Goal: Task Accomplishment & Management: Manage account settings

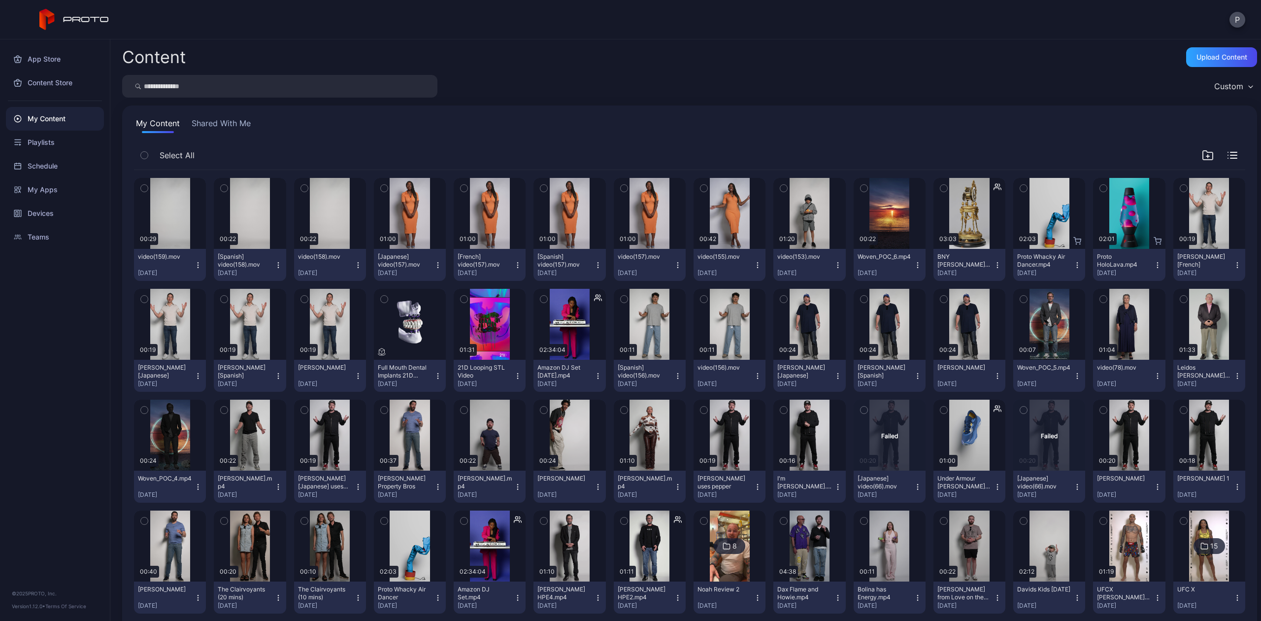
click at [1238, 10] on div "P" at bounding box center [630, 19] width 1261 height 39
click at [1238, 18] on button "P" at bounding box center [1238, 20] width 16 height 16
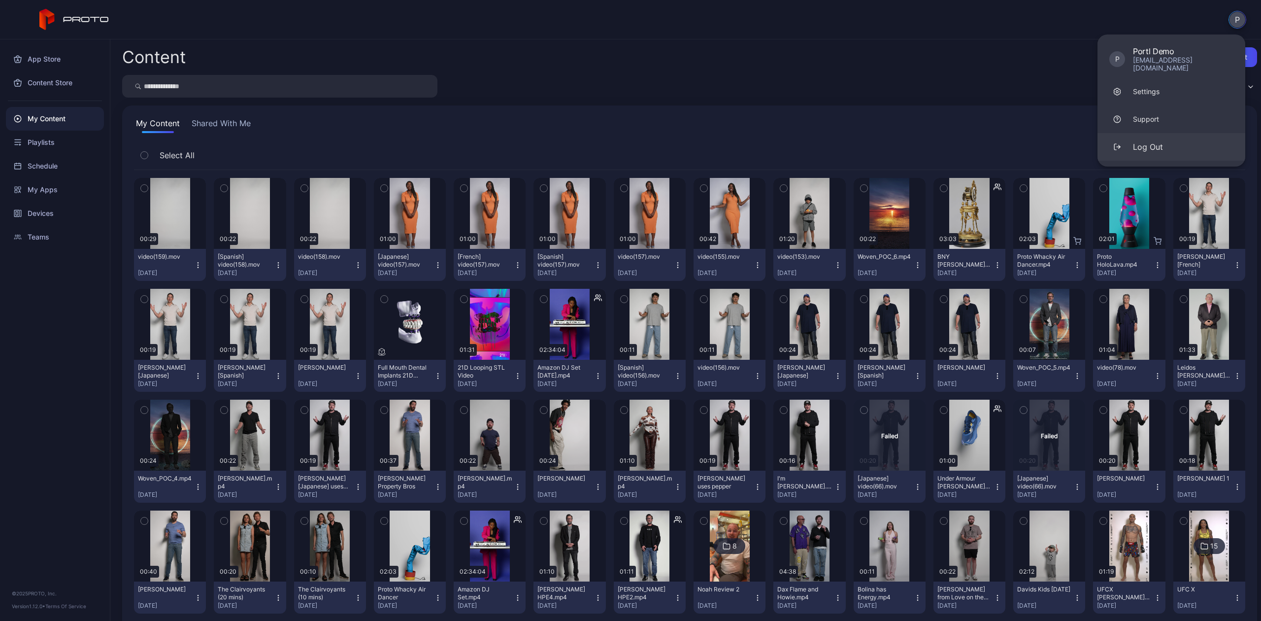
click at [1152, 133] on button "Log Out" at bounding box center [1172, 147] width 148 height 28
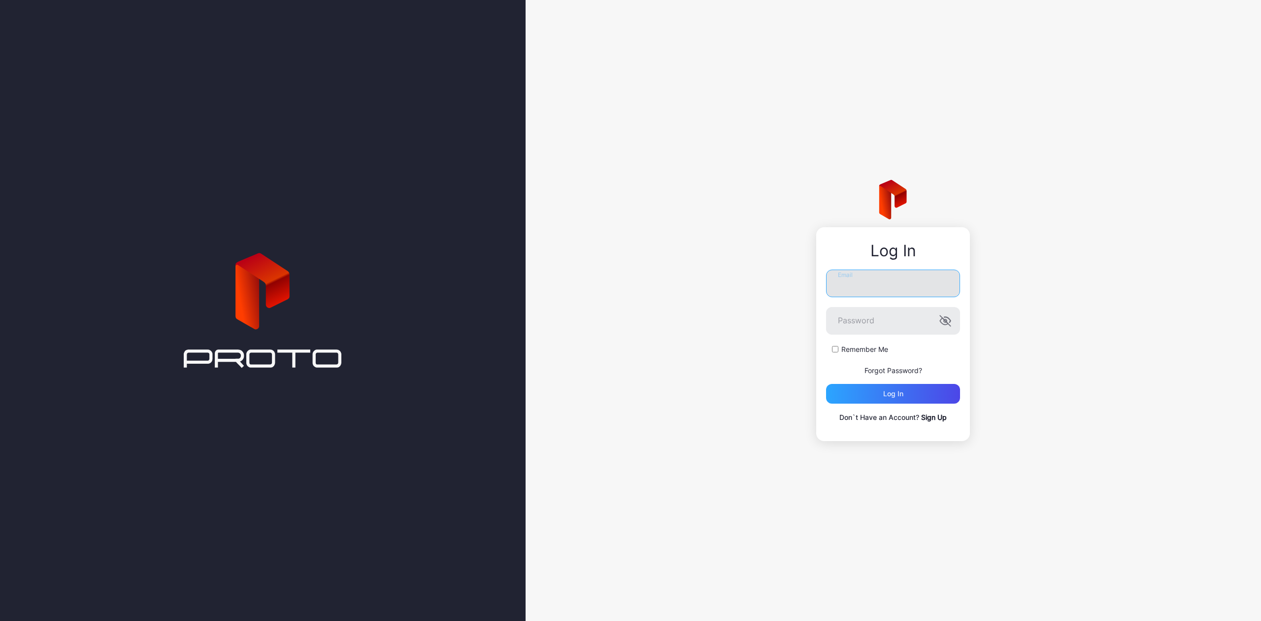
click at [863, 285] on input "Email" at bounding box center [893, 284] width 134 height 28
type input "**********"
click at [899, 404] on div "**********" at bounding box center [893, 347] width 134 height 154
click at [903, 394] on button "Log in" at bounding box center [893, 394] width 134 height 20
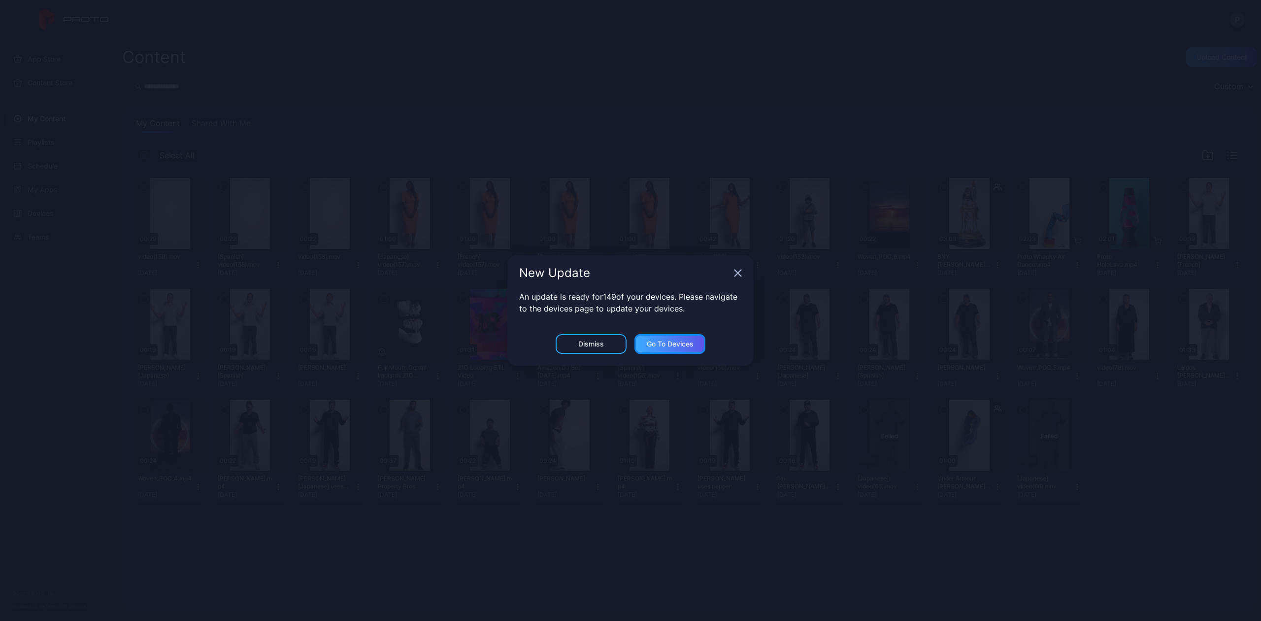
click at [700, 340] on div "Go to devices" at bounding box center [670, 344] width 71 height 20
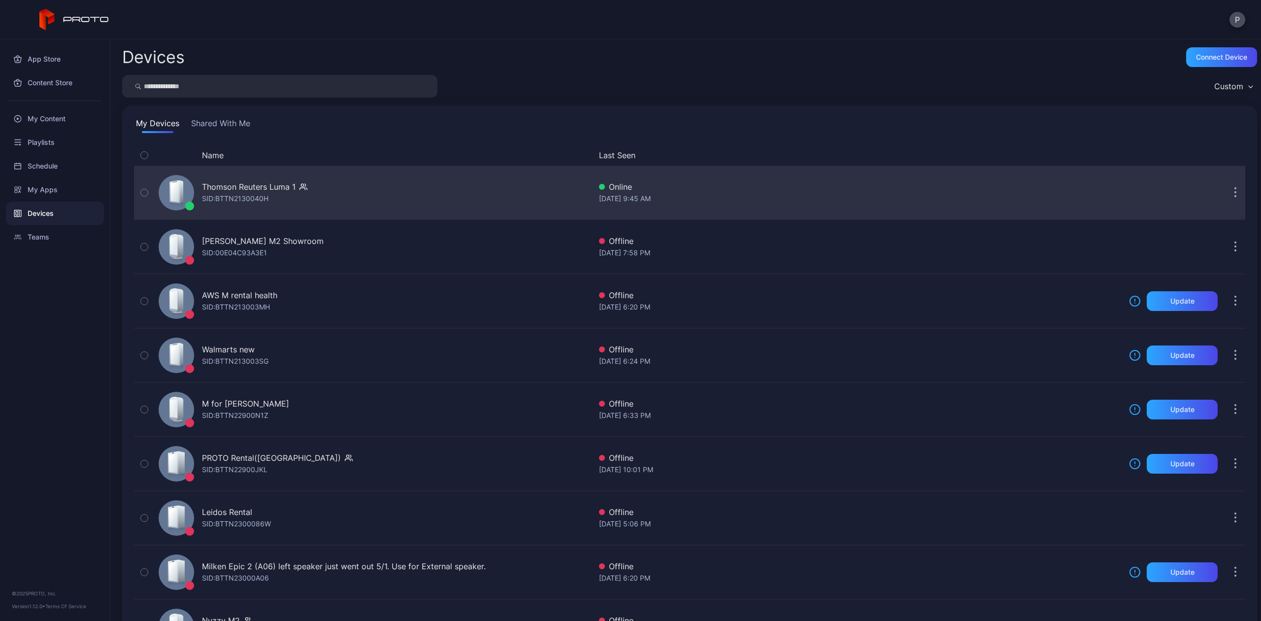
click at [252, 188] on div "Thomson Reuters Luma 1" at bounding box center [249, 187] width 94 height 12
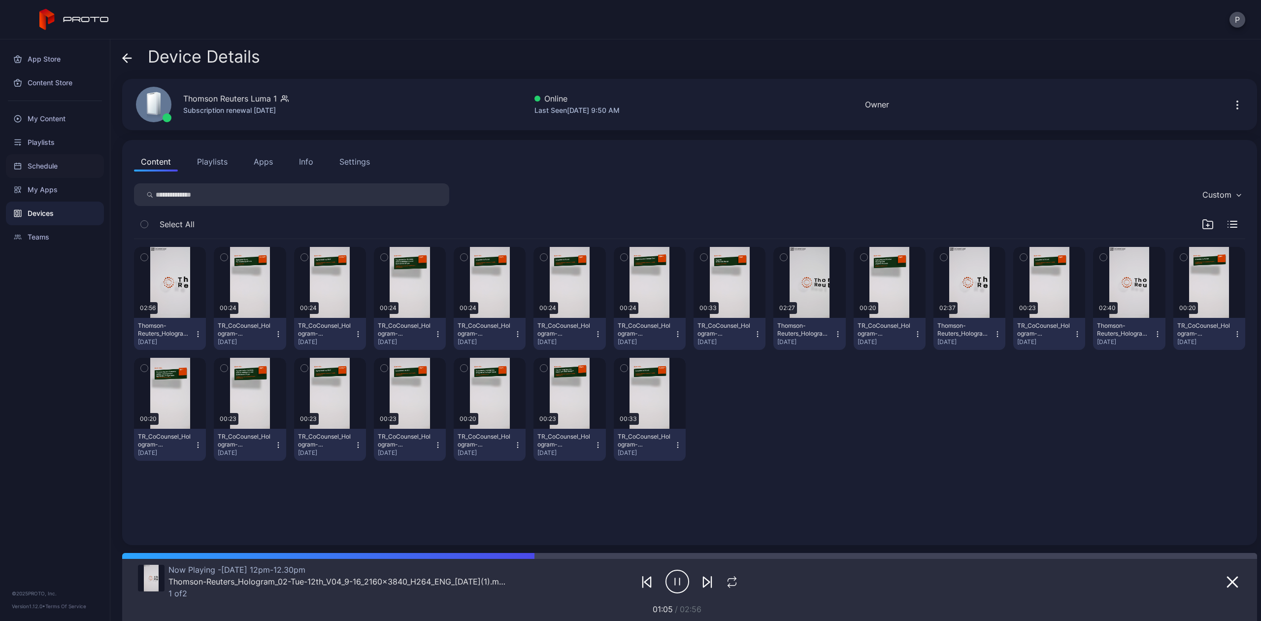
click at [34, 160] on div "Schedule" at bounding box center [55, 166] width 98 height 24
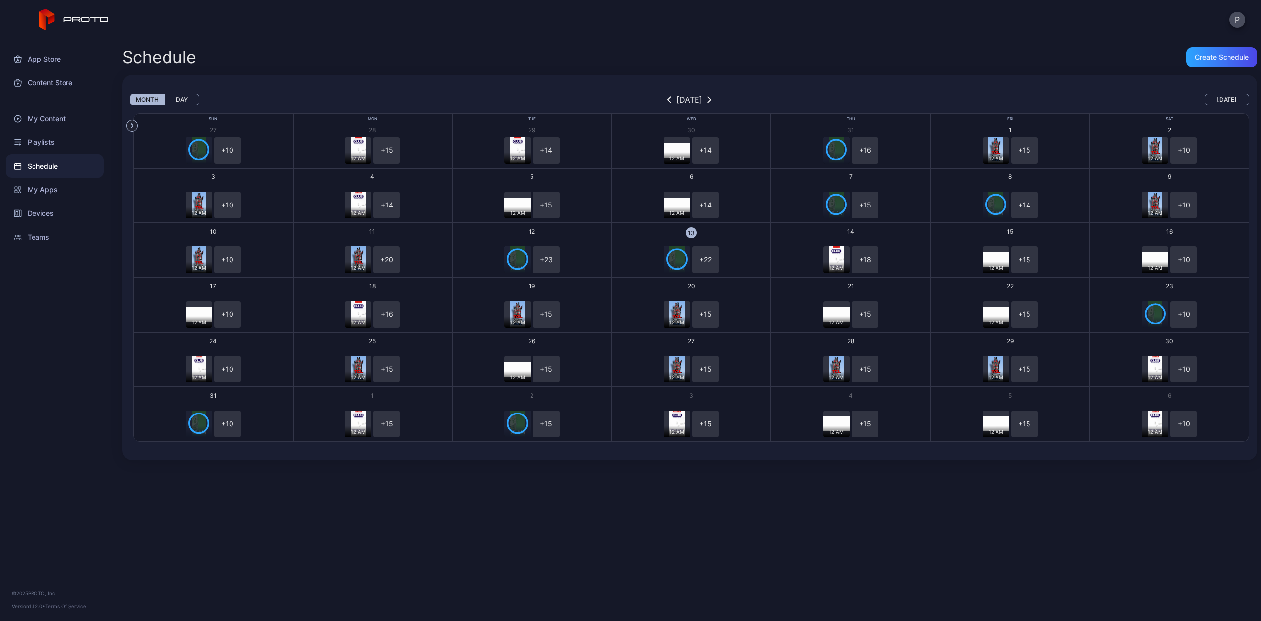
click at [188, 99] on button "Day" at bounding box center [182, 100] width 34 height 12
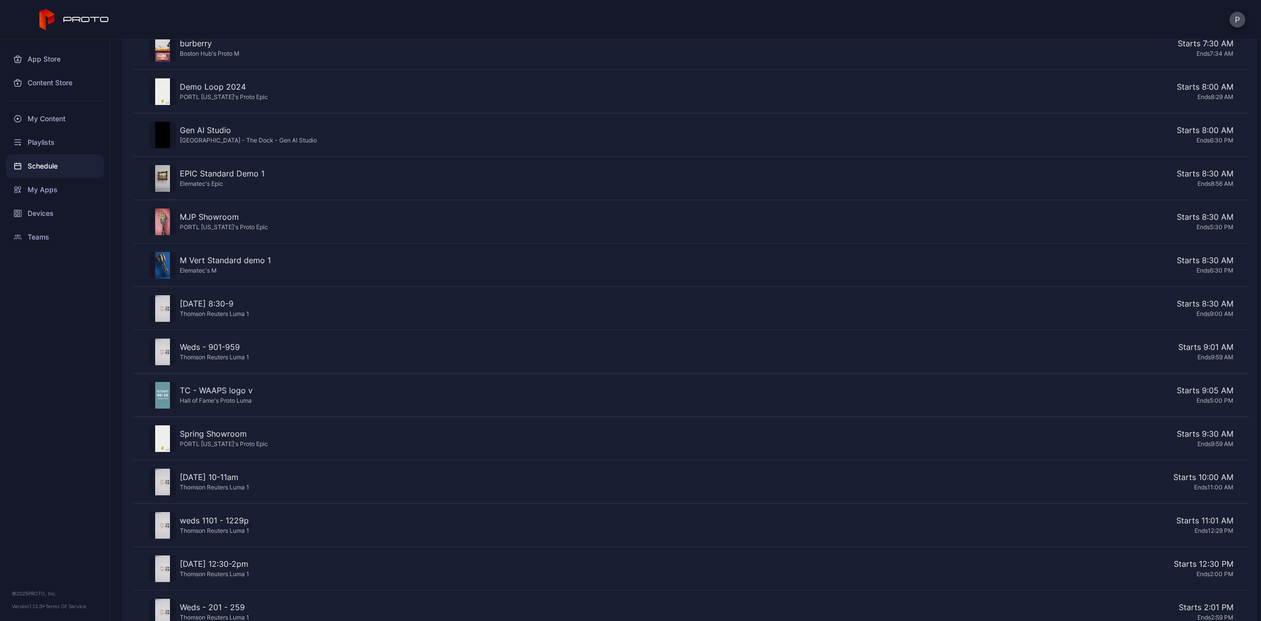
scroll to position [521, 0]
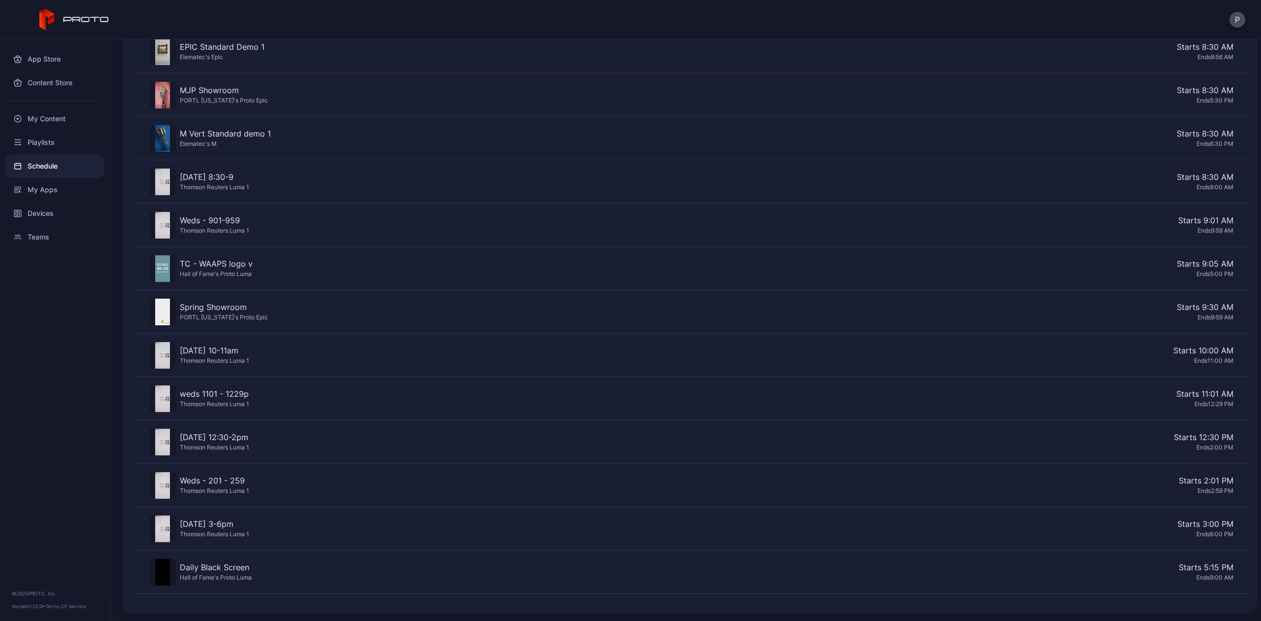
click at [631, 223] on div "Starts 9:01 AM" at bounding box center [743, 220] width 981 height 12
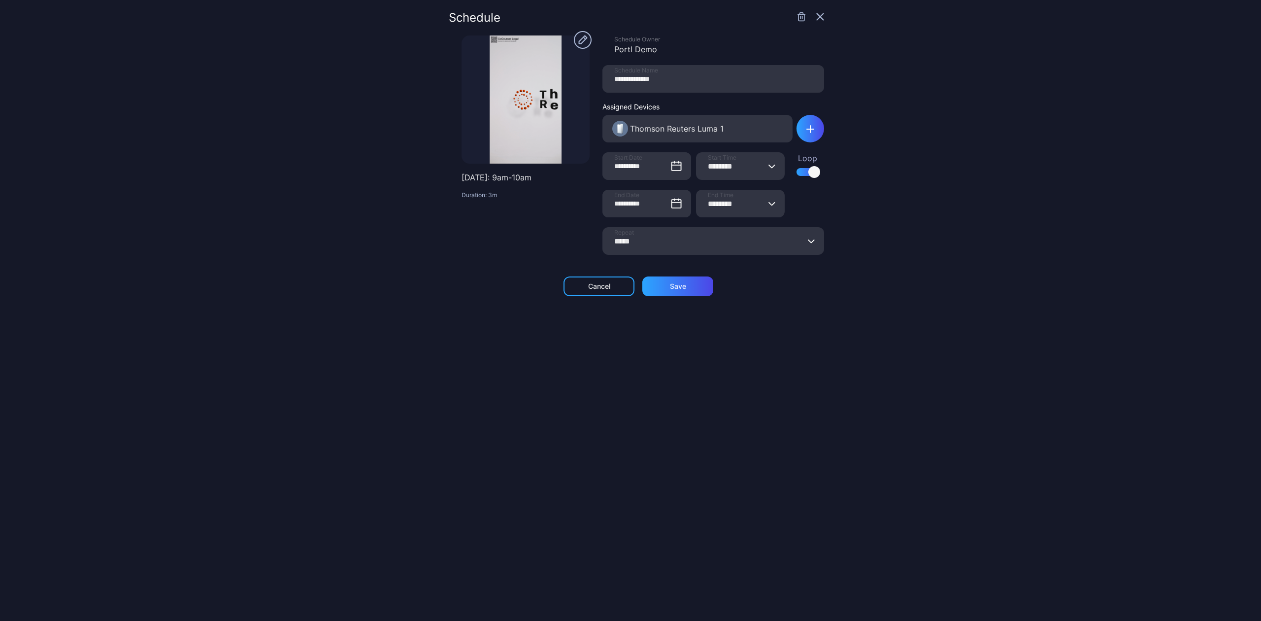
click at [817, 18] on icon "button" at bounding box center [820, 17] width 6 height 6
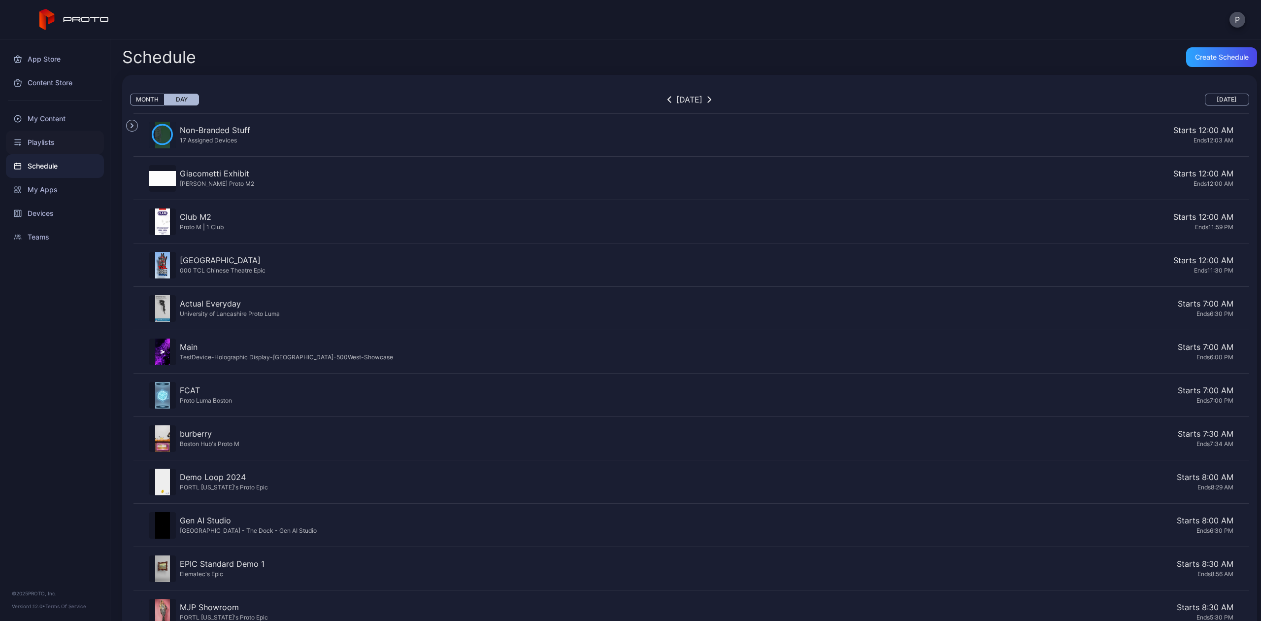
click at [25, 145] on div "Playlists" at bounding box center [55, 143] width 98 height 24
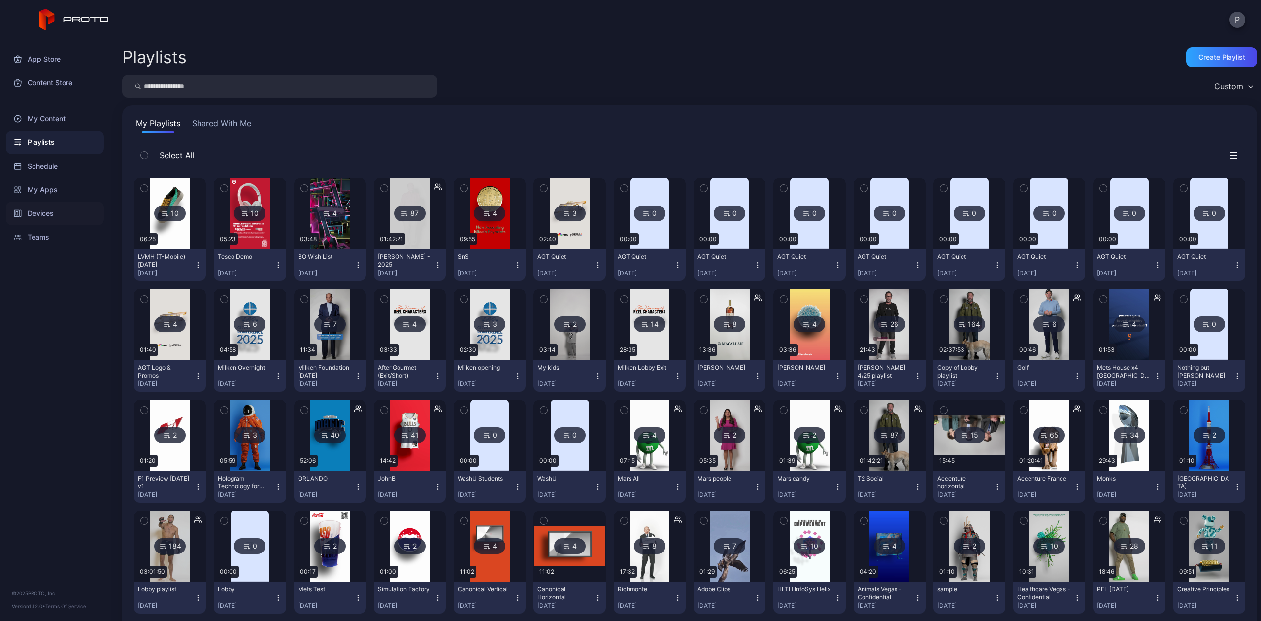
click at [49, 205] on div "Devices" at bounding box center [55, 214] width 98 height 24
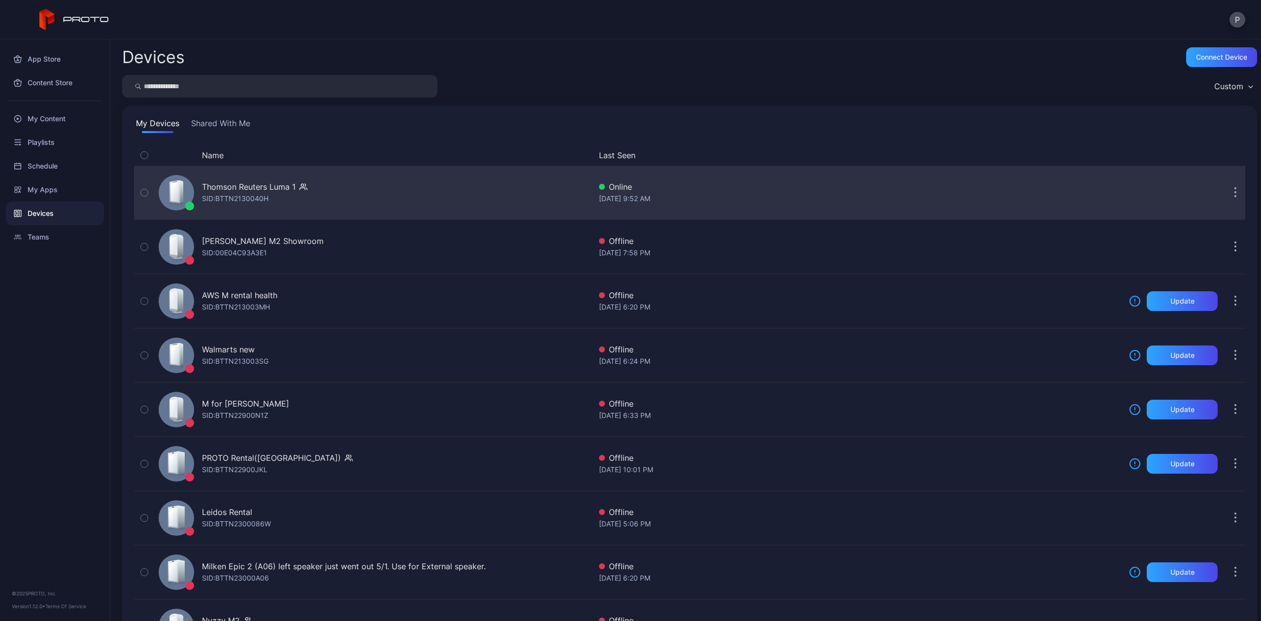
click at [290, 190] on div "Thomson Reuters Luma 1" at bounding box center [249, 187] width 94 height 12
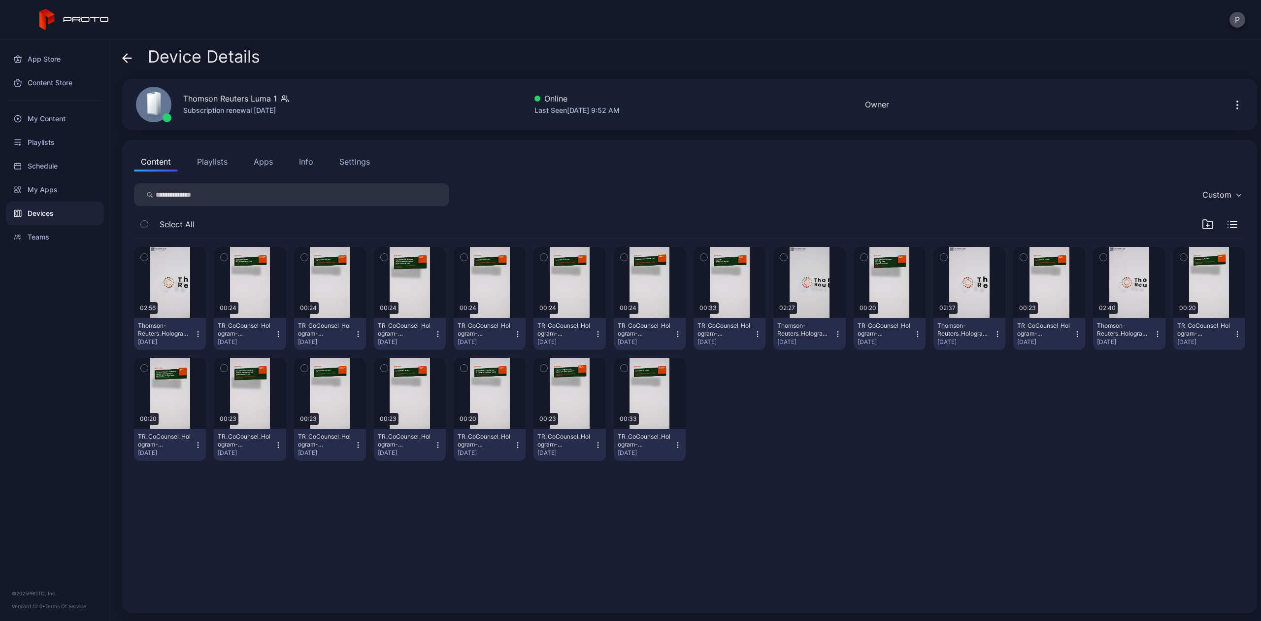
click at [213, 162] on button "Playlists" at bounding box center [212, 162] width 44 height 20
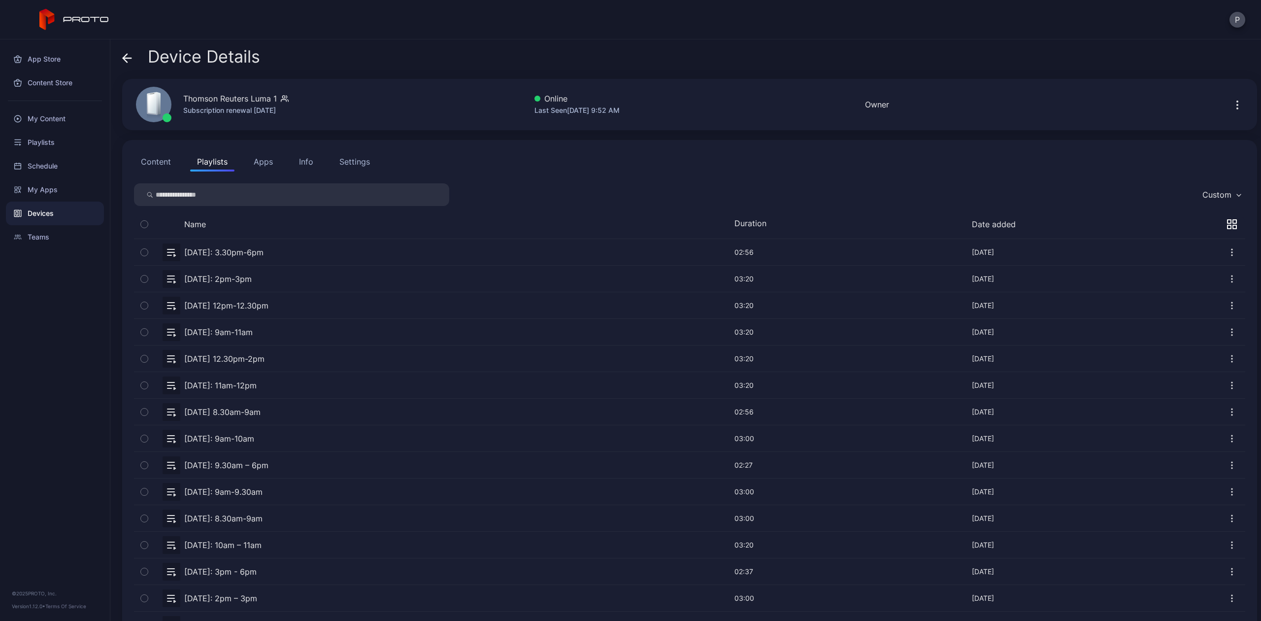
click at [225, 190] on input "search" at bounding box center [291, 194] width 315 height 23
type input "*********"
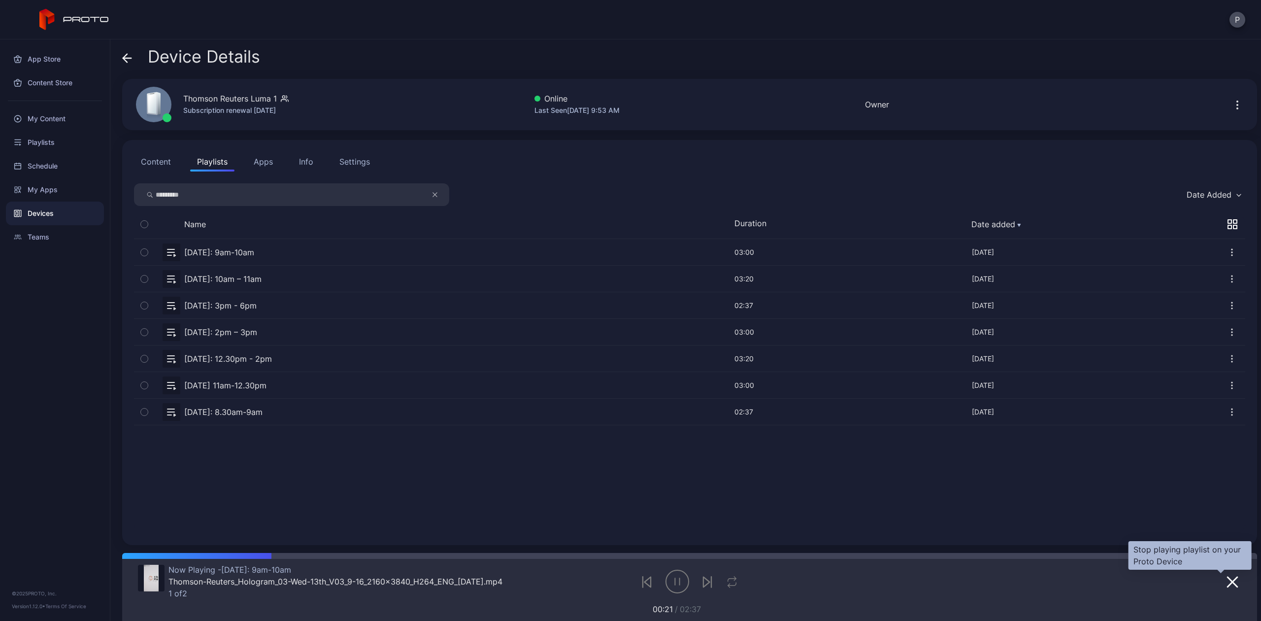
click at [1227, 584] on icon "button" at bounding box center [1233, 582] width 12 height 12
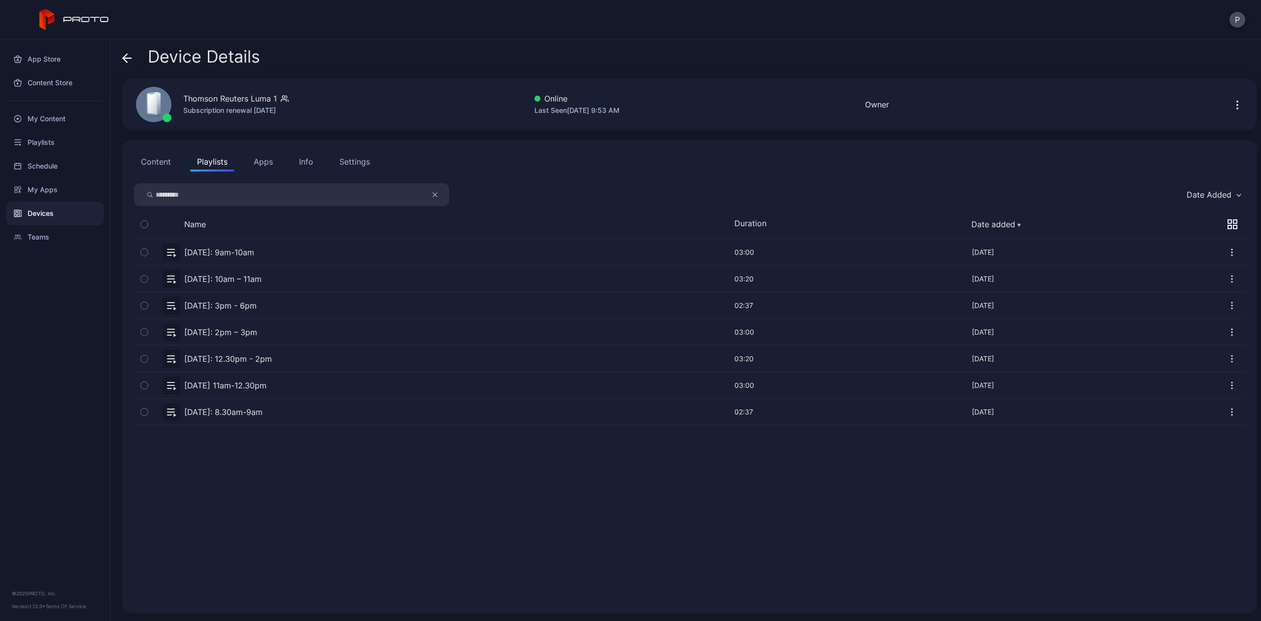
click at [208, 250] on button "button" at bounding box center [690, 252] width 1112 height 26
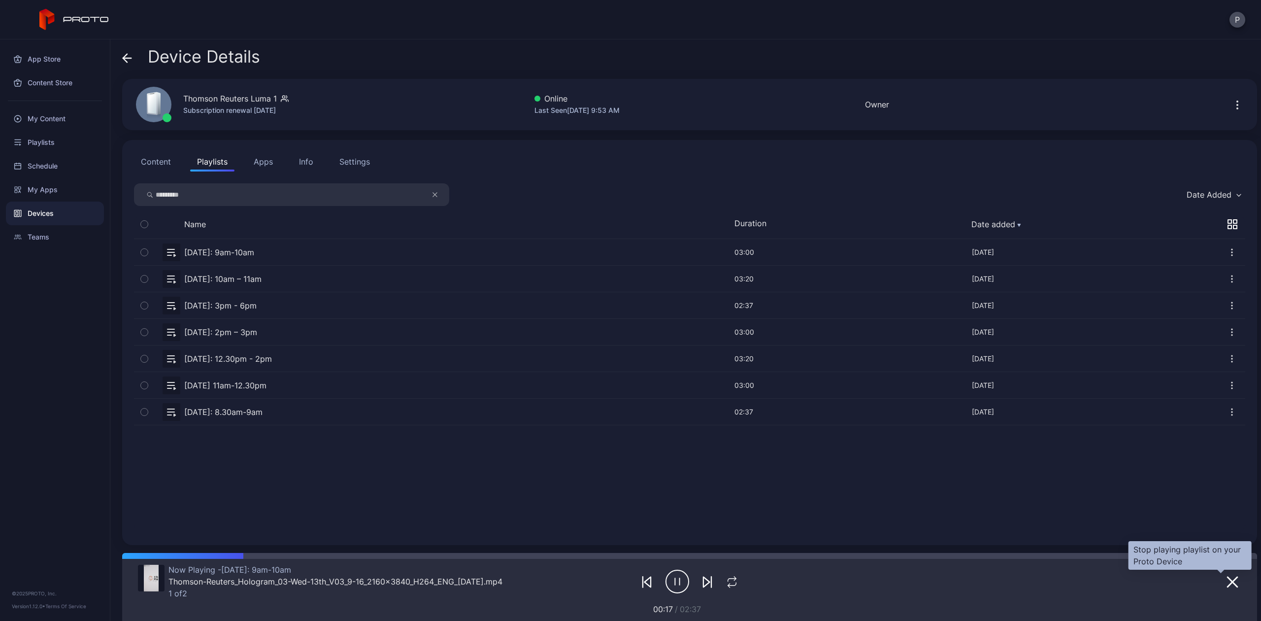
click at [1227, 581] on icon "button" at bounding box center [1233, 582] width 12 height 12
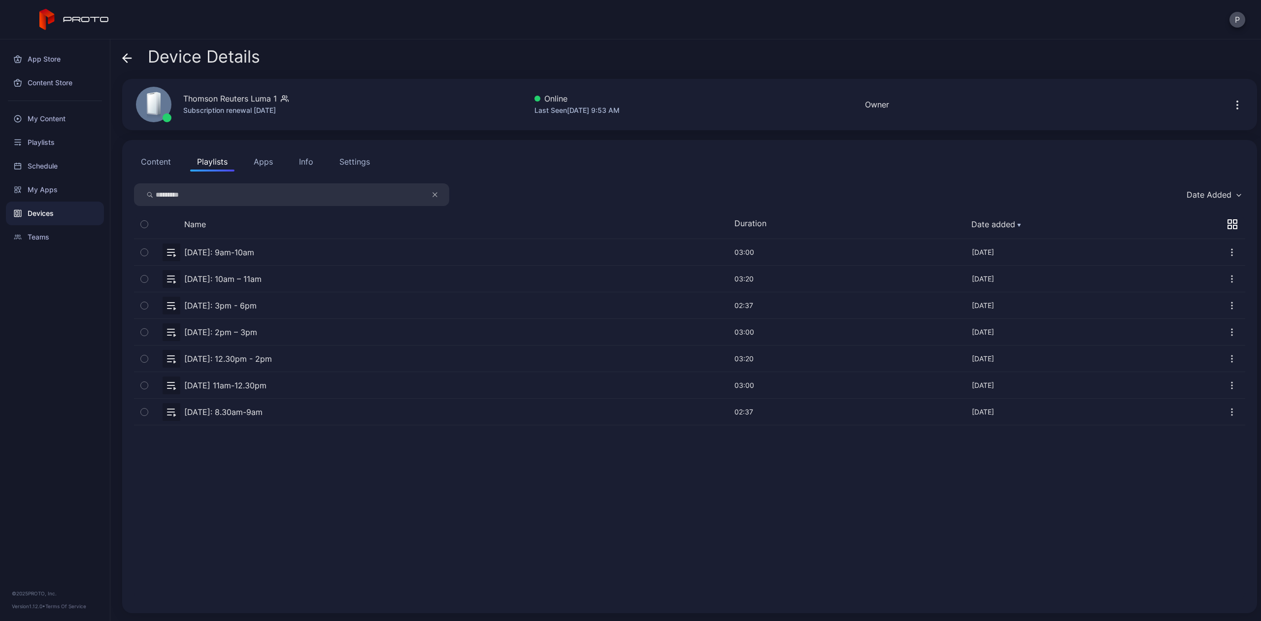
click at [162, 164] on button "Content" at bounding box center [156, 162] width 44 height 20
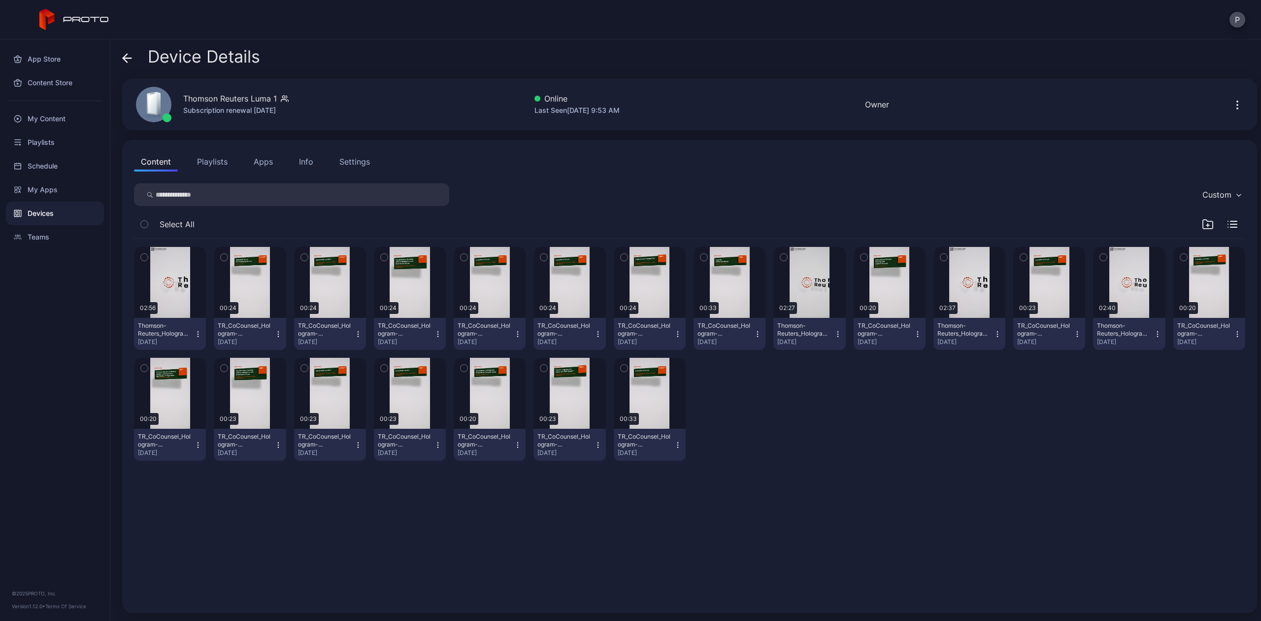
click at [210, 164] on button "Playlists" at bounding box center [212, 162] width 44 height 20
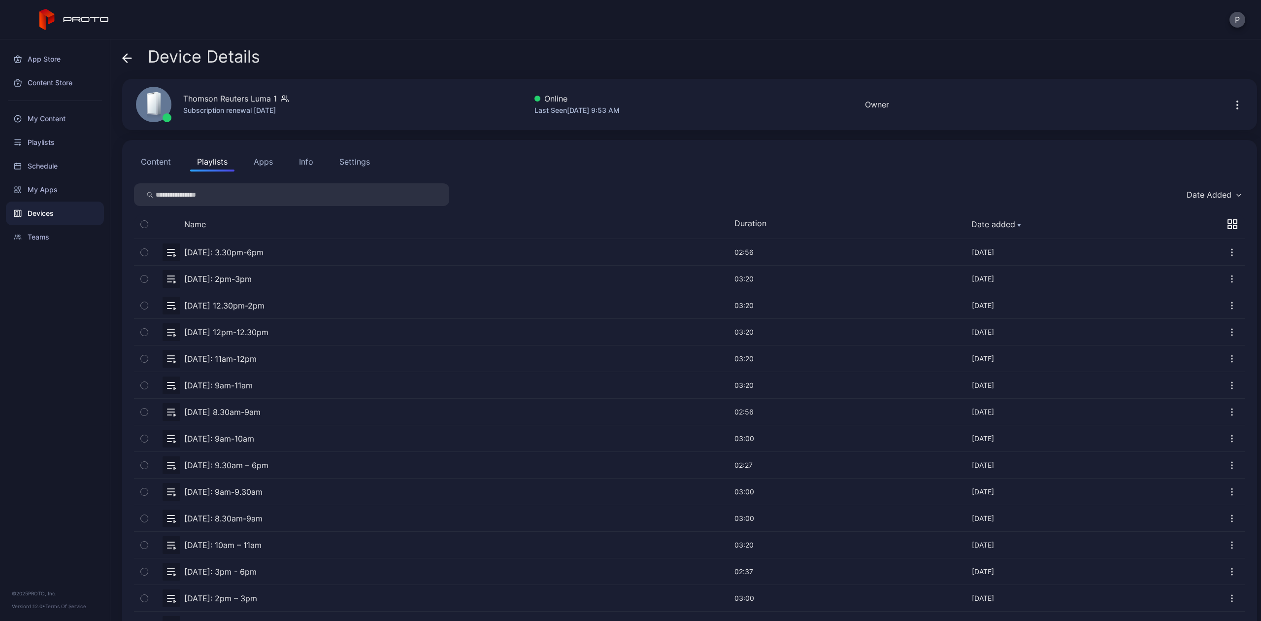
click at [142, 160] on button "Content" at bounding box center [156, 162] width 44 height 20
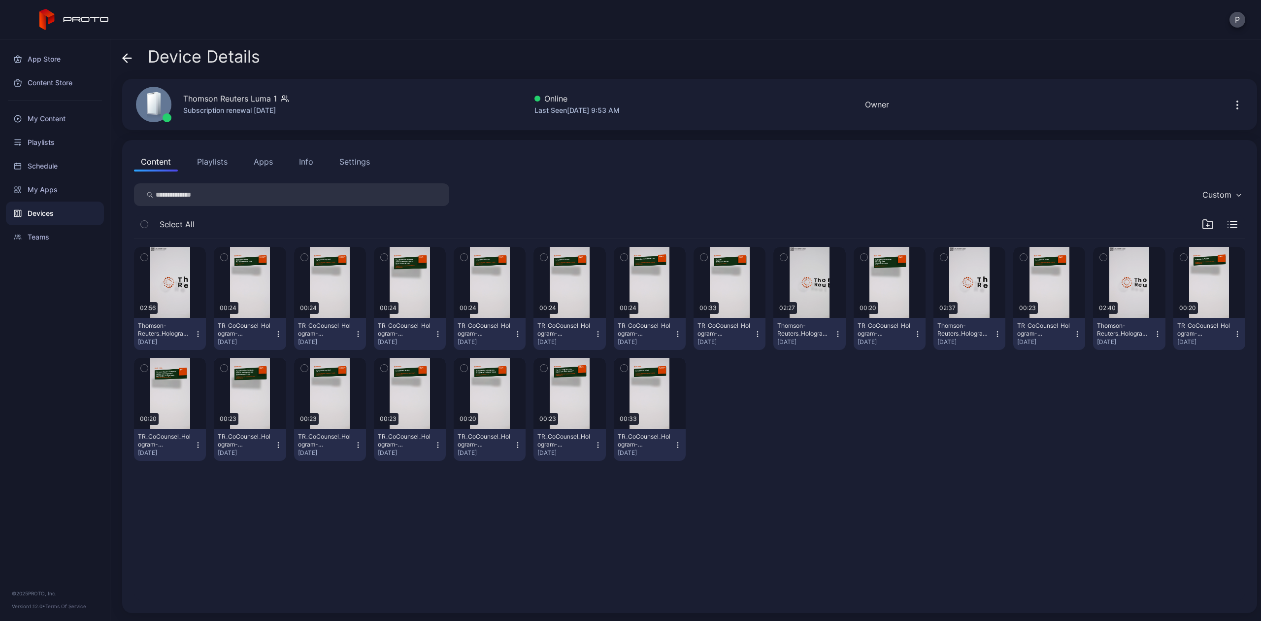
click at [213, 161] on button "Playlists" at bounding box center [212, 162] width 44 height 20
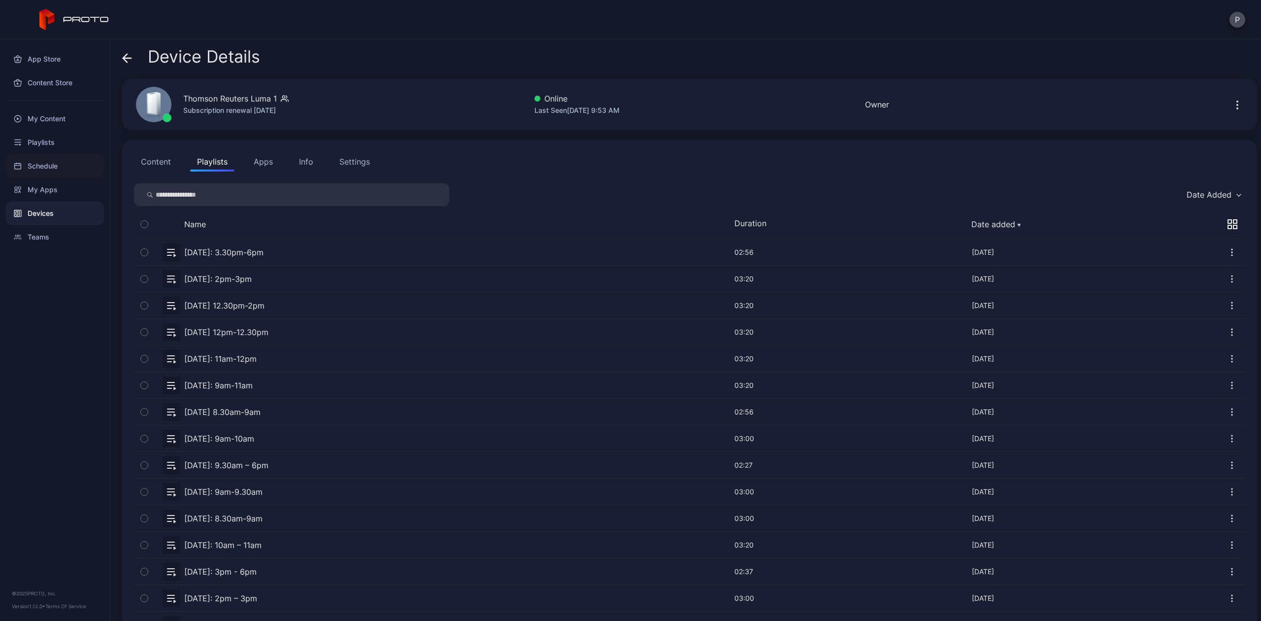
click at [55, 162] on div "Schedule" at bounding box center [55, 166] width 98 height 24
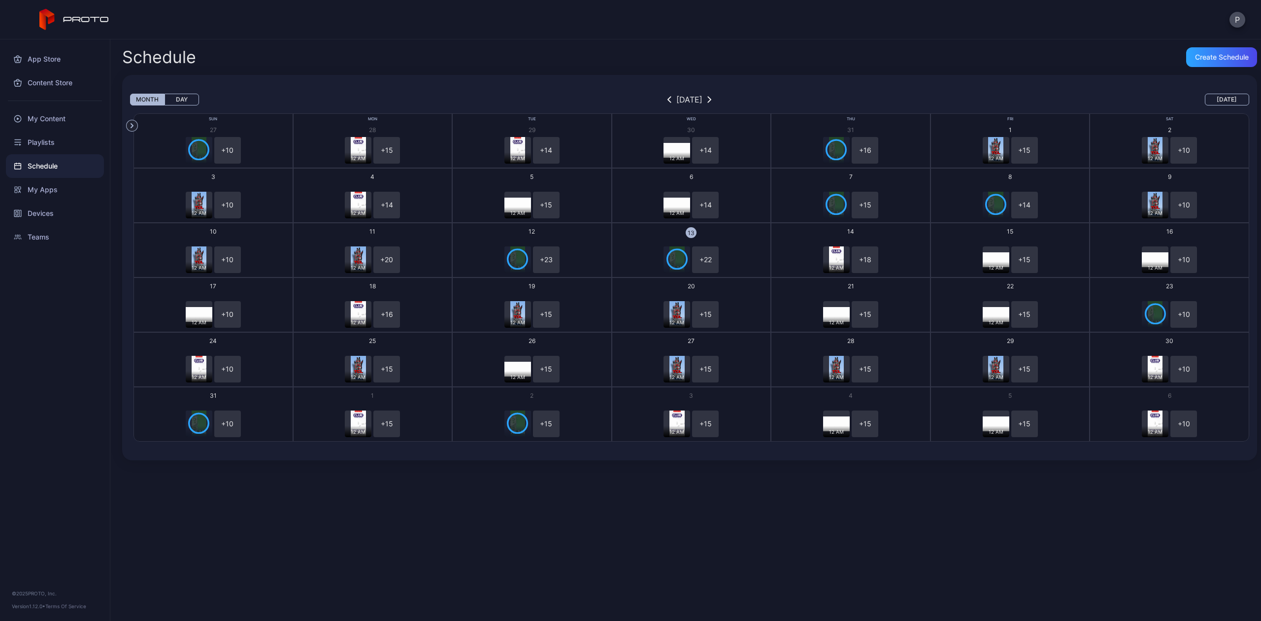
click at [175, 102] on button "Day" at bounding box center [182, 100] width 34 height 12
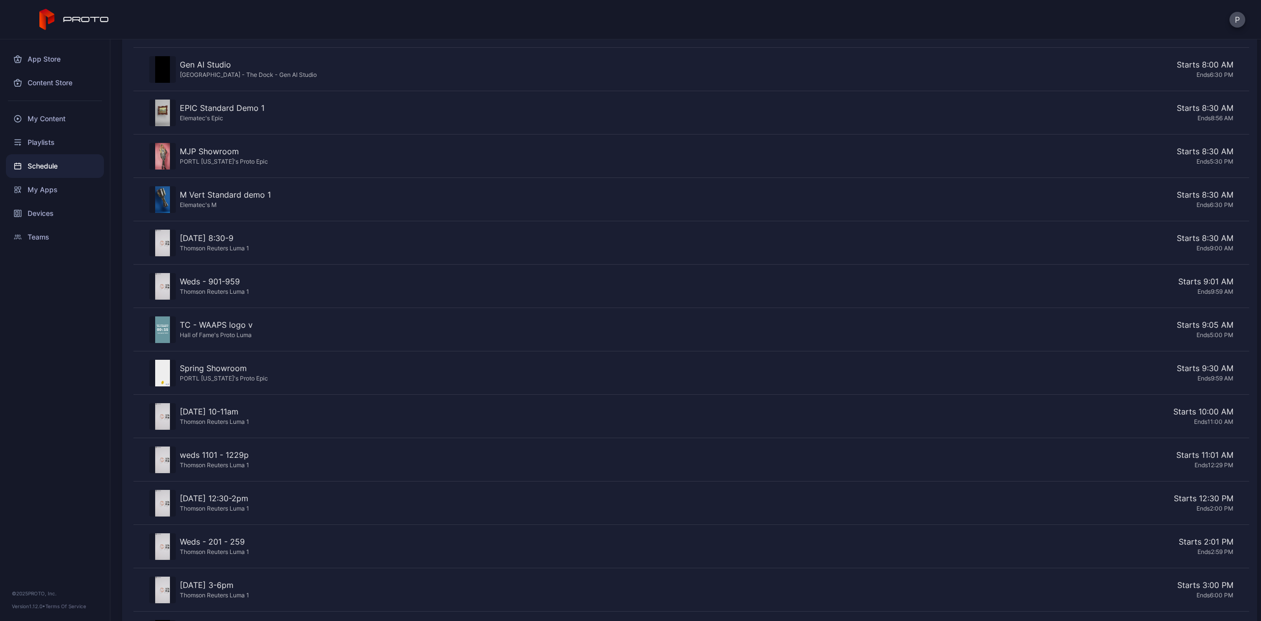
scroll to position [521, 0]
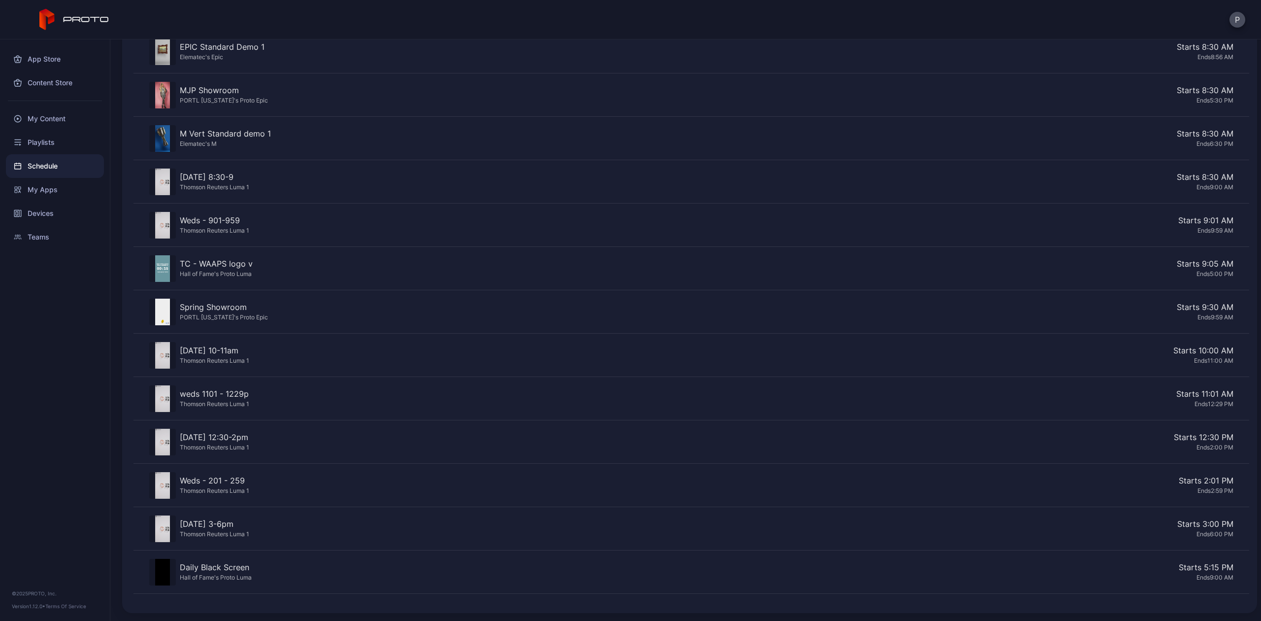
click at [278, 352] on div "Starts 10:00 AM" at bounding box center [743, 350] width 981 height 12
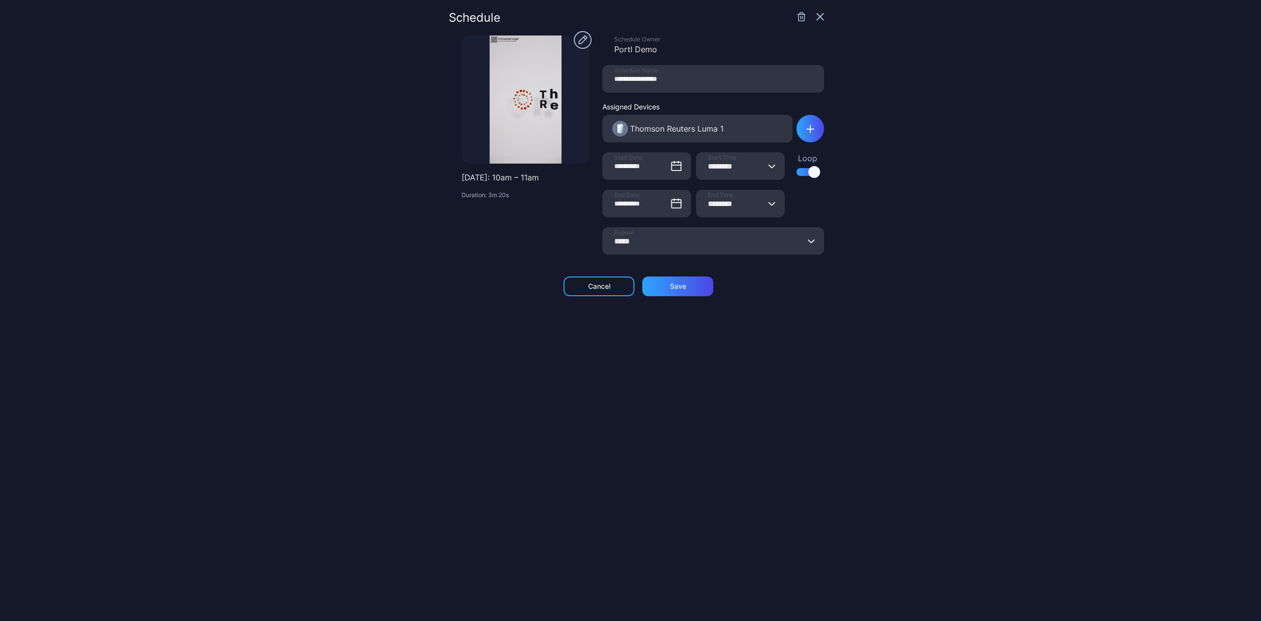
click at [799, 19] on icon "button" at bounding box center [802, 17] width 6 height 8
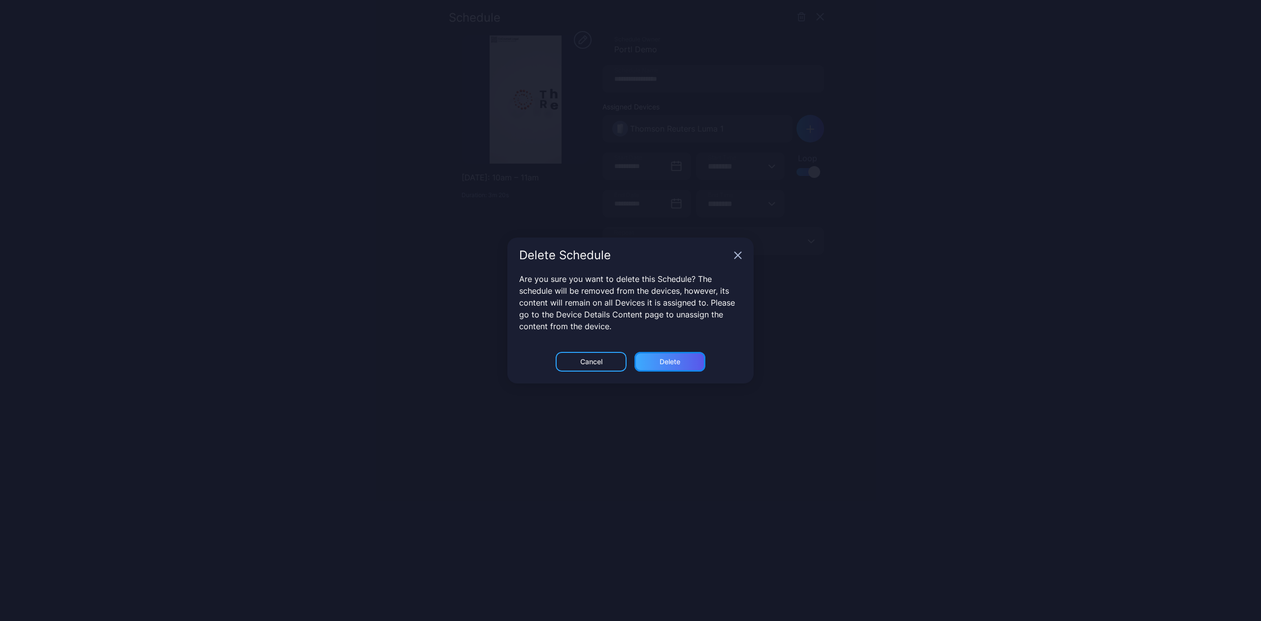
click at [661, 362] on div "Delete" at bounding box center [670, 362] width 21 height 8
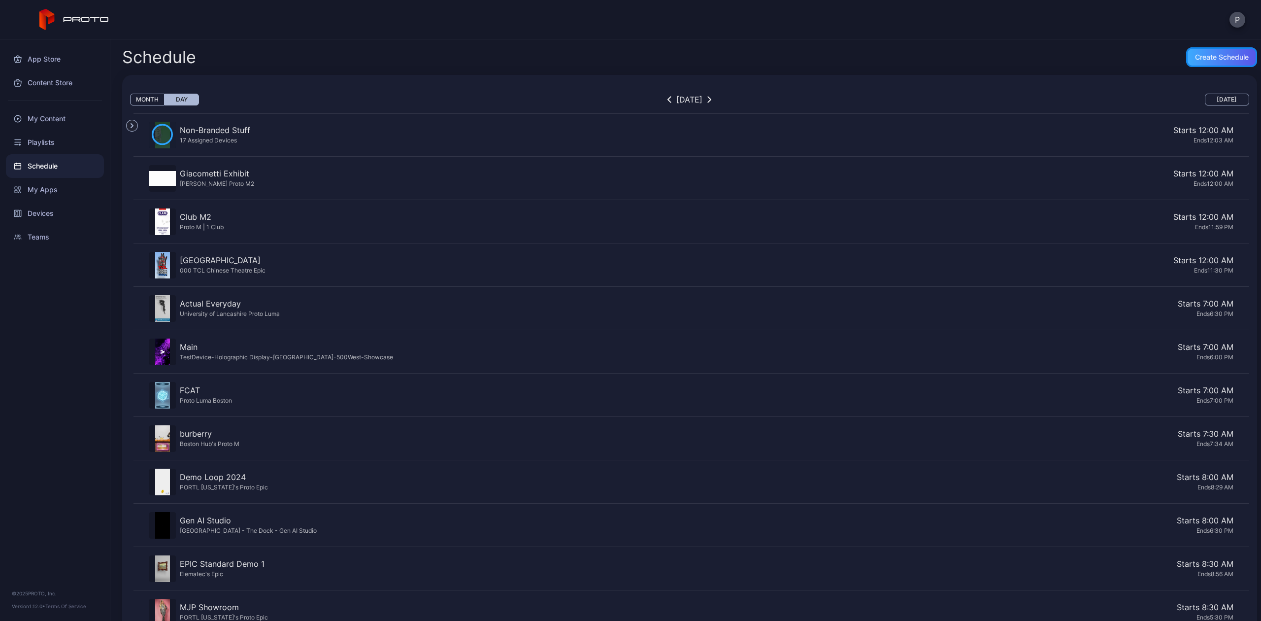
click at [1198, 63] on div "Create Schedule" at bounding box center [1222, 57] width 71 height 20
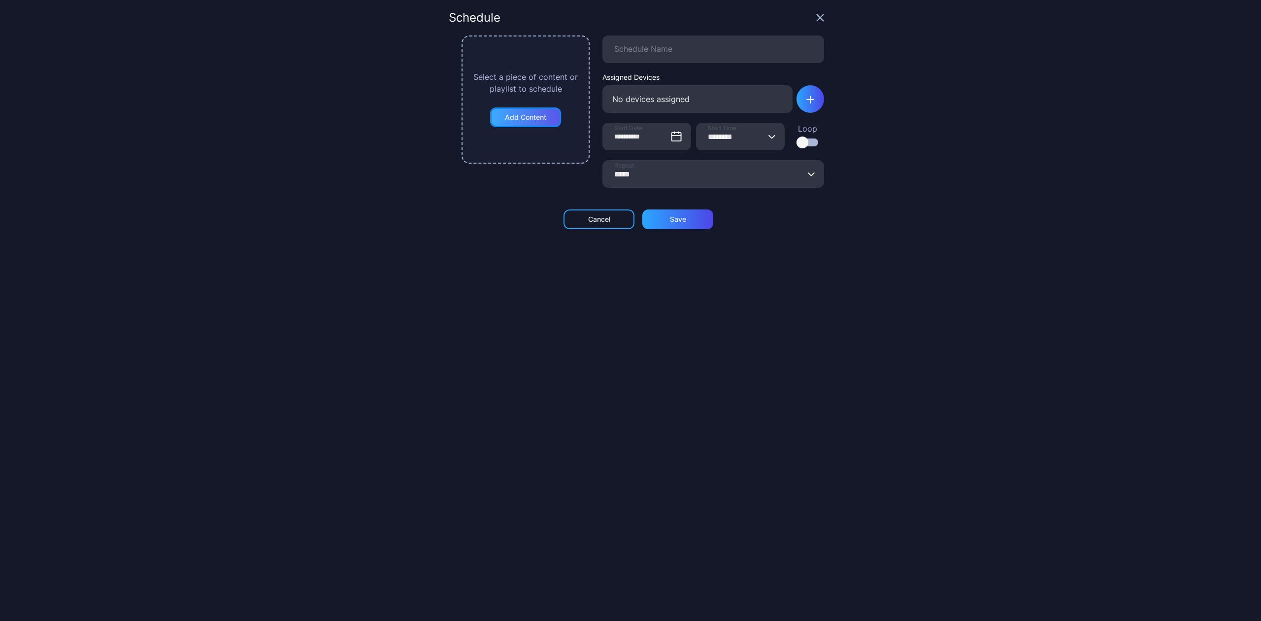
click at [517, 118] on div "Add Content" at bounding box center [525, 117] width 41 height 8
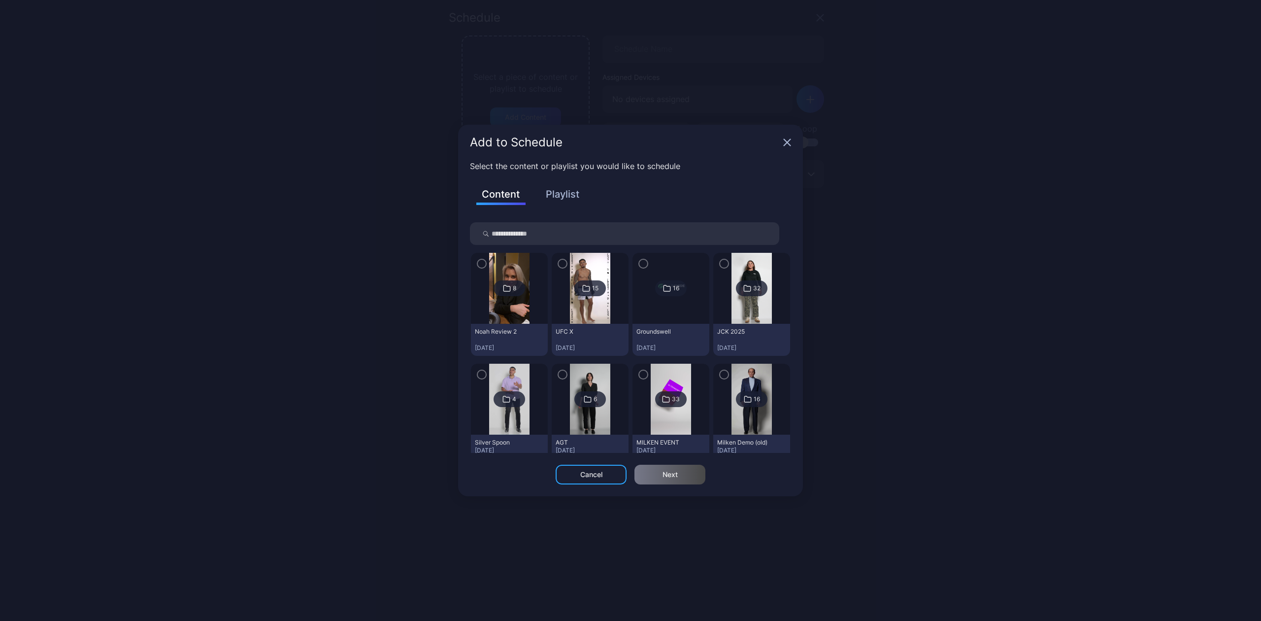
click at [553, 183] on div "Content Playlist" at bounding box center [630, 201] width 321 height 43
click at [553, 199] on button "Playlist" at bounding box center [562, 194] width 49 height 17
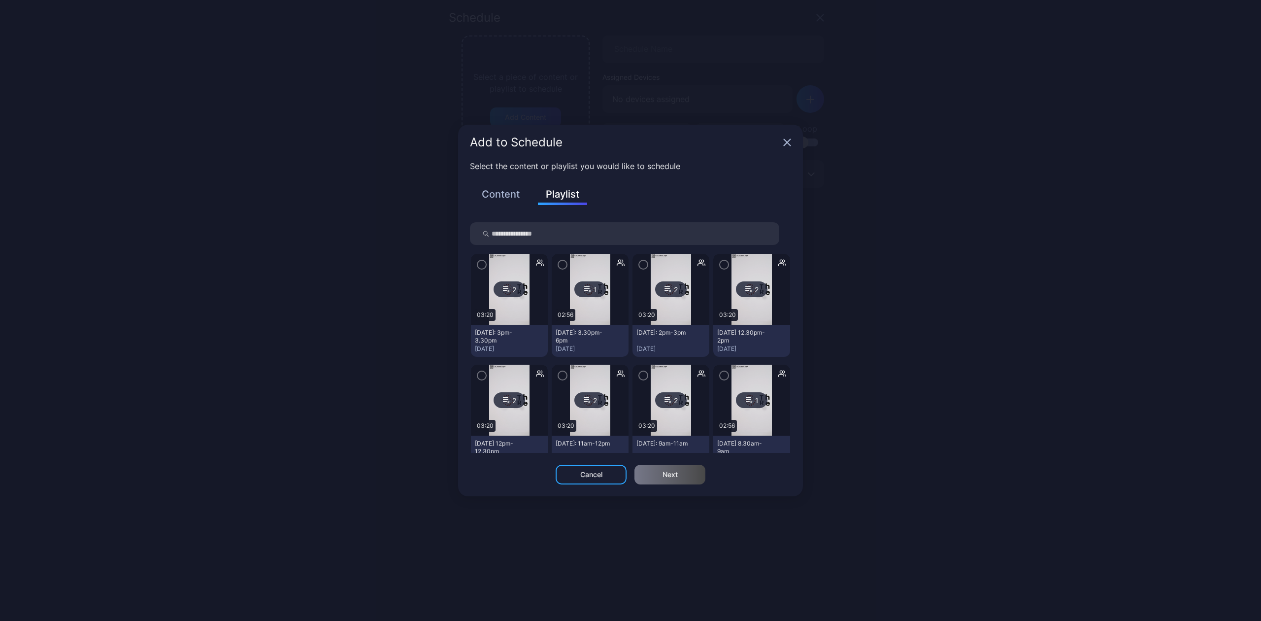
click at [525, 241] on input "search" at bounding box center [624, 233] width 309 height 23
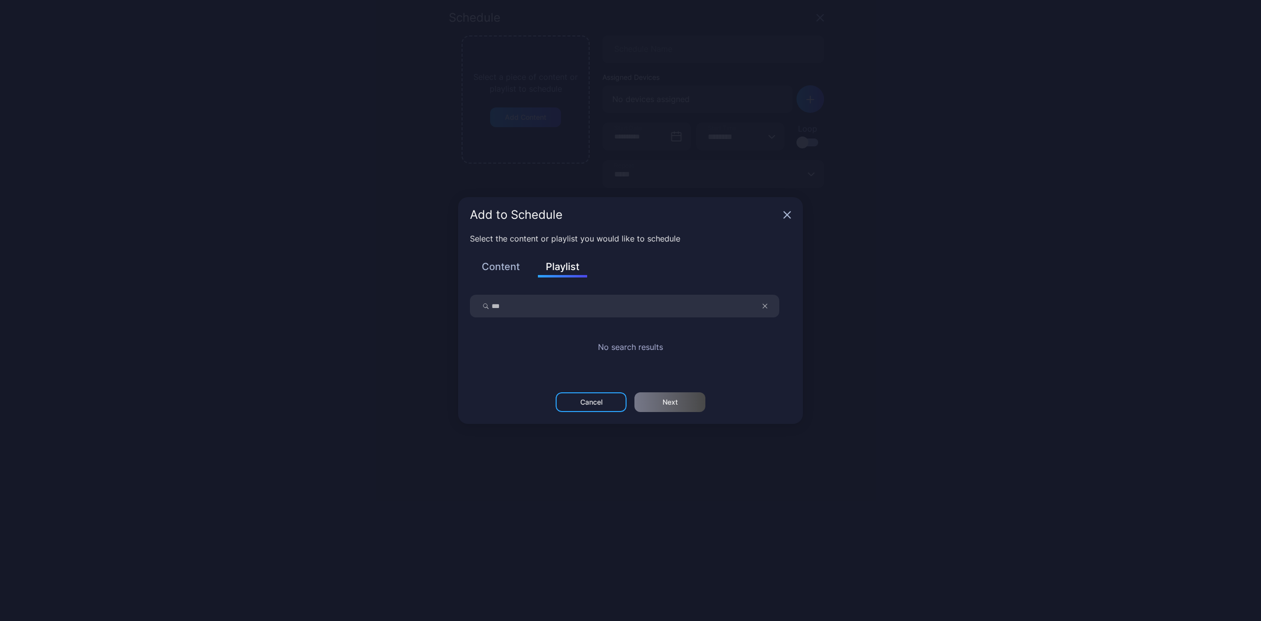
type input "***"
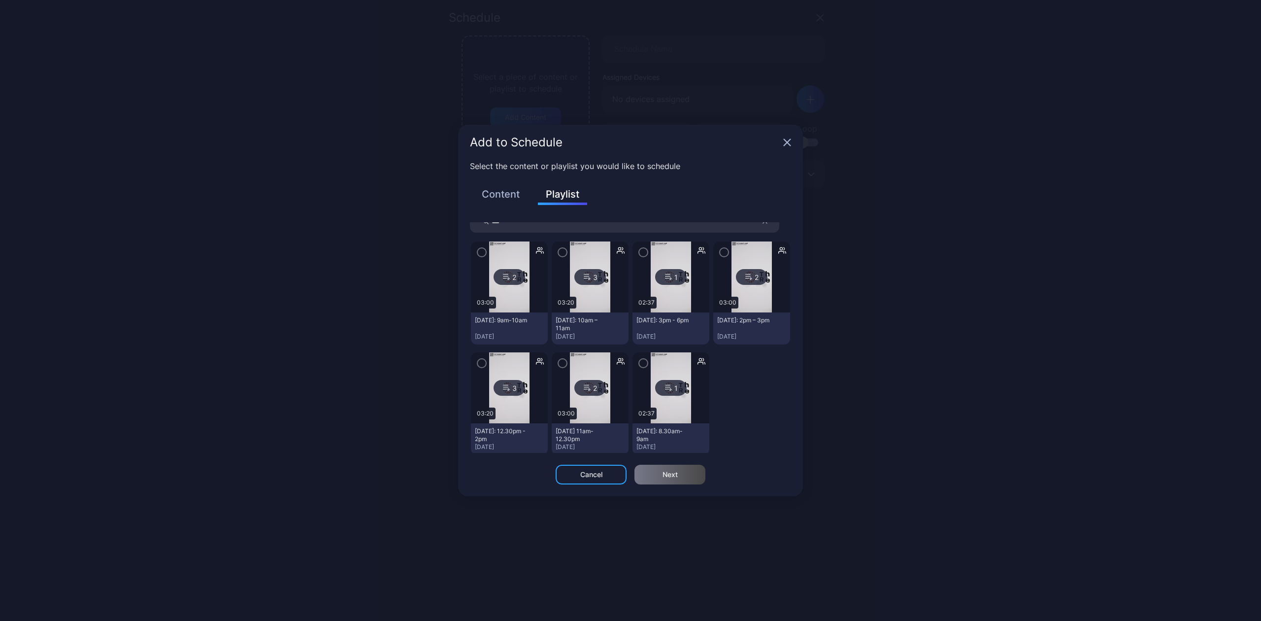
scroll to position [15, 0]
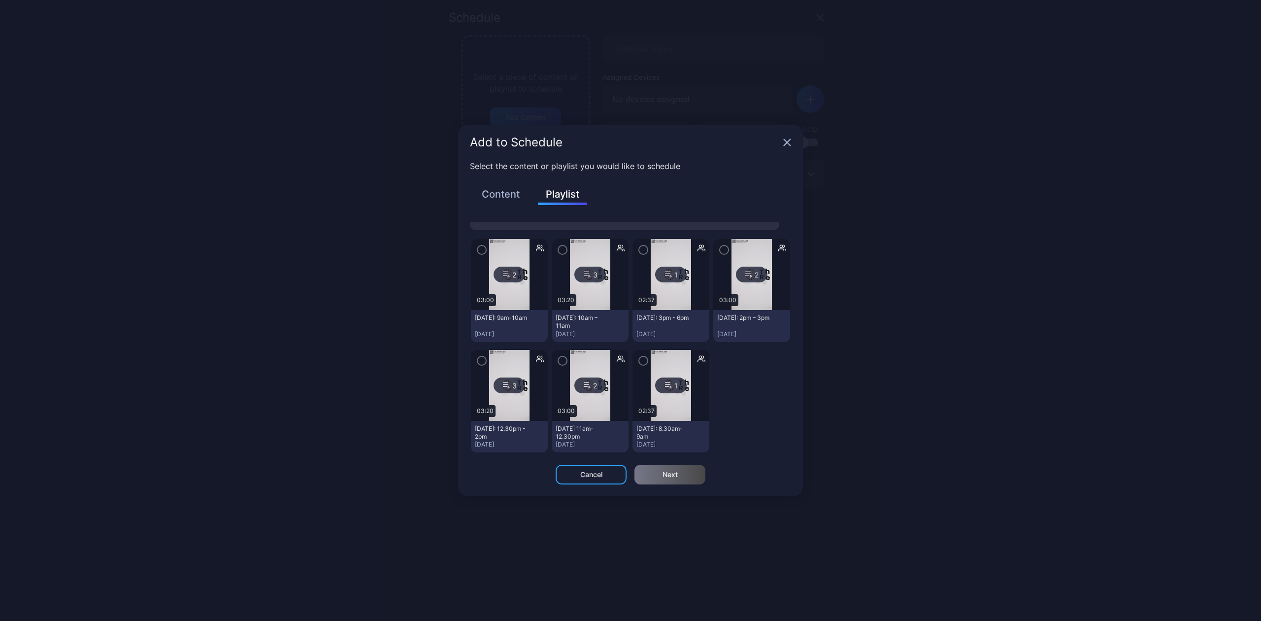
click at [559, 248] on icon "button" at bounding box center [563, 249] width 8 height 11
click at [672, 476] on div "Next" at bounding box center [670, 475] width 15 height 8
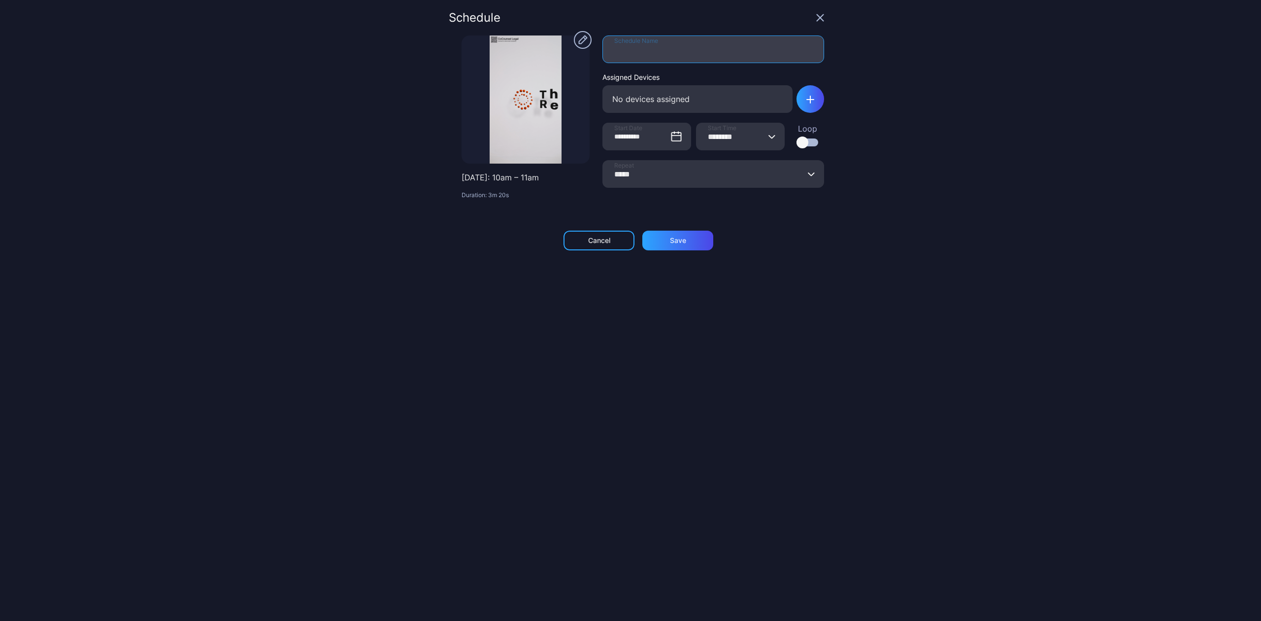
click at [638, 49] on input "Schedule Name" at bounding box center [714, 49] width 222 height 28
type input "*"
click at [816, 18] on icon "button" at bounding box center [820, 18] width 8 height 8
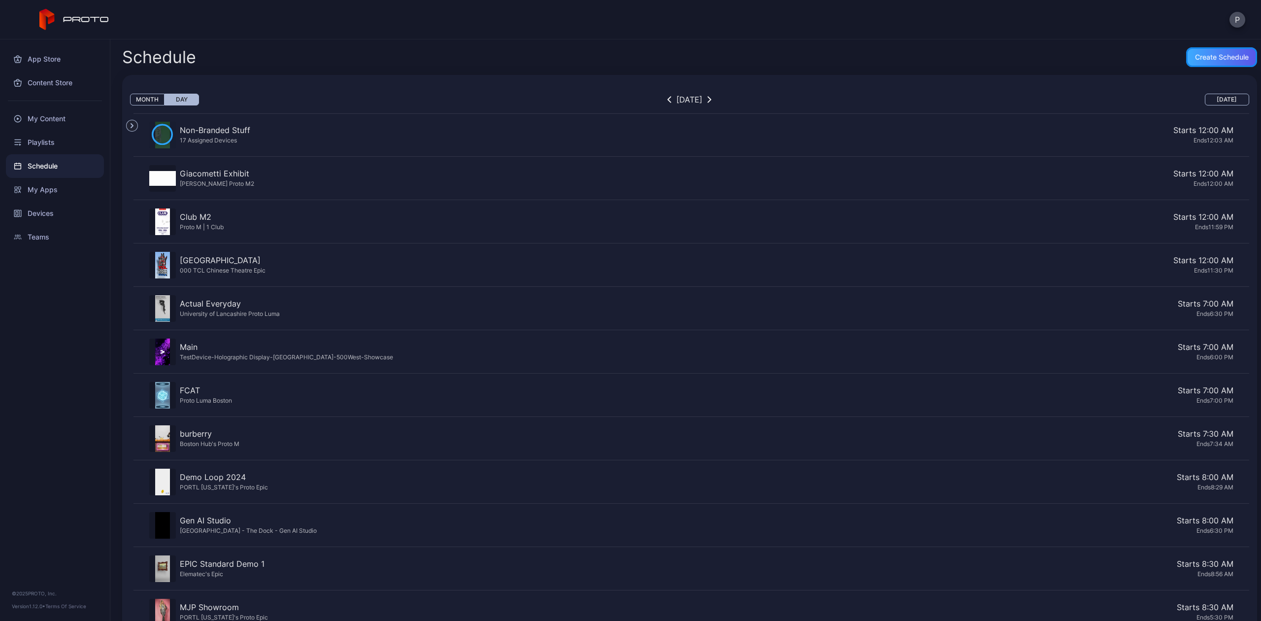
click at [1195, 53] on div "Create Schedule" at bounding box center [1222, 57] width 54 height 8
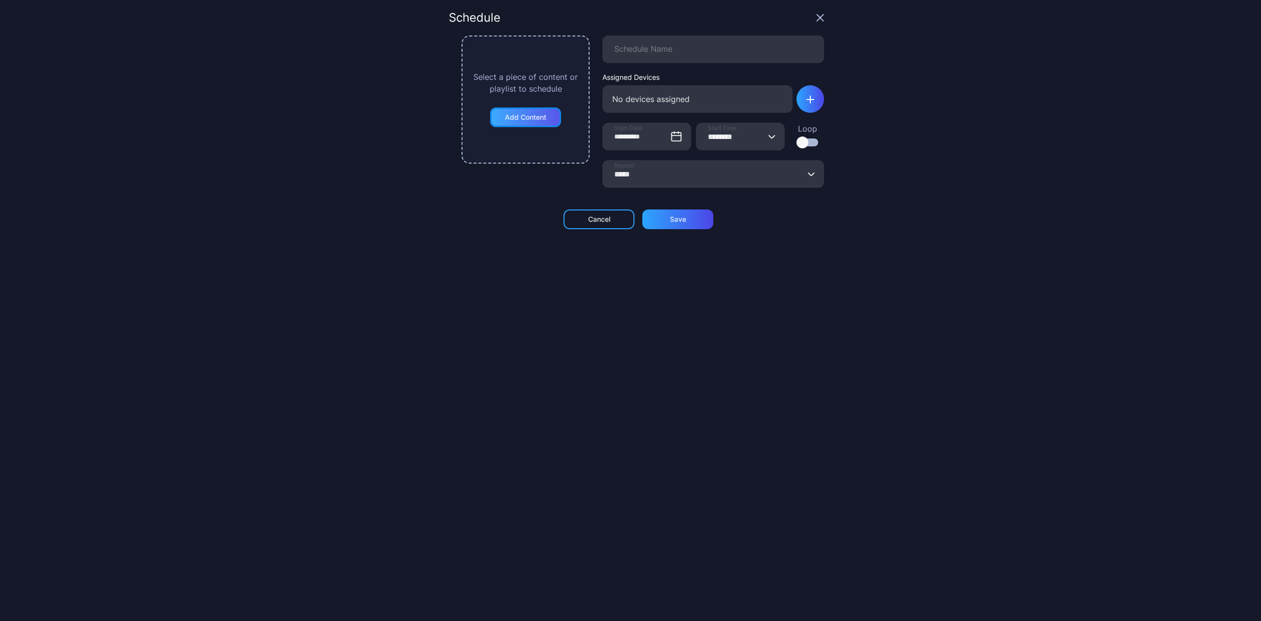
click at [526, 115] on div "Add Content" at bounding box center [525, 117] width 41 height 8
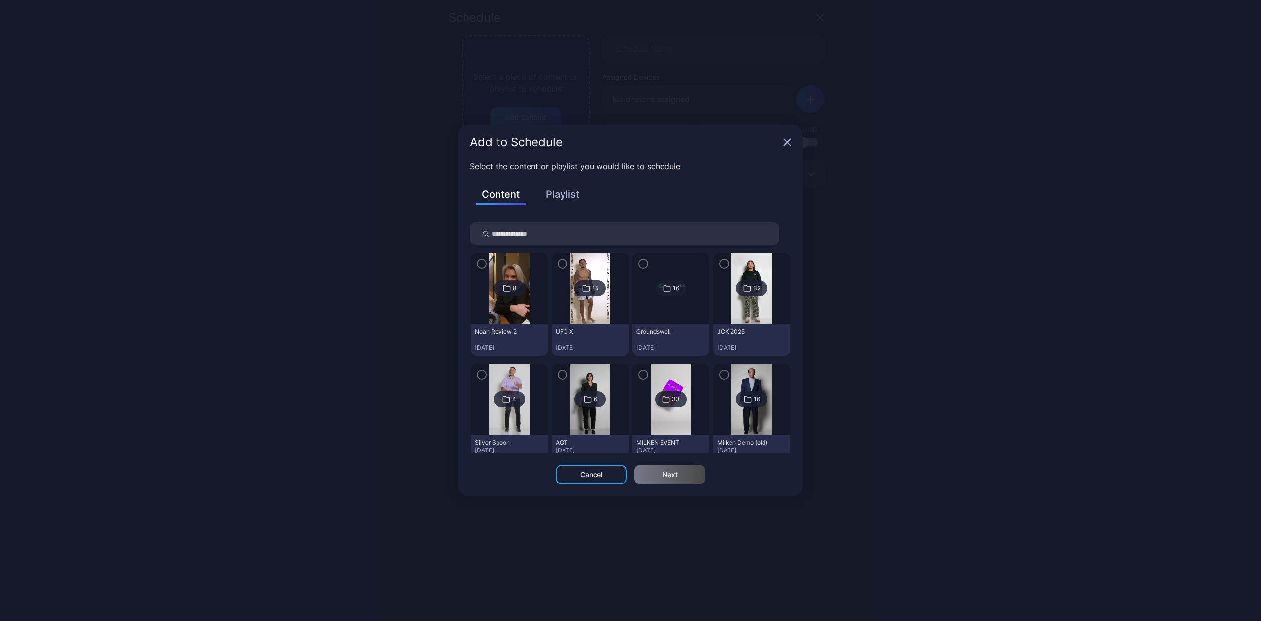
click at [558, 194] on button "Playlist" at bounding box center [562, 194] width 49 height 17
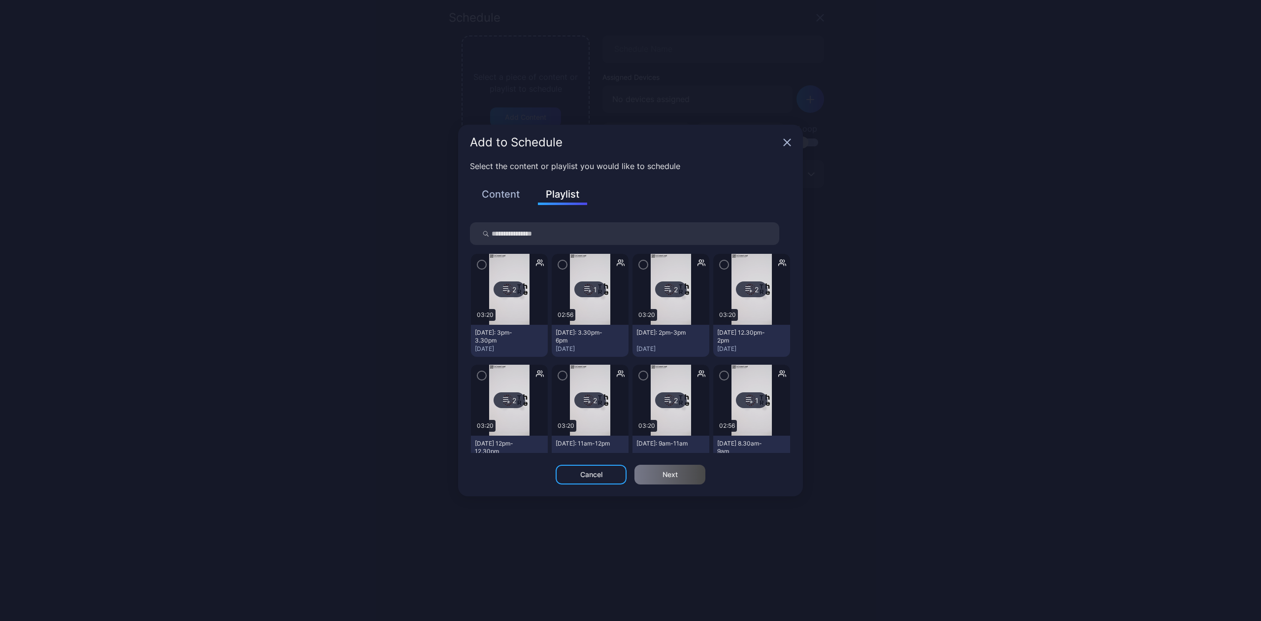
click at [527, 233] on input "search" at bounding box center [624, 233] width 309 height 23
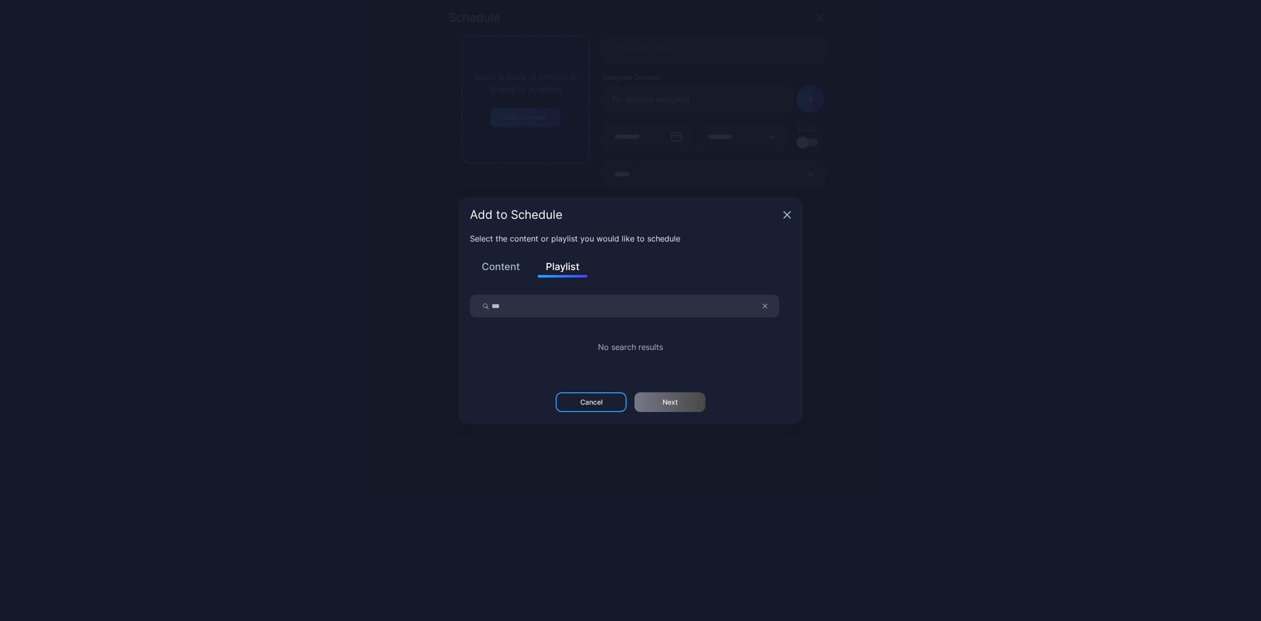
type input "***"
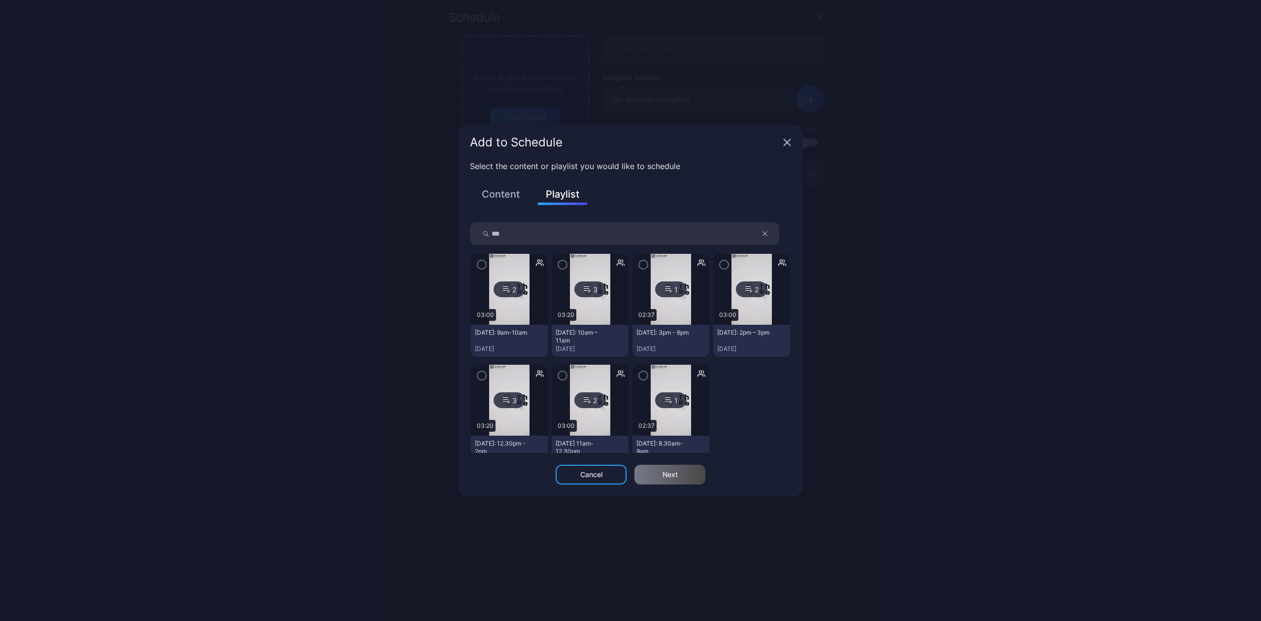
click at [559, 264] on icon "button" at bounding box center [563, 264] width 8 height 11
click at [663, 478] on div "Next" at bounding box center [670, 475] width 15 height 8
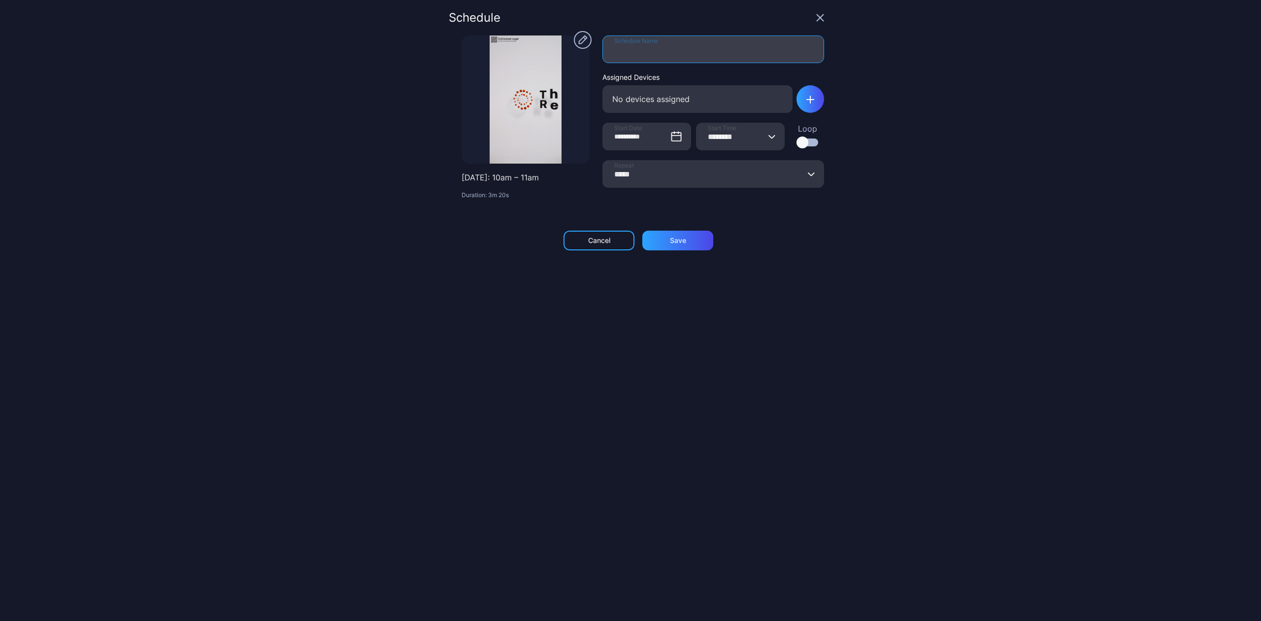
click at [651, 56] on input "Schedule Name" at bounding box center [714, 49] width 222 height 28
type input "**********"
click at [797, 142] on div at bounding box center [803, 142] width 12 height 12
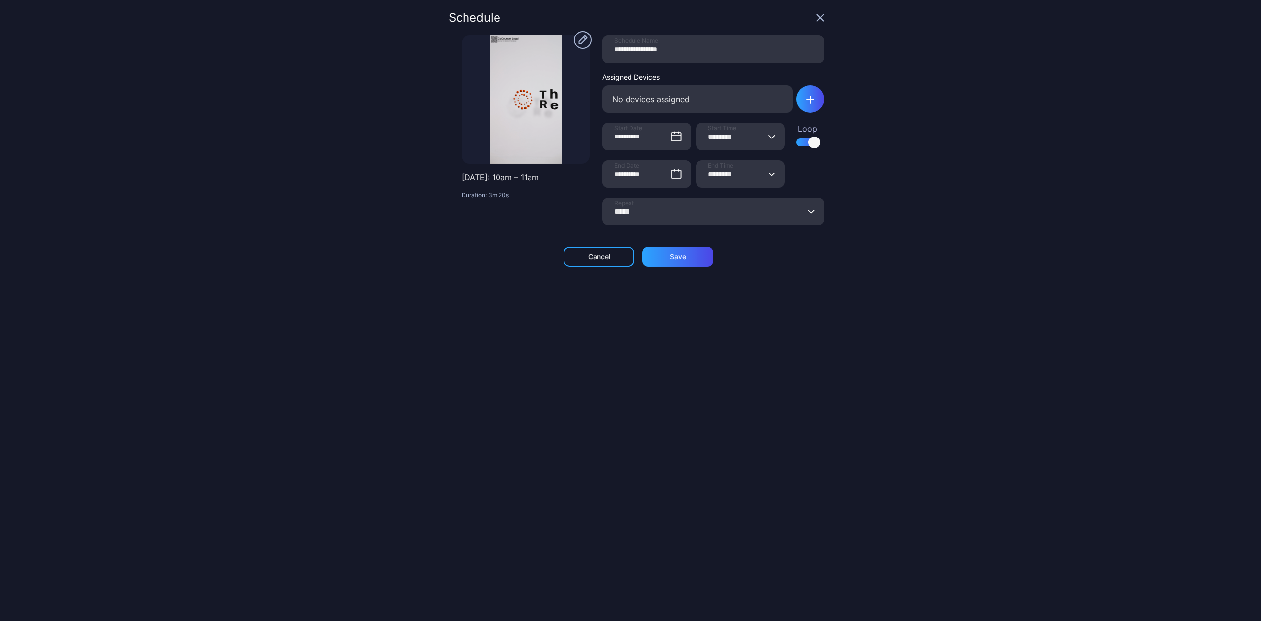
click at [731, 105] on div "No devices assigned" at bounding box center [698, 99] width 190 height 28
click at [797, 101] on div "button" at bounding box center [811, 99] width 28 height 28
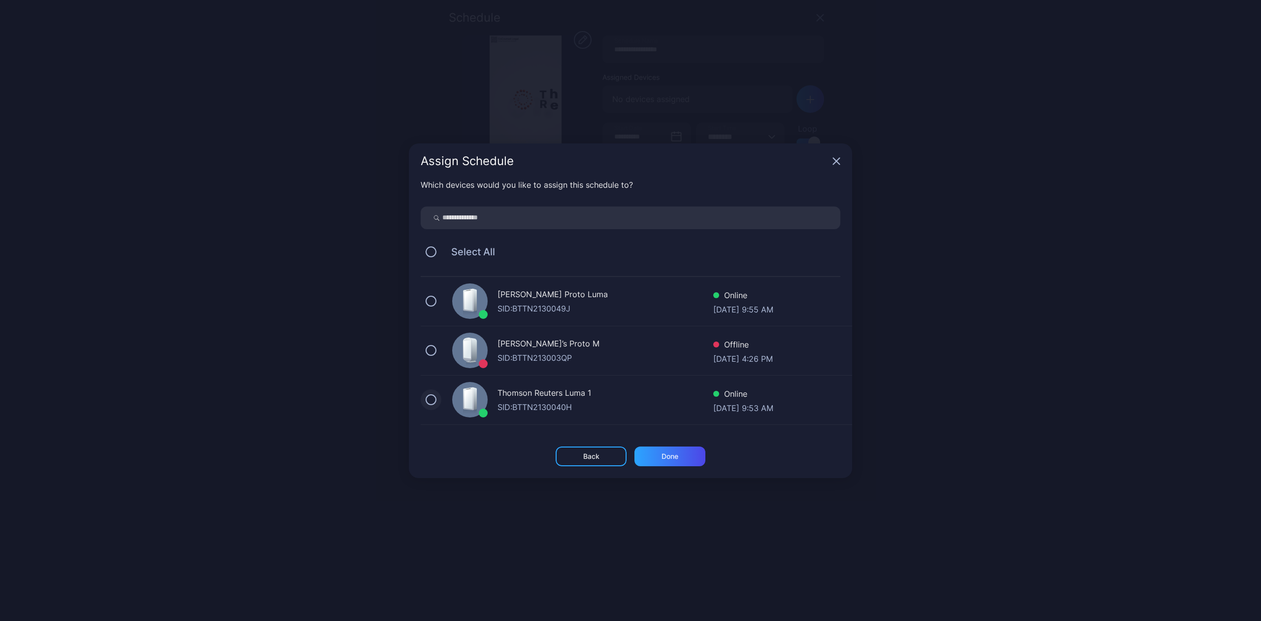
click at [433, 396] on button "button" at bounding box center [431, 399] width 11 height 11
click at [661, 450] on div "Done" at bounding box center [670, 456] width 71 height 20
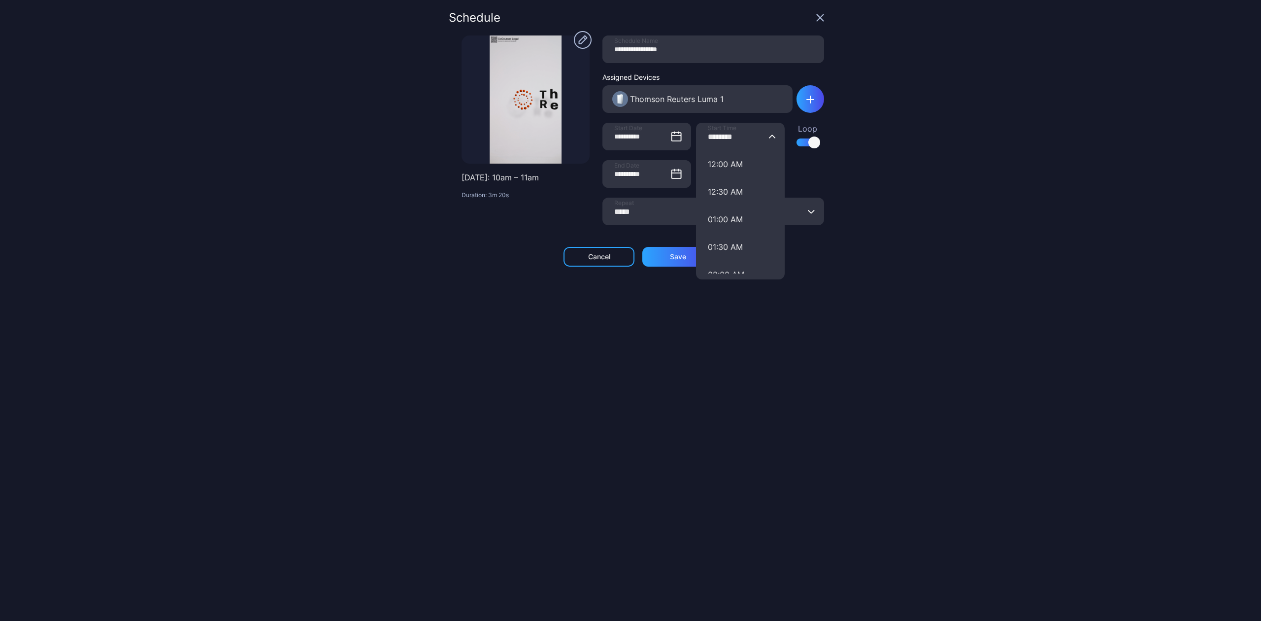
click at [715, 136] on input "********" at bounding box center [740, 137] width 89 height 28
type input "*******"
type input "********"
click at [769, 320] on div "**********" at bounding box center [636, 310] width 375 height 597
click at [667, 262] on div "Save" at bounding box center [678, 257] width 71 height 20
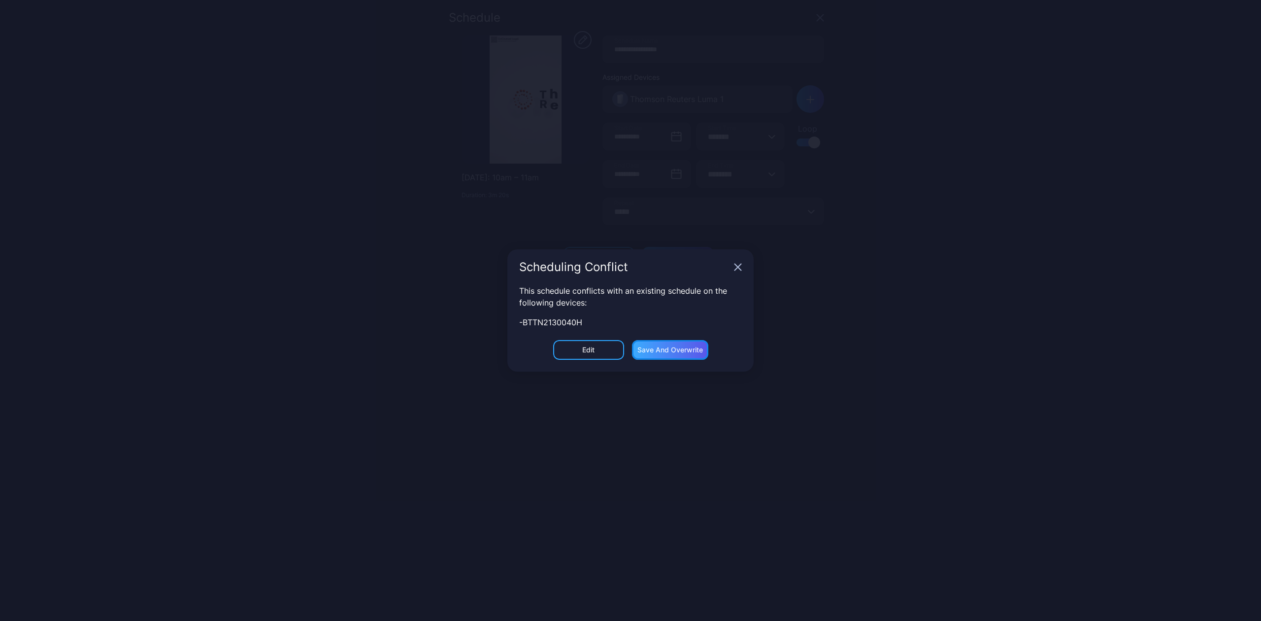
click at [661, 349] on div "Save and Overwrite" at bounding box center [671, 350] width 66 height 8
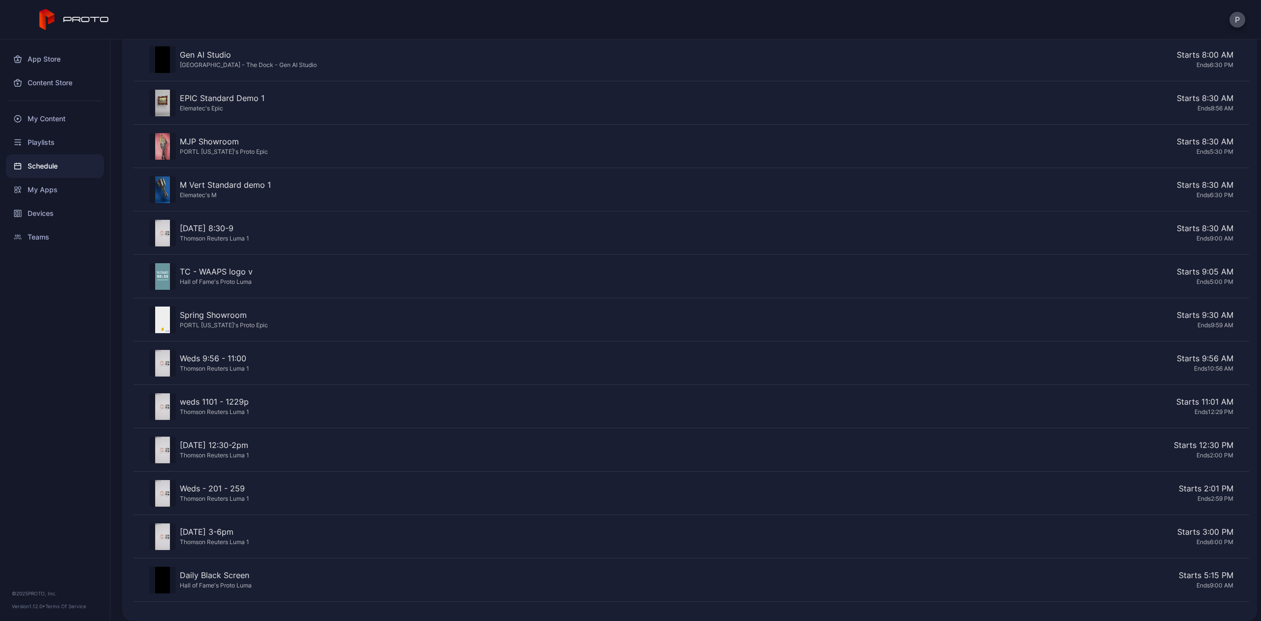
scroll to position [477, 0]
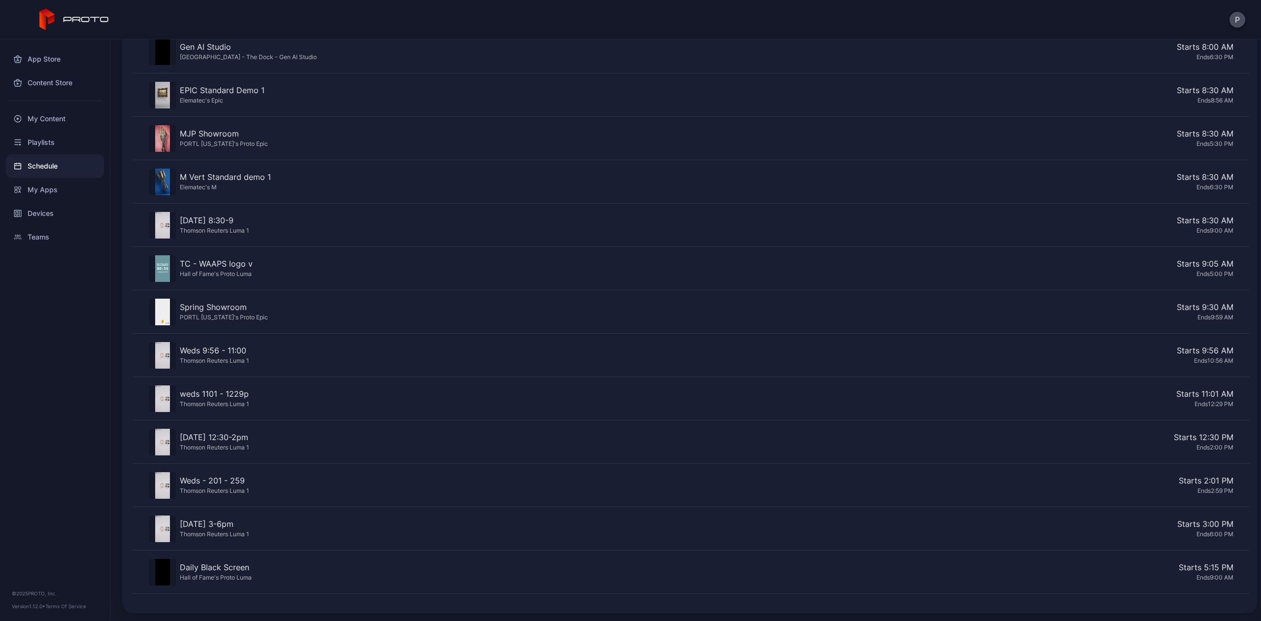
click at [1175, 354] on div "Starts 9:56 AM" at bounding box center [743, 350] width 981 height 12
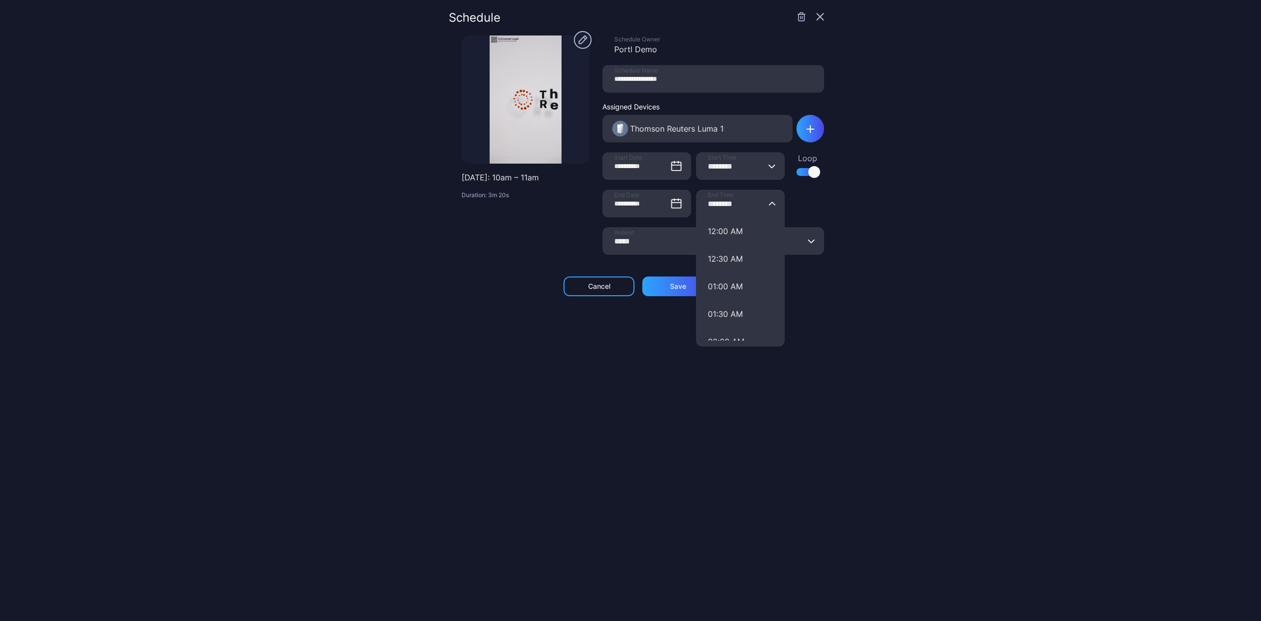
drag, startPoint x: 717, startPoint y: 203, endPoint x: 690, endPoint y: 200, distance: 27.8
click at [696, 200] on input "********" at bounding box center [740, 204] width 89 height 28
type input "********"
click at [646, 292] on div "Save" at bounding box center [678, 286] width 71 height 20
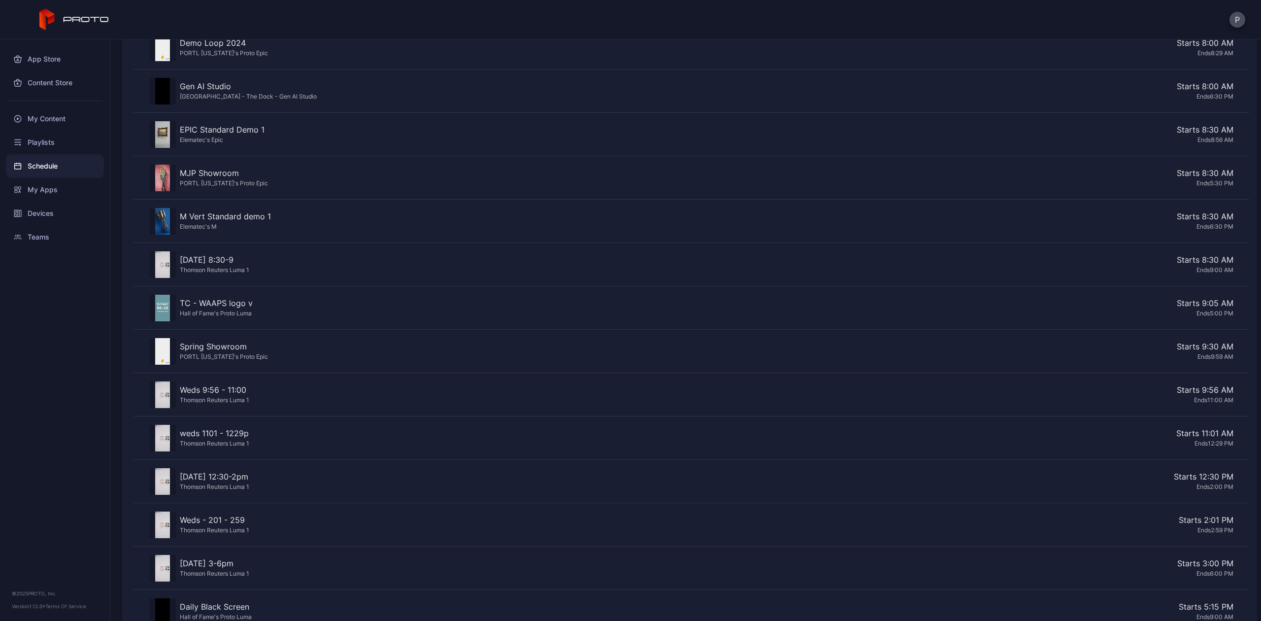
scroll to position [477, 0]
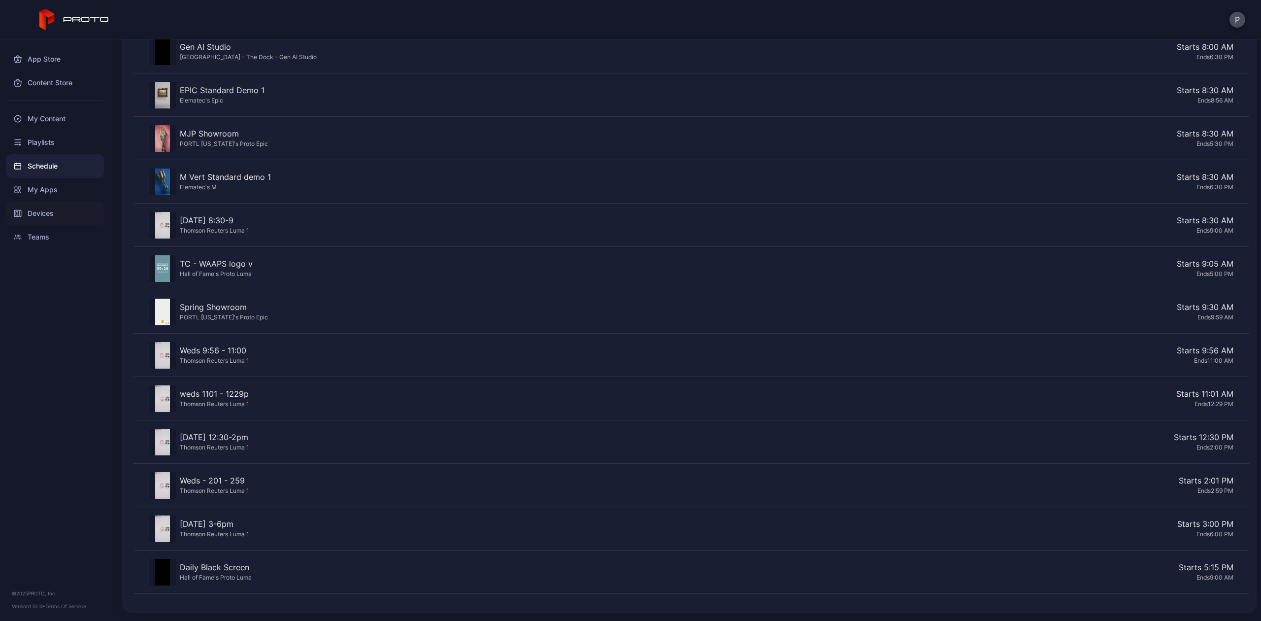
click at [32, 215] on div "Devices" at bounding box center [55, 214] width 98 height 24
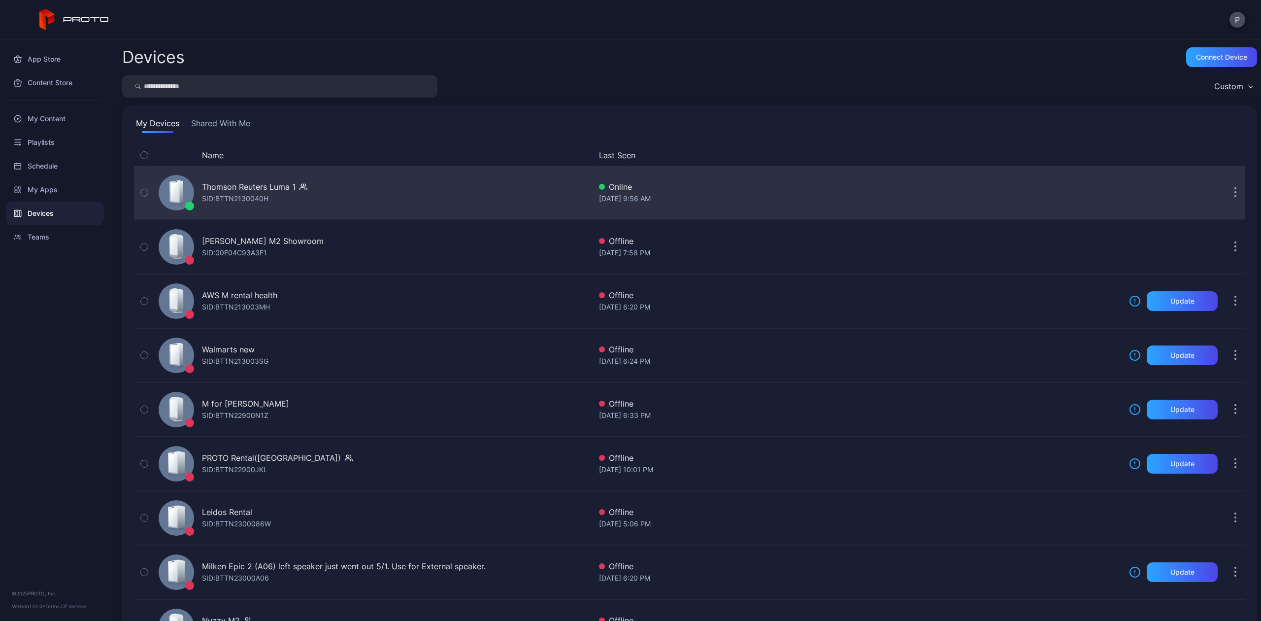
click at [241, 182] on div "Thomson Reuters Luma 1" at bounding box center [249, 187] width 94 height 12
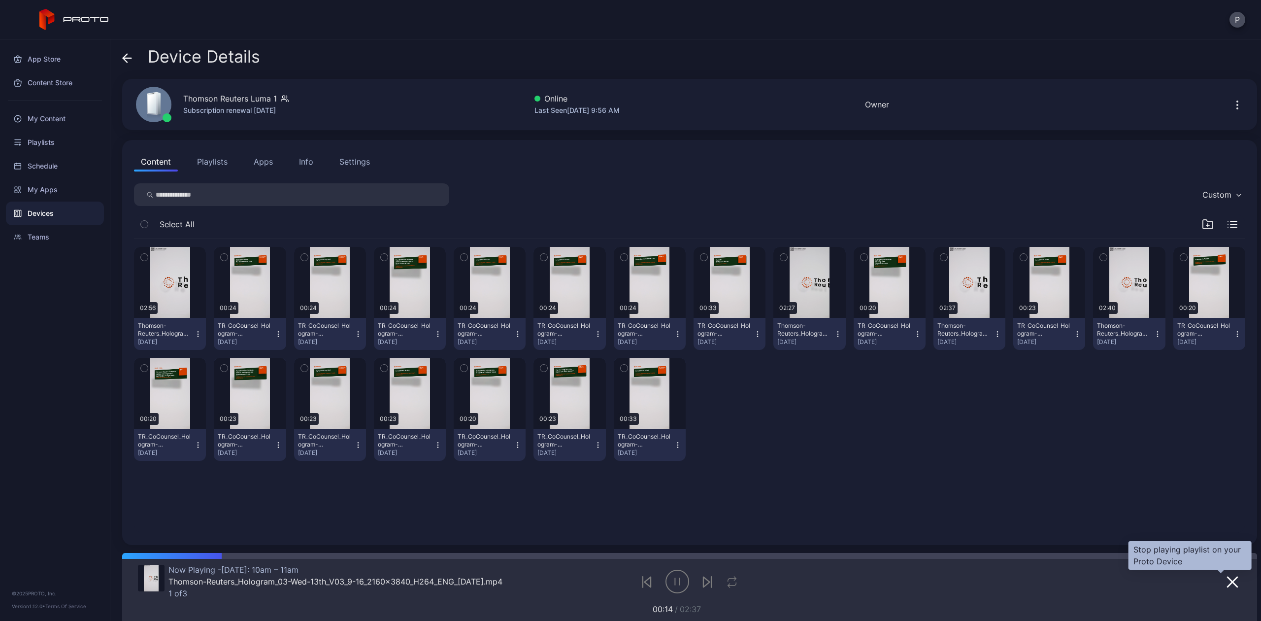
click at [1228, 581] on icon "button" at bounding box center [1233, 582] width 10 height 10
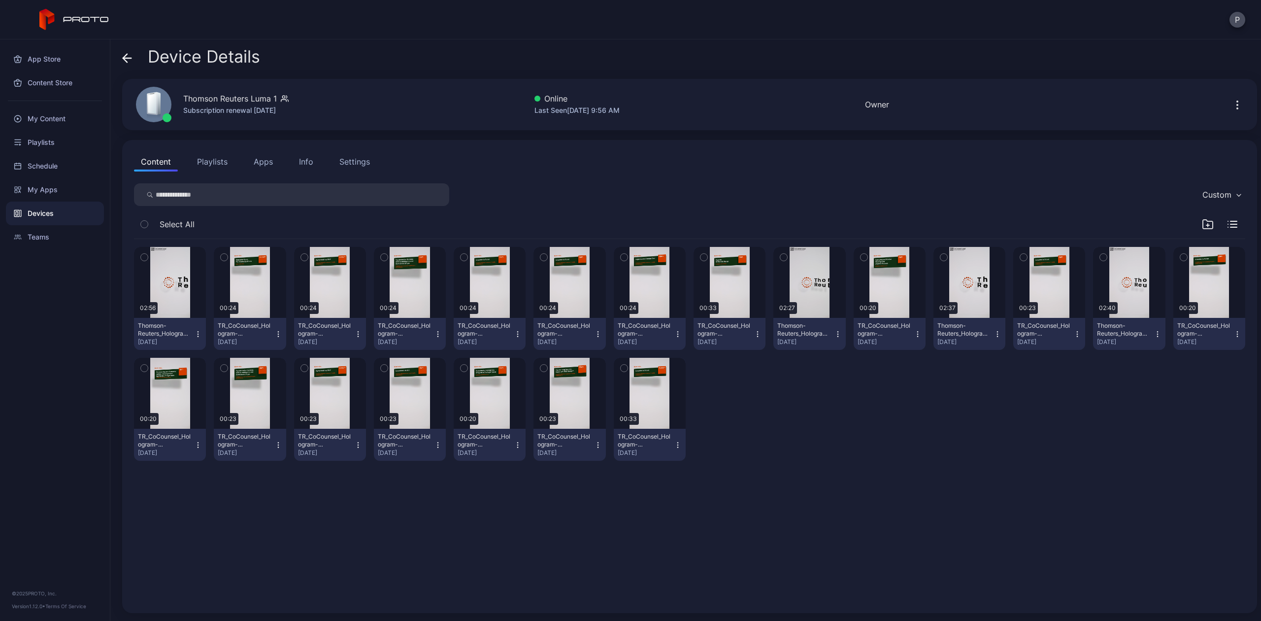
click at [206, 160] on button "Playlists" at bounding box center [212, 162] width 44 height 20
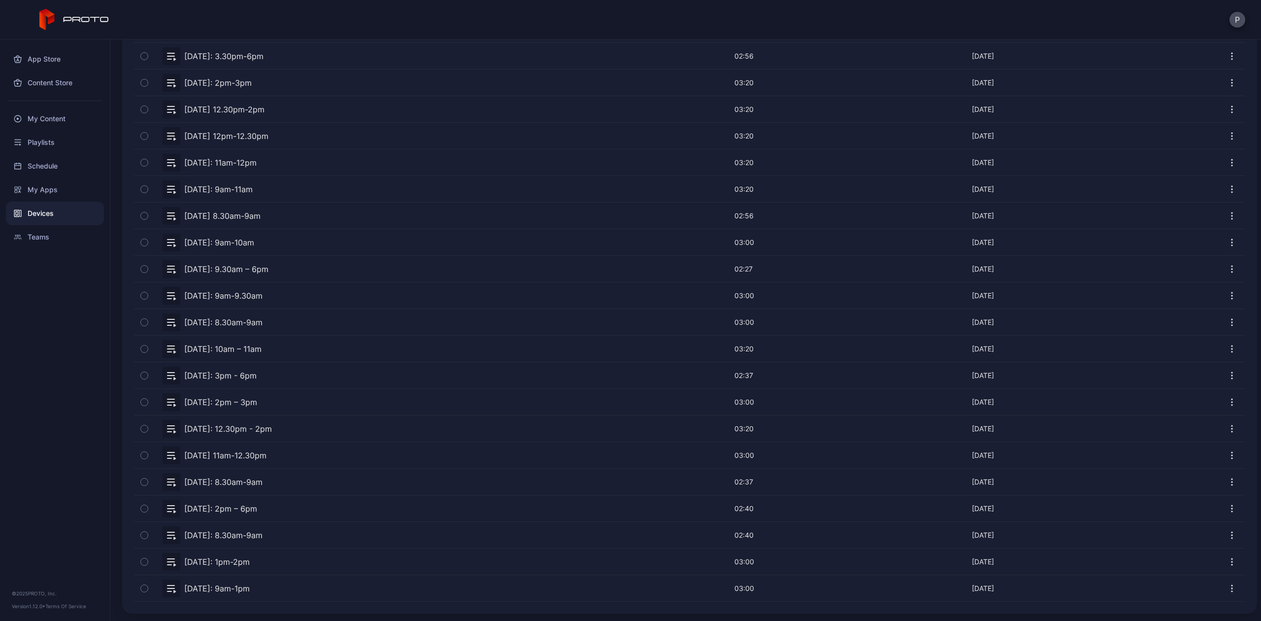
scroll to position [200, 0]
click at [148, 343] on button "button" at bounding box center [144, 348] width 21 height 26
click at [236, 341] on button "button" at bounding box center [690, 348] width 1112 height 26
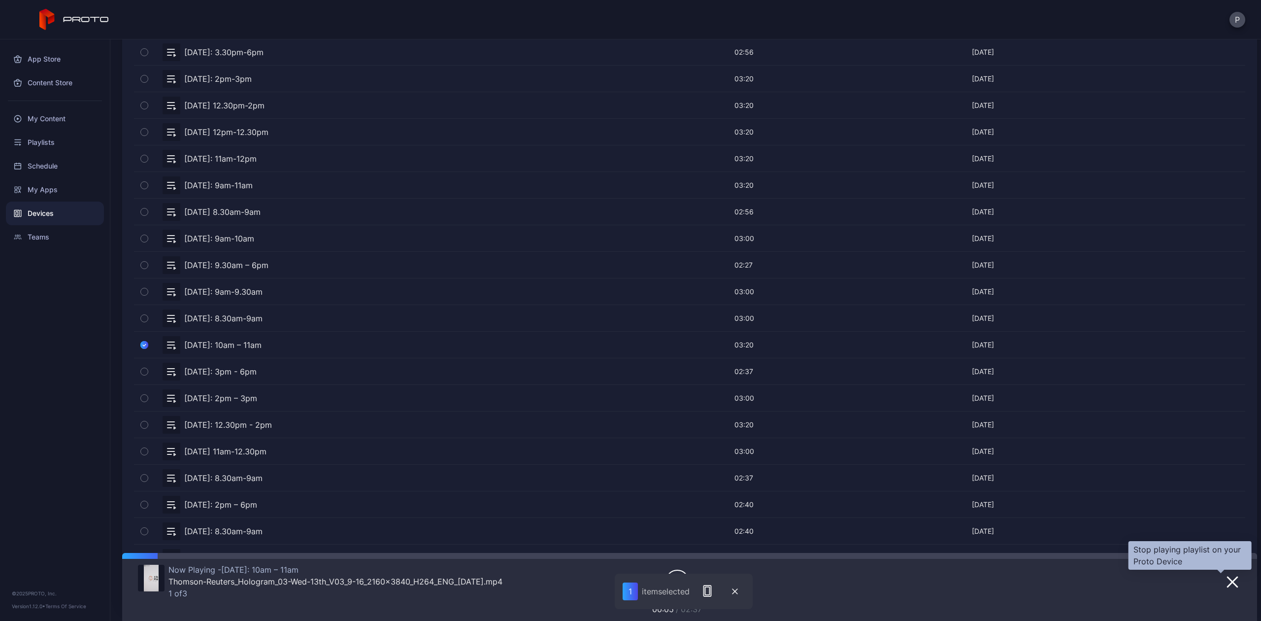
click at [1224, 576] on button "button" at bounding box center [1233, 582] width 18 height 14
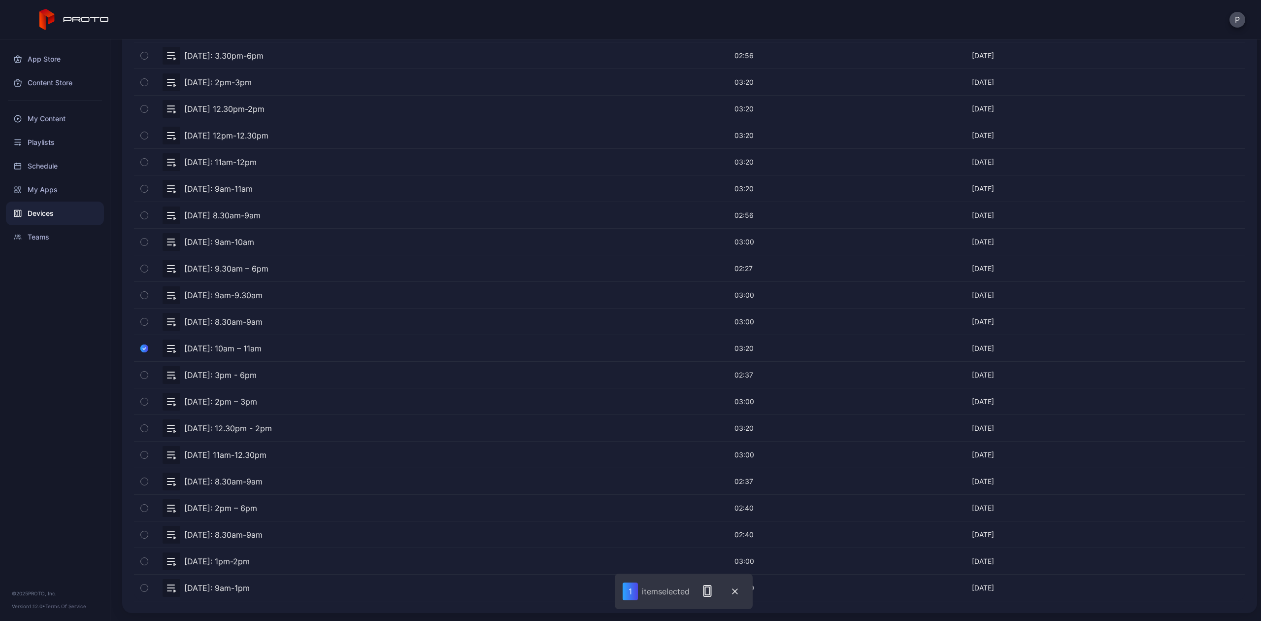
click at [201, 449] on button "button" at bounding box center [690, 455] width 1112 height 26
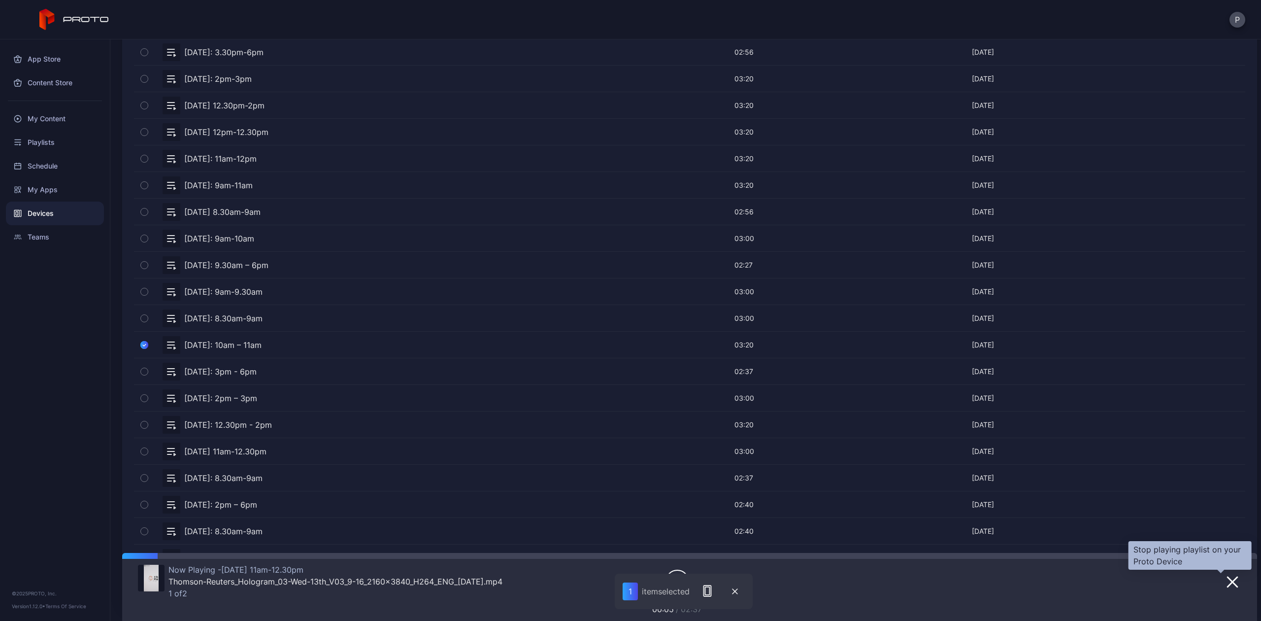
click at [1228, 578] on icon "button" at bounding box center [1233, 582] width 10 height 10
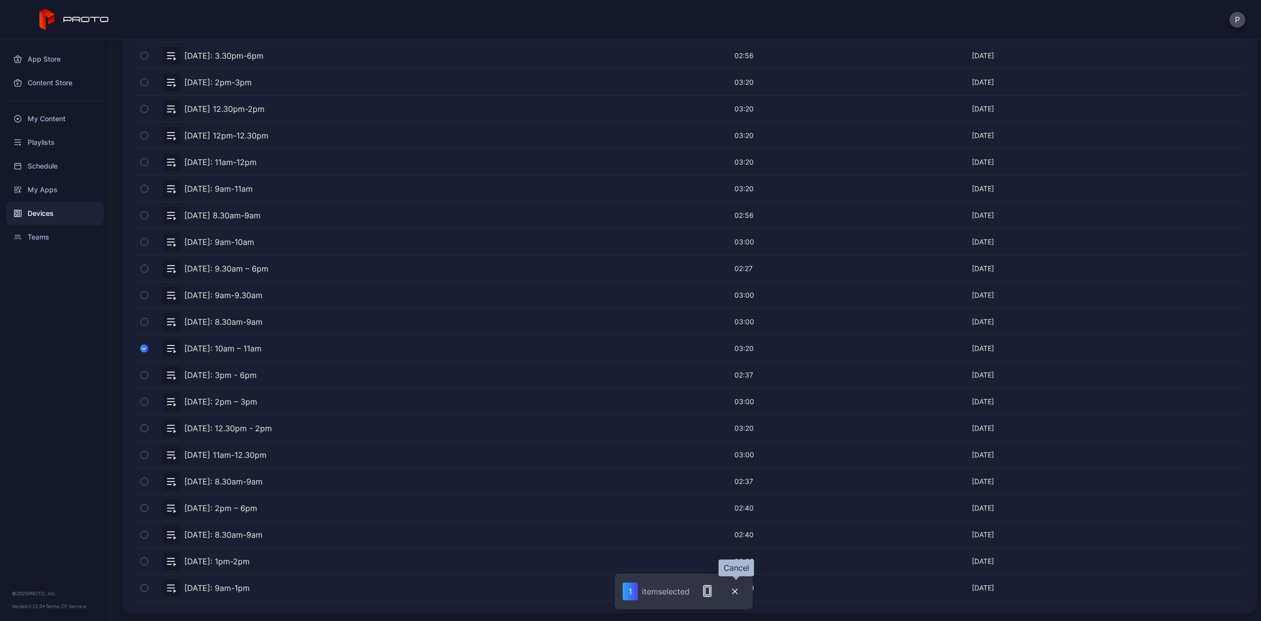
click at [735, 598] on button "button" at bounding box center [735, 591] width 20 height 21
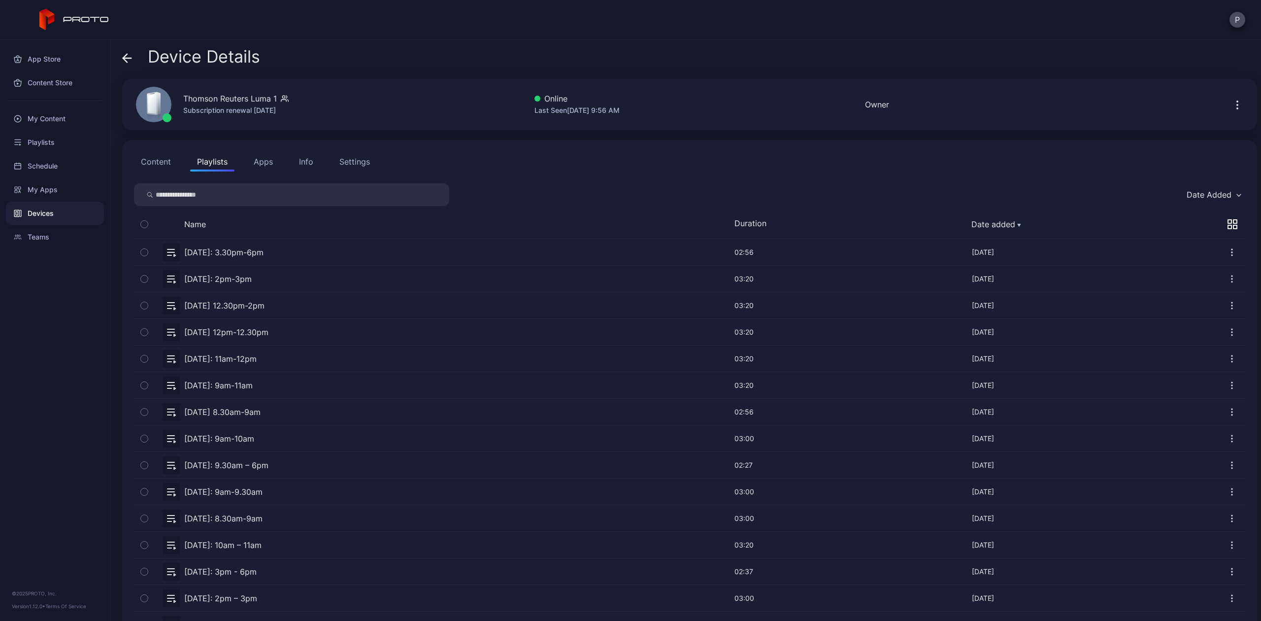
click at [208, 162] on button "Playlists" at bounding box center [212, 162] width 44 height 20
click at [62, 161] on div "Schedule" at bounding box center [55, 166] width 98 height 24
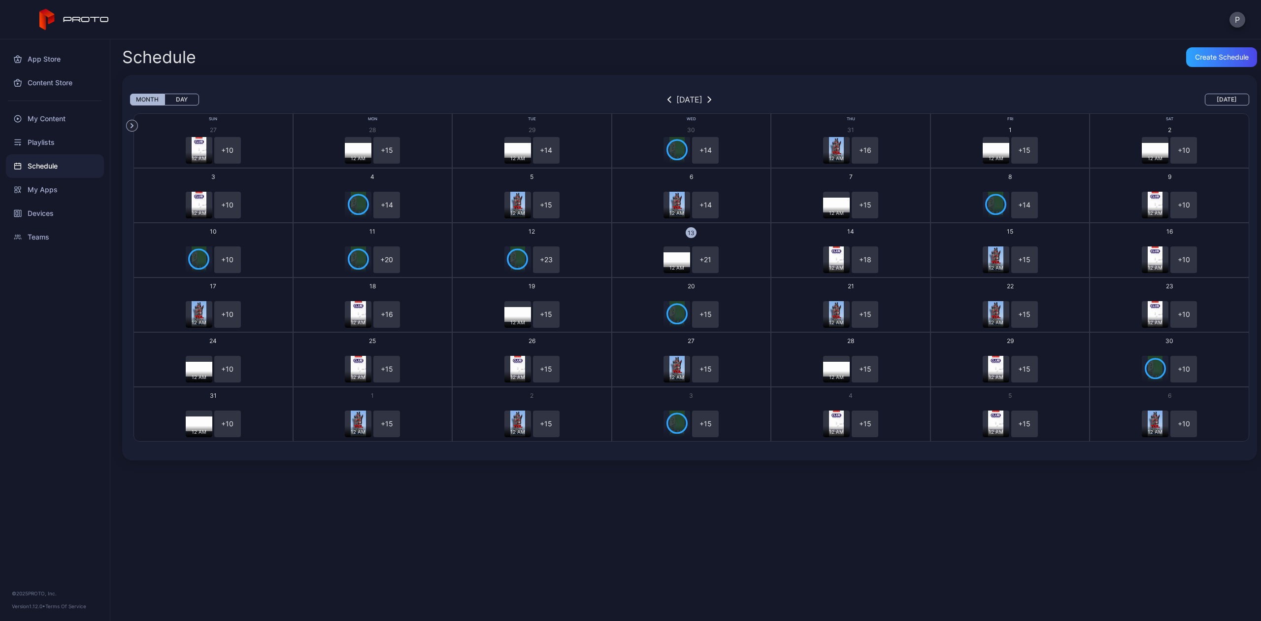
click at [186, 99] on button "Day" at bounding box center [182, 100] width 34 height 12
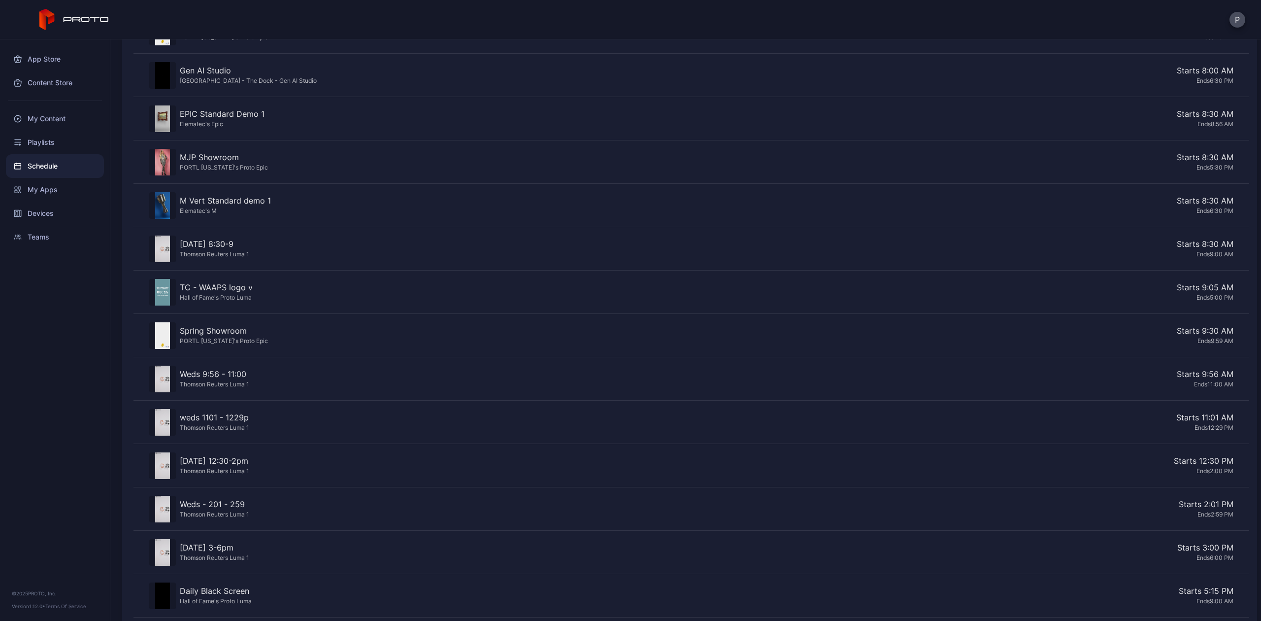
scroll to position [477, 0]
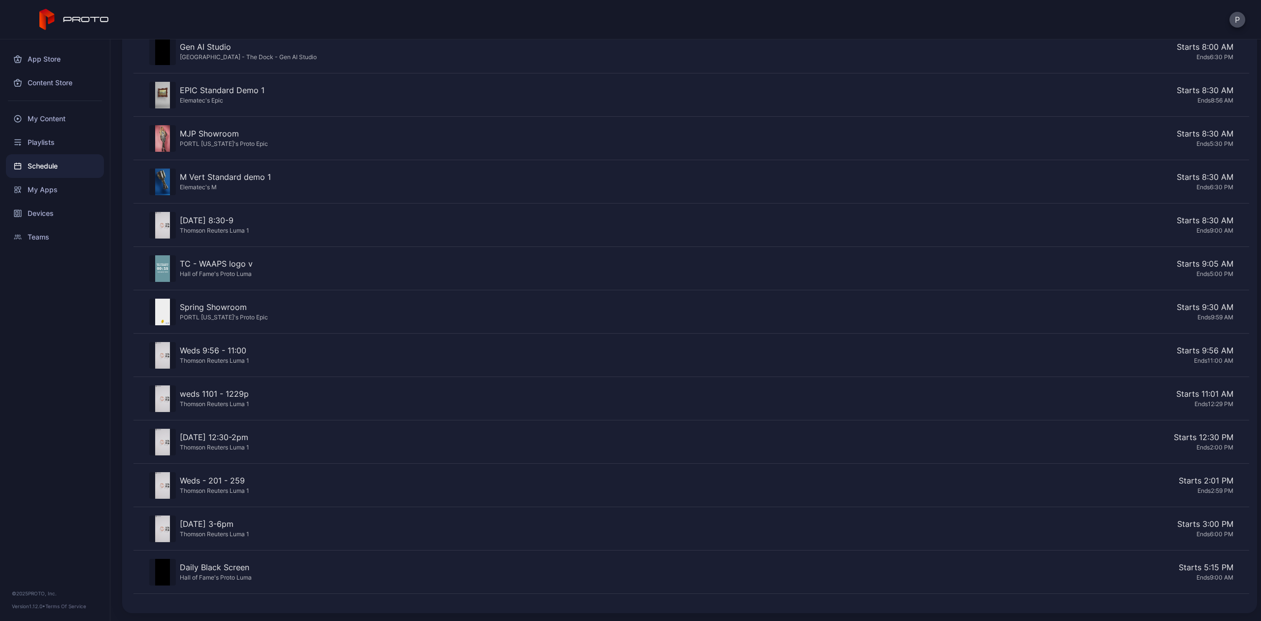
click at [1183, 358] on div "Ends 11:00 AM" at bounding box center [743, 360] width 981 height 8
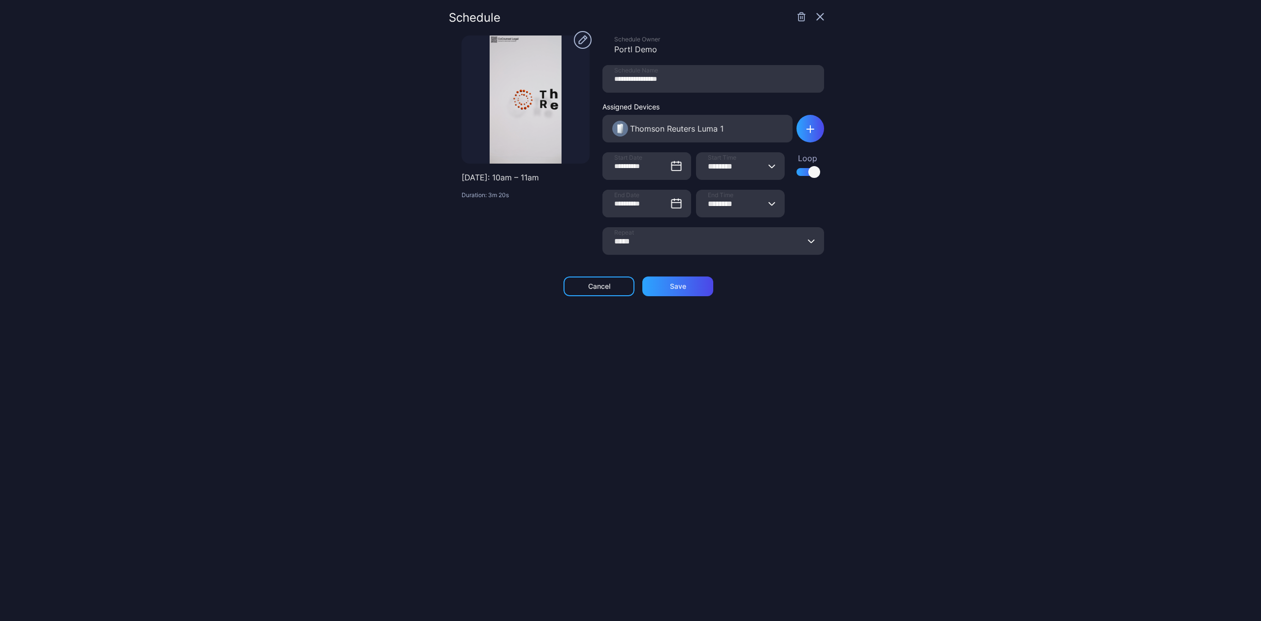
click at [797, 13] on icon "button" at bounding box center [802, 17] width 10 height 10
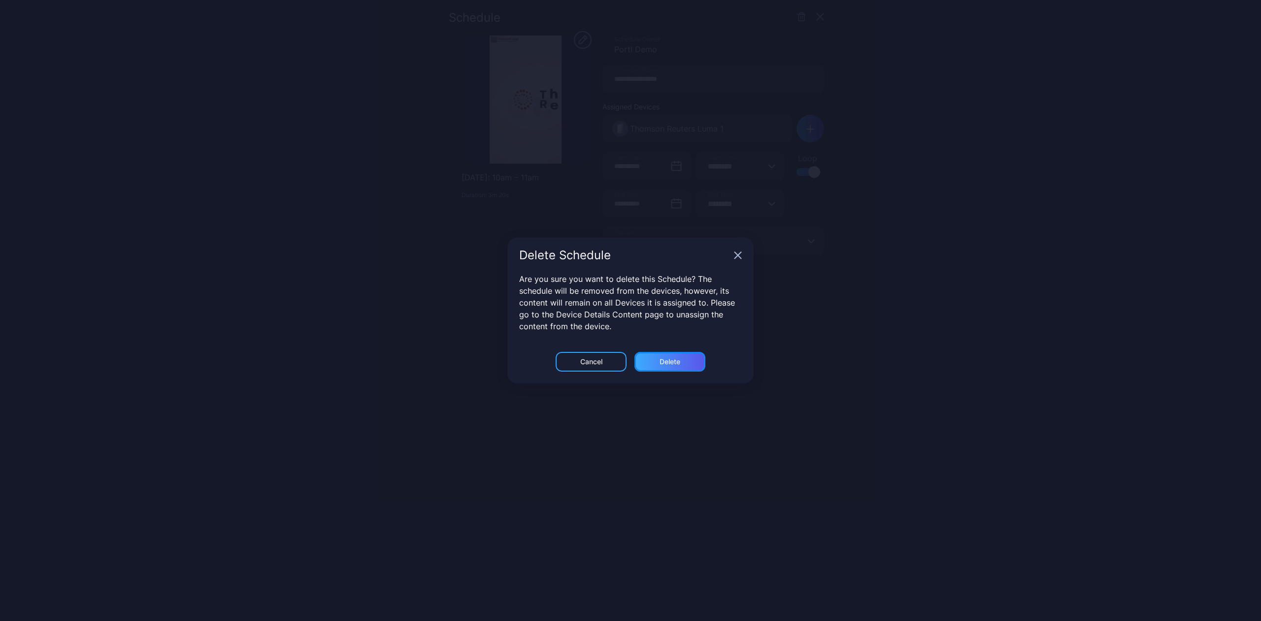
click at [656, 353] on div "Delete" at bounding box center [670, 362] width 71 height 20
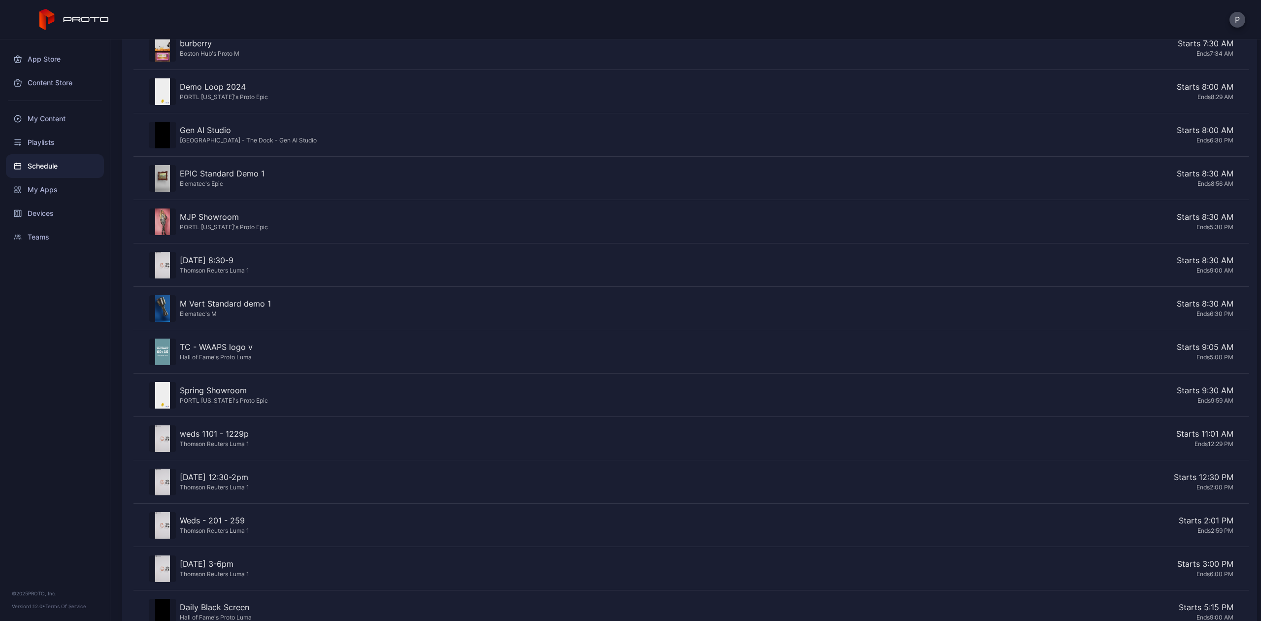
scroll to position [434, 0]
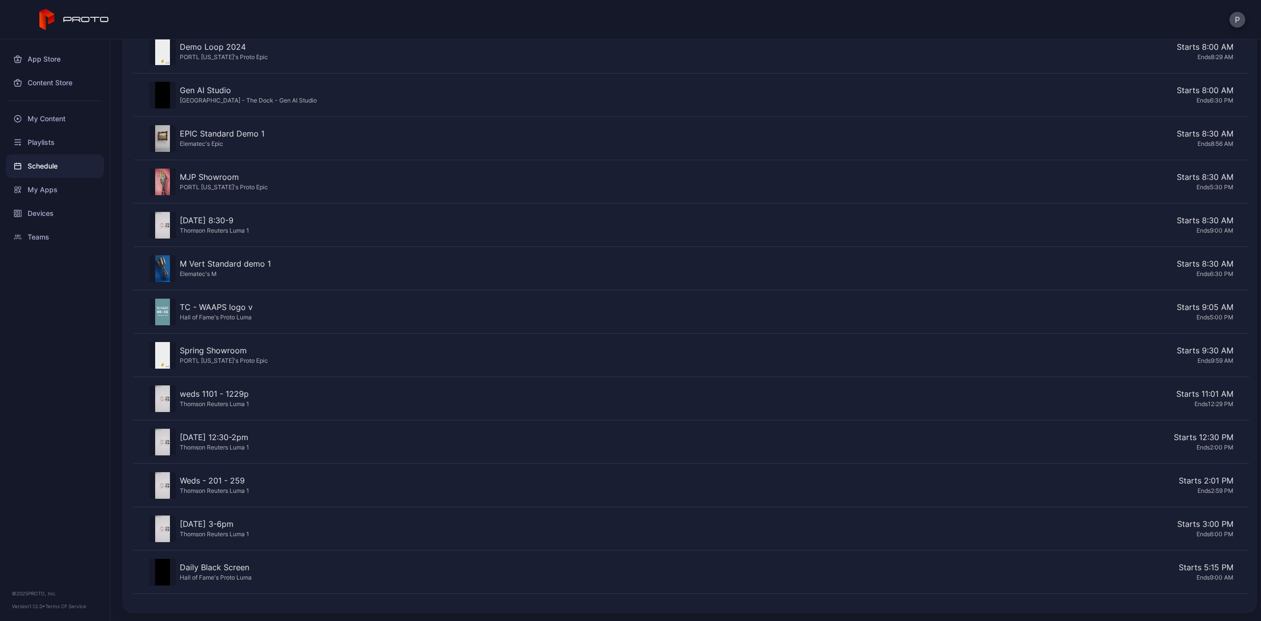
click at [1129, 403] on div "Ends 12:29 PM" at bounding box center [743, 404] width 981 height 8
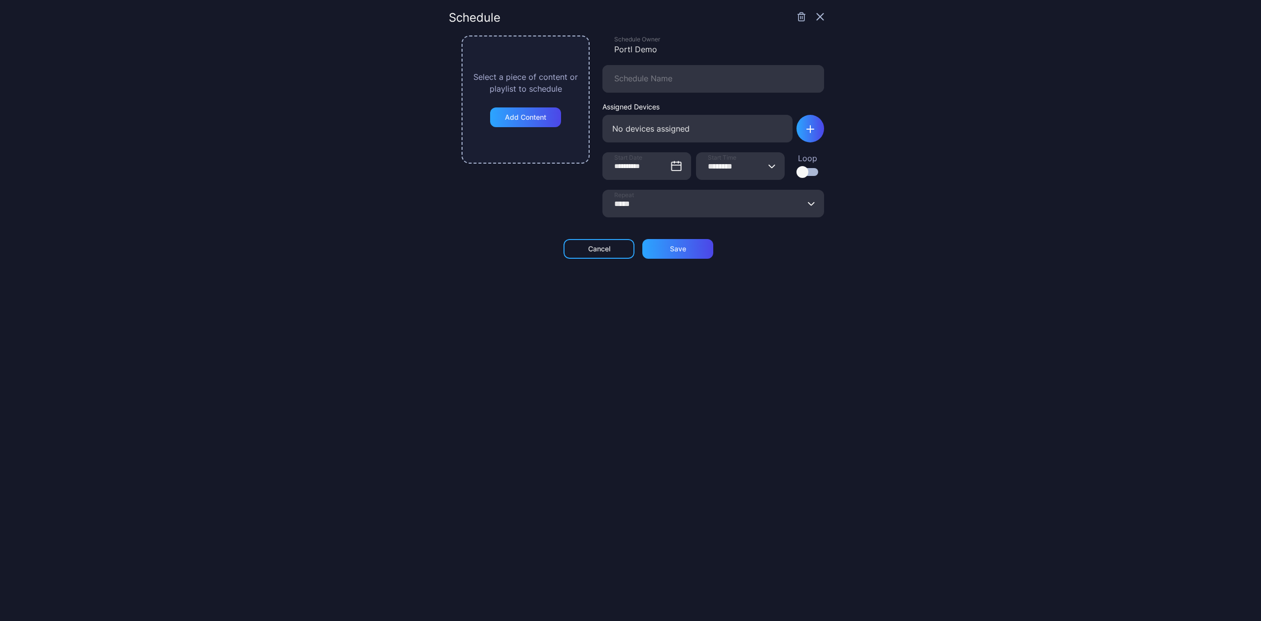
type input "**********"
type input "********"
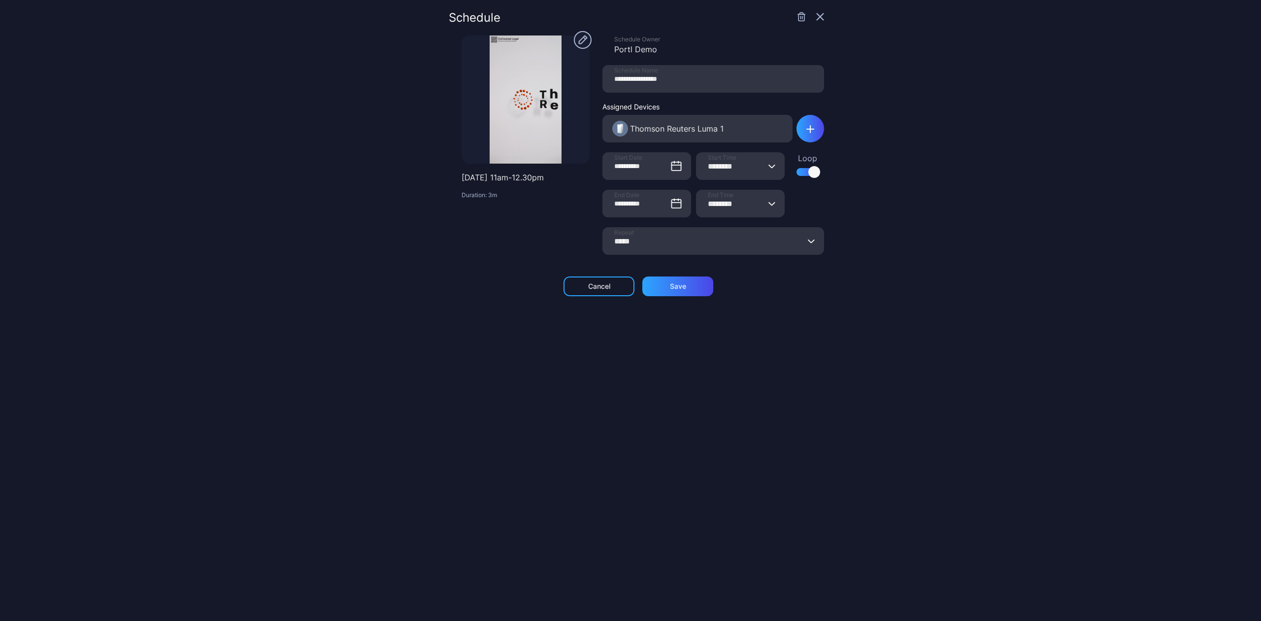
click at [799, 17] on icon "button" at bounding box center [802, 17] width 6 height 8
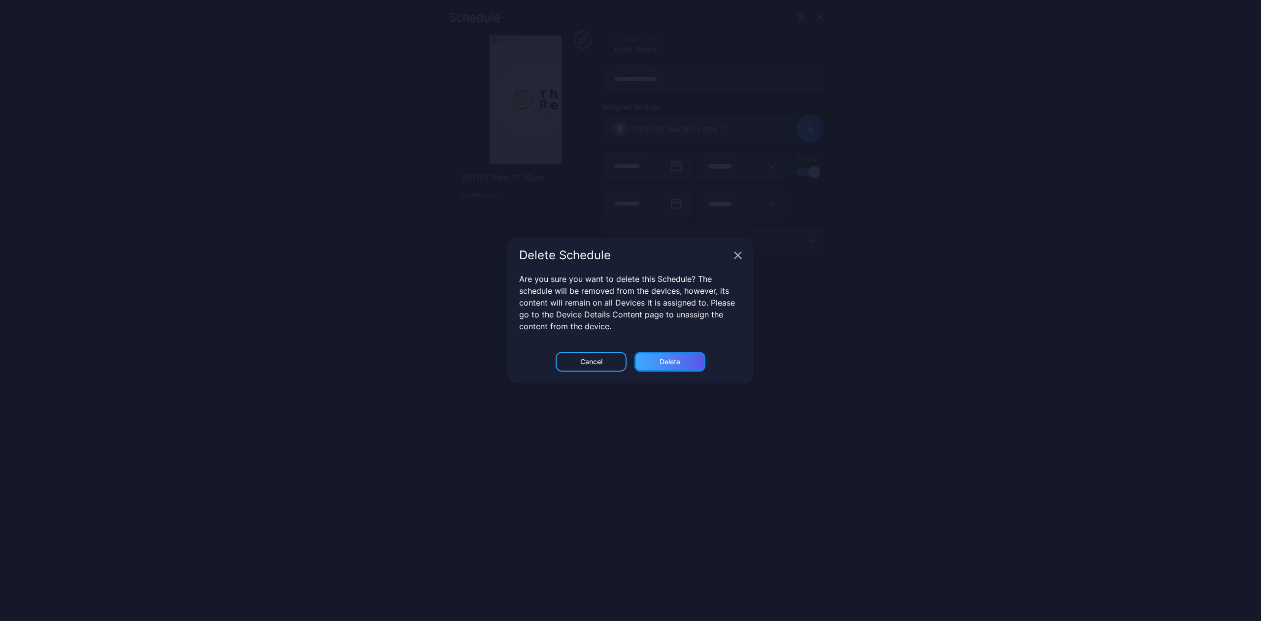
click at [654, 363] on div "Delete" at bounding box center [670, 362] width 71 height 20
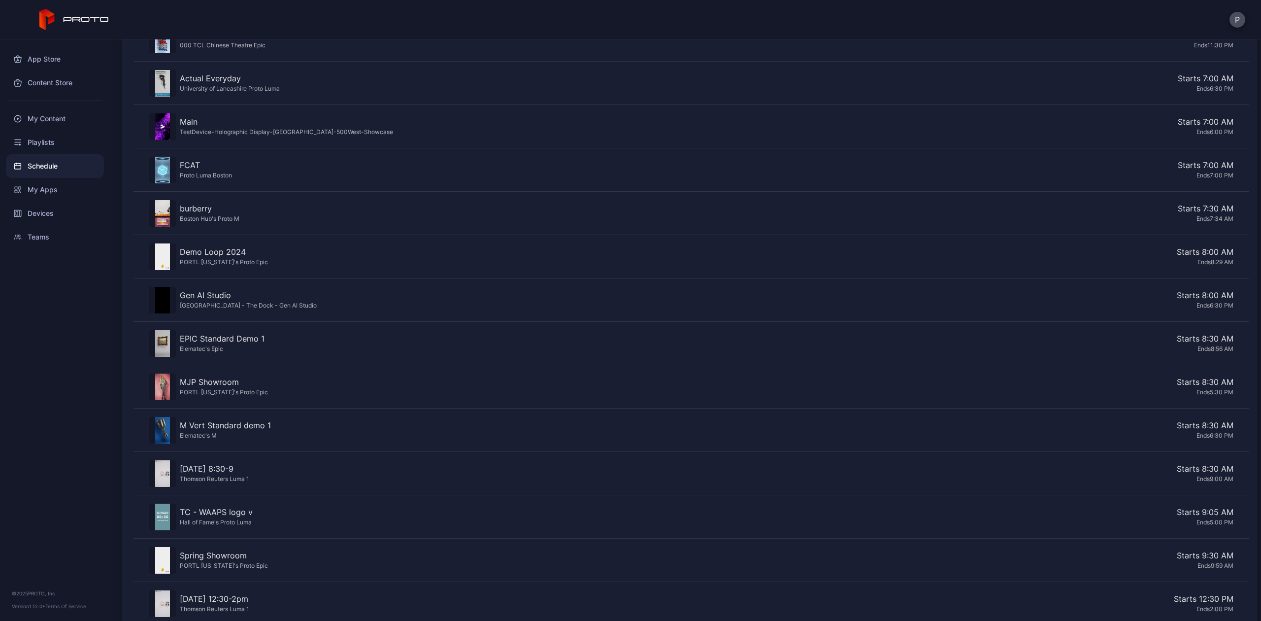
scroll to position [390, 0]
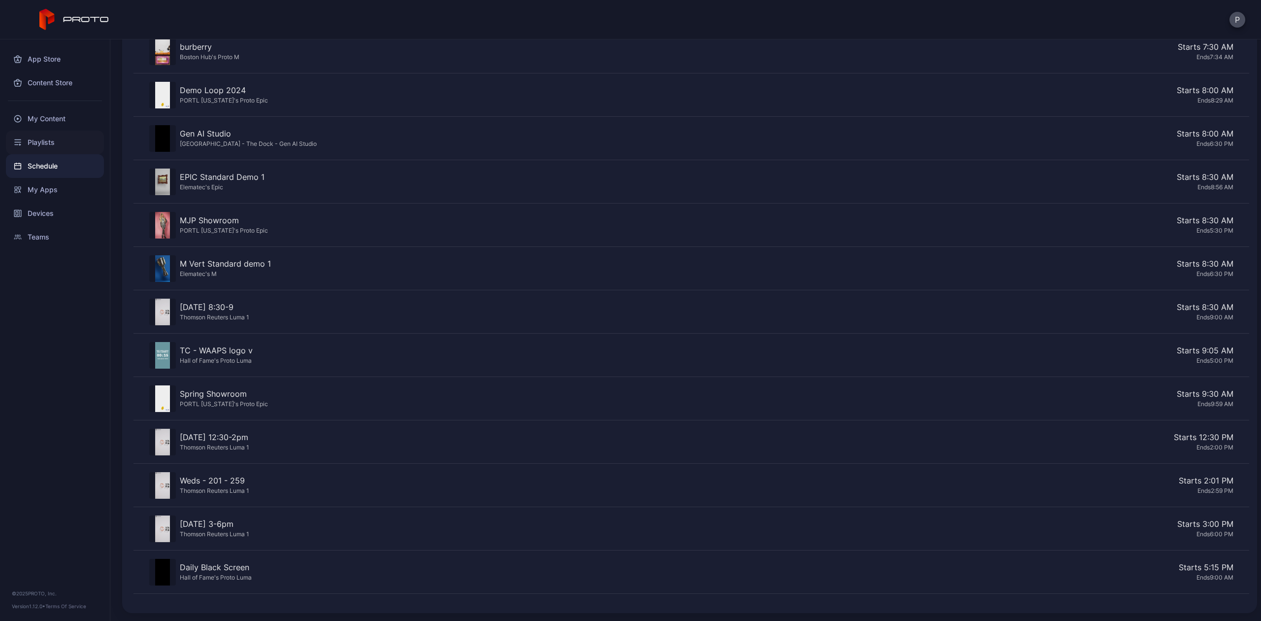
click at [33, 140] on div "Playlists" at bounding box center [55, 143] width 98 height 24
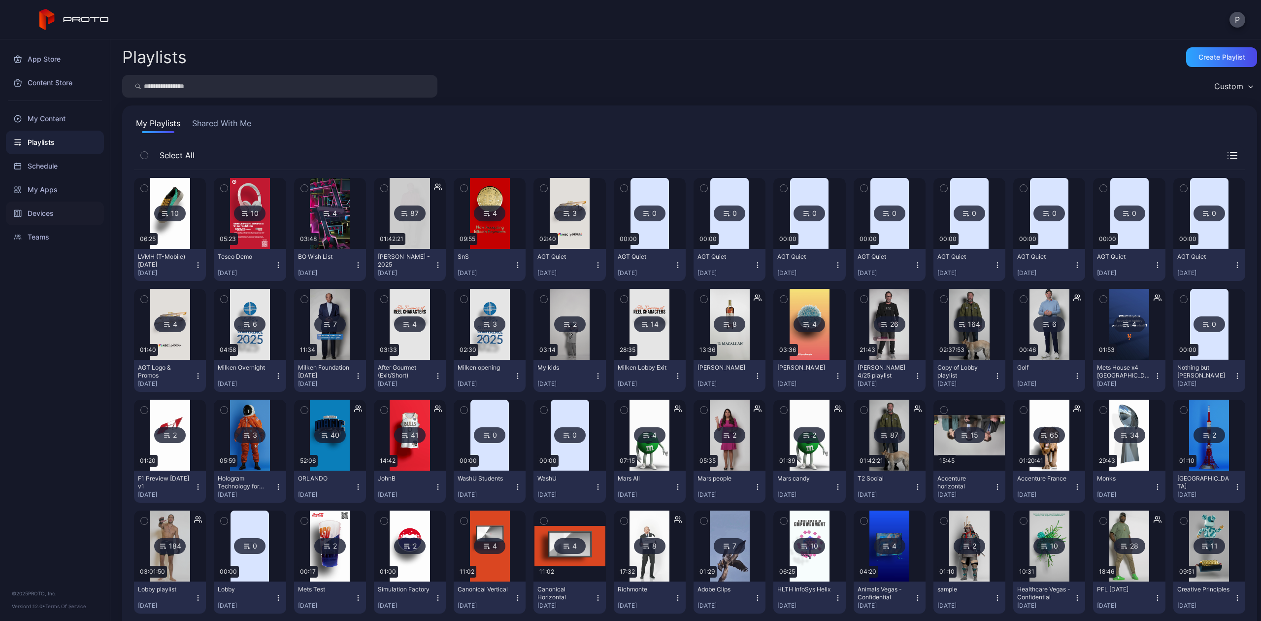
click at [50, 209] on div "Devices" at bounding box center [55, 214] width 98 height 24
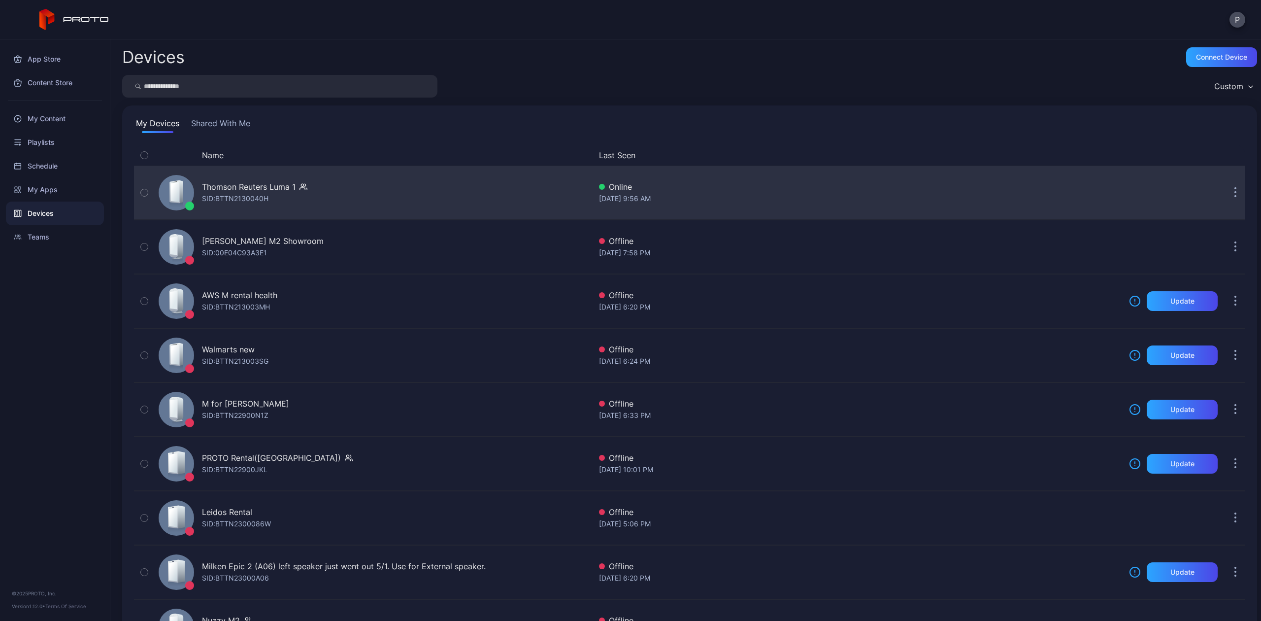
click at [253, 184] on div "Thomson Reuters Luma 1" at bounding box center [249, 187] width 94 height 12
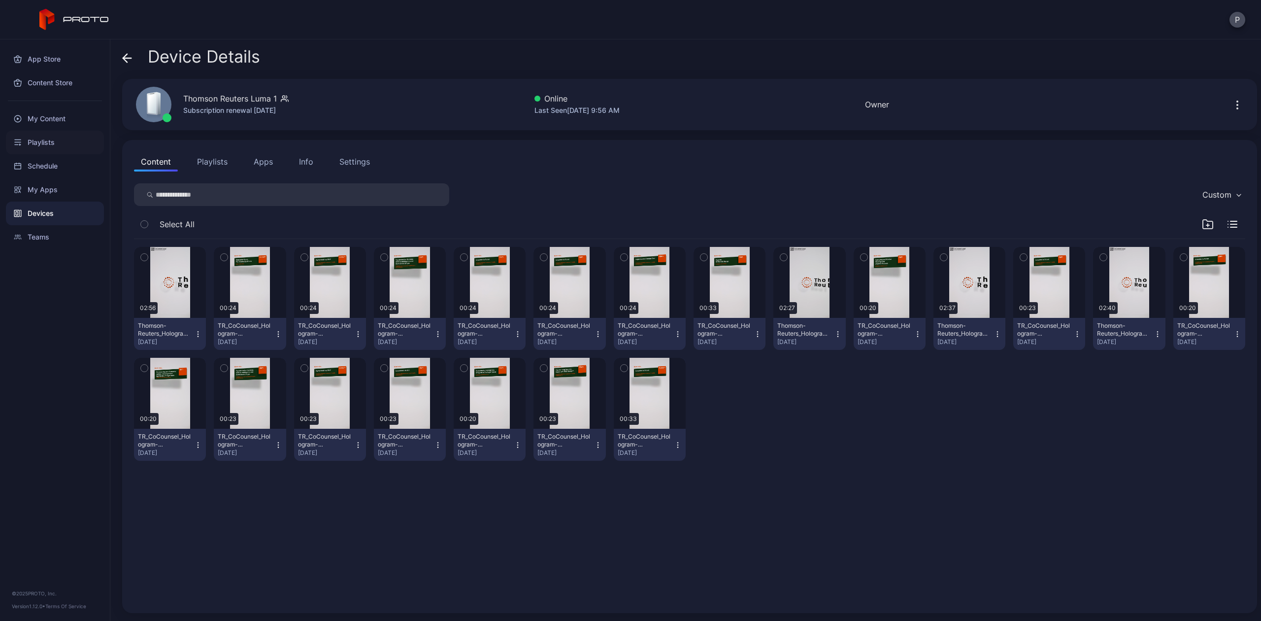
click at [34, 144] on div "Playlists" at bounding box center [55, 143] width 98 height 24
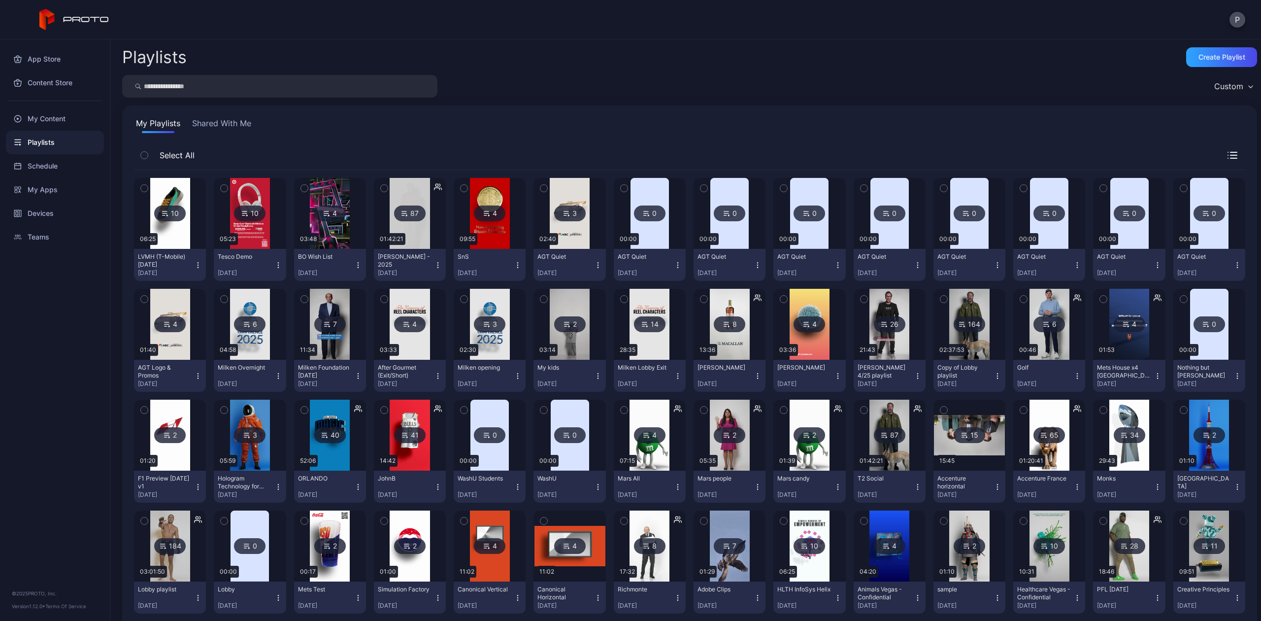
click at [202, 87] on input "search" at bounding box center [279, 86] width 315 height 23
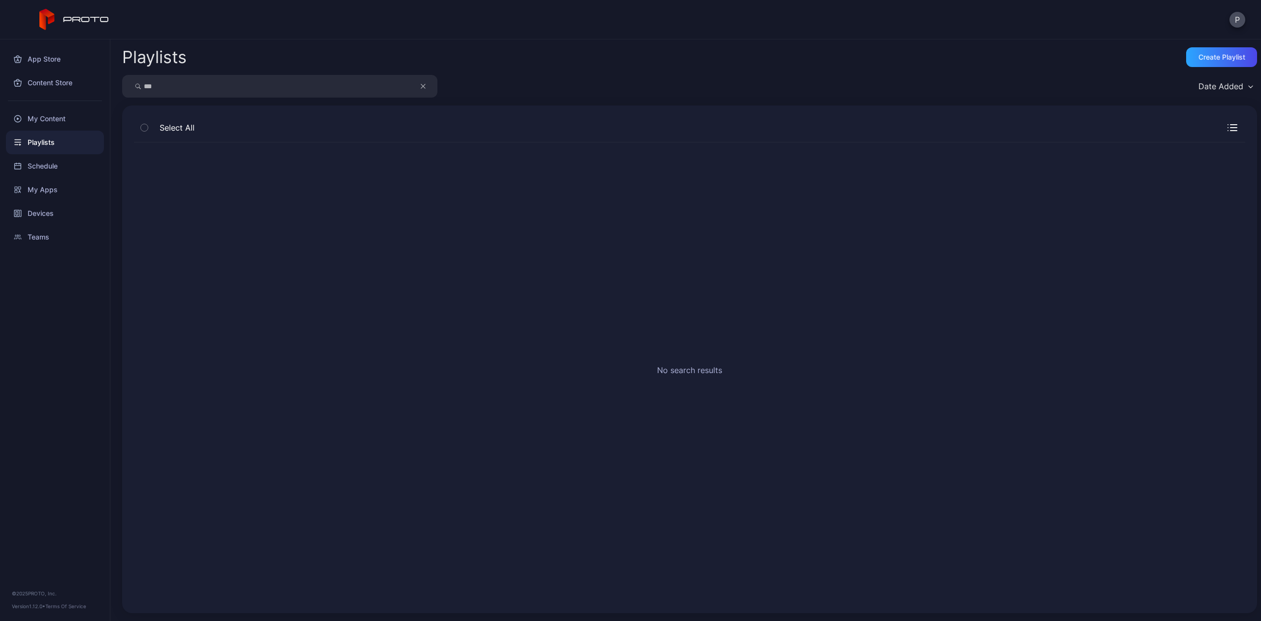
type input "***"
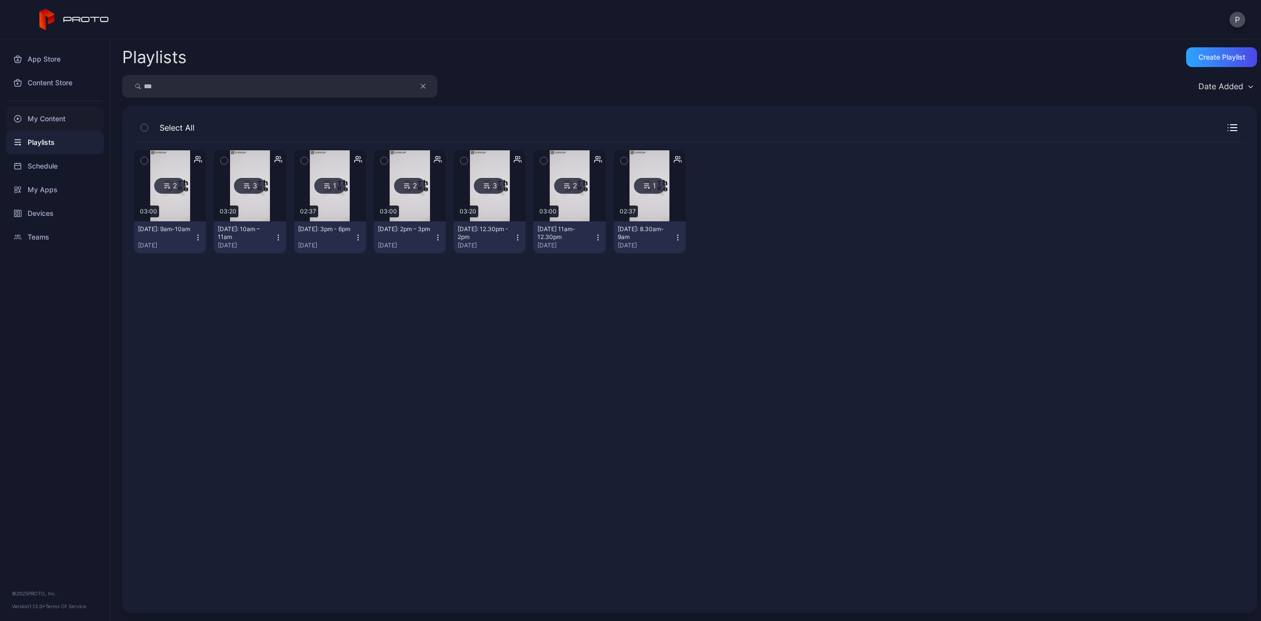
click at [42, 119] on div "My Content" at bounding box center [55, 119] width 98 height 24
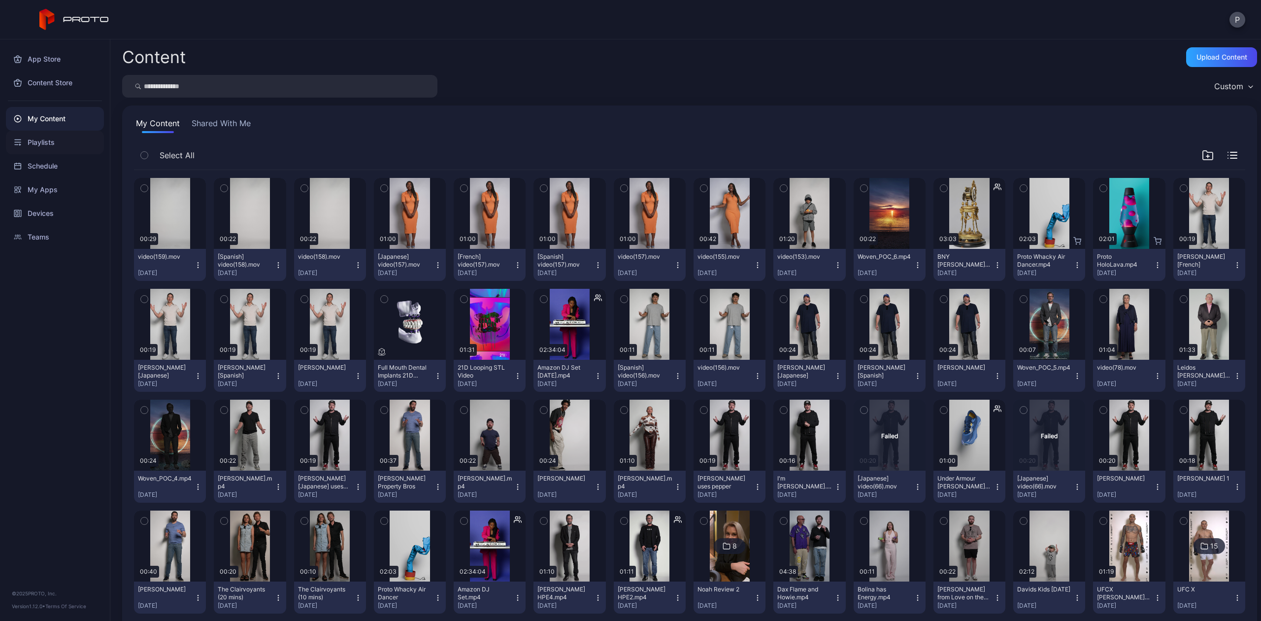
click at [42, 147] on div "Playlists" at bounding box center [55, 143] width 98 height 24
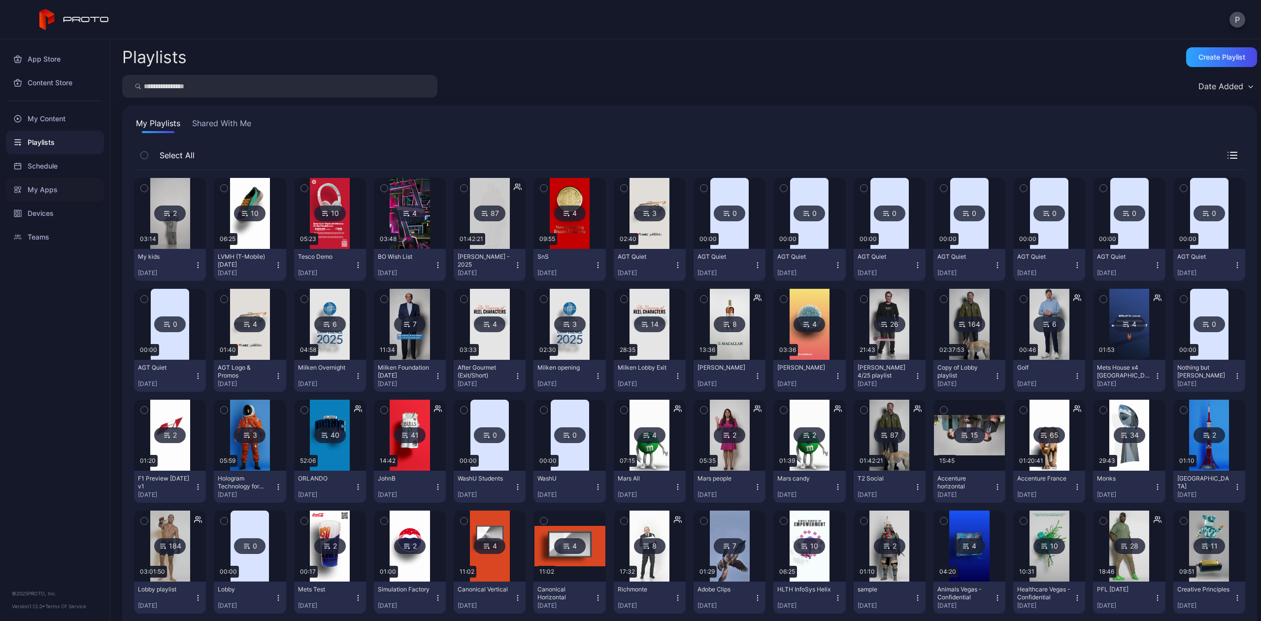
click at [54, 187] on div "My Apps" at bounding box center [55, 190] width 98 height 24
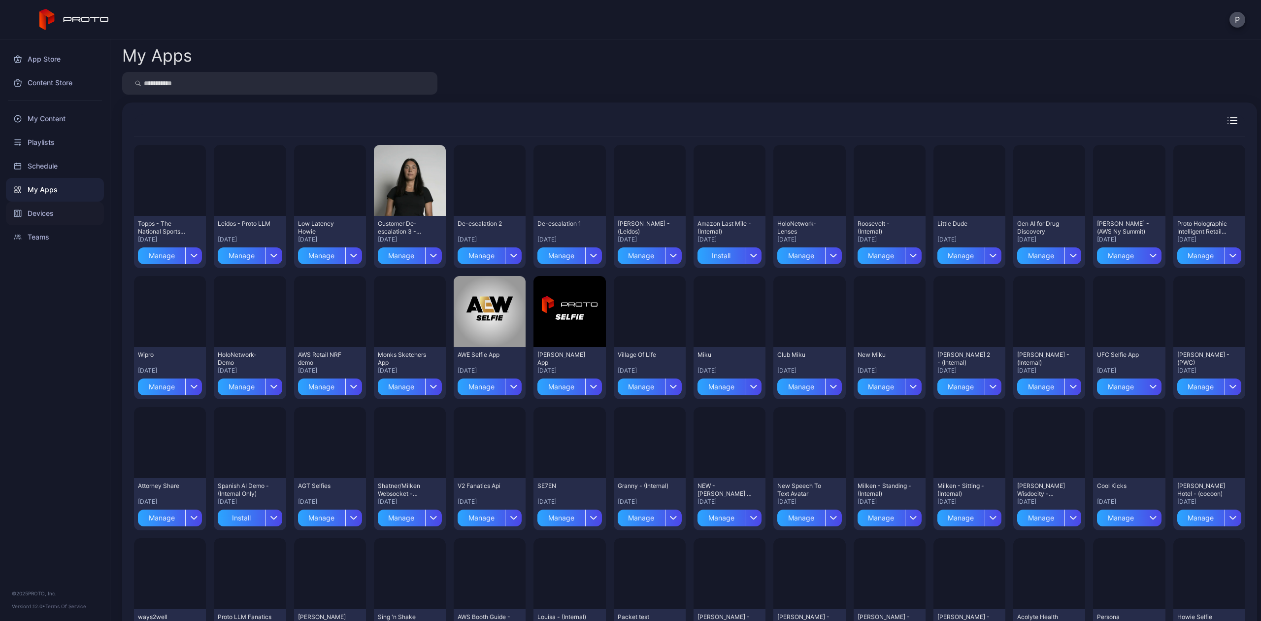
click at [46, 213] on div "Devices" at bounding box center [55, 214] width 98 height 24
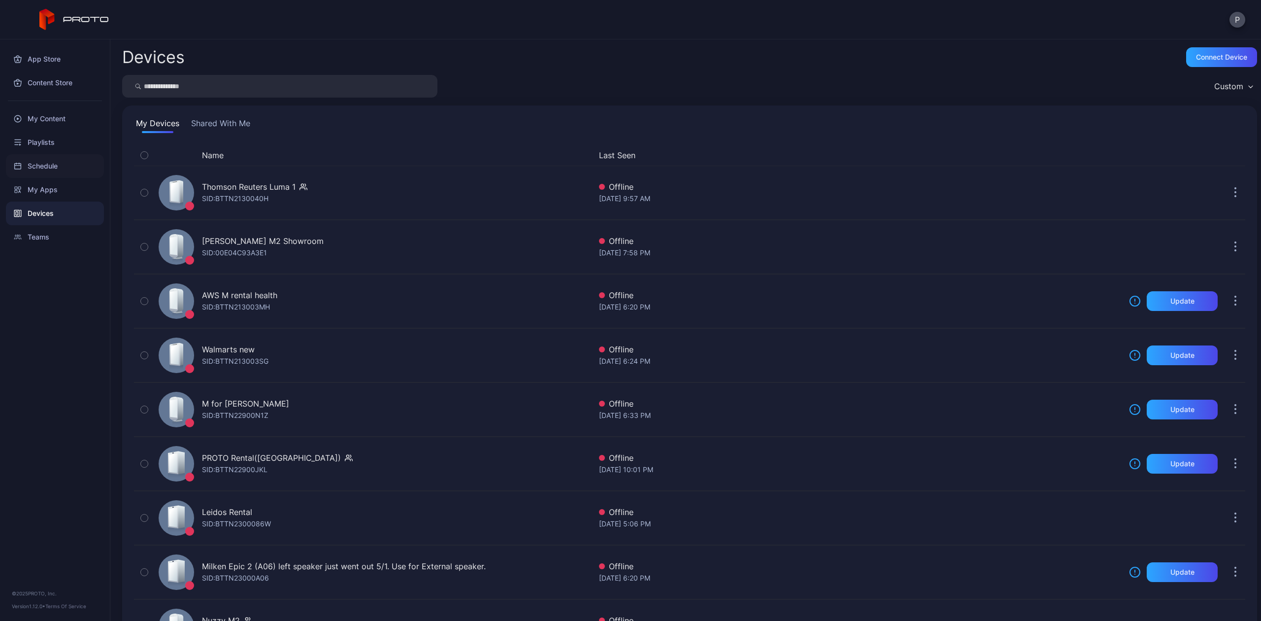
click at [44, 170] on div "Schedule" at bounding box center [55, 166] width 98 height 24
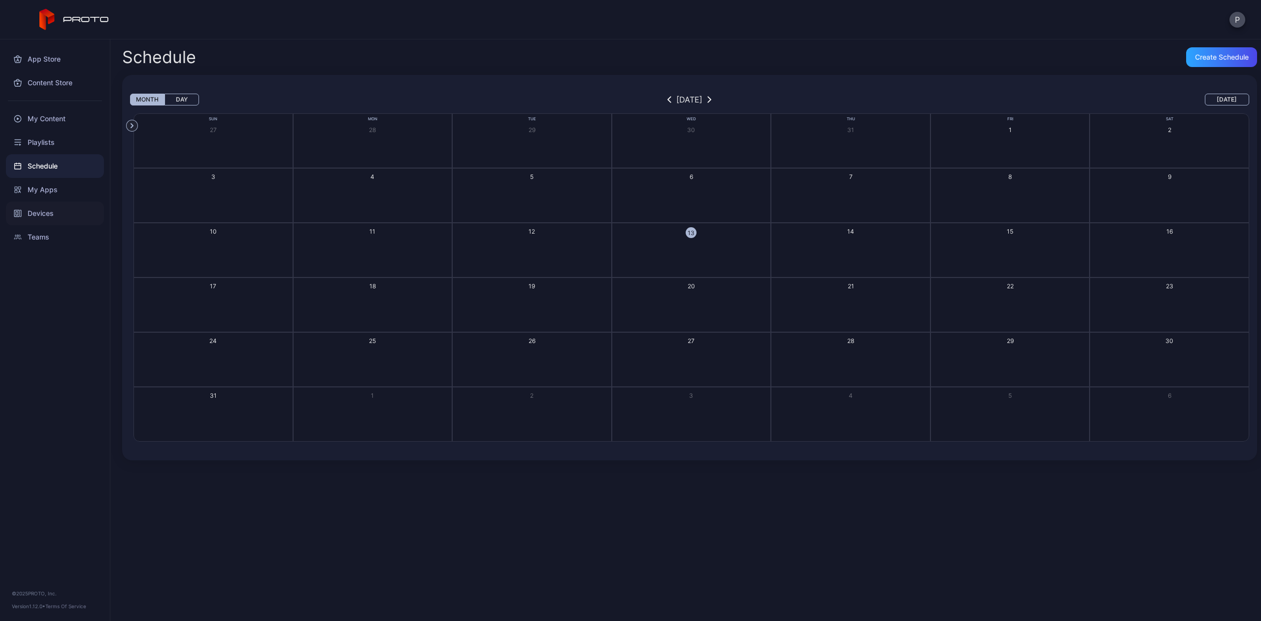
click at [48, 210] on div "Devices" at bounding box center [55, 214] width 98 height 24
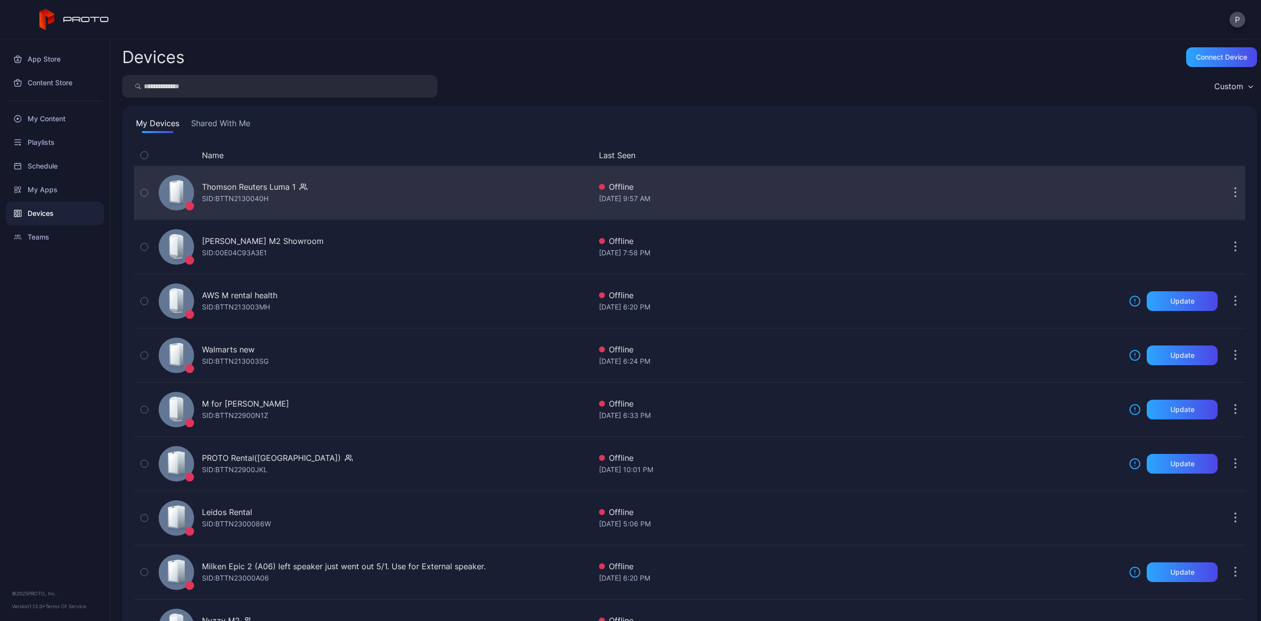
click at [147, 193] on icon "button" at bounding box center [144, 192] width 7 height 11
click at [330, 194] on div "Thomson Reuters Luma 1 SID: BTTN2130040H" at bounding box center [373, 192] width 437 height 49
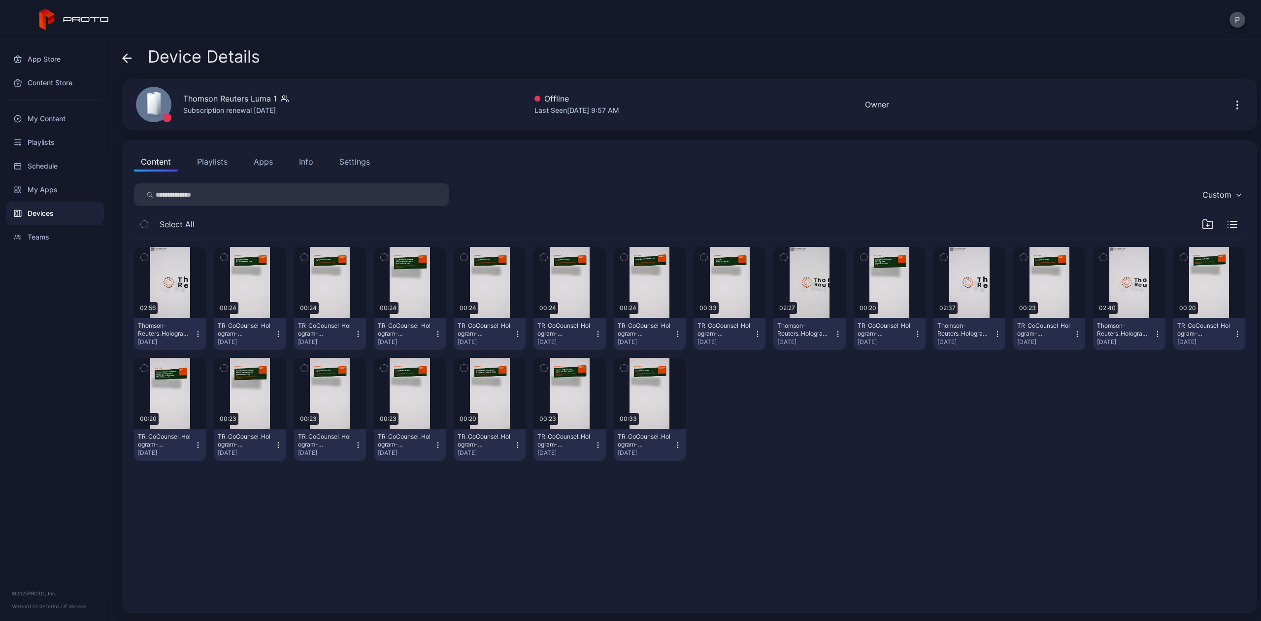
click at [829, 169] on div "Content Playlists Apps Info Settings" at bounding box center [690, 162] width 1112 height 20
click at [58, 186] on div "My Apps" at bounding box center [55, 190] width 98 height 24
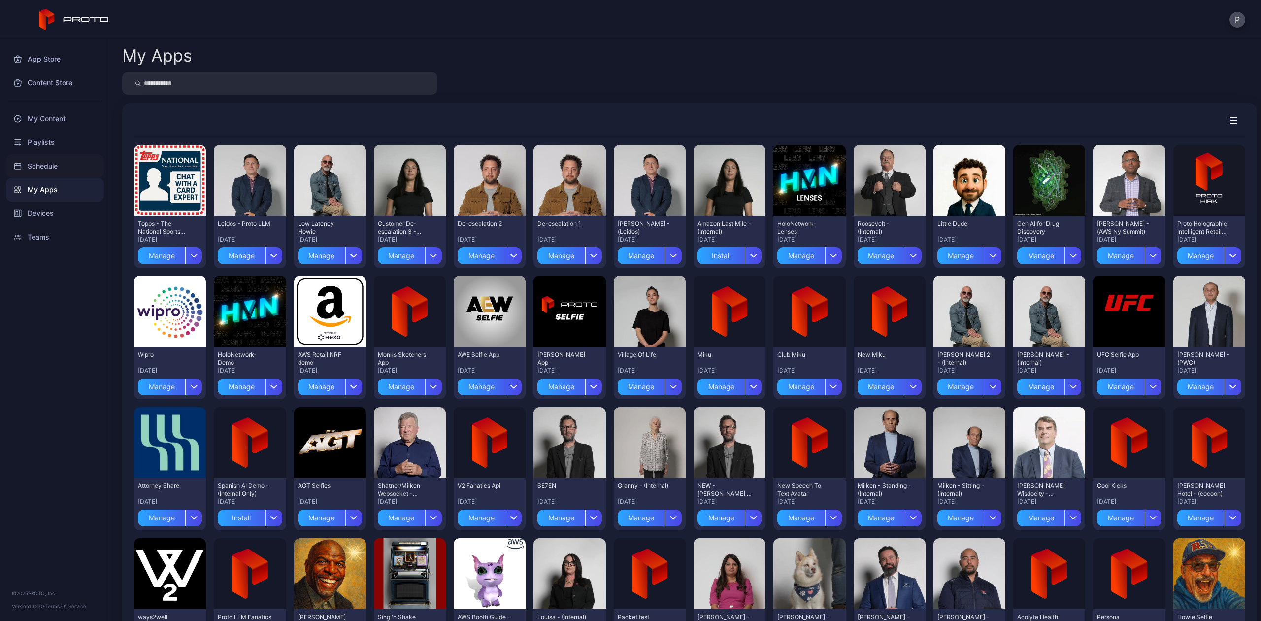
click at [50, 158] on div "Schedule" at bounding box center [55, 166] width 98 height 24
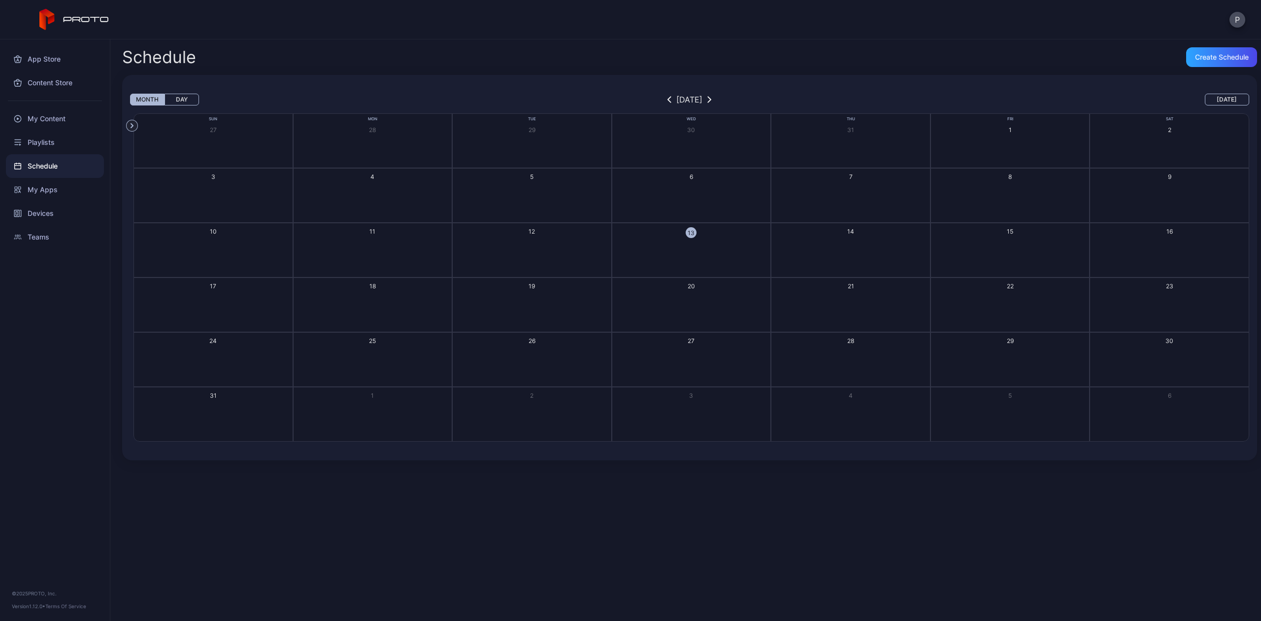
click at [48, 140] on div "Playlists" at bounding box center [55, 143] width 98 height 24
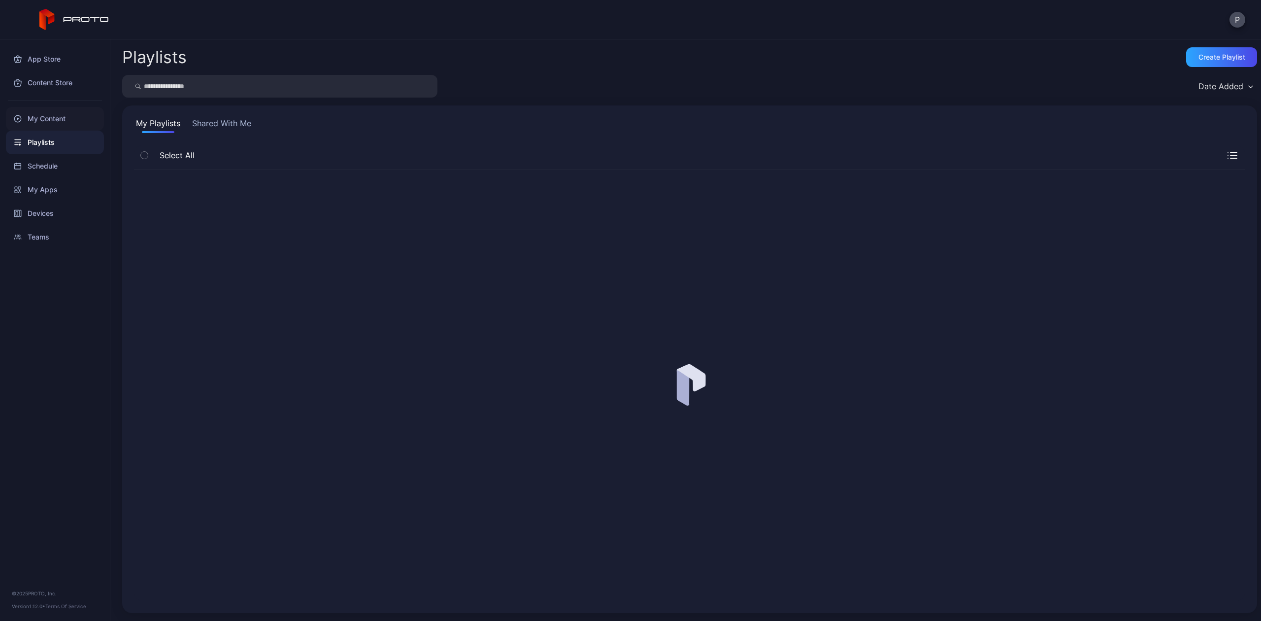
click at [46, 121] on div "My Content" at bounding box center [55, 119] width 98 height 24
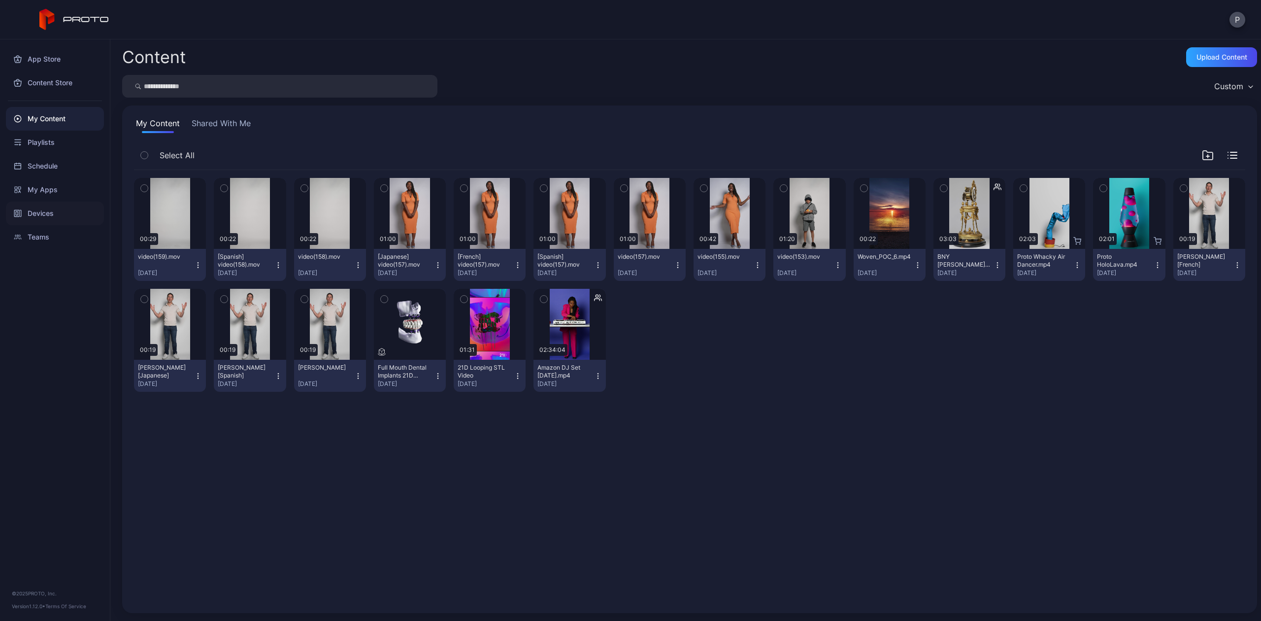
click at [62, 210] on div "Devices" at bounding box center [55, 214] width 98 height 24
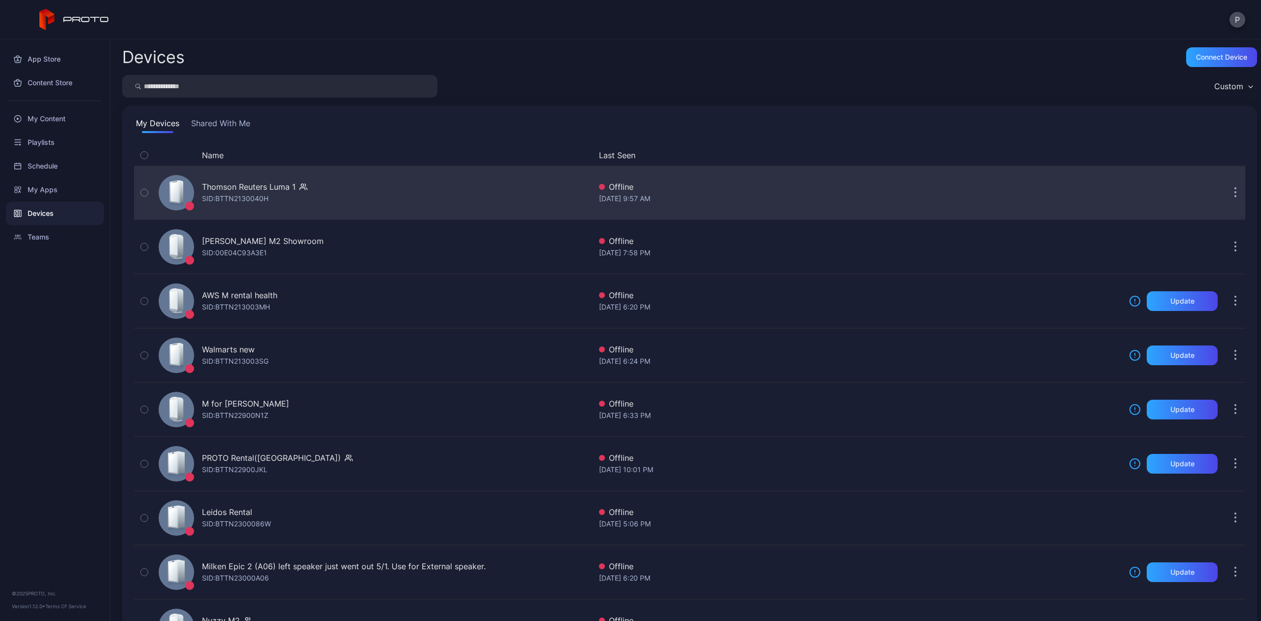
click at [304, 194] on div "Thomson Reuters Luma 1 SID: BTTN2130040H" at bounding box center [254, 193] width 105 height 24
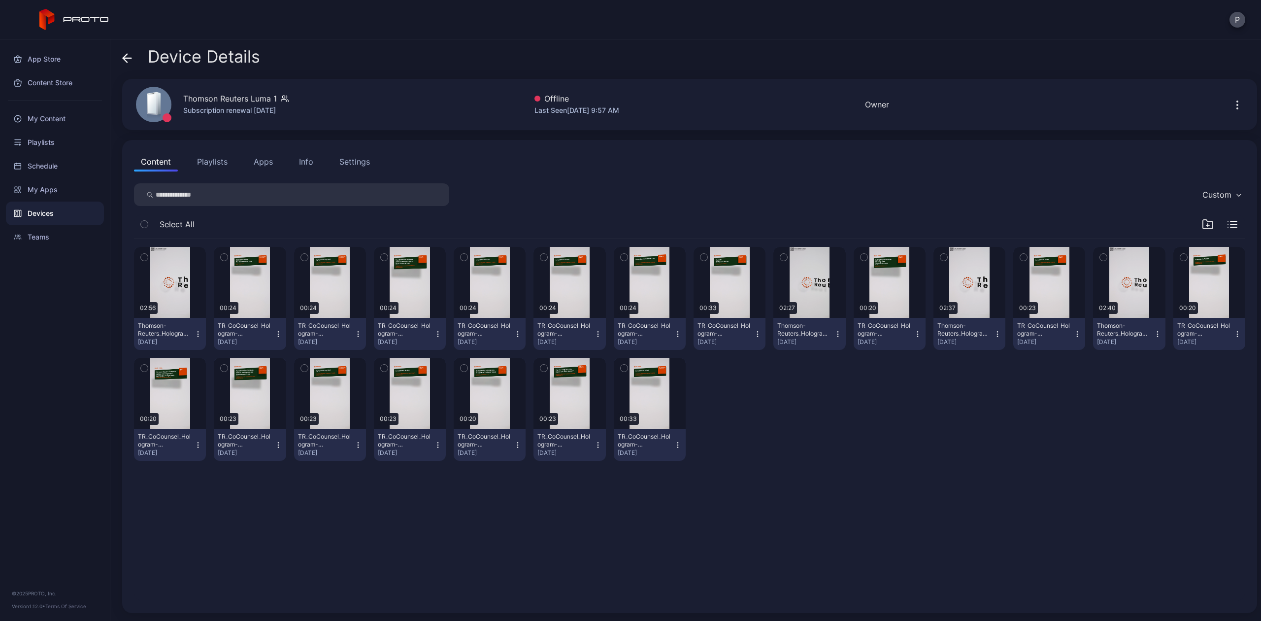
click at [200, 165] on button "Playlists" at bounding box center [212, 162] width 44 height 20
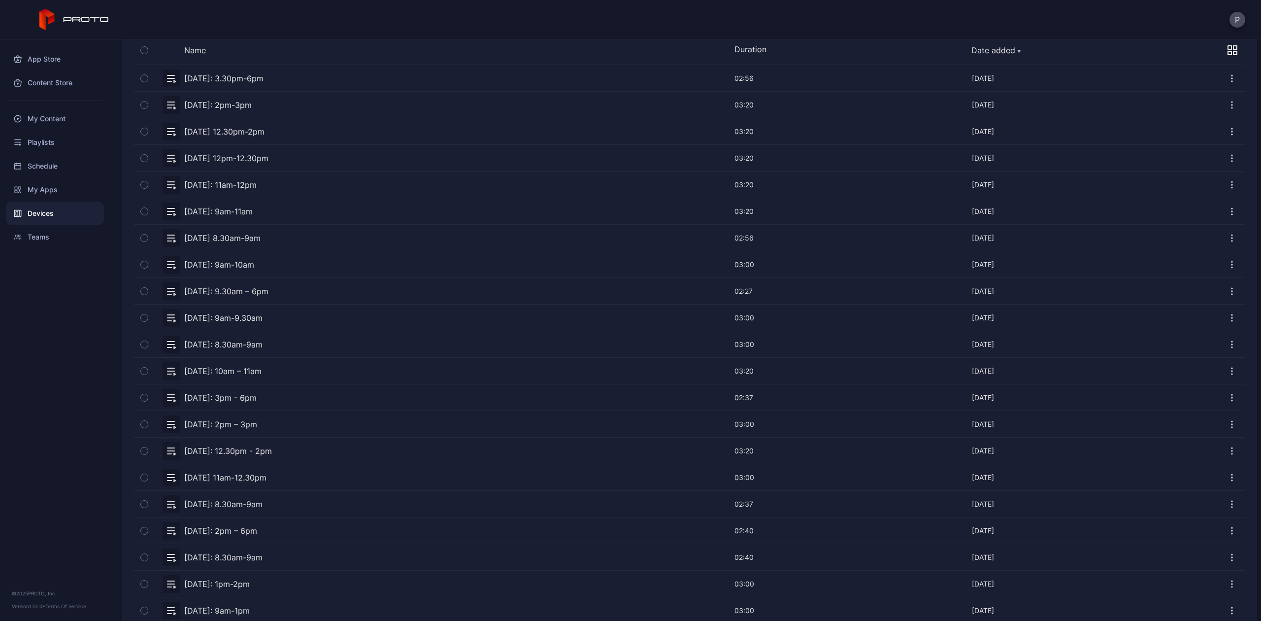
scroll to position [200, 0]
click at [56, 122] on div "My Content" at bounding box center [55, 119] width 98 height 24
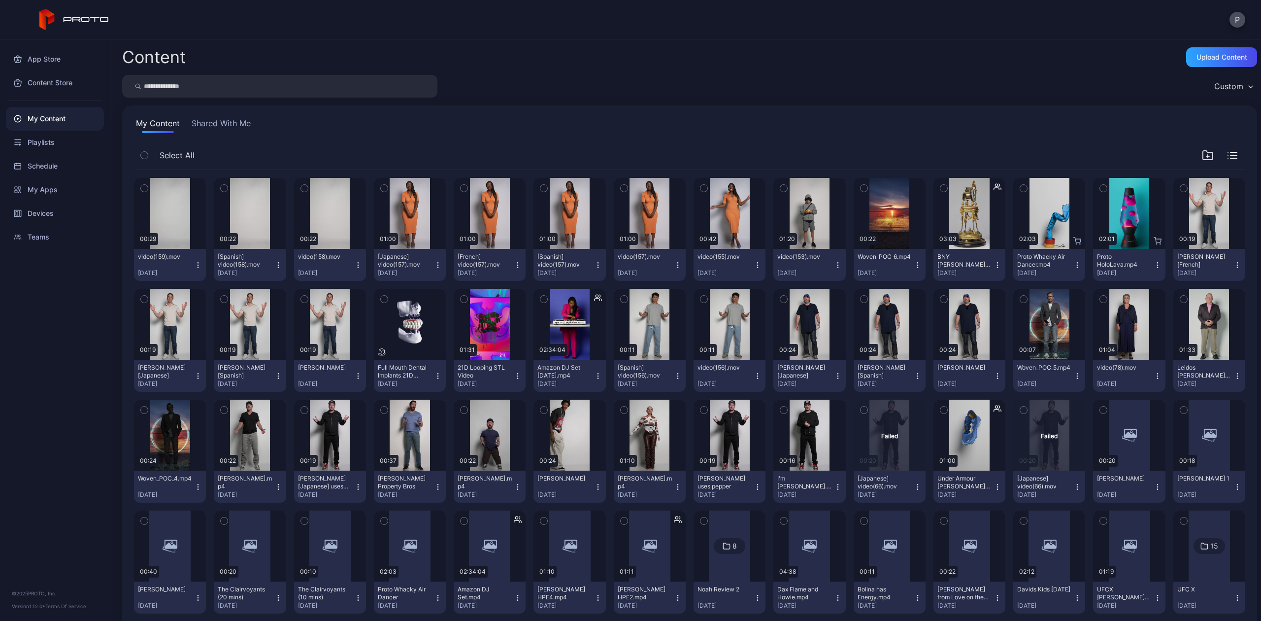
click at [223, 123] on button "Shared With Me" at bounding box center [221, 125] width 63 height 16
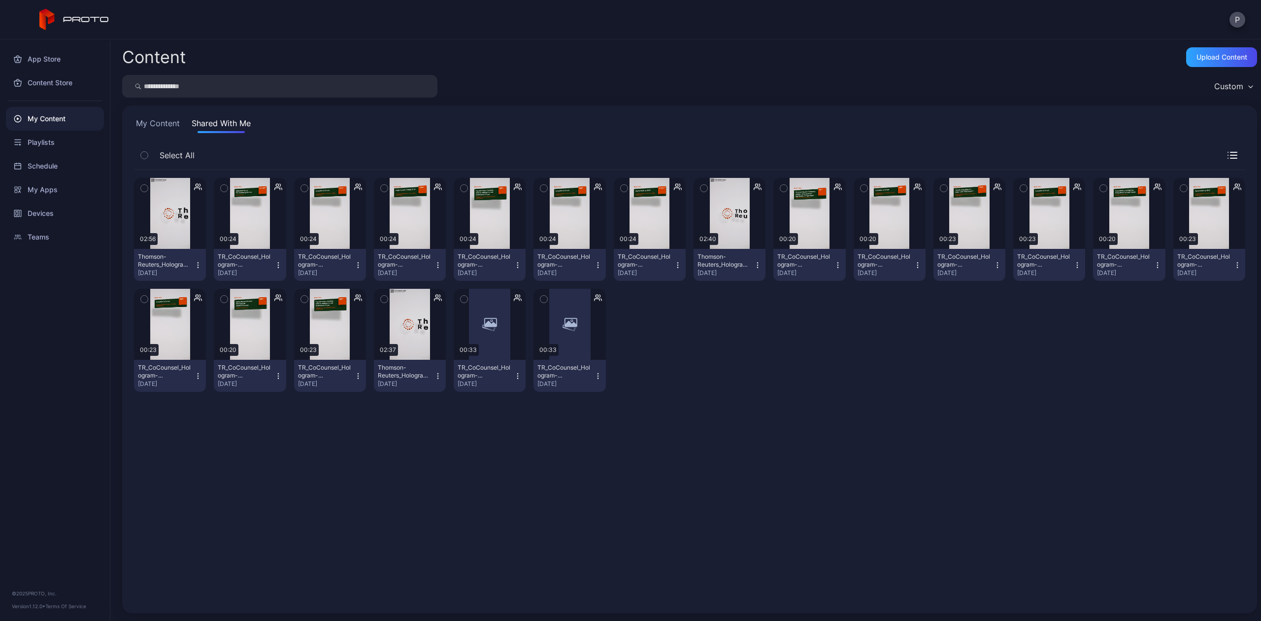
click at [215, 83] on input "search" at bounding box center [279, 86] width 315 height 23
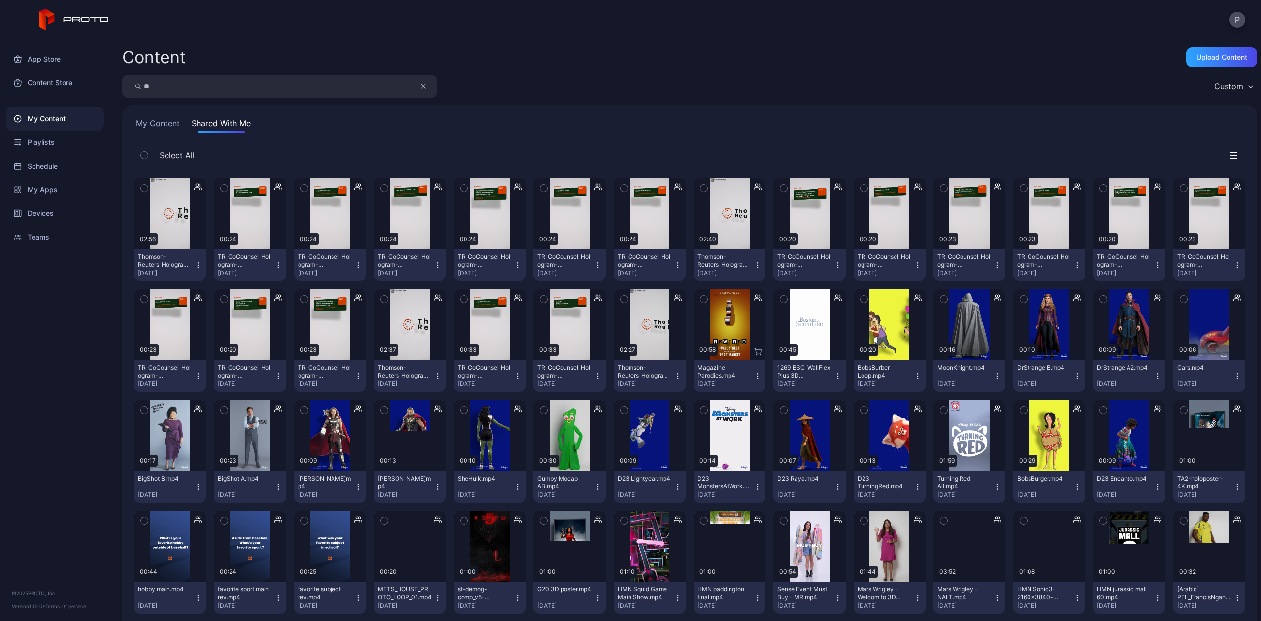
type input "*"
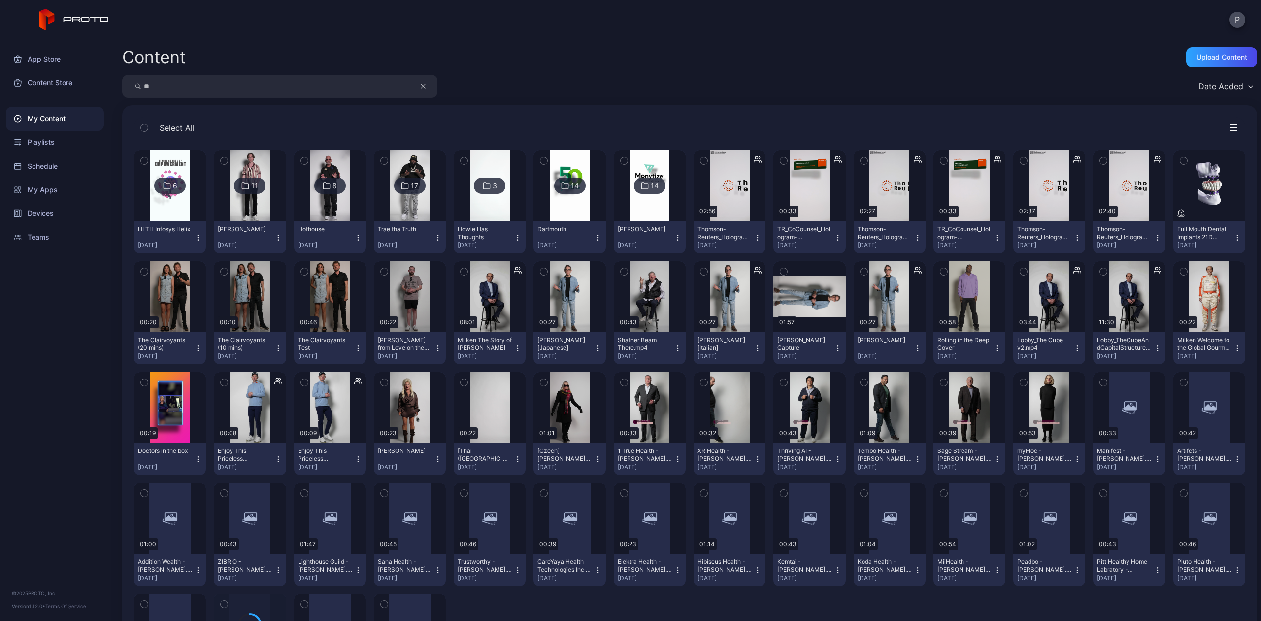
type input "*"
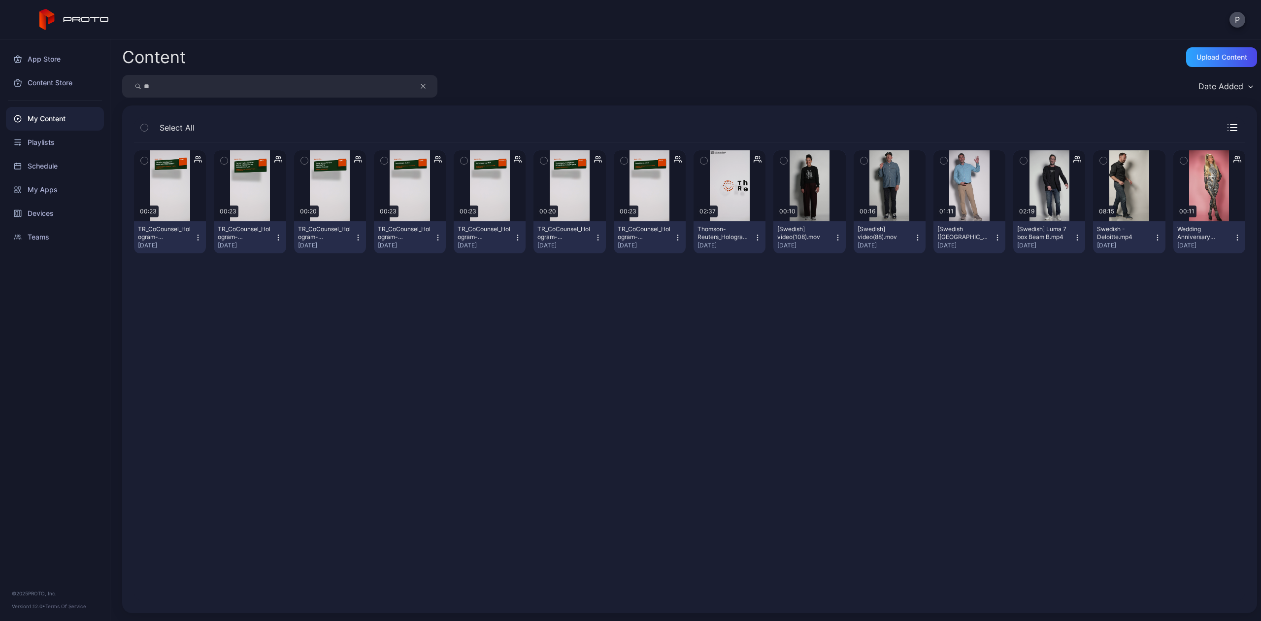
type input "*"
click at [836, 79] on div "Date Added" at bounding box center [689, 86] width 1135 height 23
click at [12, 111] on div "My Content" at bounding box center [55, 119] width 98 height 24
click at [29, 150] on div "Playlists" at bounding box center [55, 143] width 98 height 24
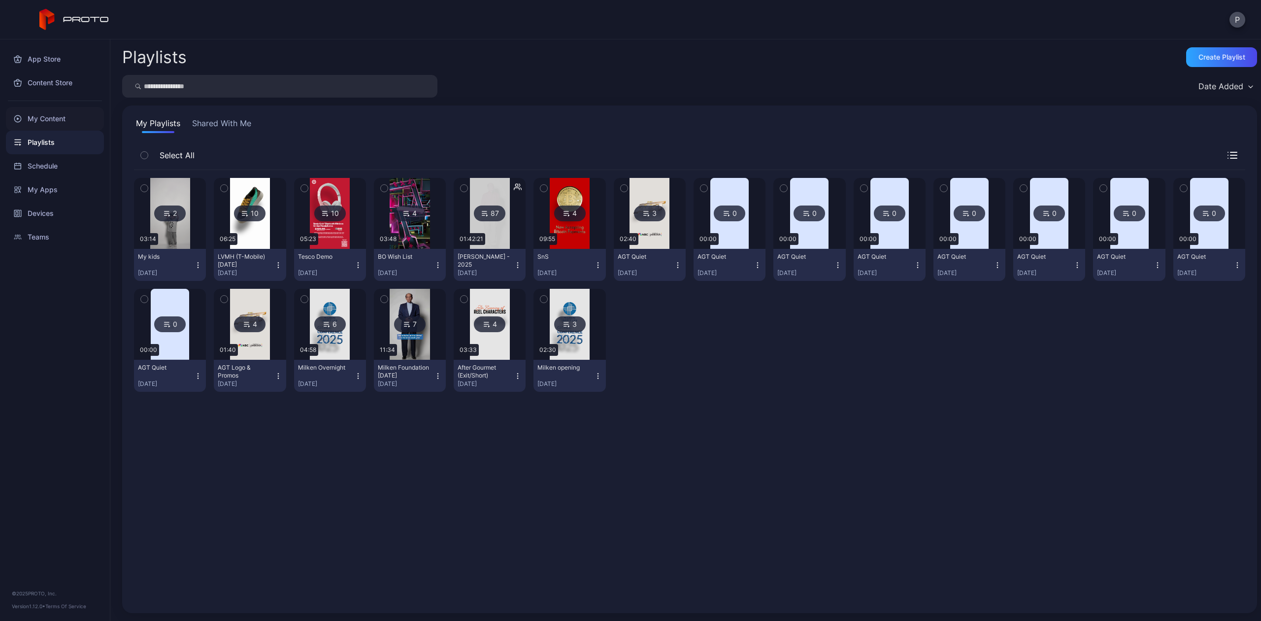
click at [41, 119] on div "My Content" at bounding box center [55, 119] width 98 height 24
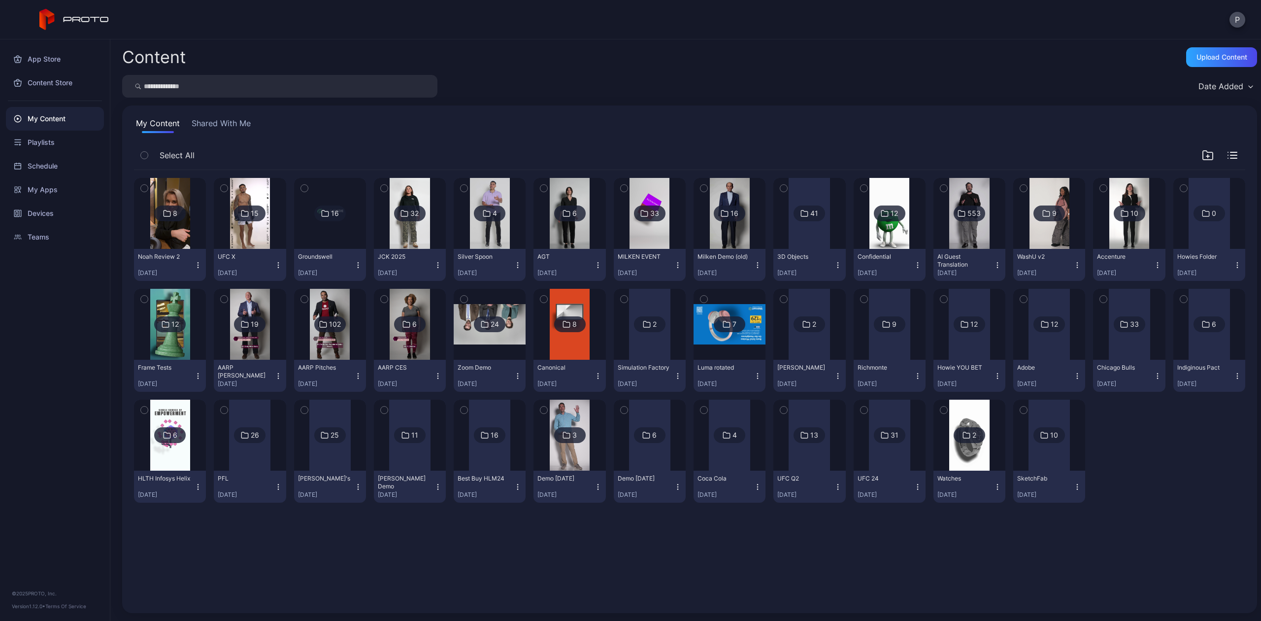
click at [200, 126] on button "Shared With Me" at bounding box center [221, 125] width 63 height 16
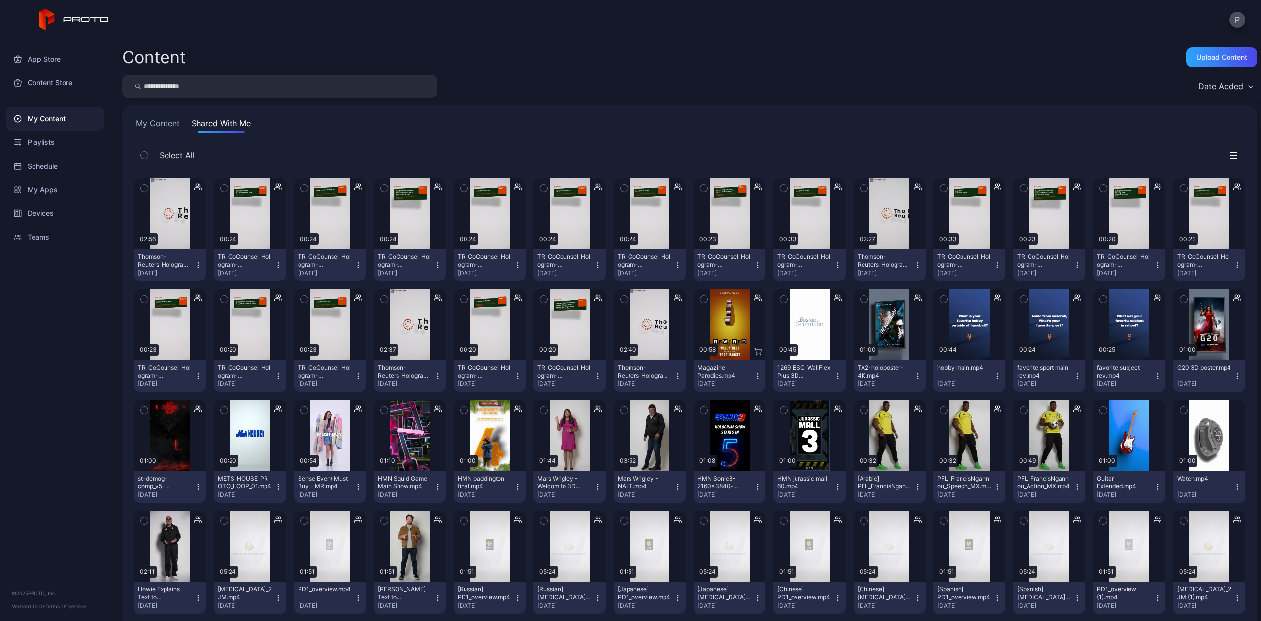
click at [180, 89] on input "search" at bounding box center [279, 86] width 315 height 23
type input "*******"
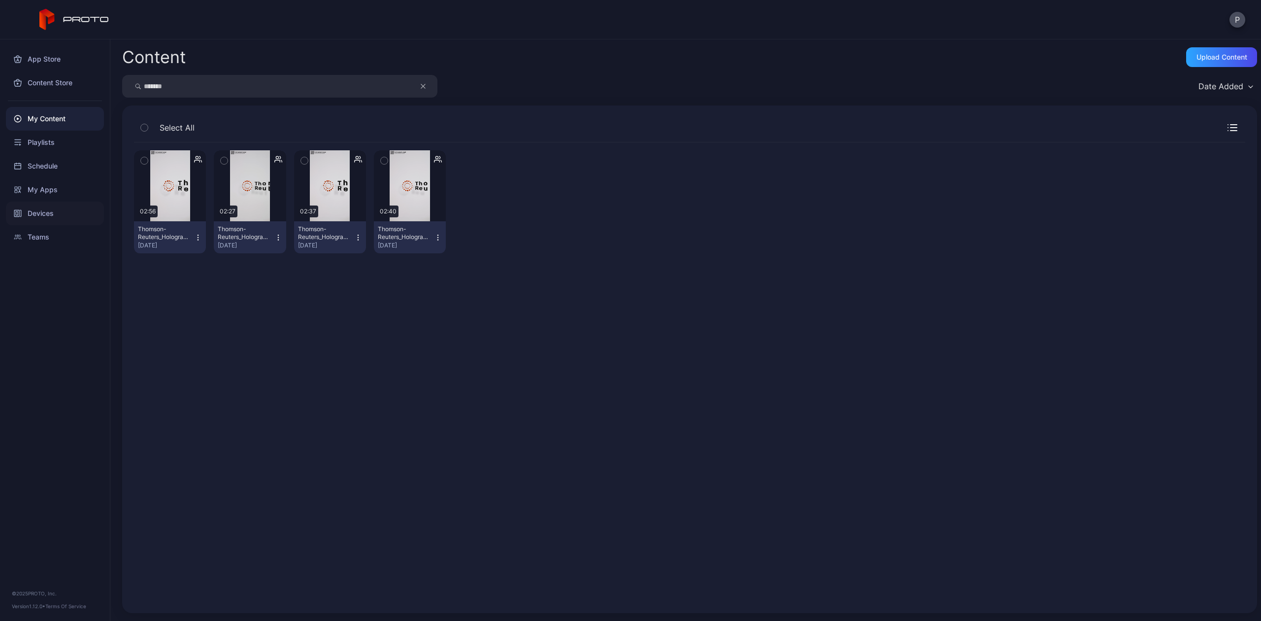
click at [76, 214] on div "Devices" at bounding box center [55, 214] width 98 height 24
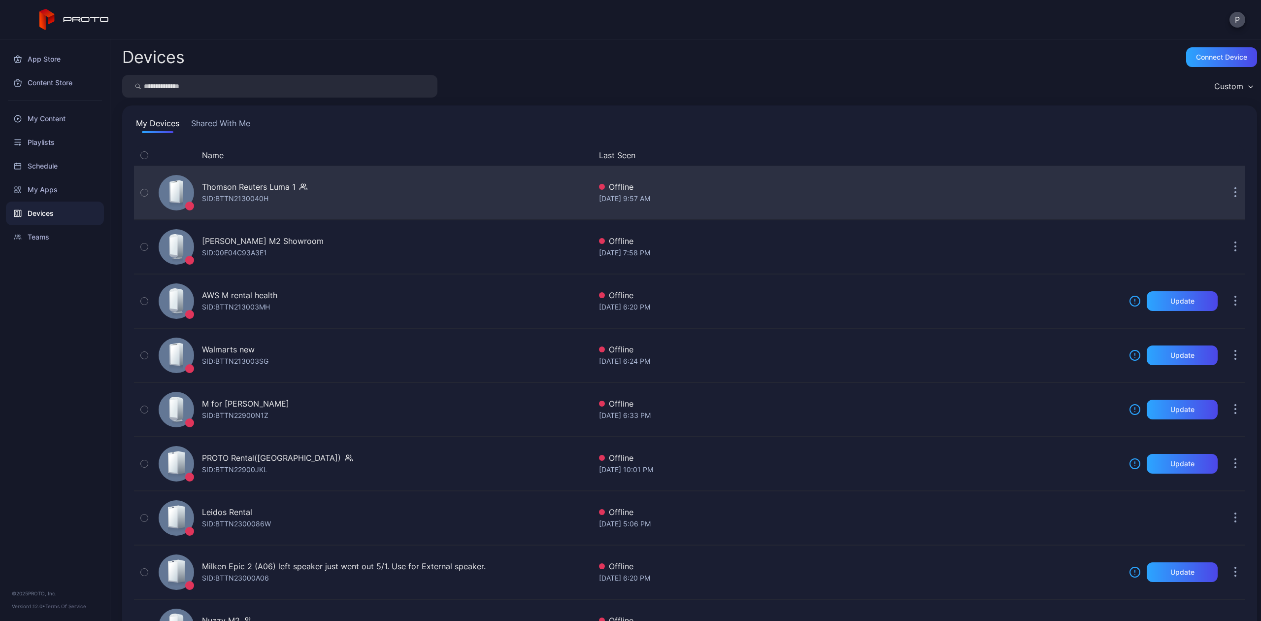
click at [264, 200] on div "SID: BTTN2130040H" at bounding box center [235, 199] width 67 height 12
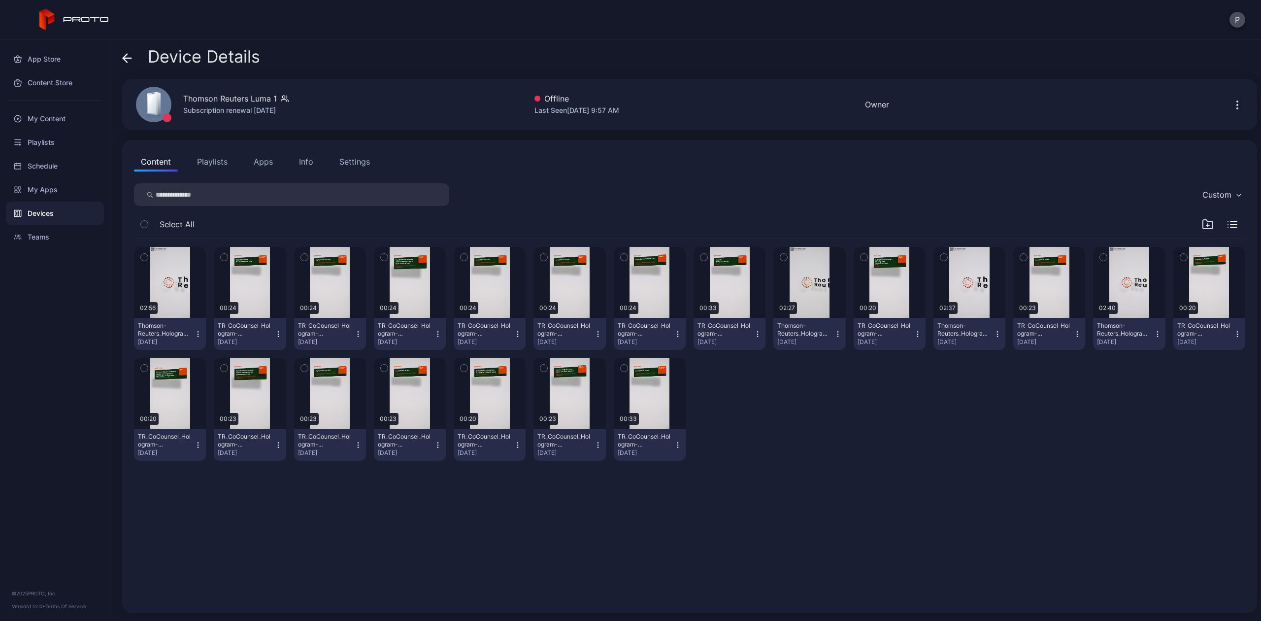
click at [351, 160] on div "Settings" at bounding box center [355, 162] width 31 height 12
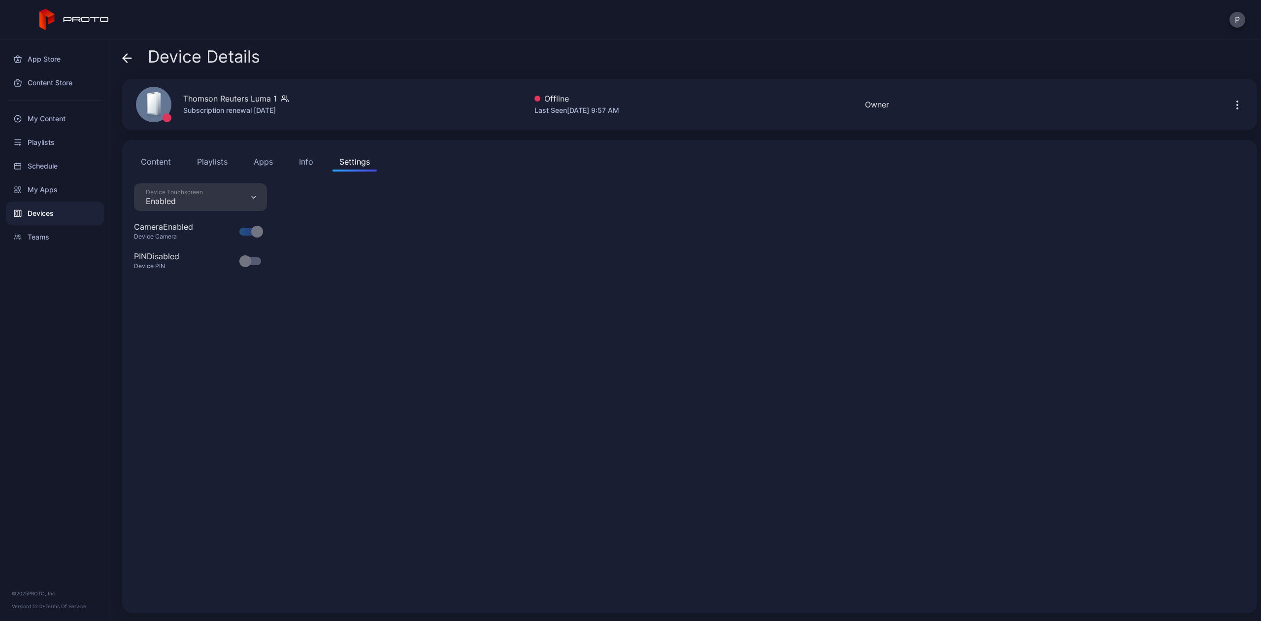
click at [303, 160] on div "Info" at bounding box center [306, 162] width 14 height 12
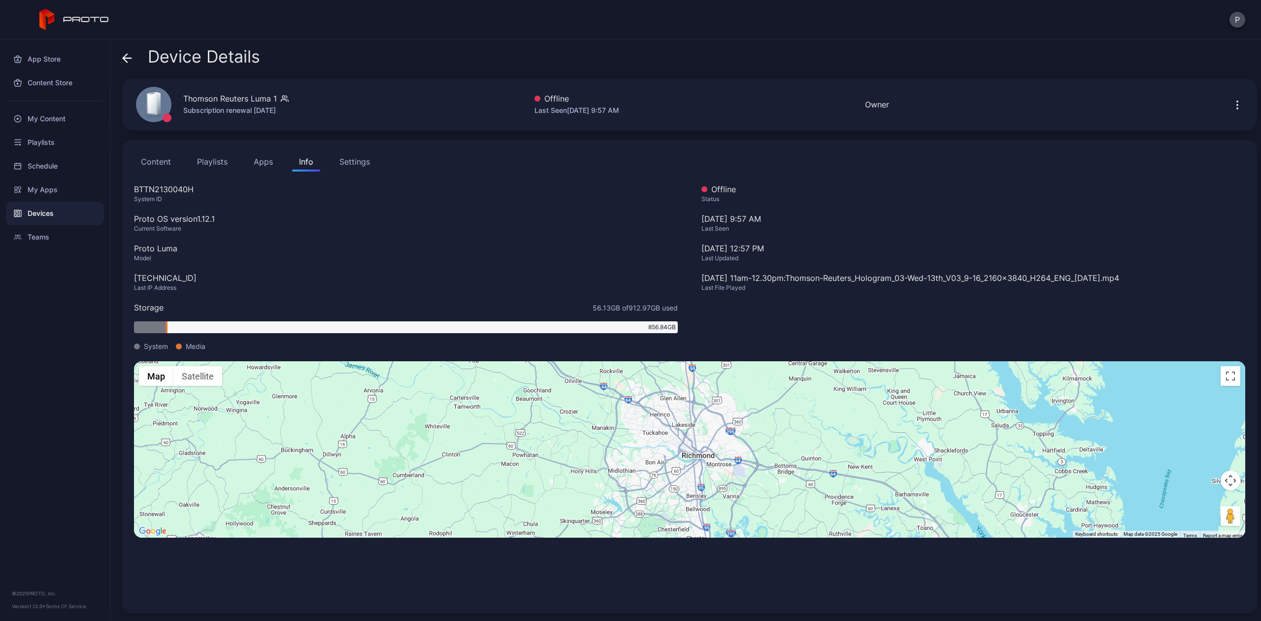
click at [1232, 105] on icon "button" at bounding box center [1238, 105] width 12 height 12
click at [1049, 200] on div "Status" at bounding box center [974, 199] width 544 height 8
click at [196, 162] on button "Playlists" at bounding box center [212, 162] width 44 height 20
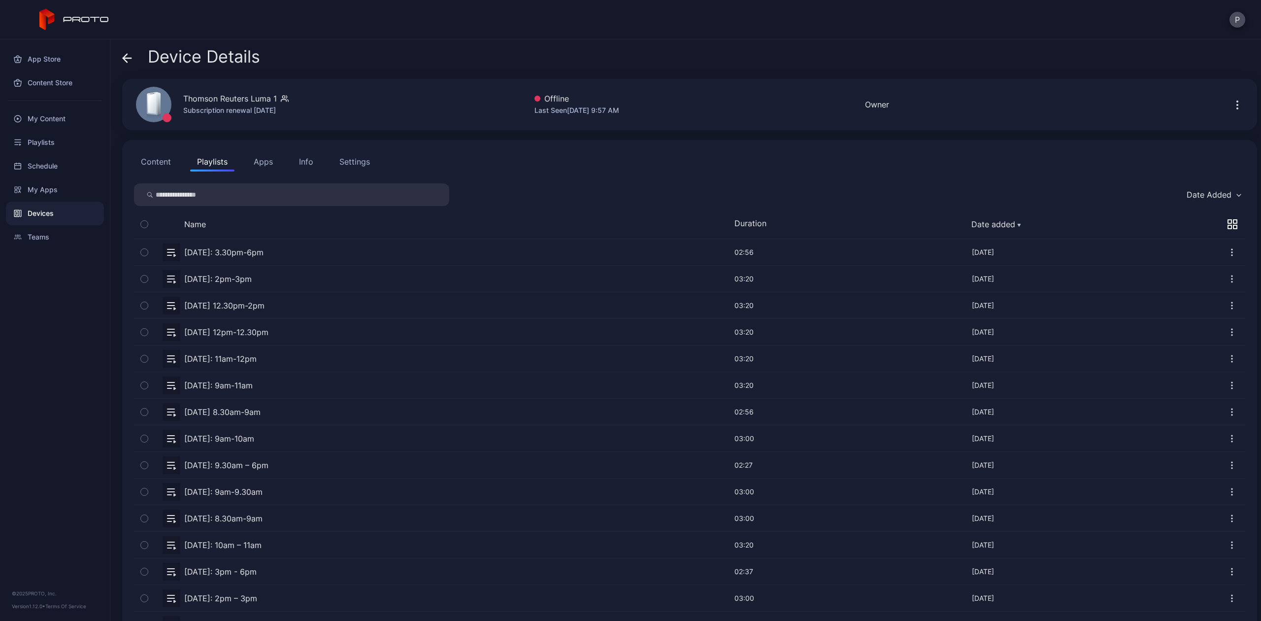
click at [137, 167] on button "Content" at bounding box center [156, 162] width 44 height 20
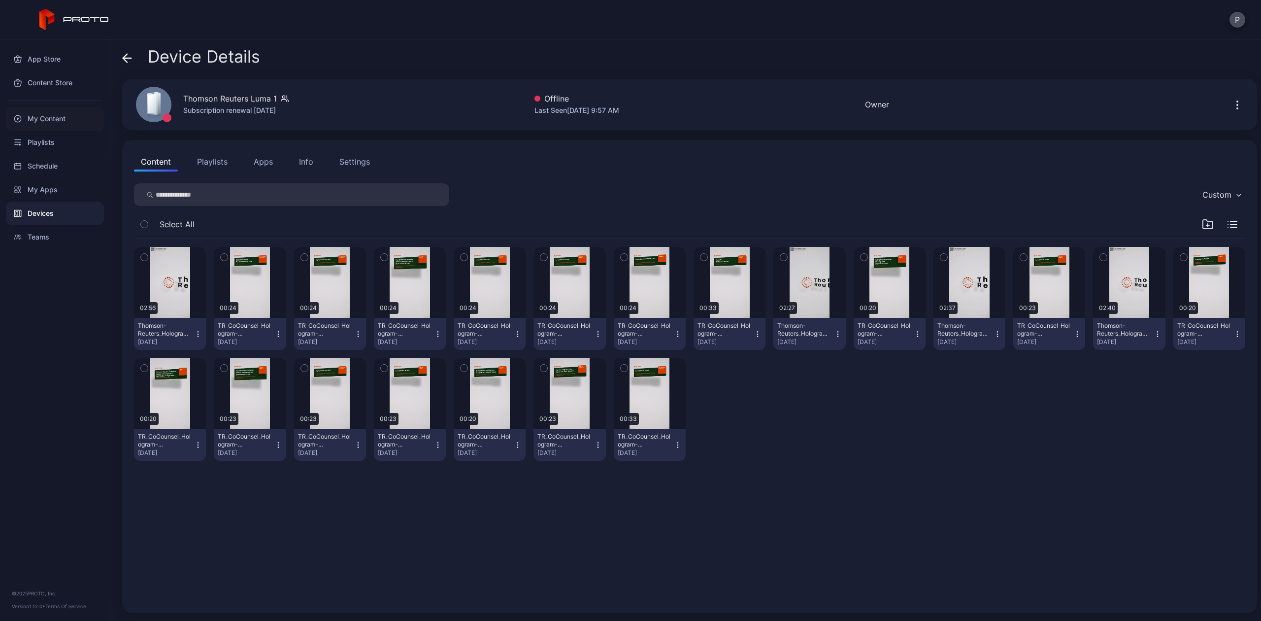
click at [56, 119] on div "My Content" at bounding box center [55, 119] width 98 height 24
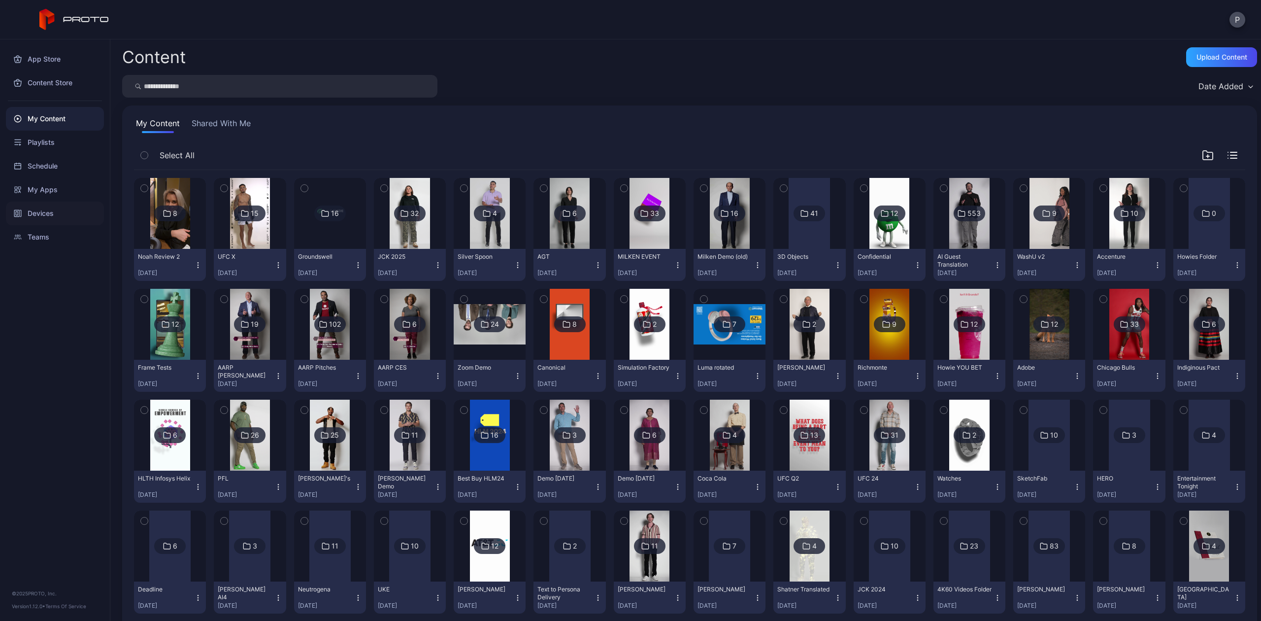
click at [45, 204] on div "Devices" at bounding box center [55, 214] width 98 height 24
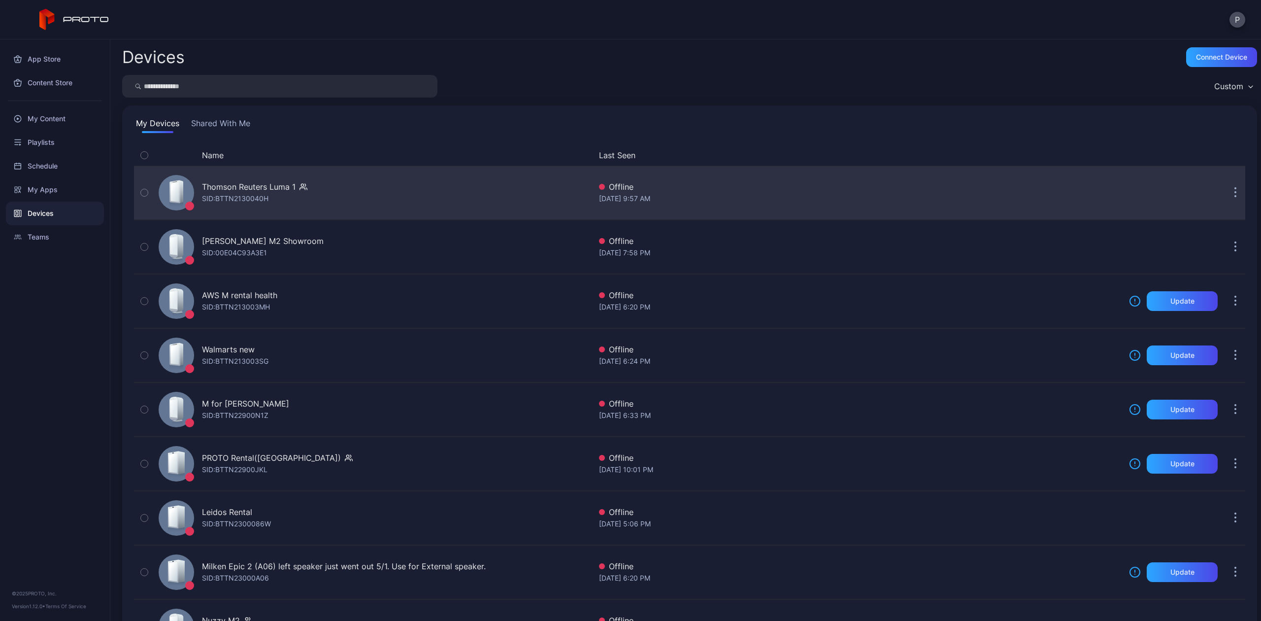
click at [209, 210] on div "Thomson Reuters Luma 1 SID: BTTN2130040H" at bounding box center [373, 192] width 437 height 49
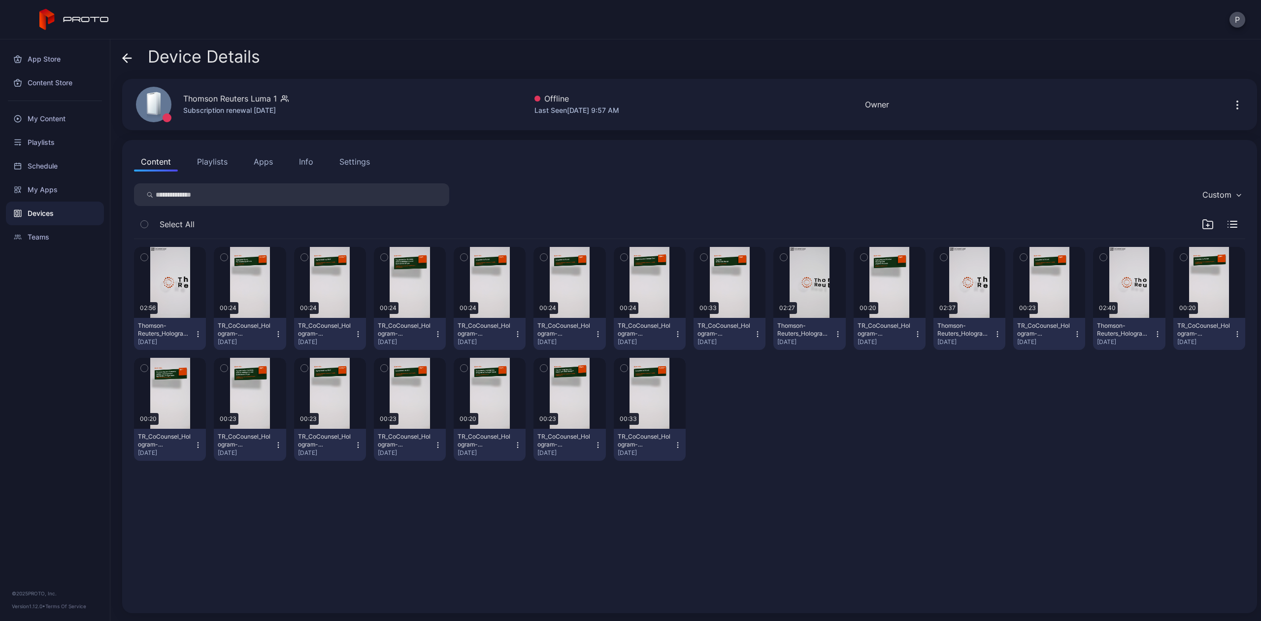
click at [351, 164] on div "Settings" at bounding box center [355, 162] width 31 height 12
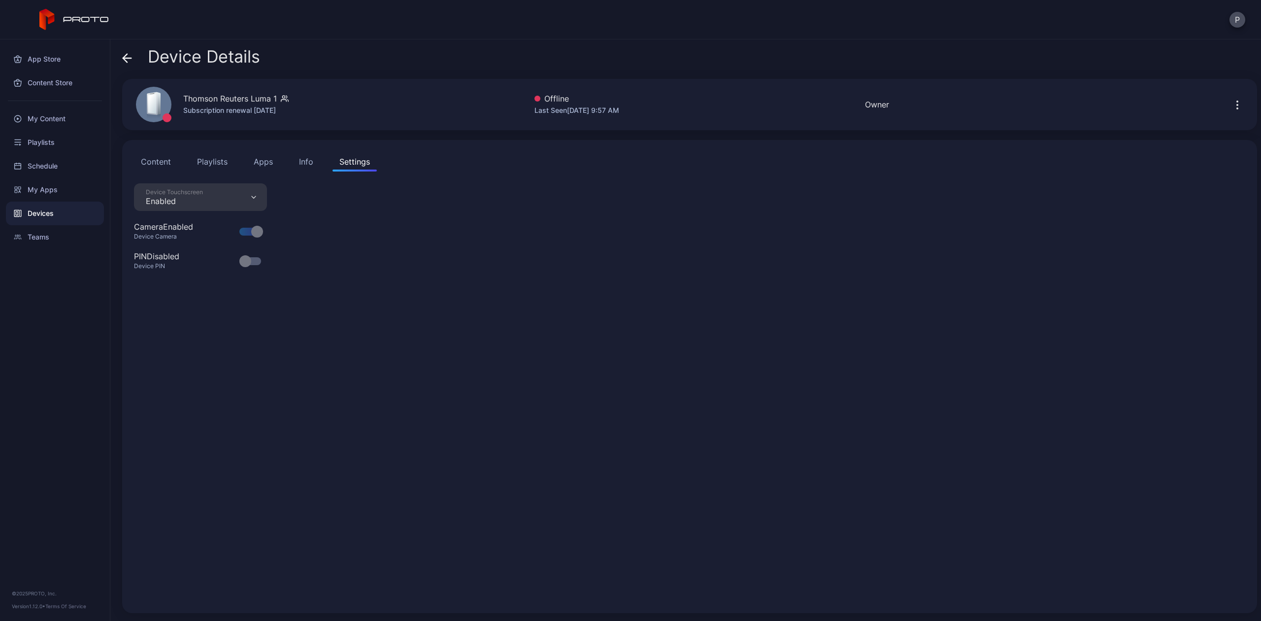
click at [140, 163] on button "Content" at bounding box center [156, 162] width 44 height 20
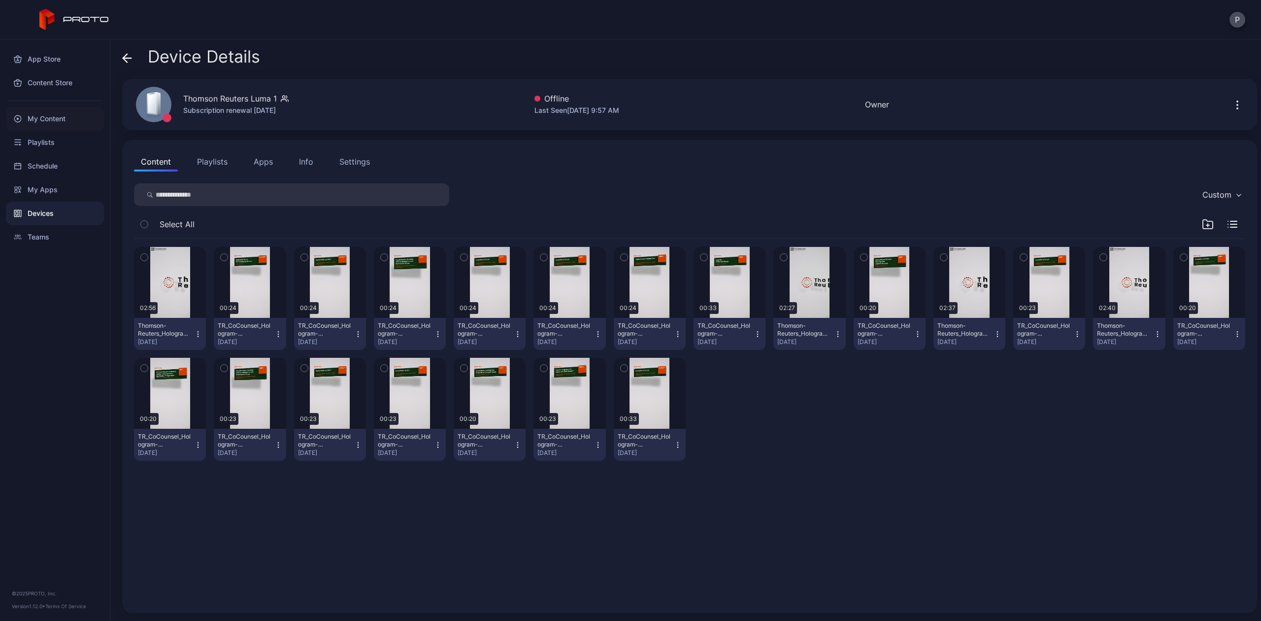
click at [36, 121] on div "My Content" at bounding box center [55, 119] width 98 height 24
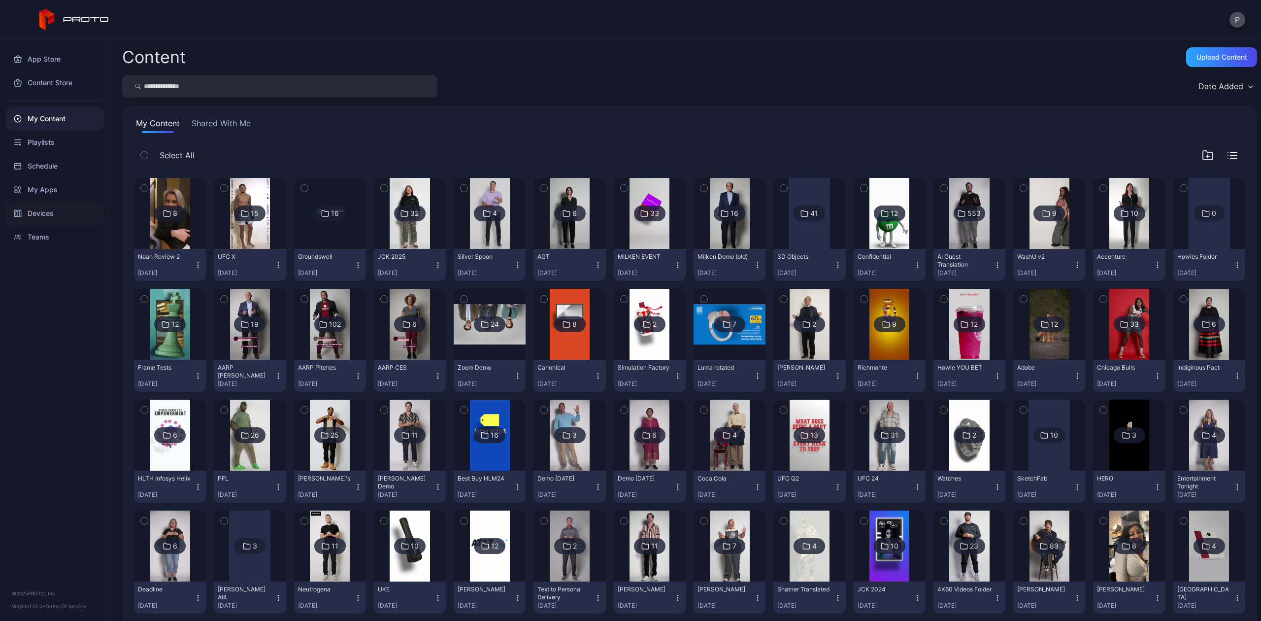
click at [25, 208] on div "Devices" at bounding box center [55, 214] width 98 height 24
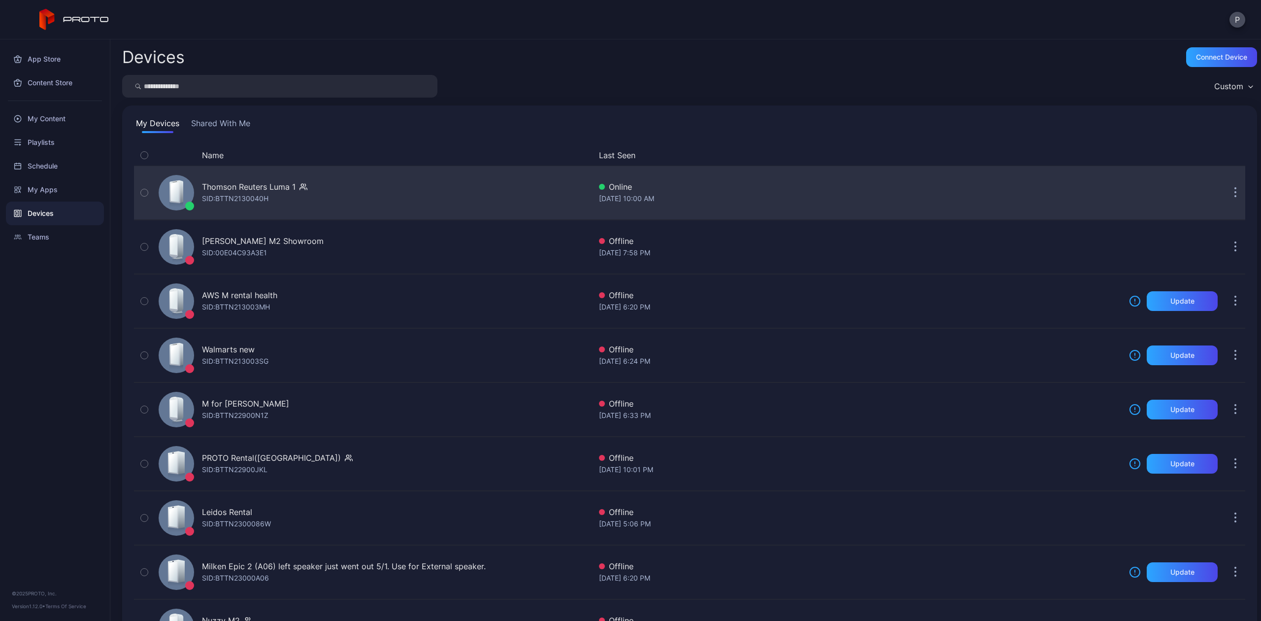
click at [248, 204] on div "SID: BTTN2130040H" at bounding box center [235, 199] width 67 height 12
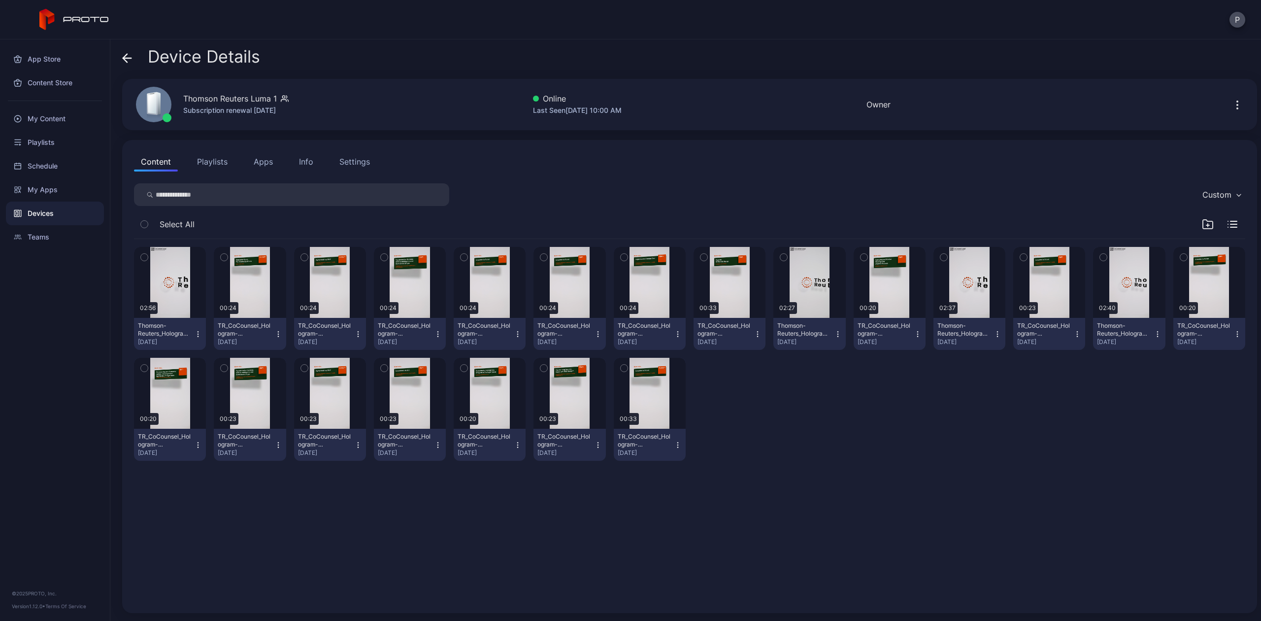
click at [1230, 113] on button "button" at bounding box center [1238, 105] width 16 height 20
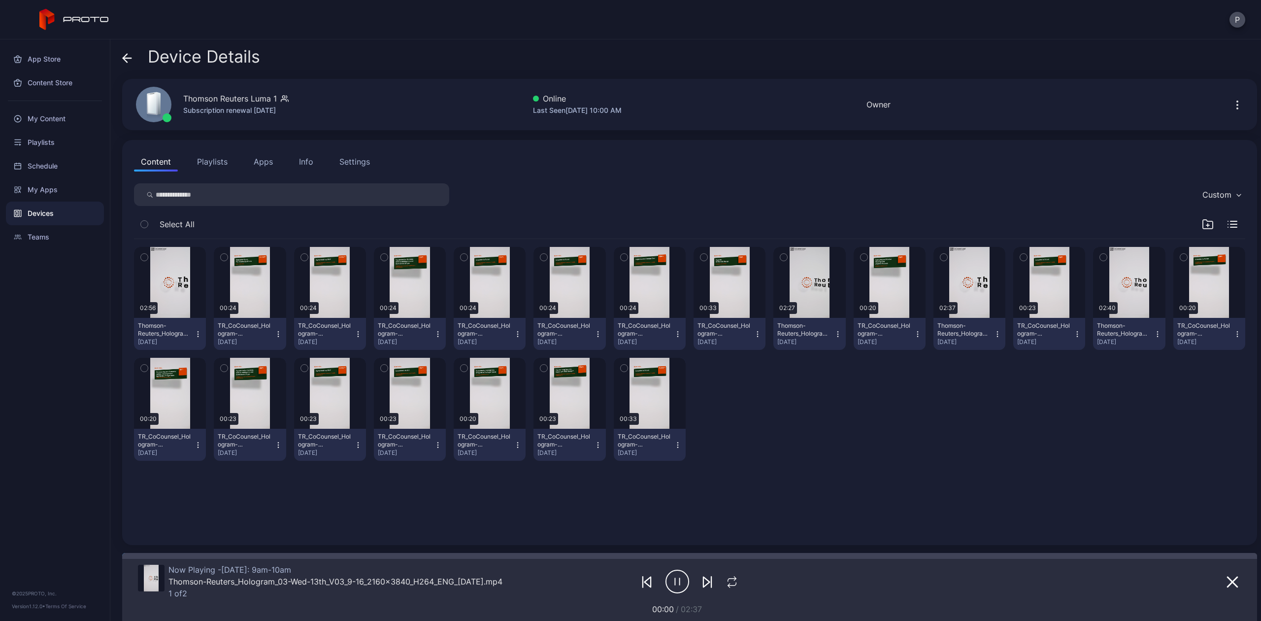
click at [901, 70] on div "Device Details" at bounding box center [689, 59] width 1135 height 24
click at [1232, 103] on icon "button" at bounding box center [1238, 105] width 12 height 12
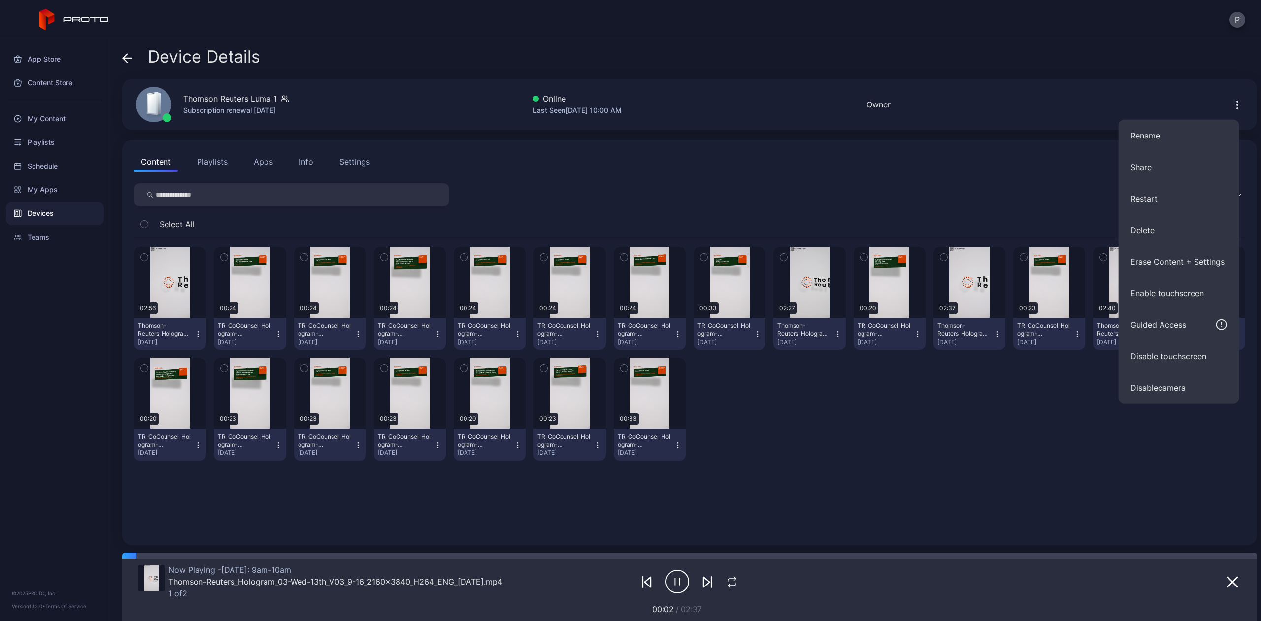
click at [876, 95] on div "Thomson Reuters Luma 1 Subscription renewal [DATE] Online Last Seen [DATE] 10:0…" at bounding box center [689, 104] width 1135 height 51
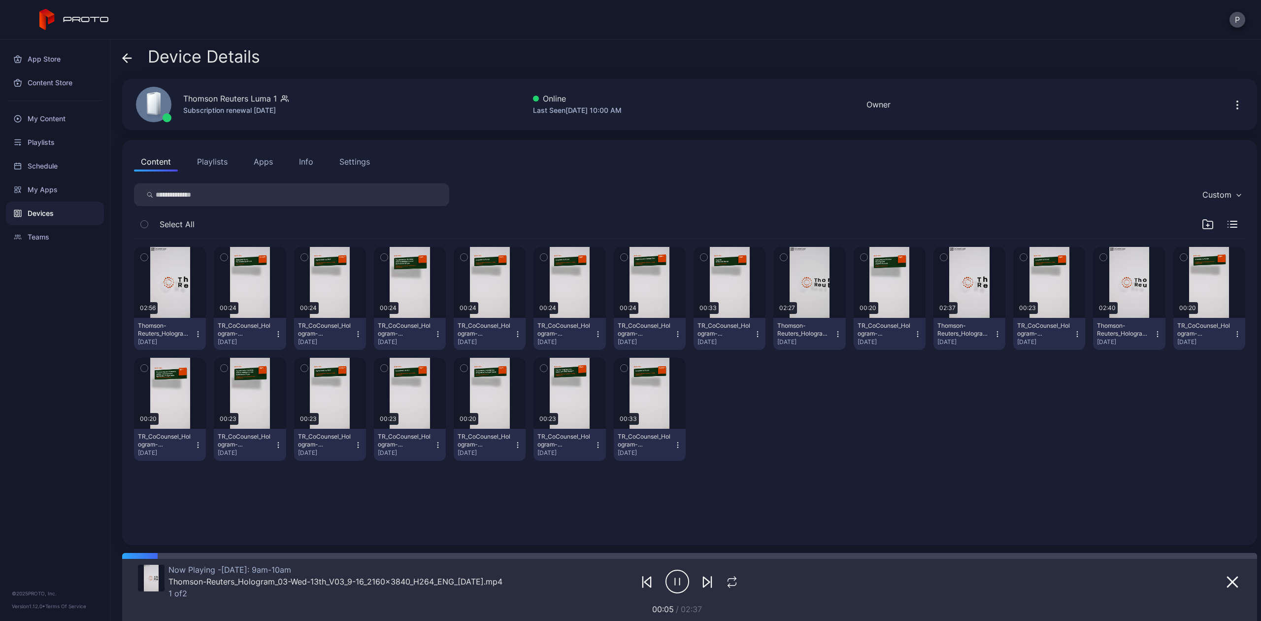
click at [1230, 98] on button "button" at bounding box center [1238, 105] width 16 height 20
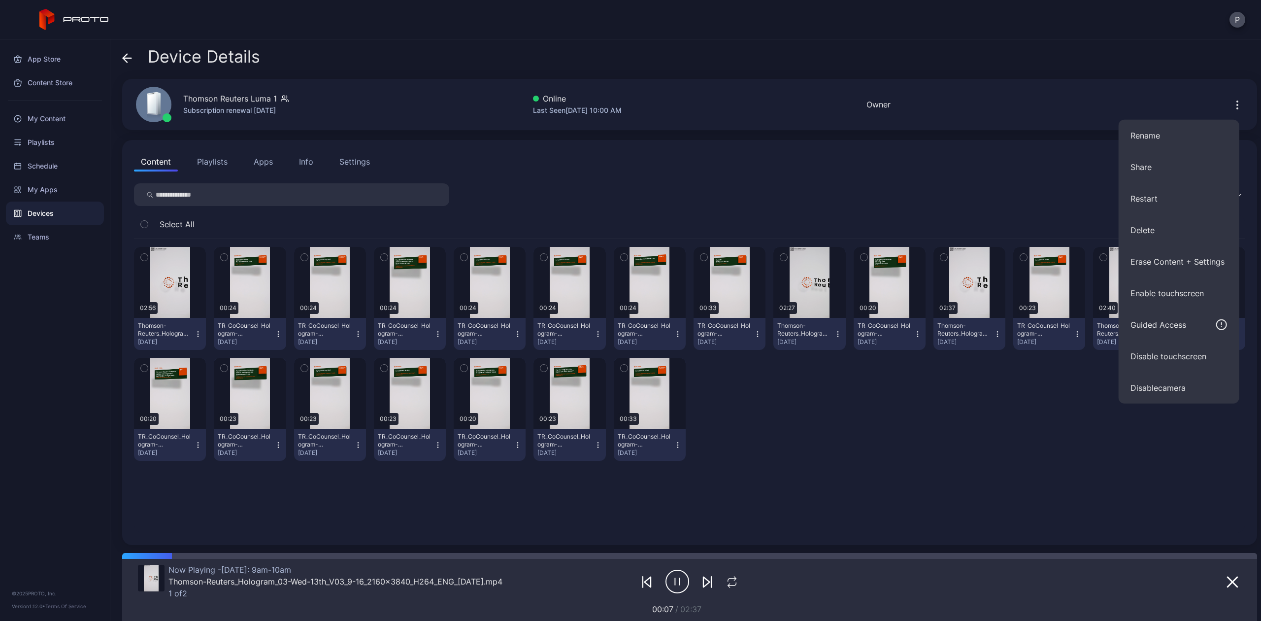
click at [748, 50] on div "Device Details" at bounding box center [689, 59] width 1135 height 24
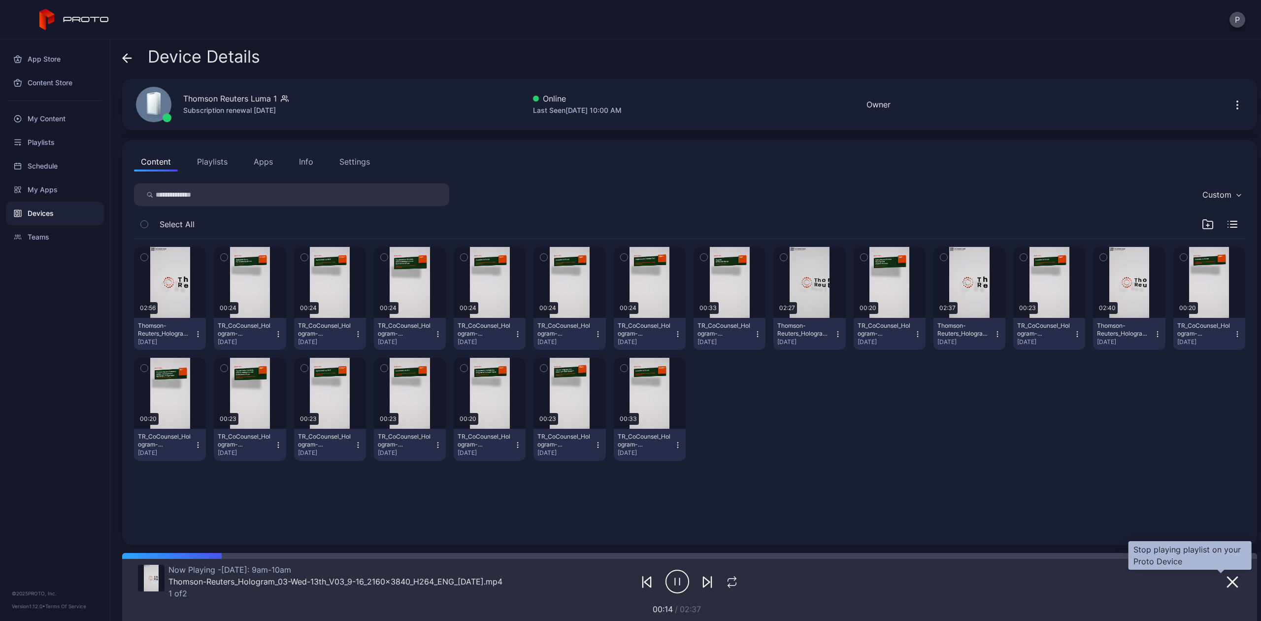
click at [1227, 584] on icon "button" at bounding box center [1233, 582] width 12 height 12
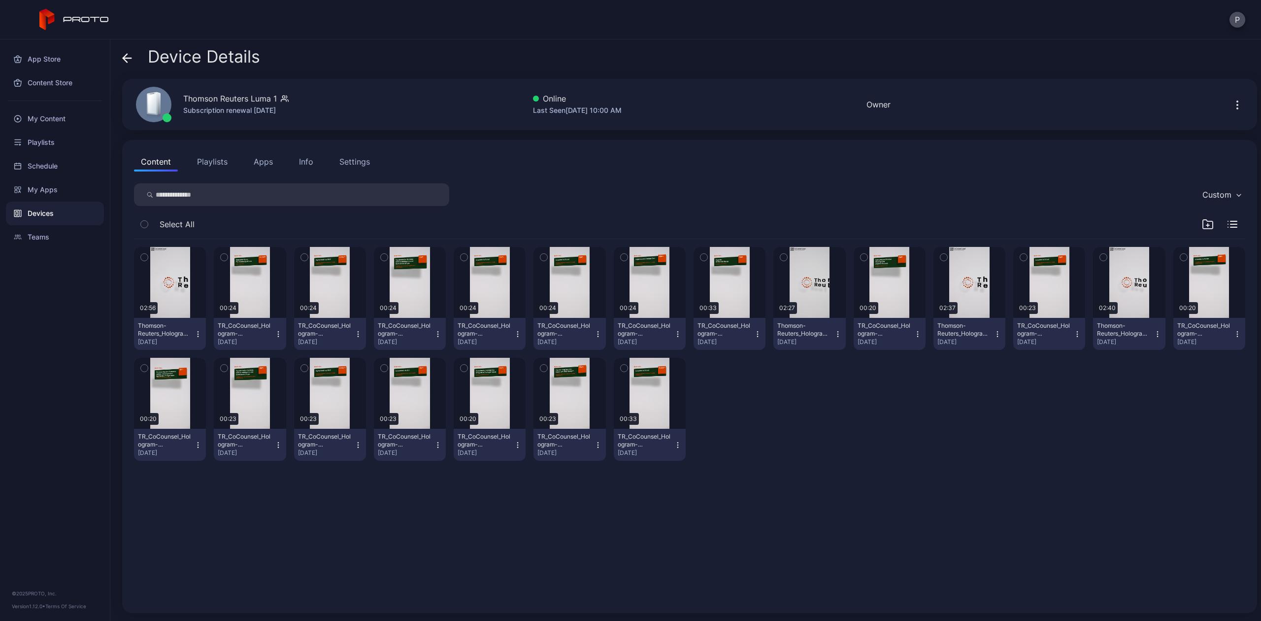
click at [208, 157] on button "Playlists" at bounding box center [212, 162] width 44 height 20
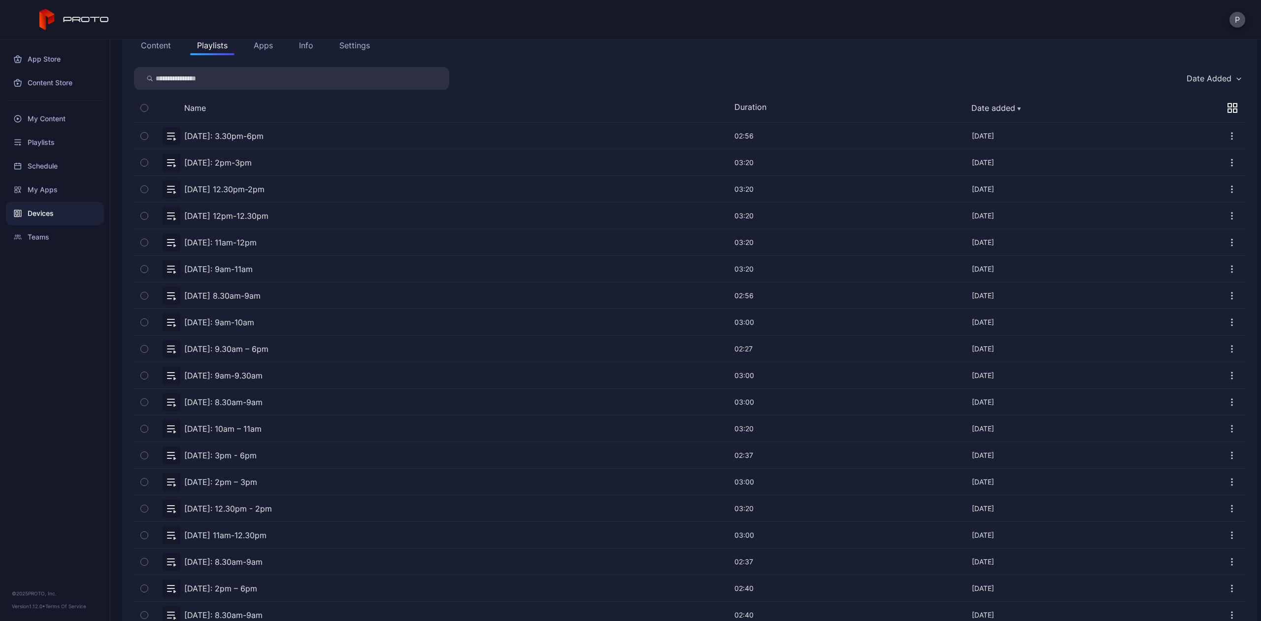
scroll to position [131, 0]
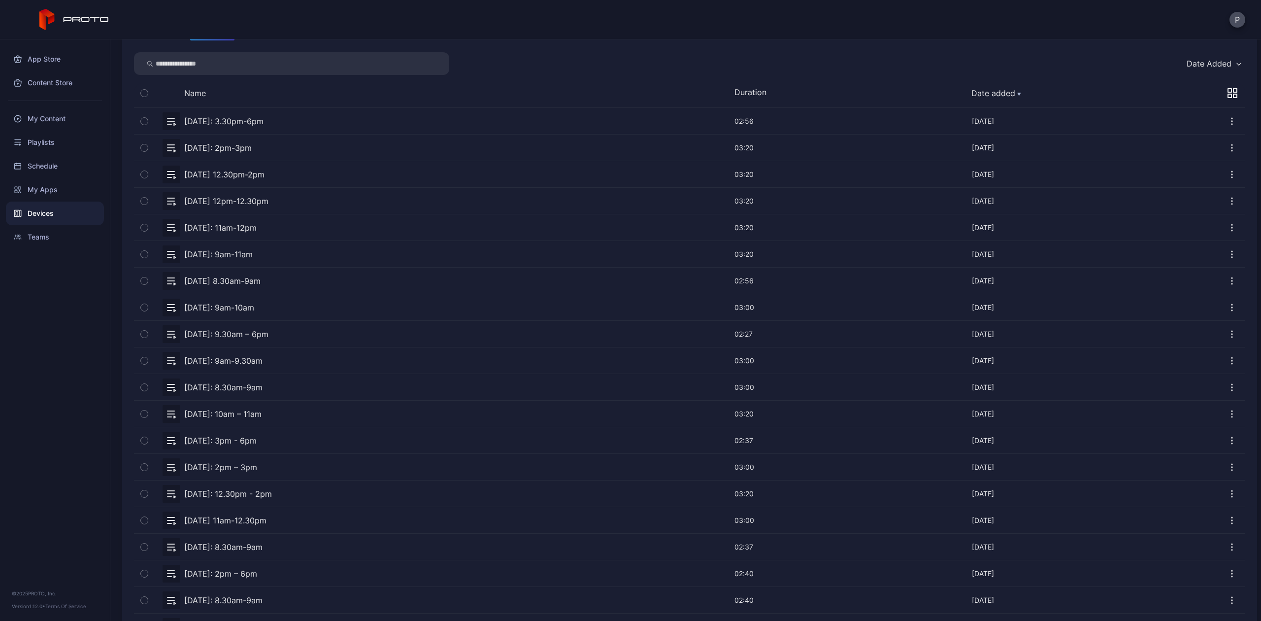
click at [1227, 309] on icon "button" at bounding box center [1232, 308] width 10 height 10
click at [1167, 346] on button "Unassign" at bounding box center [1198, 342] width 84 height 32
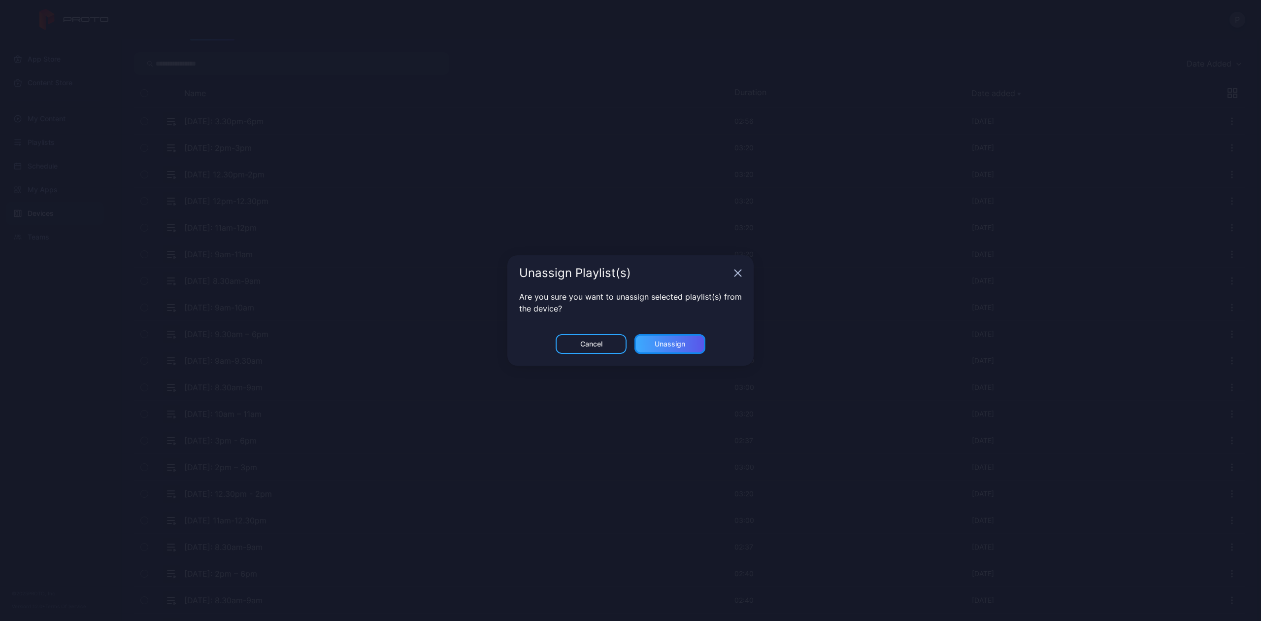
click at [701, 349] on div "Unassign" at bounding box center [670, 344] width 71 height 20
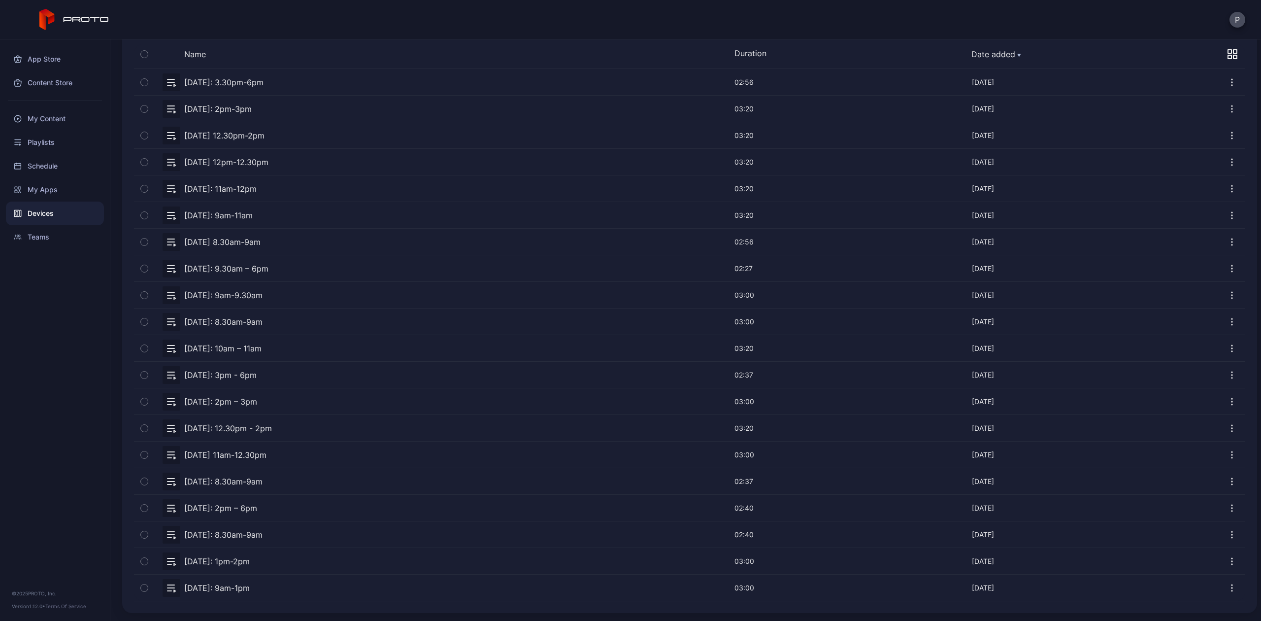
scroll to position [0, 0]
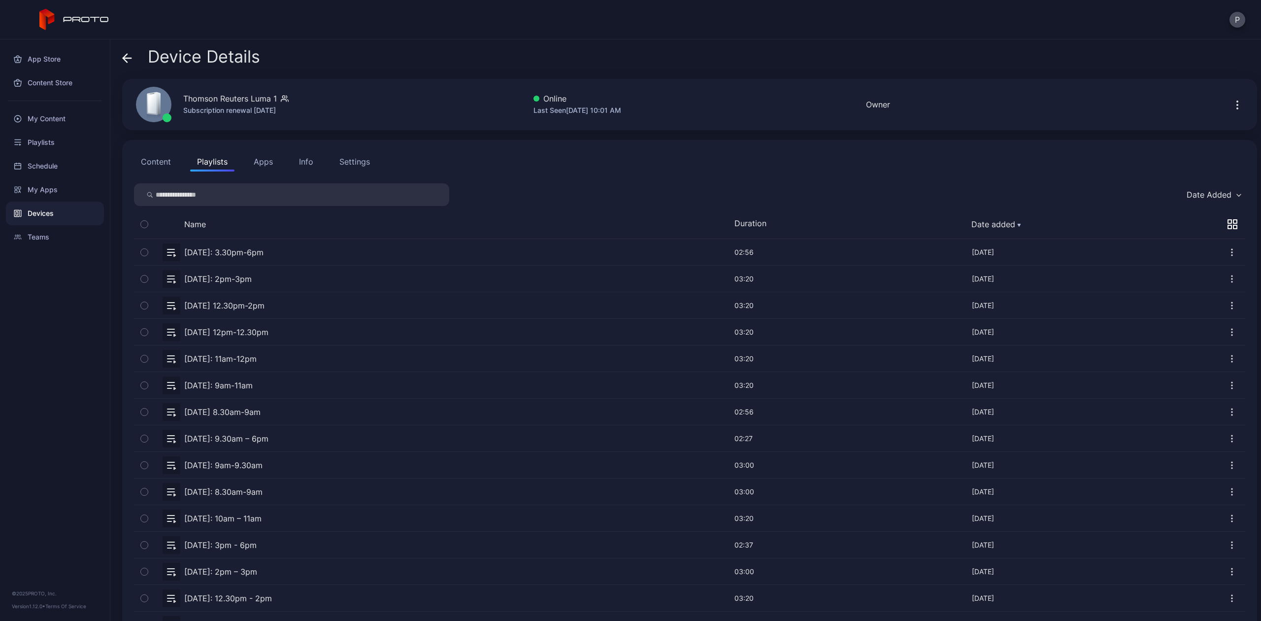
click at [271, 196] on input "search" at bounding box center [291, 194] width 315 height 23
type input "***"
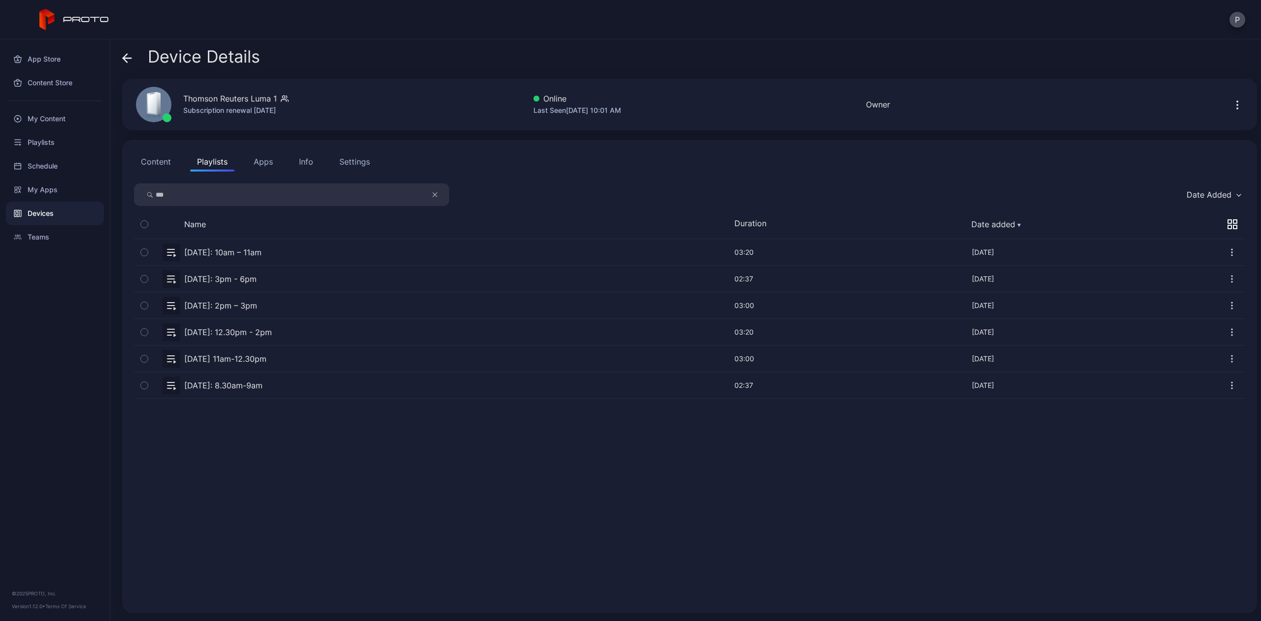
click at [1227, 255] on icon "button" at bounding box center [1232, 252] width 10 height 10
click at [219, 256] on button "button" at bounding box center [690, 252] width 1112 height 26
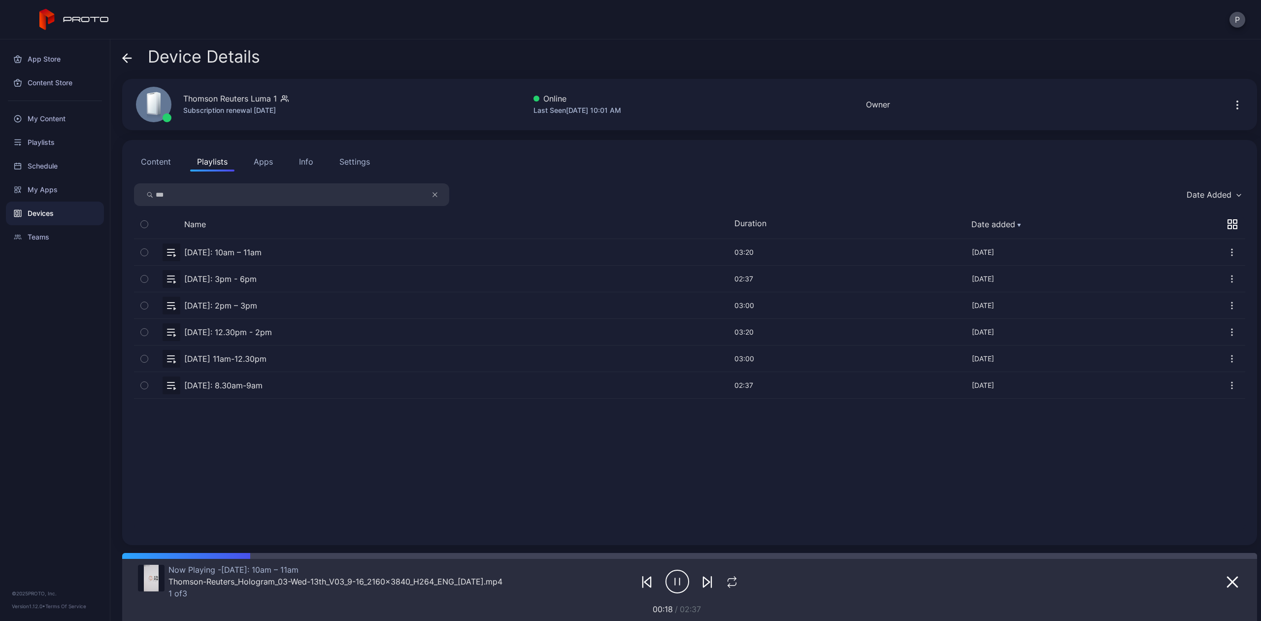
click at [156, 158] on button "Content" at bounding box center [156, 162] width 44 height 20
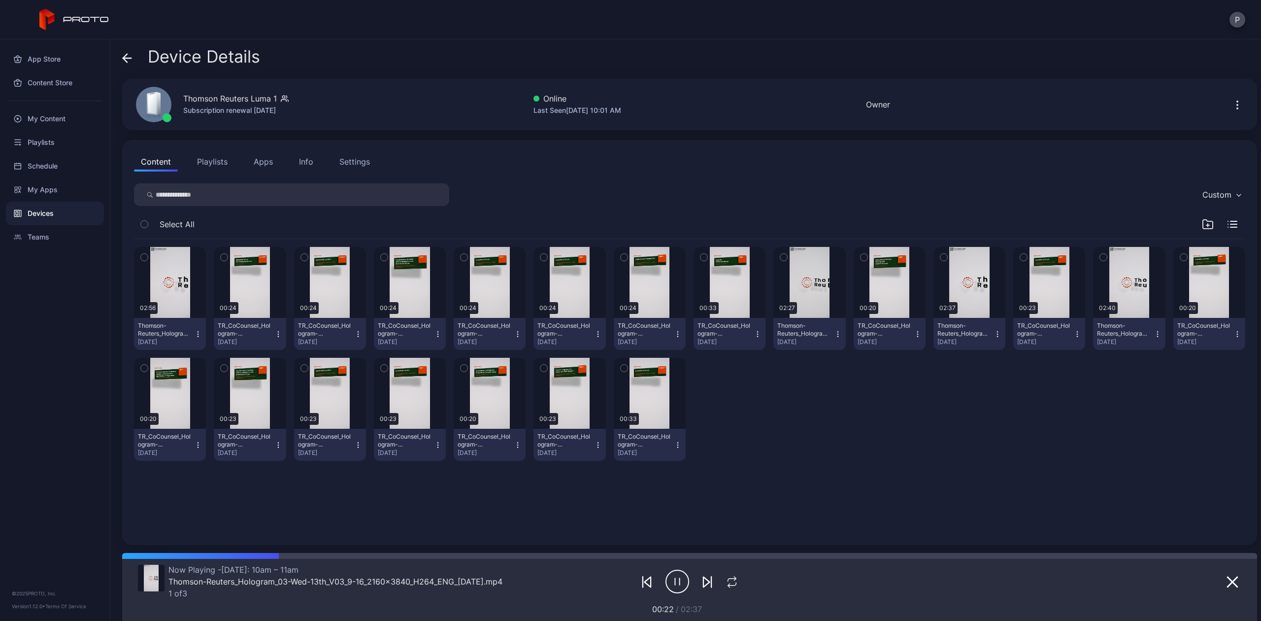
click at [213, 161] on button "Playlists" at bounding box center [212, 162] width 44 height 20
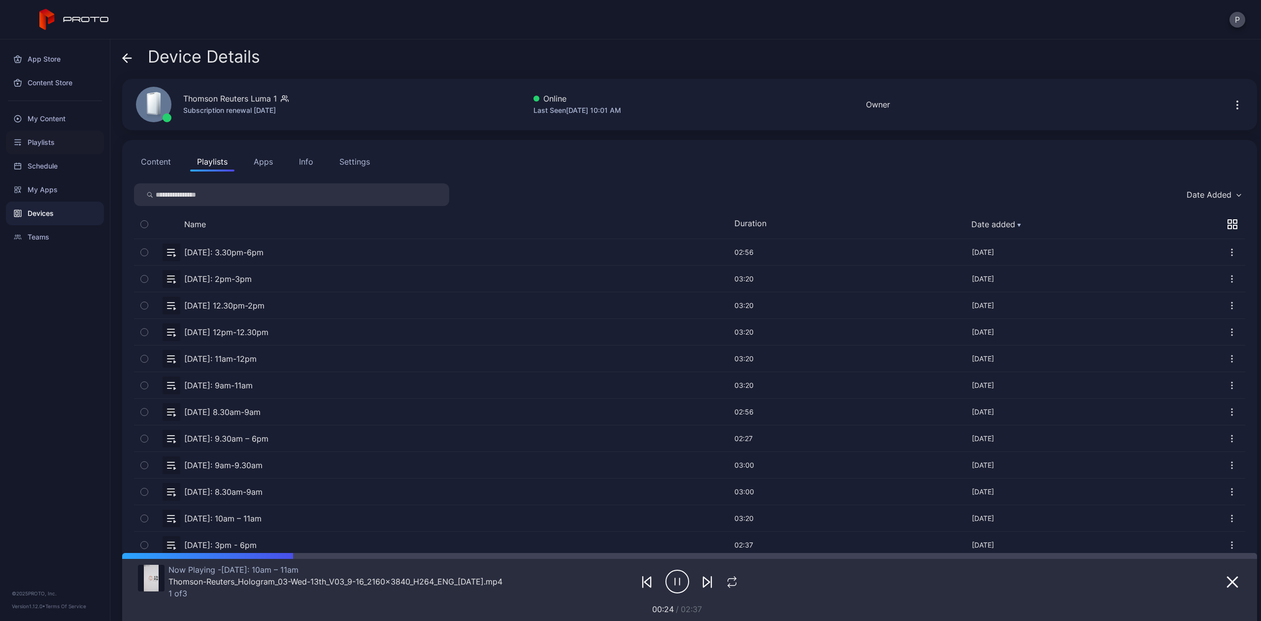
click at [50, 140] on div "Playlists" at bounding box center [55, 143] width 98 height 24
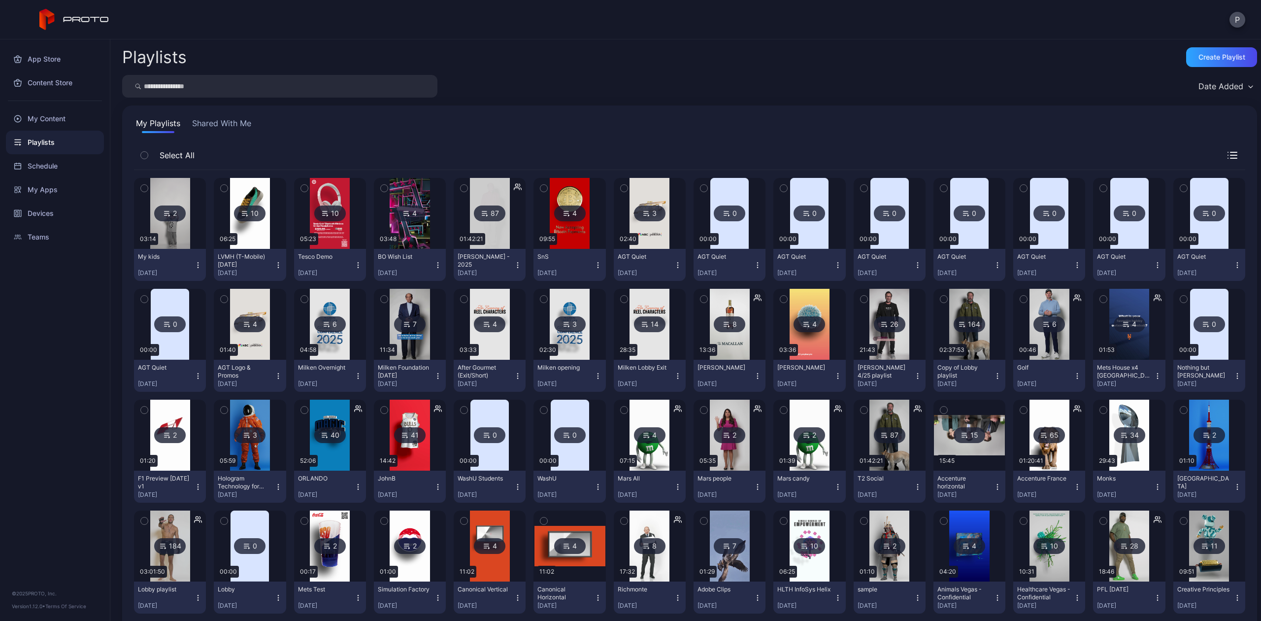
click at [179, 87] on input "search" at bounding box center [279, 86] width 315 height 23
type input "******"
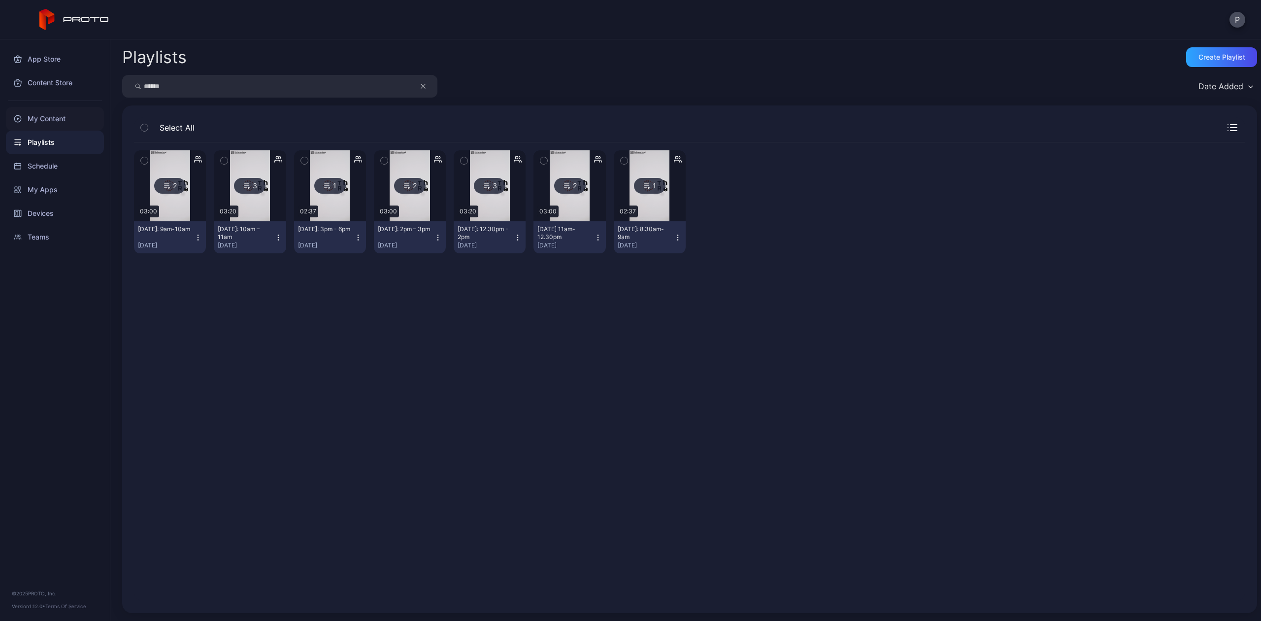
click at [52, 118] on div "My Content" at bounding box center [55, 119] width 98 height 24
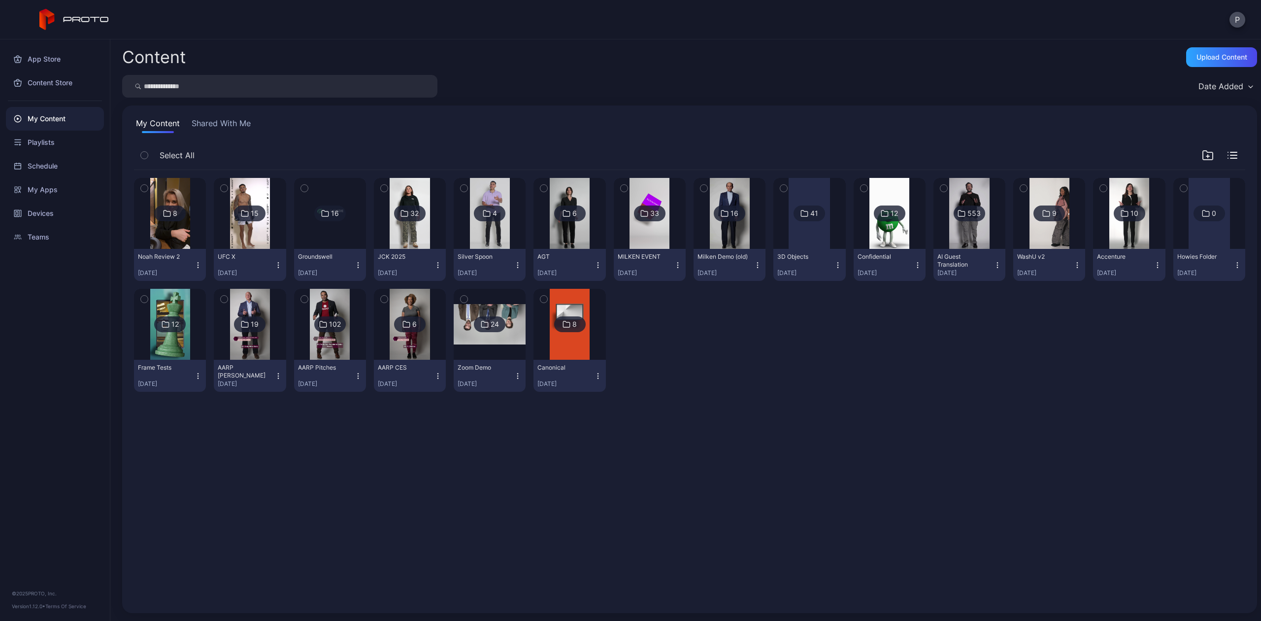
click at [173, 88] on input "search" at bounding box center [279, 86] width 315 height 23
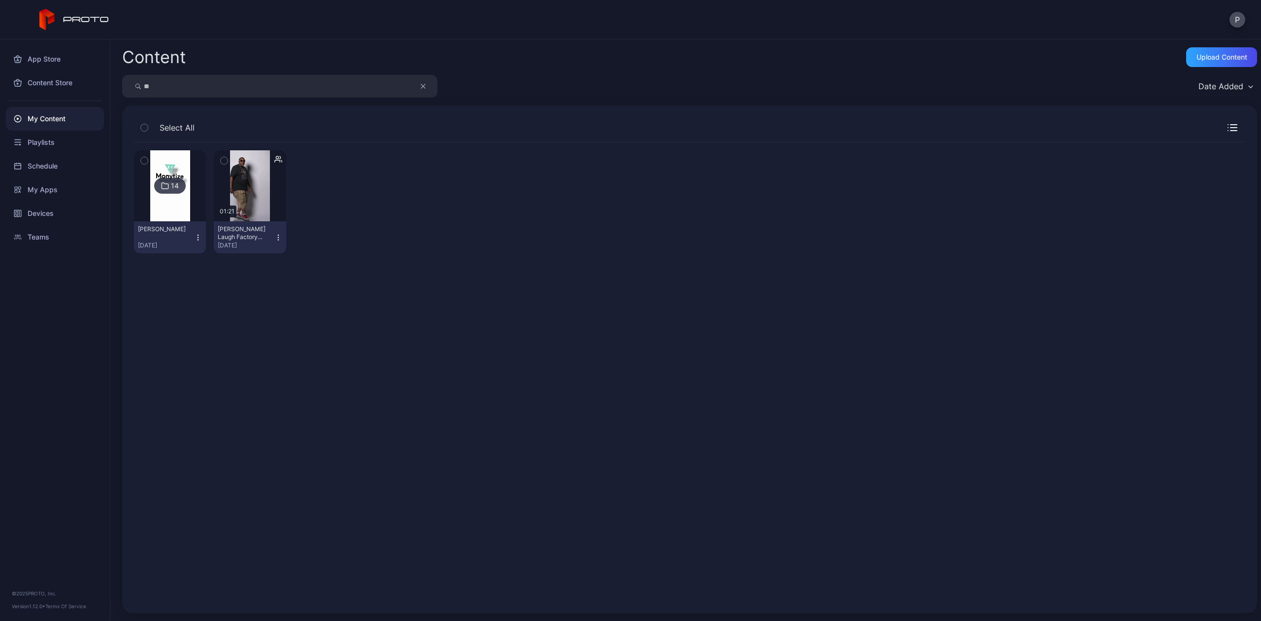
type input "*"
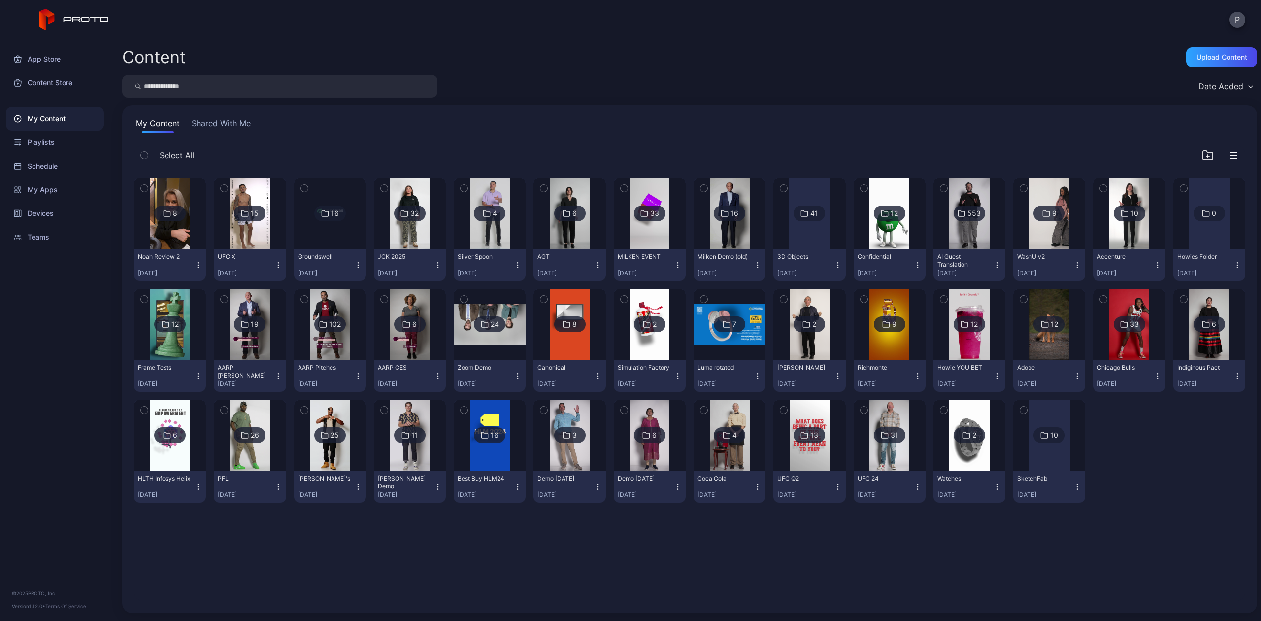
click at [192, 119] on button "Shared With Me" at bounding box center [221, 125] width 63 height 16
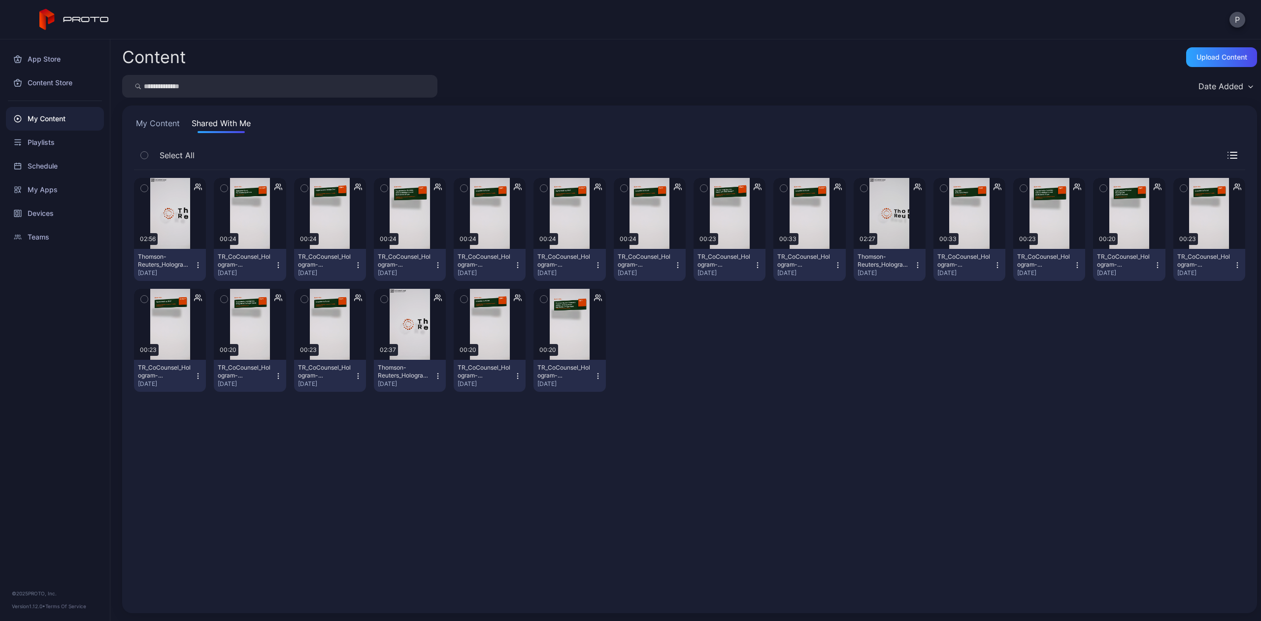
click at [200, 69] on div "Content Upload Content Date Added My Content Shared With Me Select All Preview …" at bounding box center [685, 329] width 1151 height 581
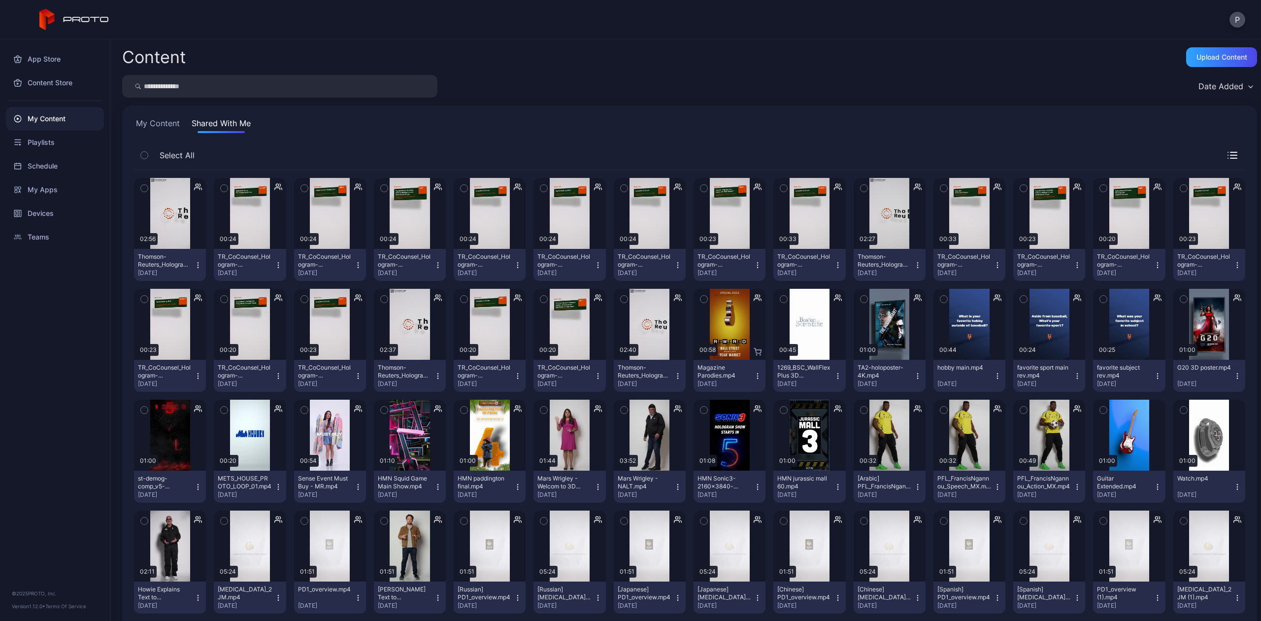
click at [217, 74] on div "Content Upload Content Date Added My Content Shared With Me Select All Preview …" at bounding box center [685, 329] width 1151 height 581
click at [198, 99] on div "Content Upload Content Date Added My Content Shared With Me Select All Preview …" at bounding box center [685, 329] width 1151 height 581
click at [188, 93] on input "search" at bounding box center [279, 86] width 315 height 23
type input "****"
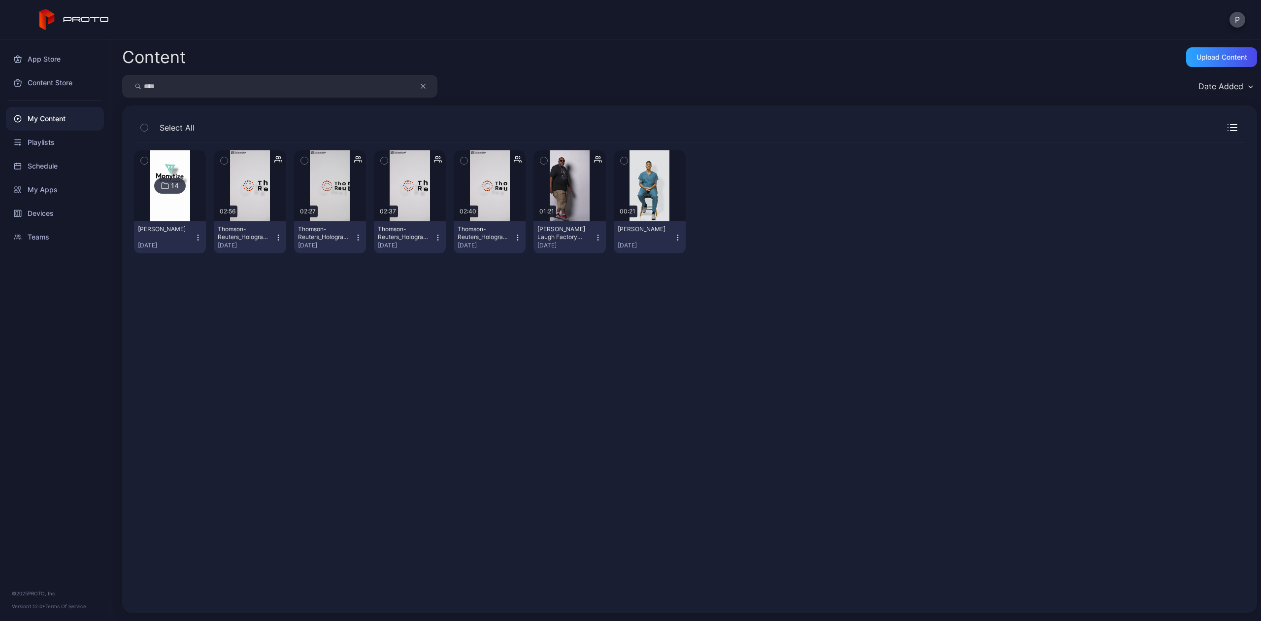
click at [277, 237] on icon "button" at bounding box center [278, 238] width 8 height 8
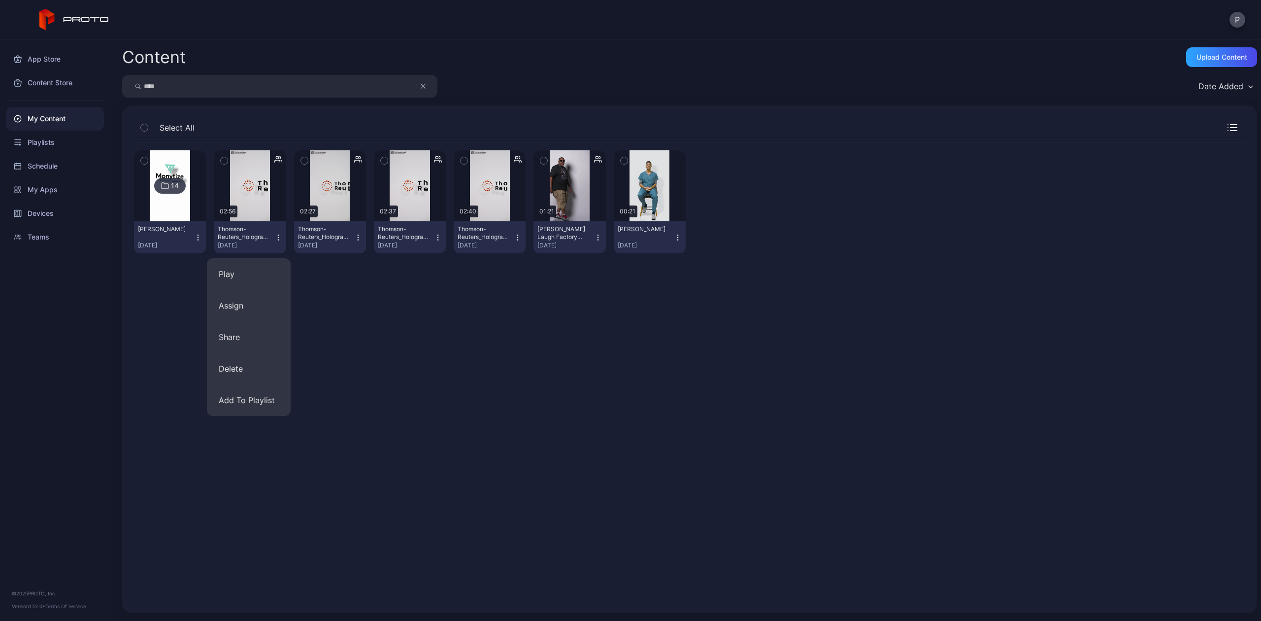
click at [403, 363] on div "14 [PERSON_NAME] [DATE] Preview 02:56 Thomson-Reuters_Hologram_02-Tue-12th_V04_…" at bounding box center [689, 372] width 1127 height 475
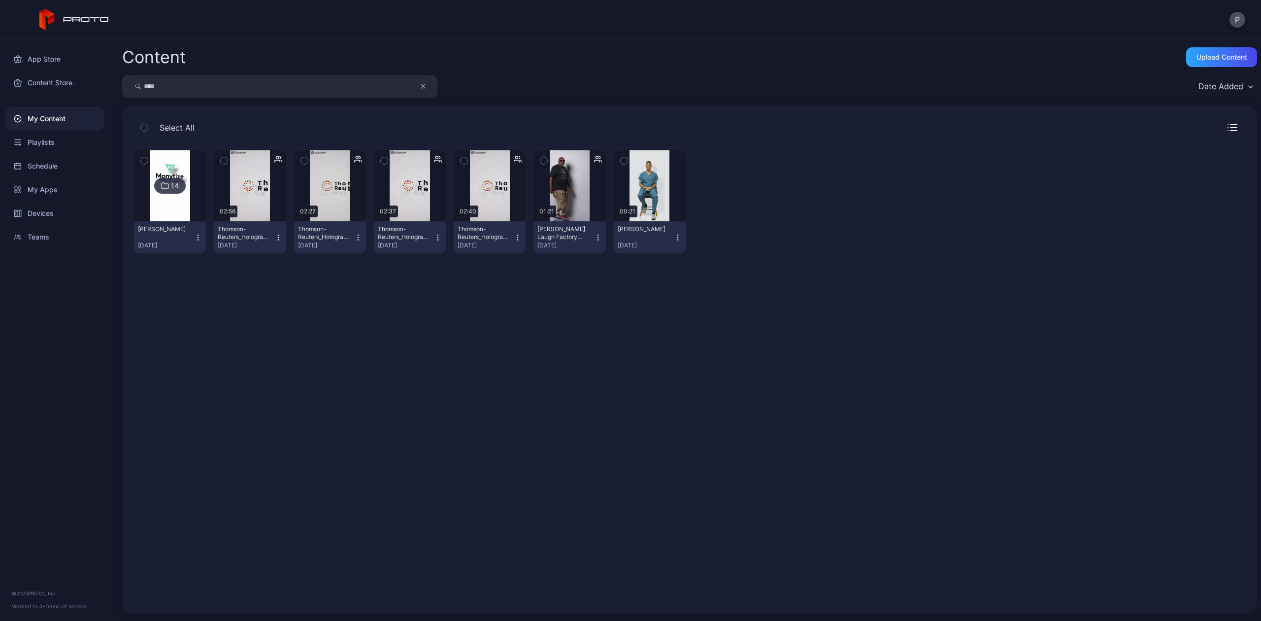
click at [229, 227] on div "Thomson-Reuters_Hologram_02-Tue-12th_V04_9-16_2160x3840_H264_ENG_[DATE](1).mp4" at bounding box center [245, 233] width 54 height 16
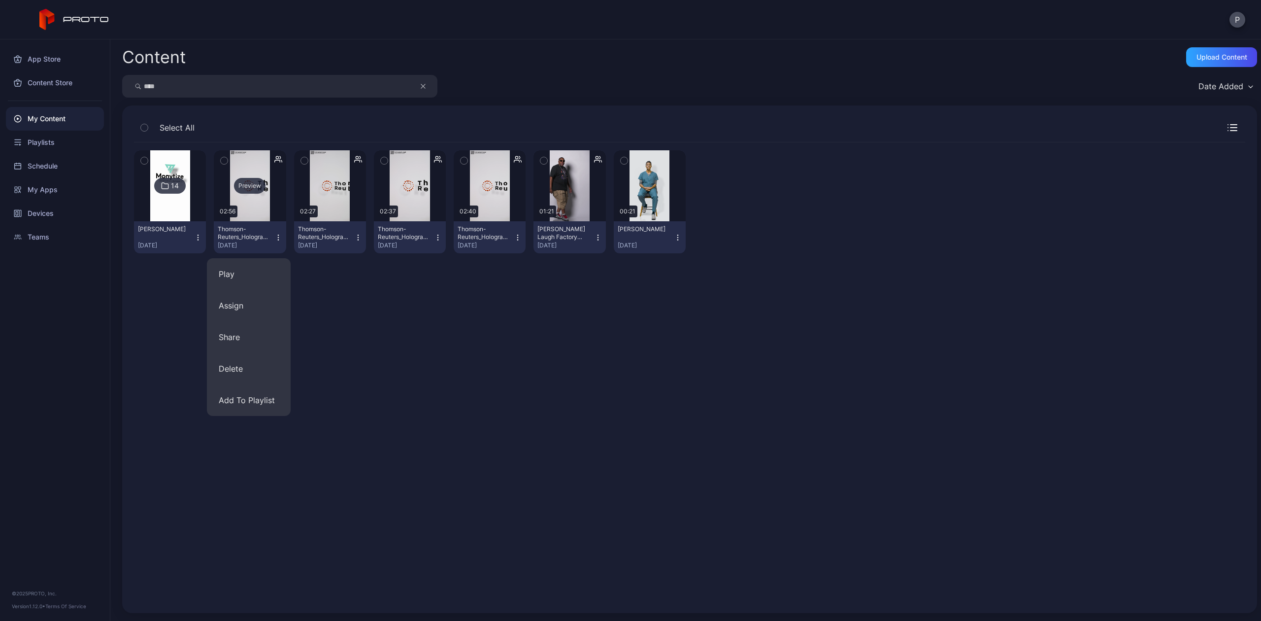
click at [243, 188] on div "Preview" at bounding box center [250, 186] width 32 height 16
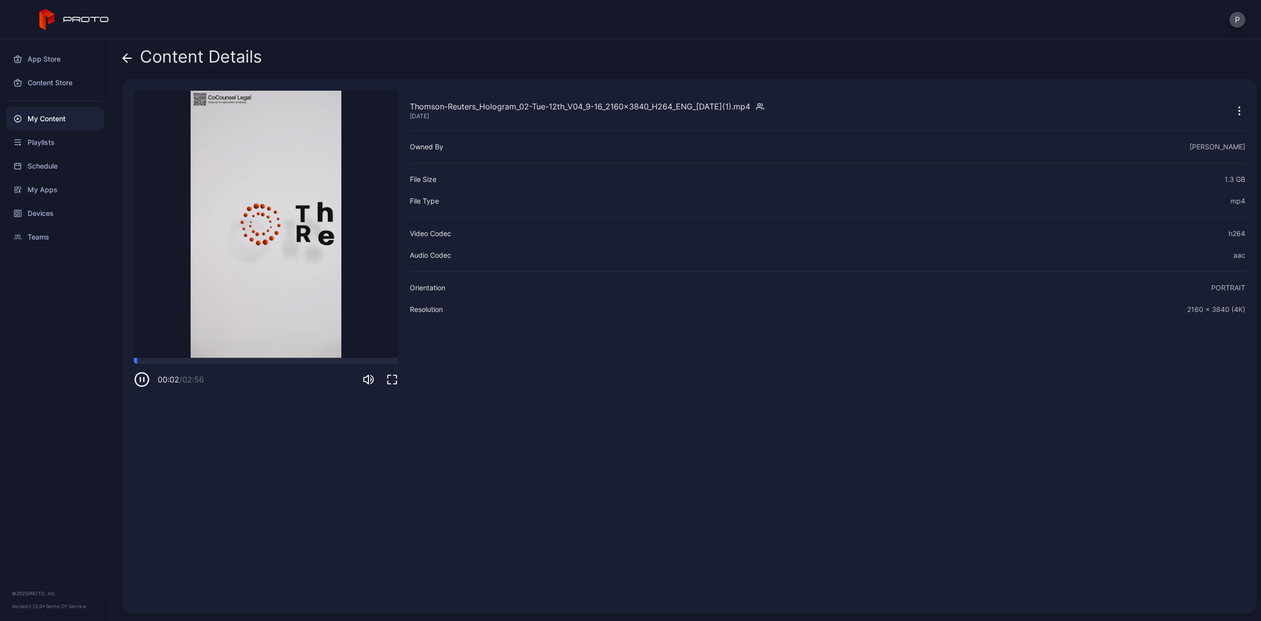
click at [127, 54] on icon at bounding box center [127, 58] width 10 height 10
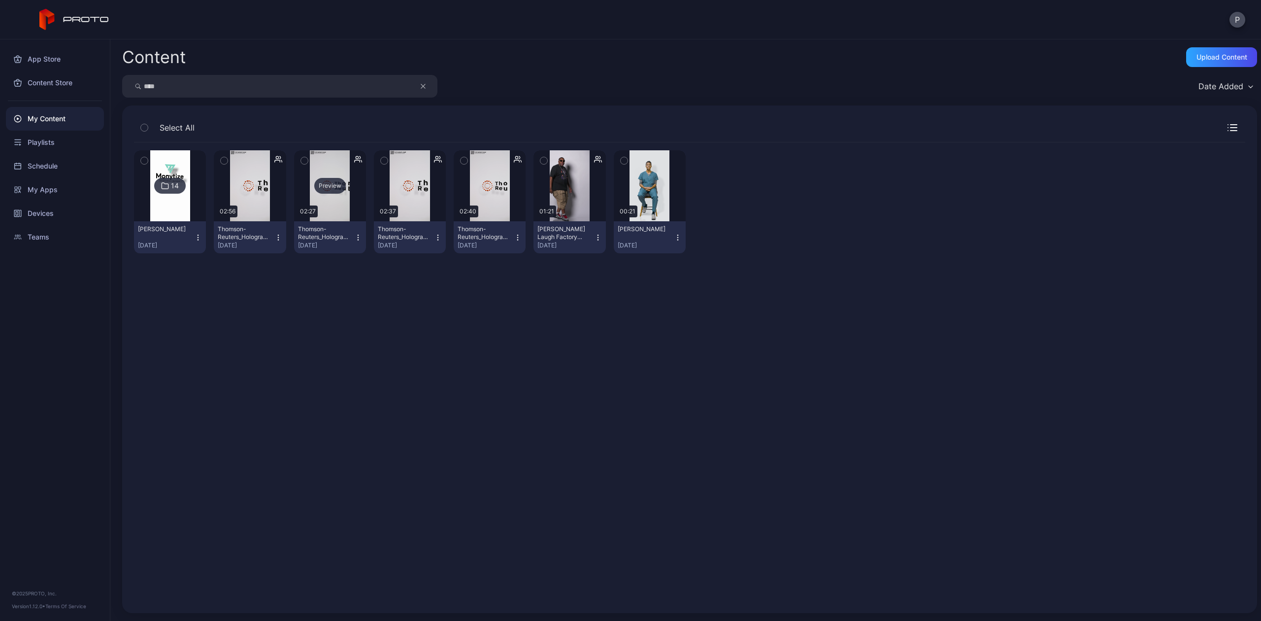
click at [328, 184] on div "Preview" at bounding box center [330, 186] width 32 height 16
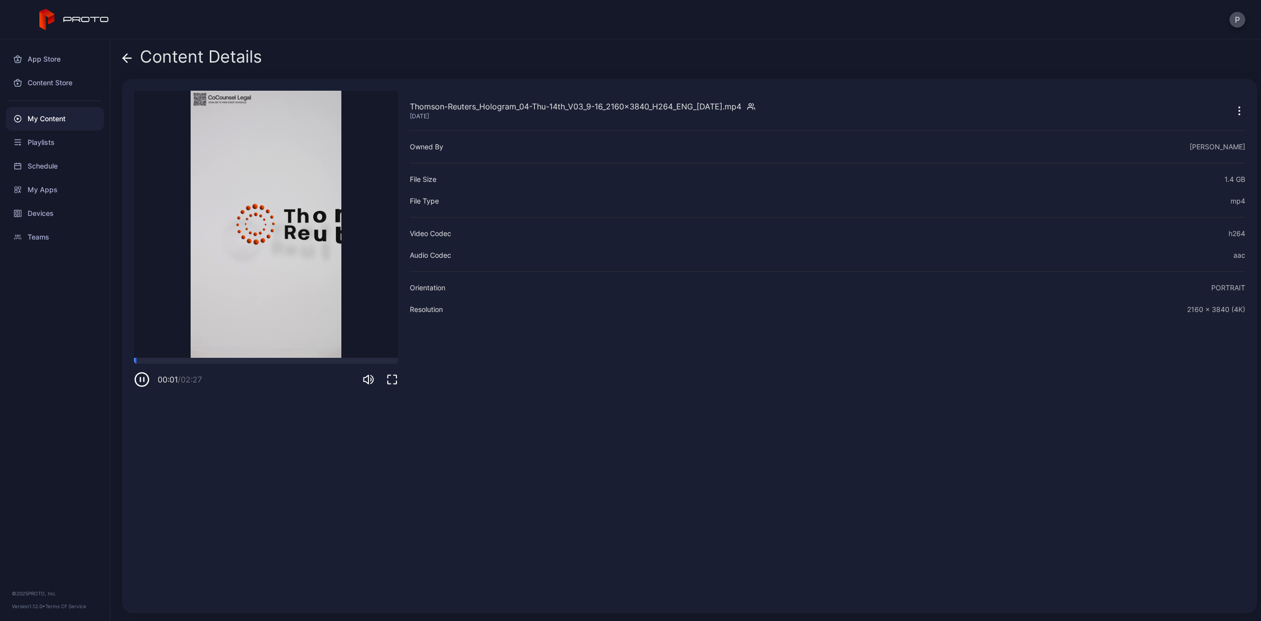
click at [125, 56] on icon at bounding box center [125, 58] width 4 height 8
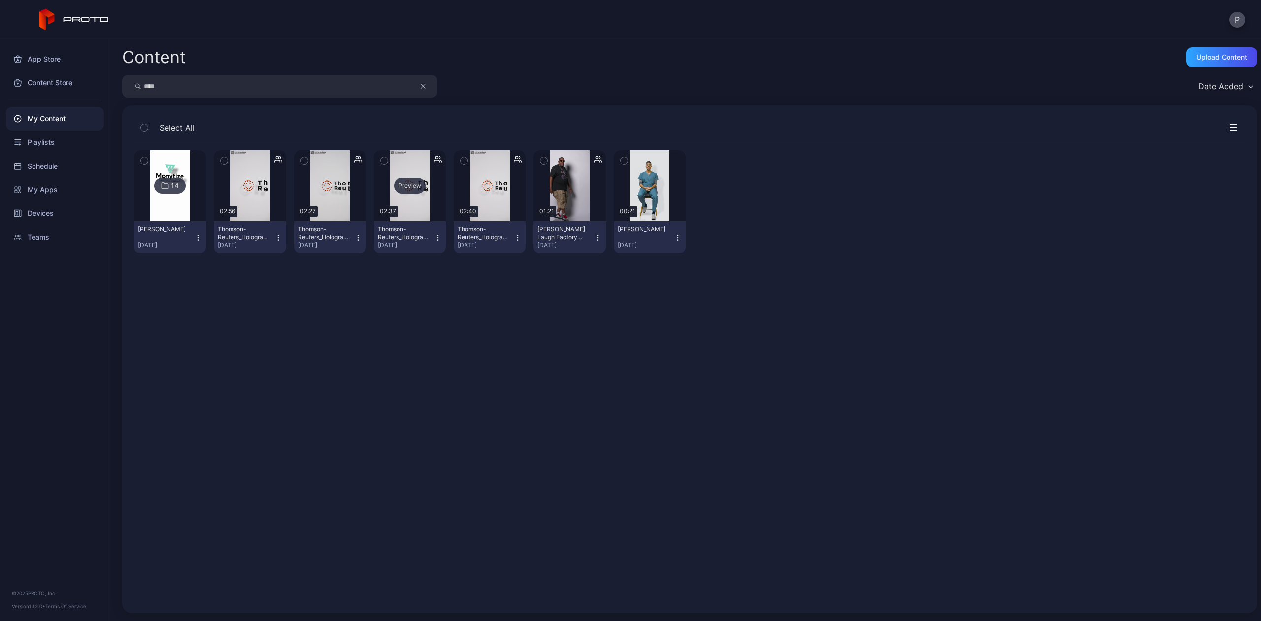
click at [410, 189] on div "Preview" at bounding box center [410, 186] width 32 height 16
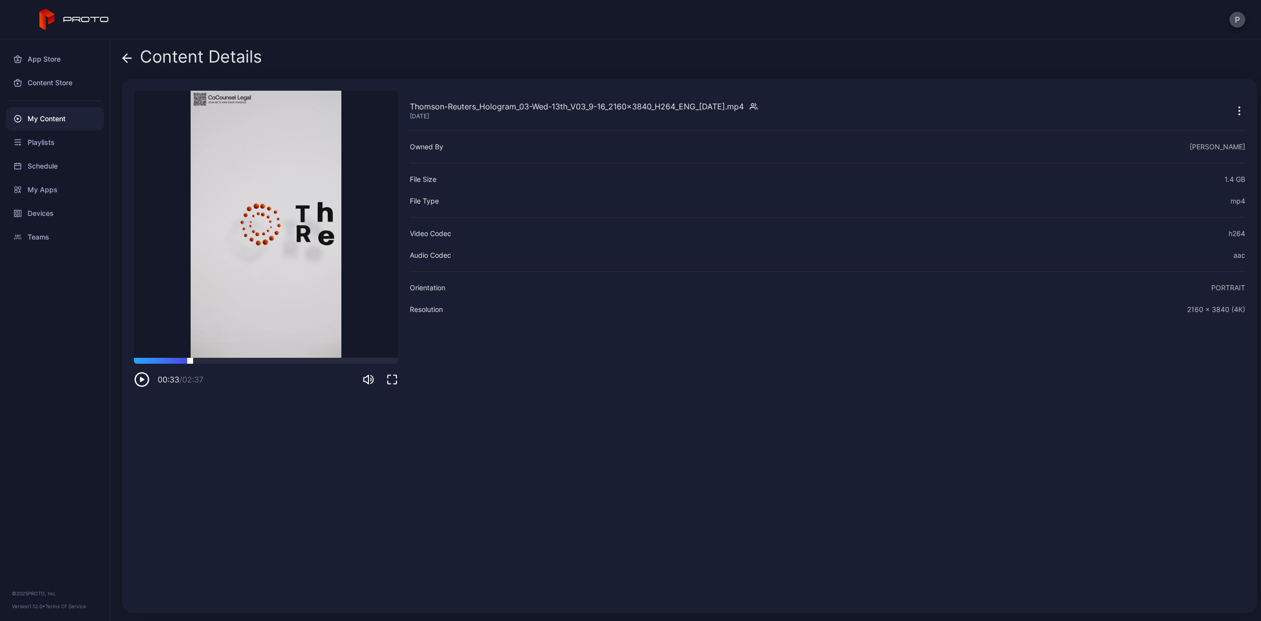
click at [190, 360] on div at bounding box center [266, 361] width 264 height 6
click at [140, 379] on icon "button" at bounding box center [140, 379] width 0 height 4
drag, startPoint x: 149, startPoint y: 363, endPoint x: 134, endPoint y: 357, distance: 15.9
click at [134, 357] on div "Thomson-Reuters_Hologram_03-Wed-13th_V03_9-16_2160x3840_H264_ENG_[DATE].mp4 [DA…" at bounding box center [266, 346] width 264 height 510
click at [128, 61] on icon at bounding box center [127, 58] width 10 height 10
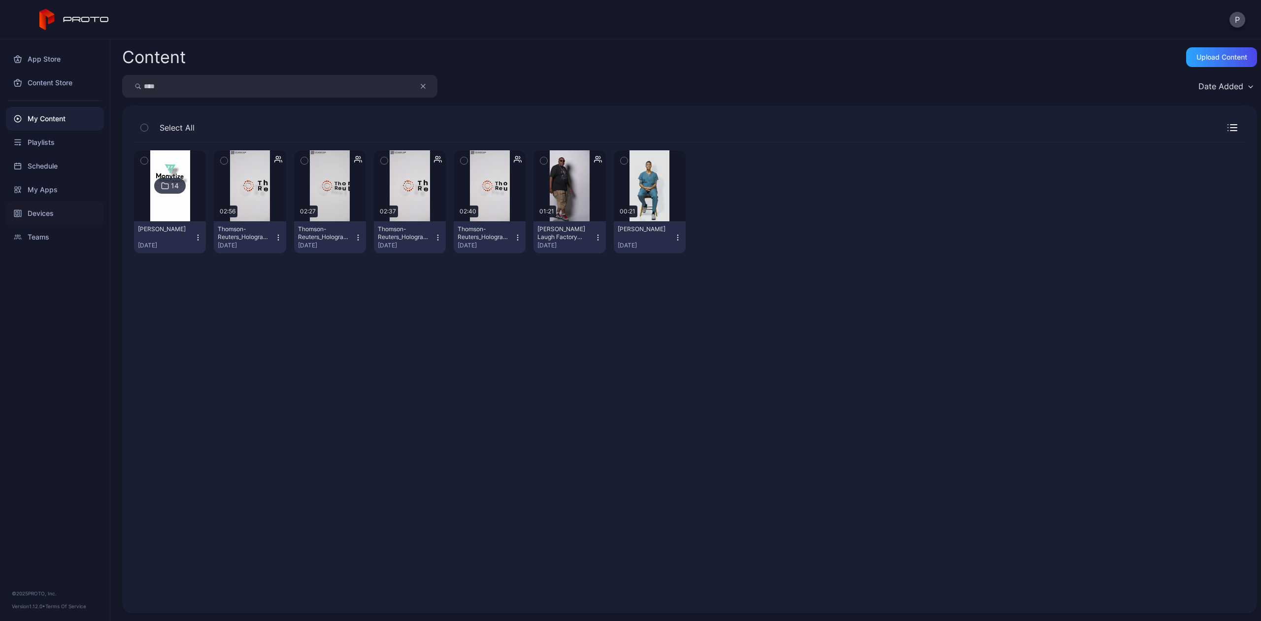
click at [41, 215] on div "Devices" at bounding box center [55, 214] width 98 height 24
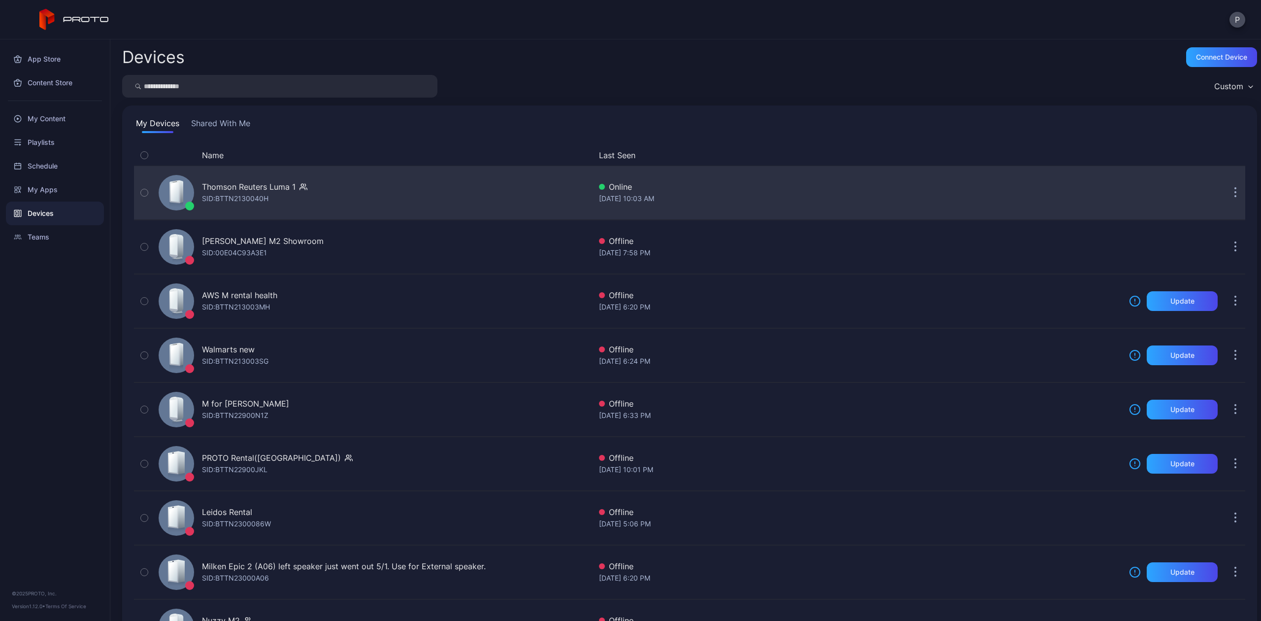
click at [229, 182] on div "Thomson Reuters Luma 1" at bounding box center [249, 187] width 94 height 12
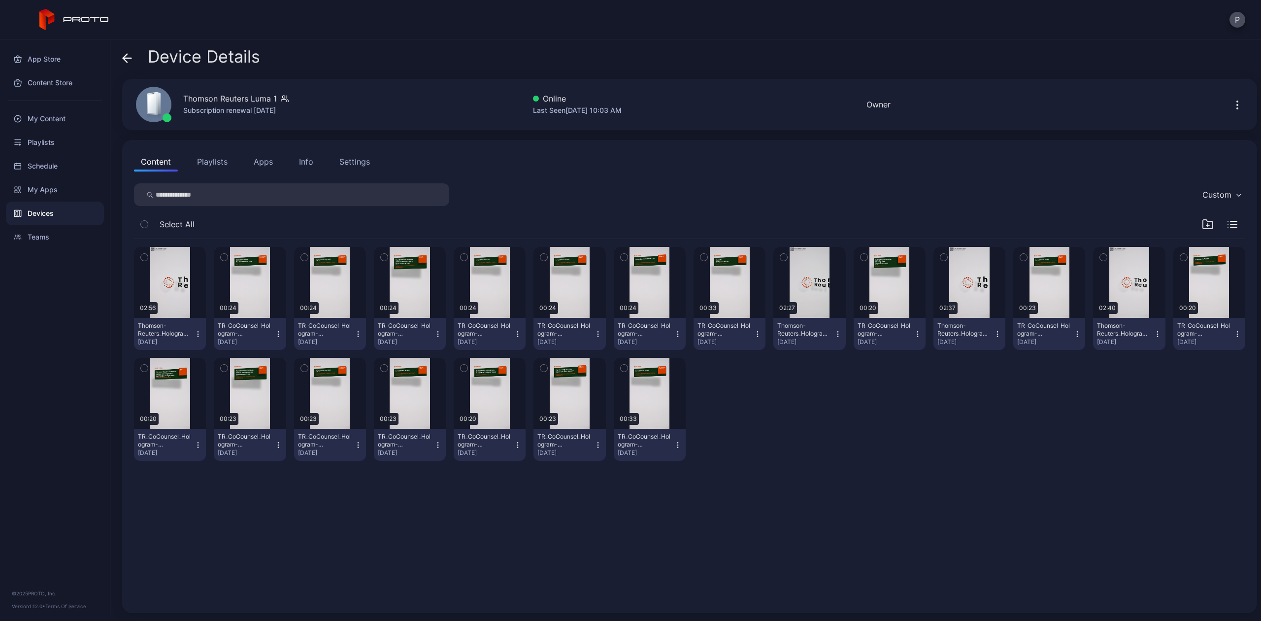
click at [207, 187] on input "search" at bounding box center [291, 194] width 315 height 23
type input "***"
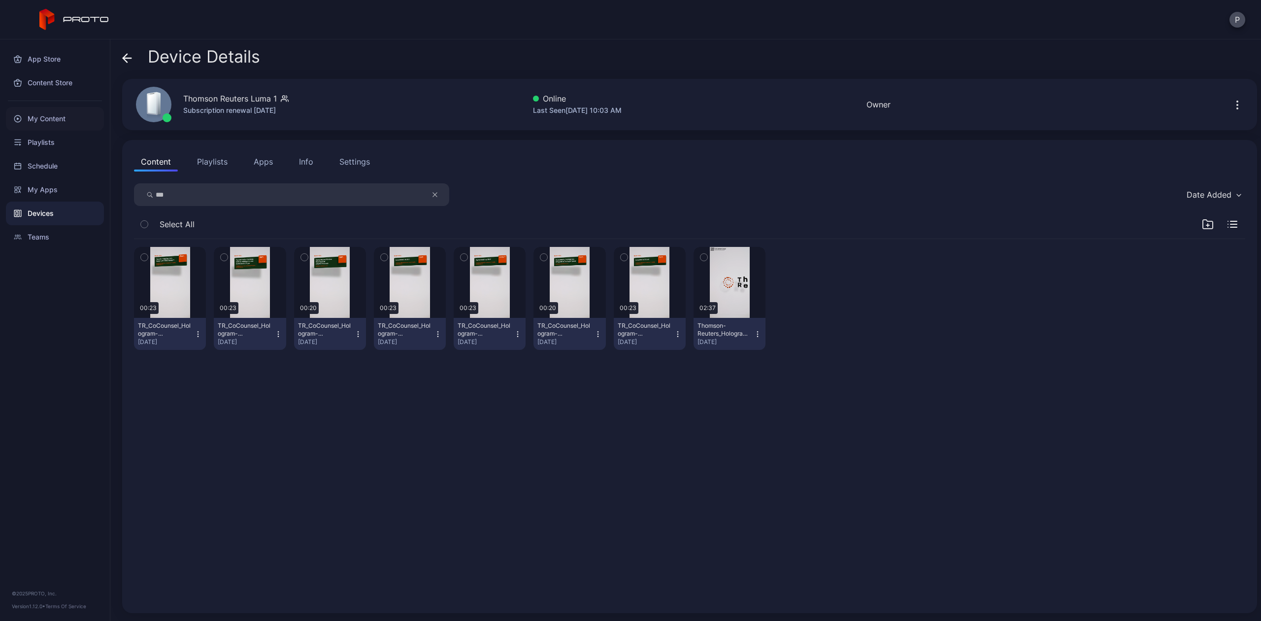
click at [37, 121] on div "My Content" at bounding box center [55, 119] width 98 height 24
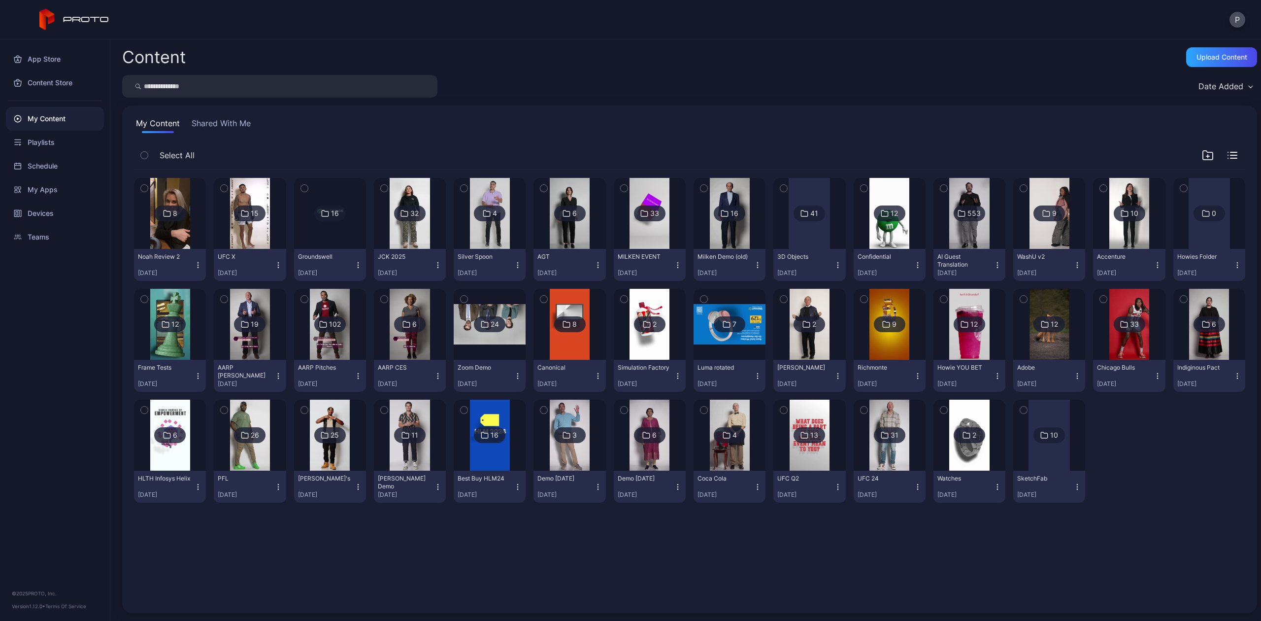
click at [211, 93] on input "search" at bounding box center [279, 86] width 315 height 23
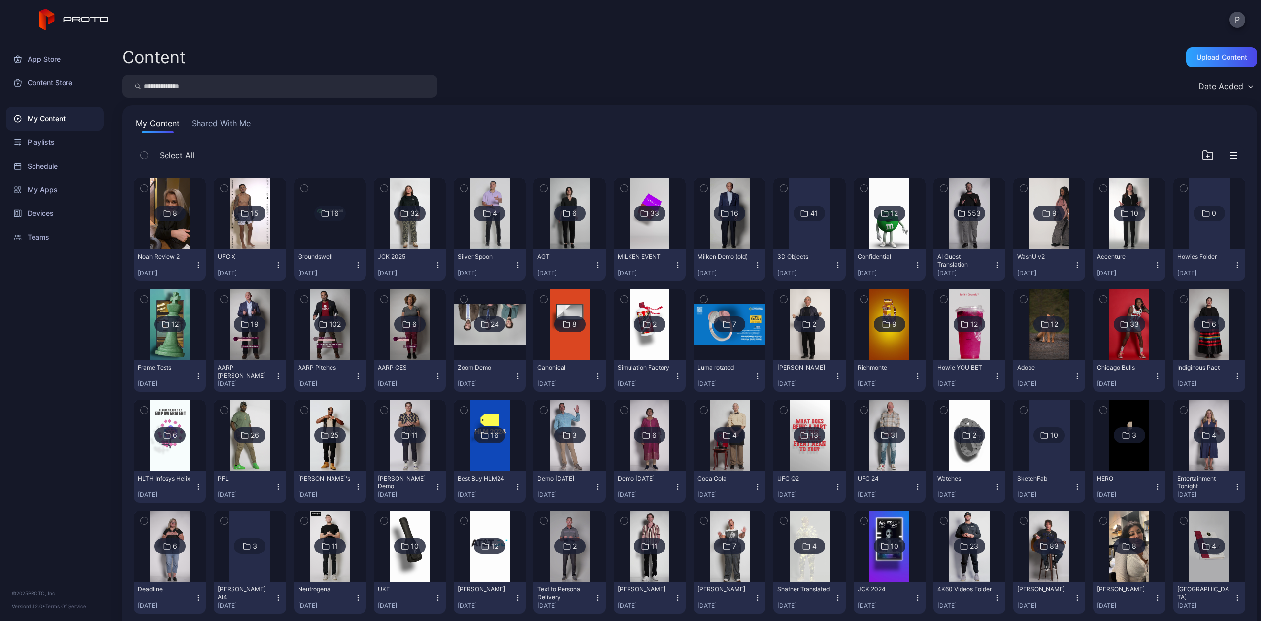
click at [211, 126] on button "Shared With Me" at bounding box center [221, 125] width 63 height 16
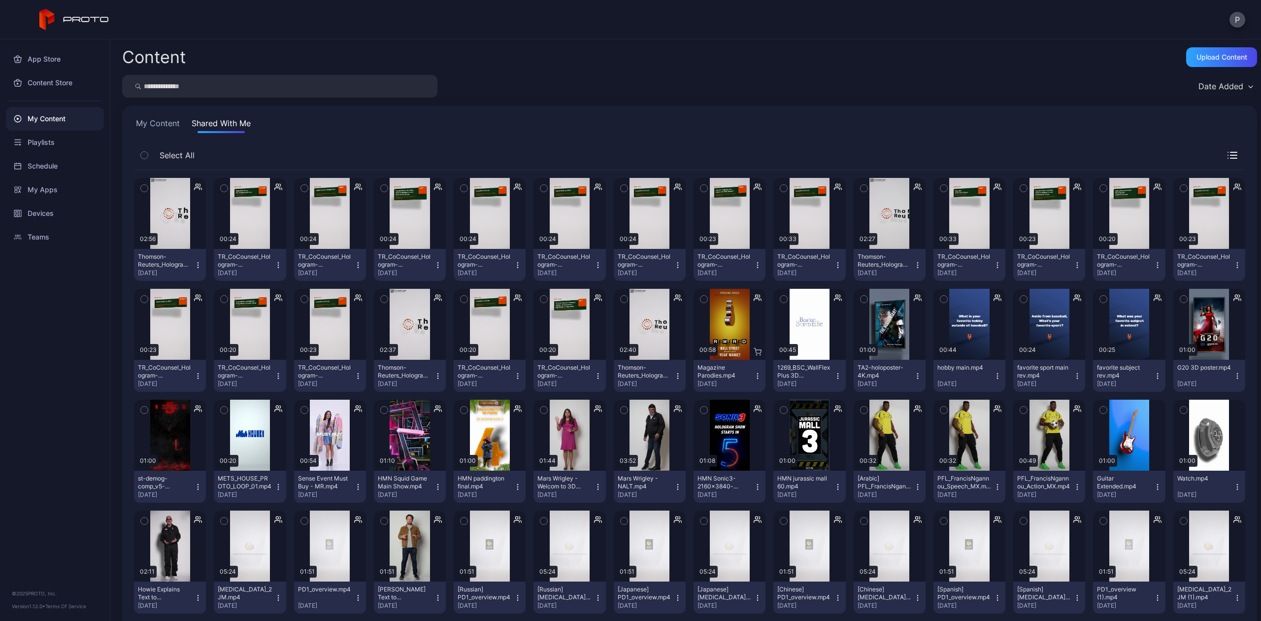
click at [191, 81] on input "search" at bounding box center [279, 86] width 315 height 23
type input "****"
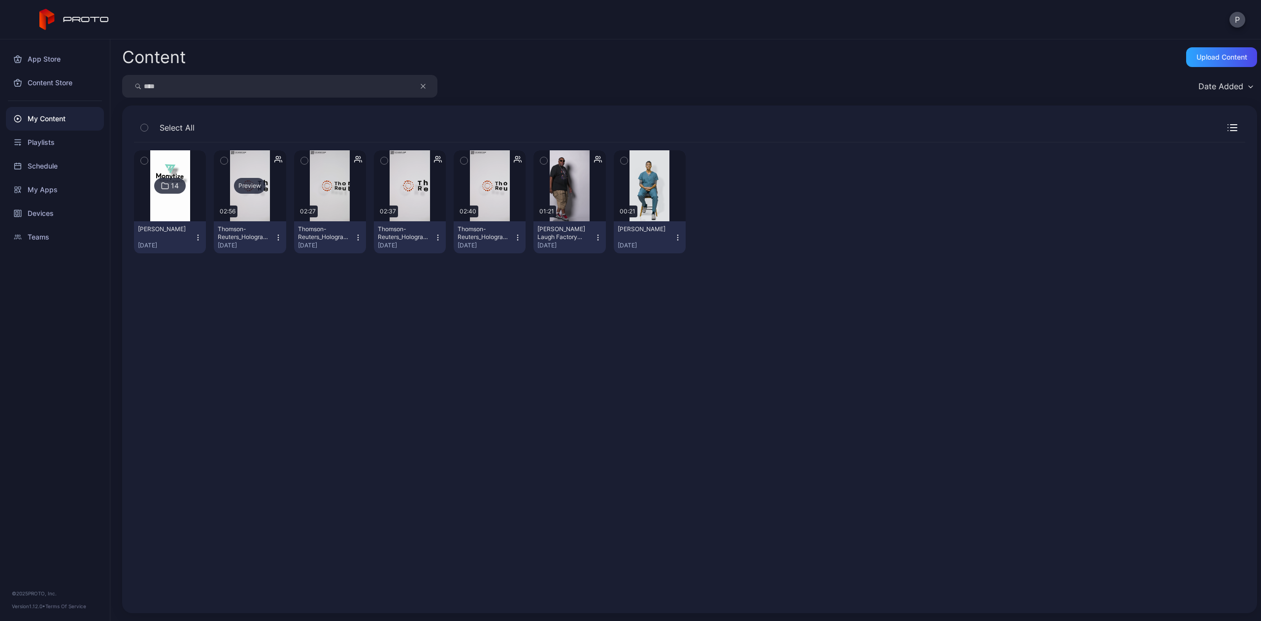
click at [242, 159] on div "Preview" at bounding box center [250, 185] width 72 height 71
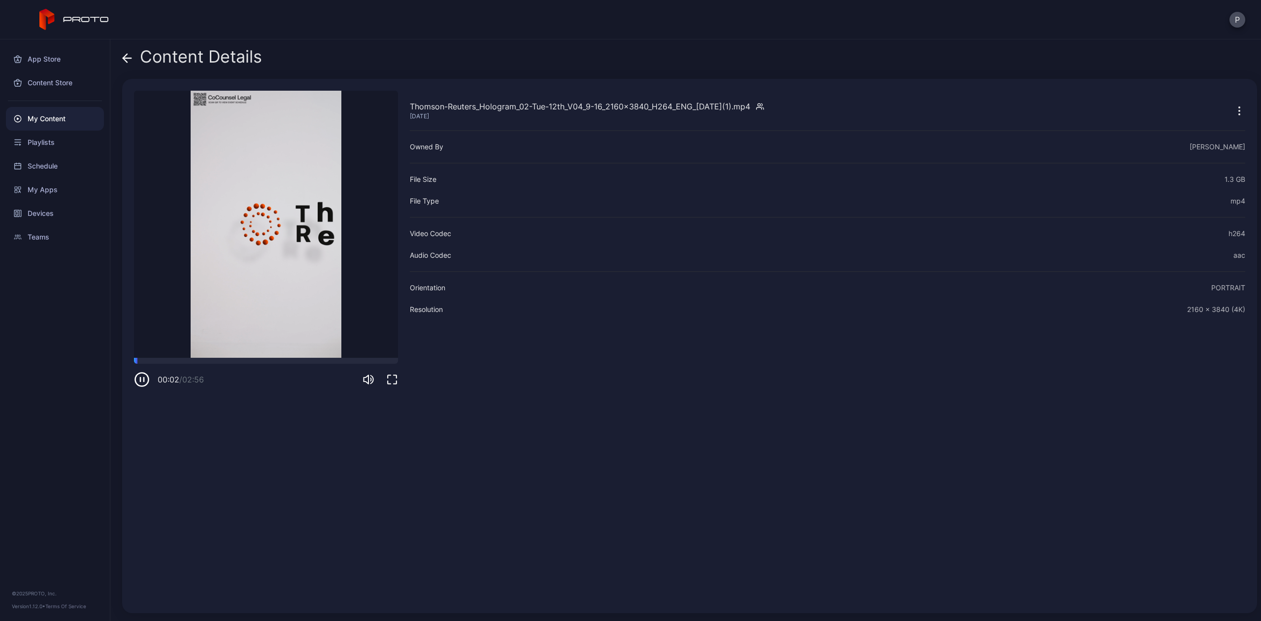
click at [124, 60] on icon at bounding box center [127, 58] width 10 height 10
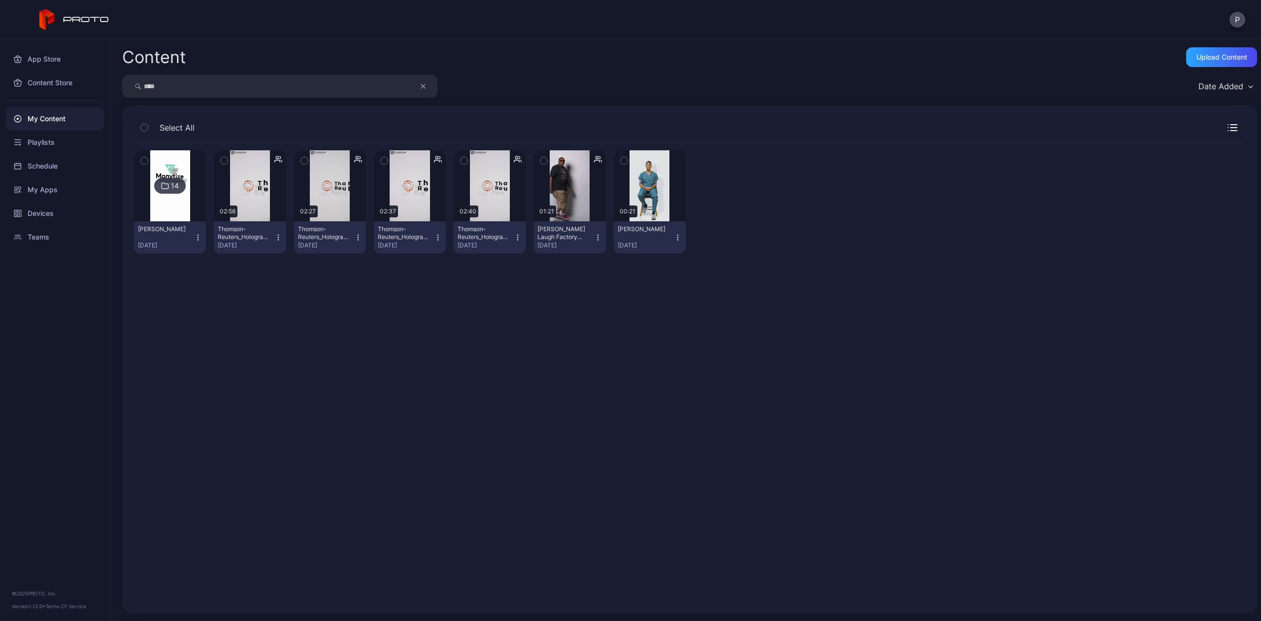
click at [330, 146] on div "14 [PERSON_NAME] [DATE] Preview 02:56 Thomson-Reuters_Hologram_02-Tue-12th_V04_…" at bounding box center [690, 201] width 1112 height 119
click at [324, 159] on div "Preview" at bounding box center [330, 185] width 72 height 71
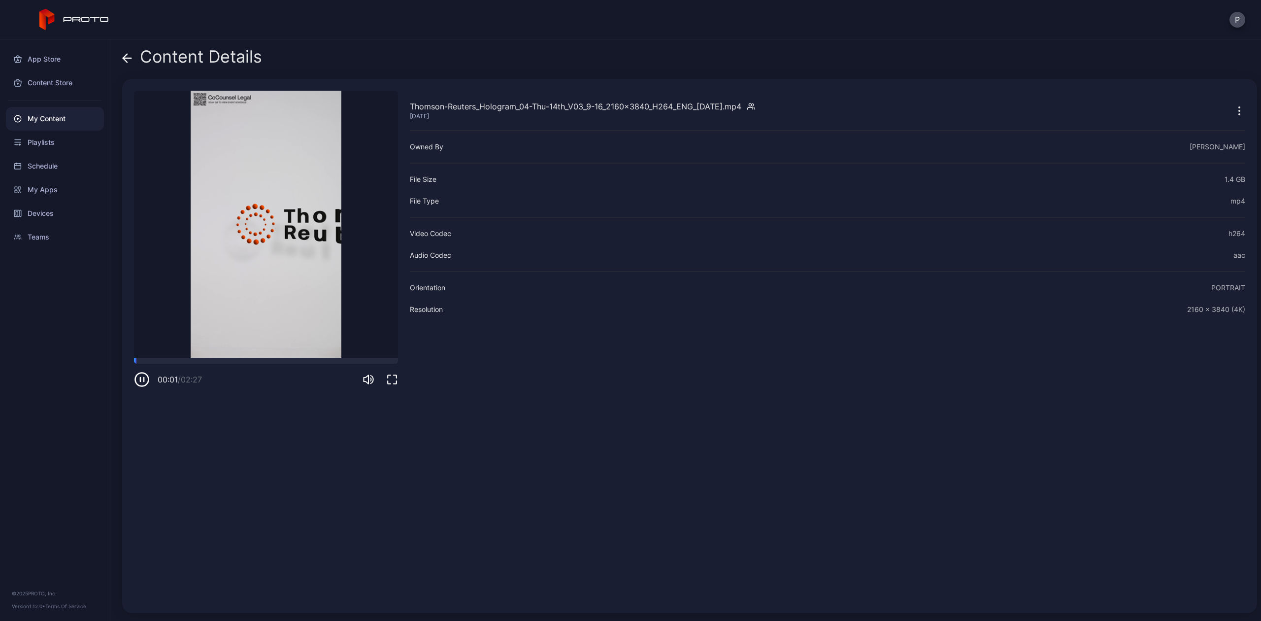
click at [128, 60] on icon at bounding box center [127, 58] width 10 height 10
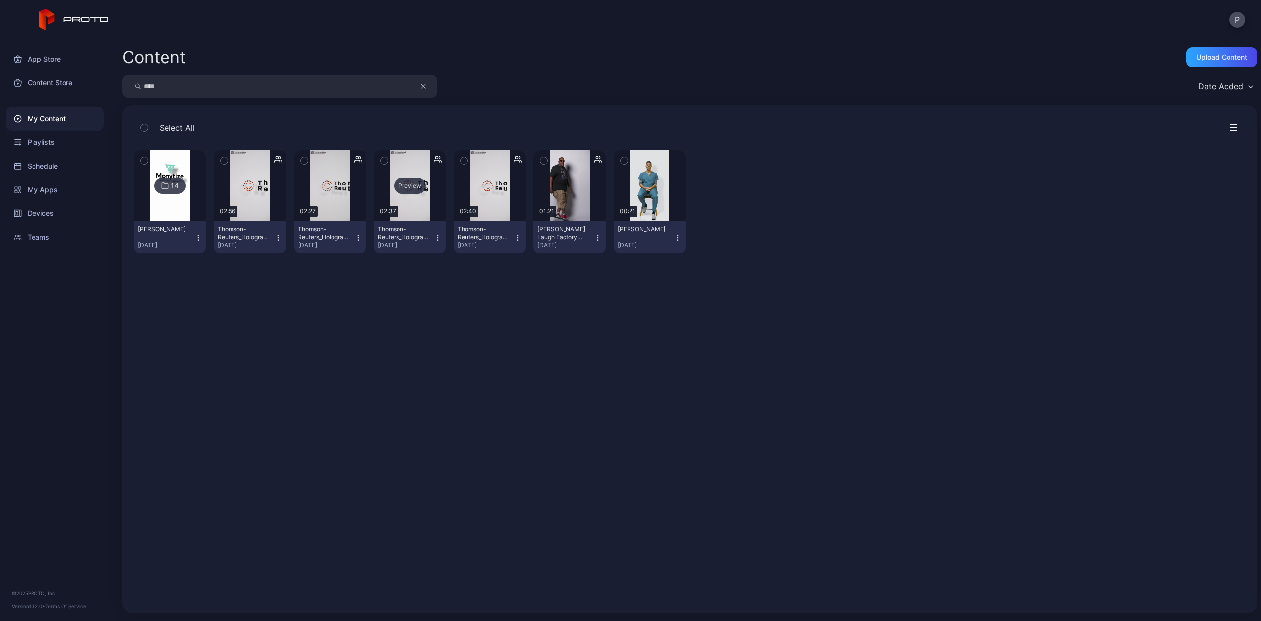
click at [422, 160] on div "Preview" at bounding box center [410, 185] width 72 height 71
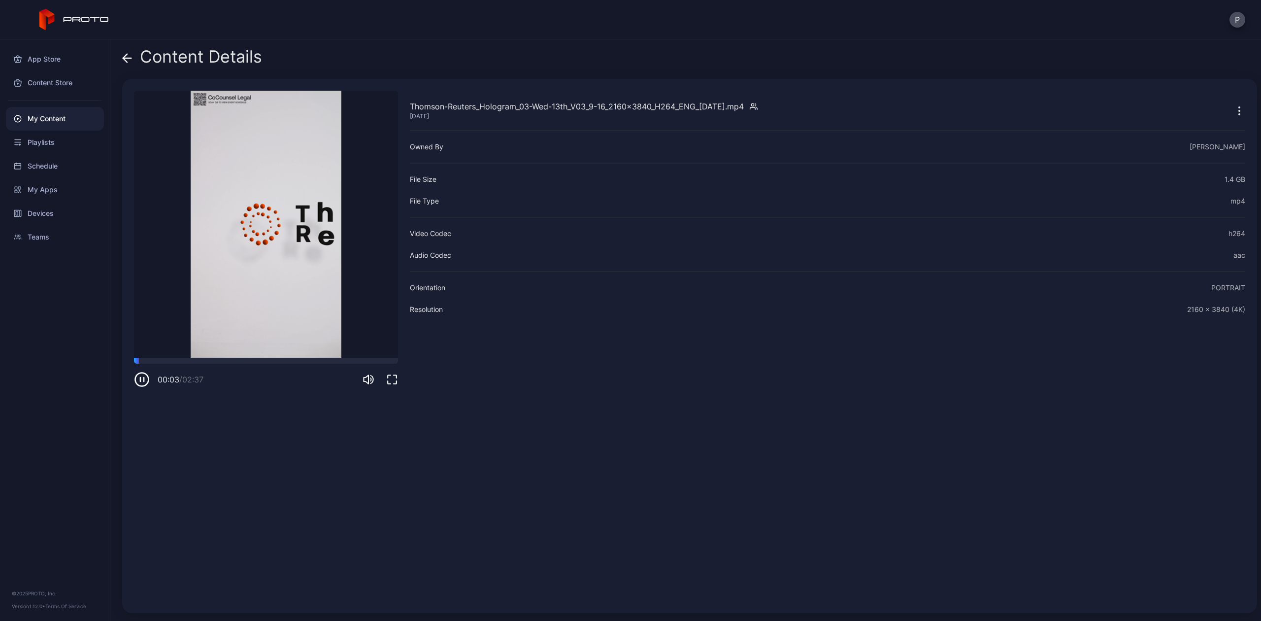
click at [124, 54] on icon at bounding box center [127, 58] width 10 height 10
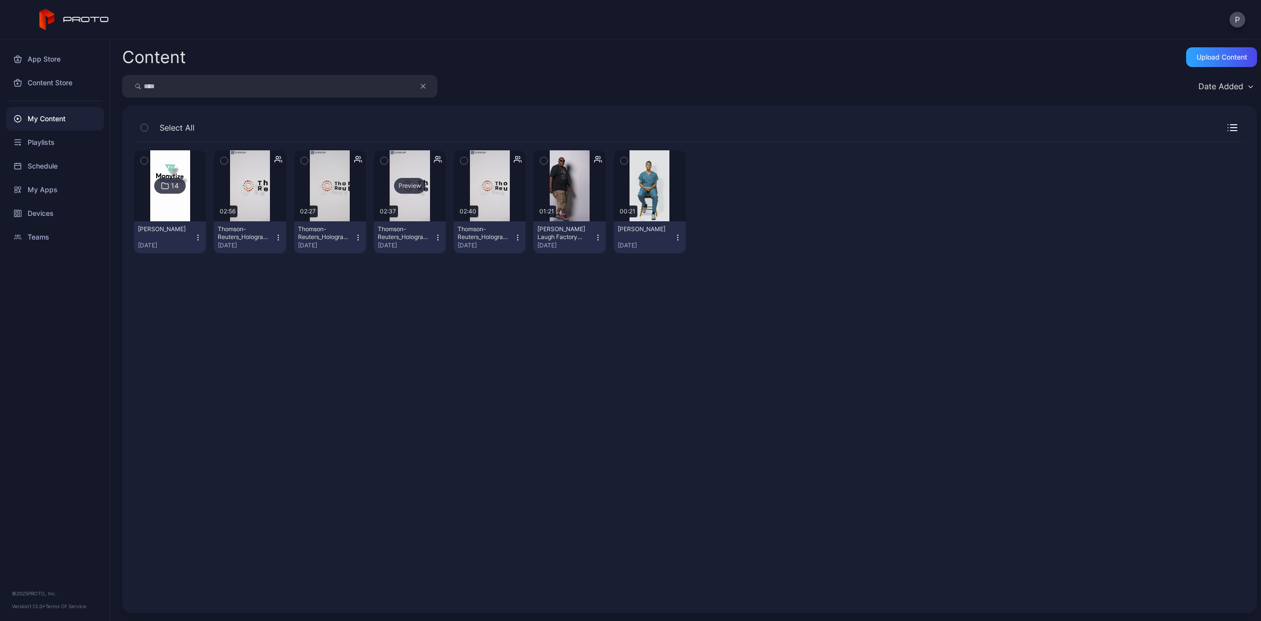
click at [400, 152] on div "Preview" at bounding box center [410, 185] width 72 height 71
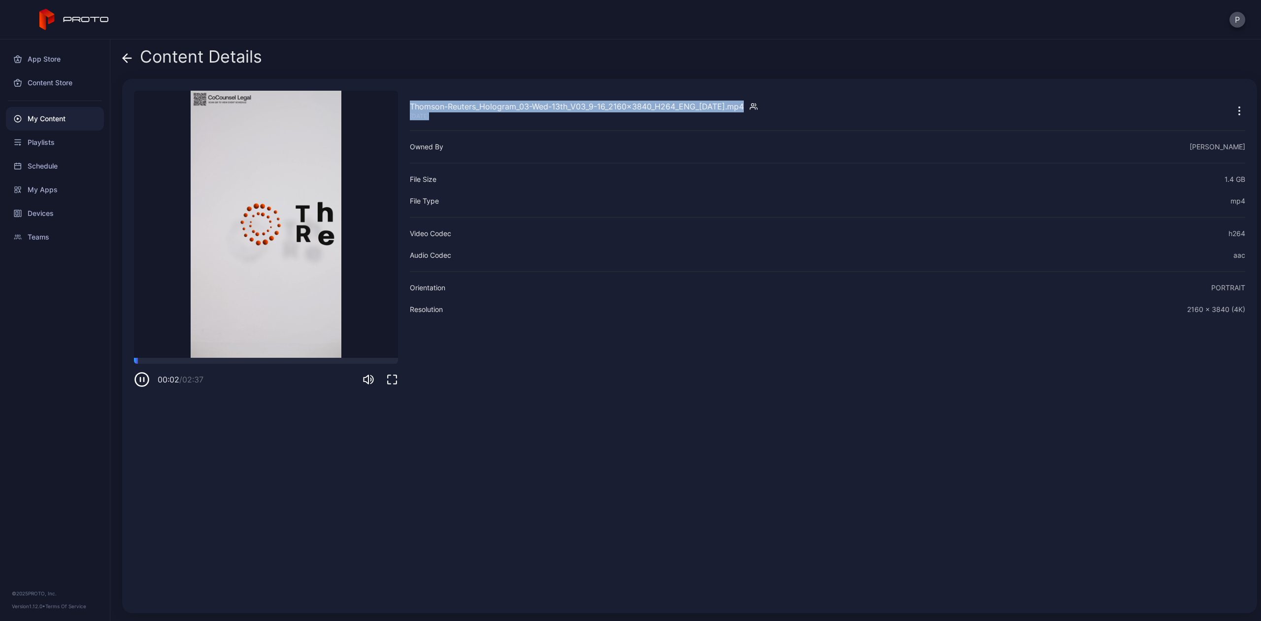
drag, startPoint x: 780, startPoint y: 103, endPoint x: 410, endPoint y: 104, distance: 369.1
click at [410, 104] on div "Thomson-Reuters_Hologram_03-Wed-13th_V03_9-16_2160x3840_H264_ENG_[DATE].mp4 [DA…" at bounding box center [828, 111] width 836 height 20
copy div "Thomson-Reuters_Hologram_03-Wed-13th_V03_9-16_2160x3840_H264_ENG_[DATE].mp4 [DA…"
click at [40, 205] on div "Devices" at bounding box center [55, 214] width 98 height 24
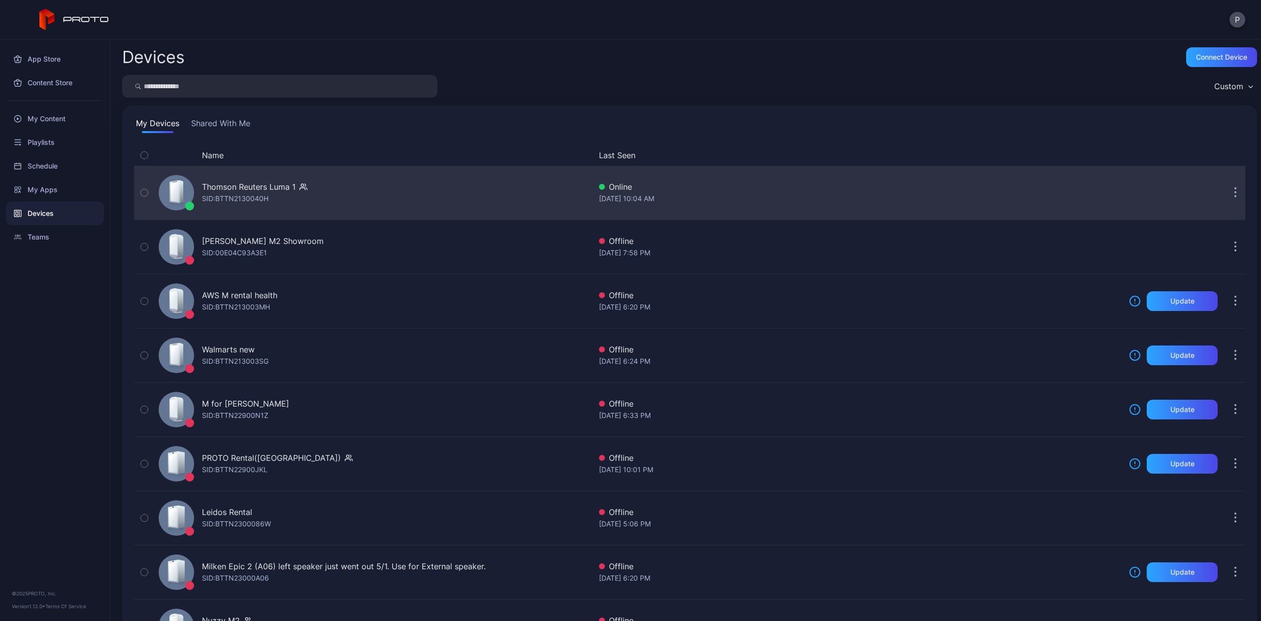
click at [265, 170] on div "Thomson Reuters Luma 1 SID: BTTN2130040H" at bounding box center [373, 192] width 437 height 49
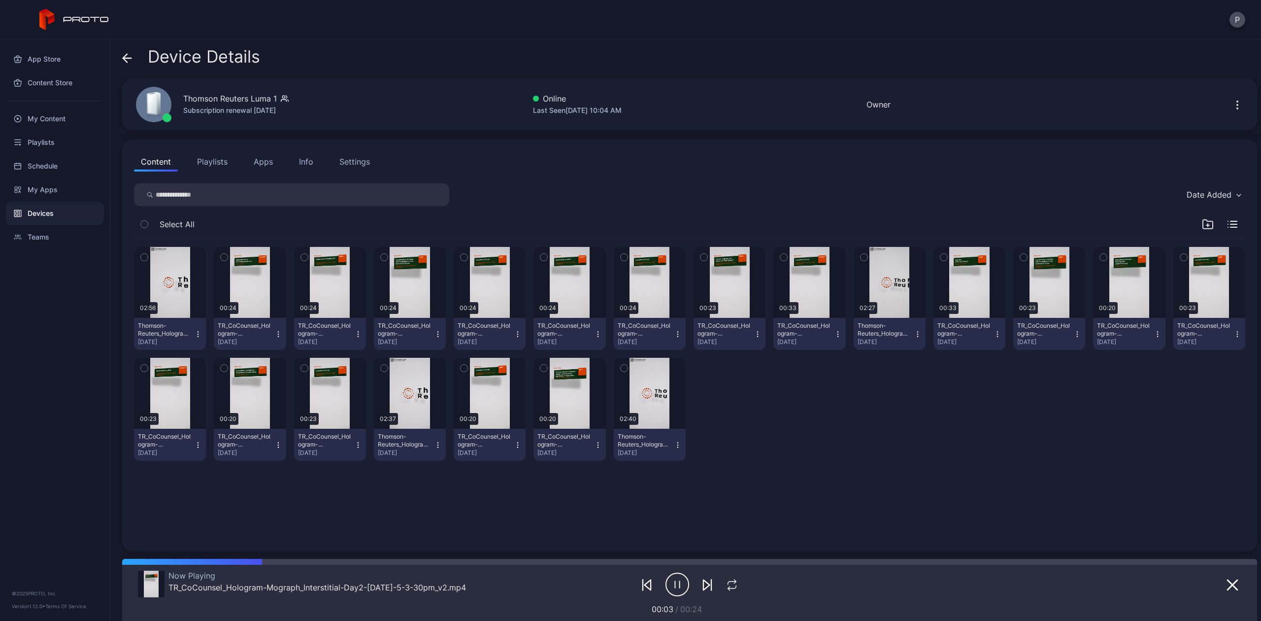
click at [1222, 591] on div at bounding box center [1150, 585] width 184 height 28
click at [44, 114] on div "My Content" at bounding box center [55, 119] width 98 height 24
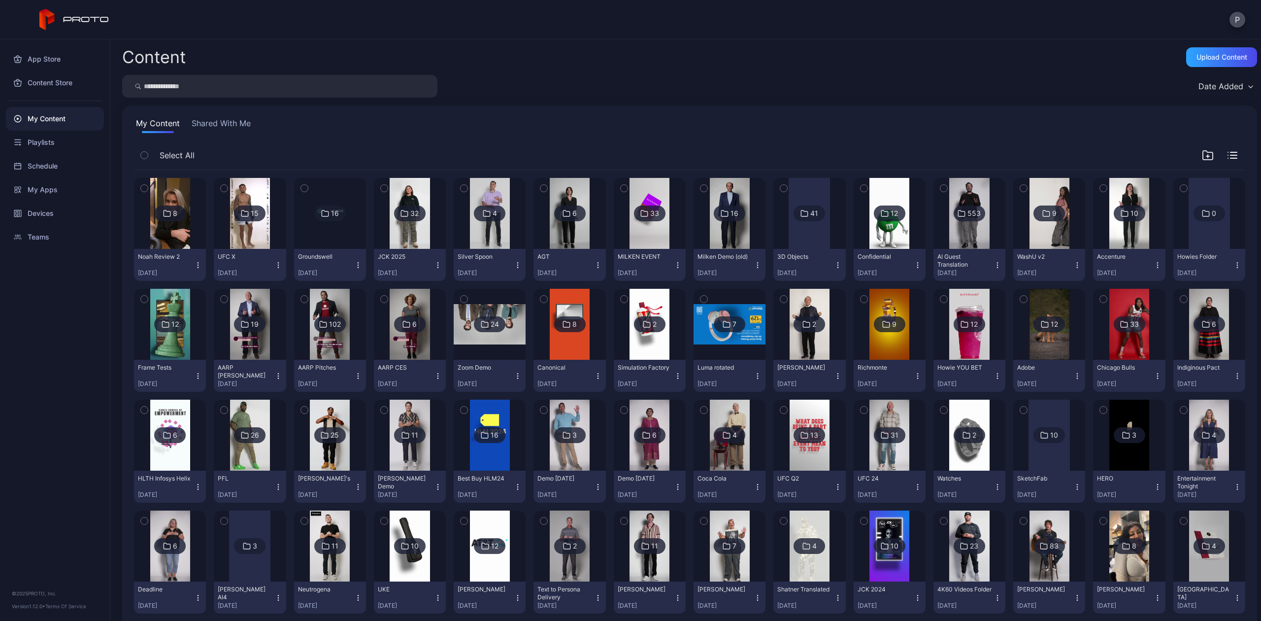
click at [192, 118] on button "Shared With Me" at bounding box center [221, 125] width 63 height 16
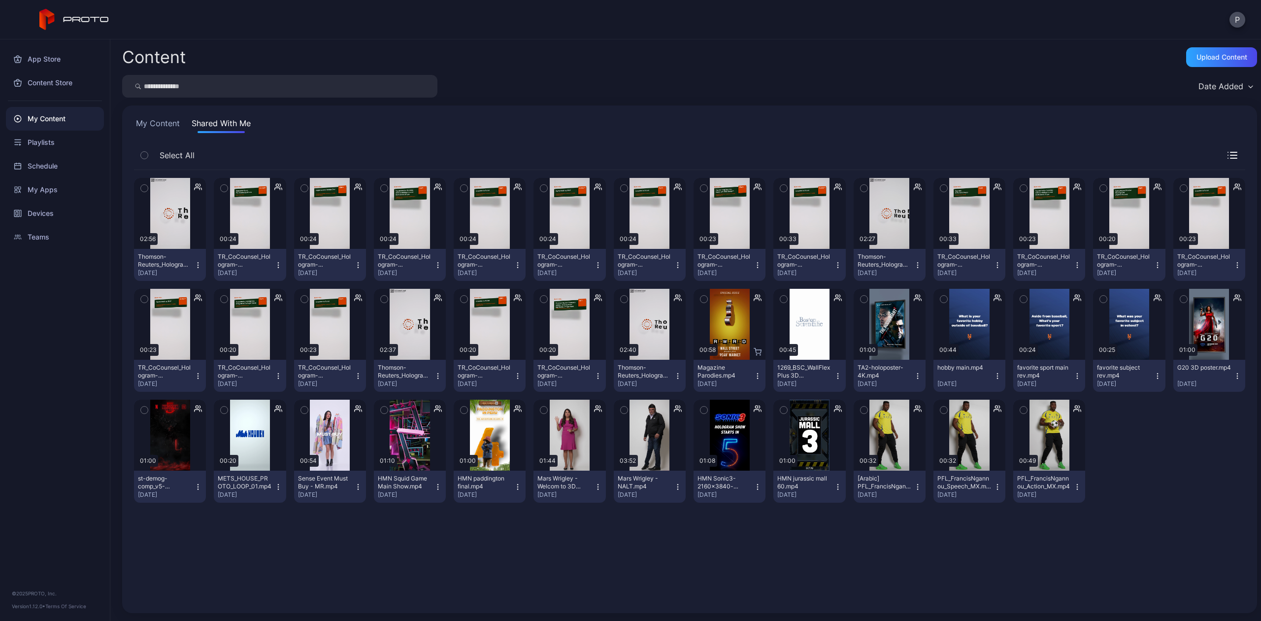
click at [178, 86] on input "search" at bounding box center [279, 86] width 315 height 23
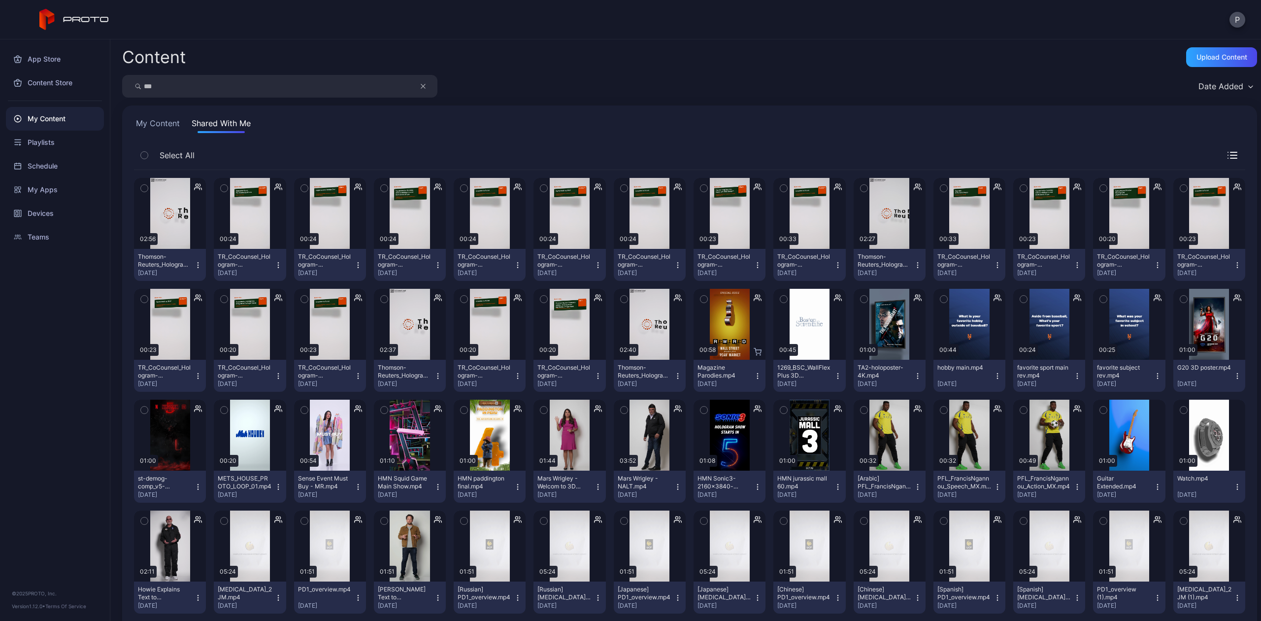
type input "***"
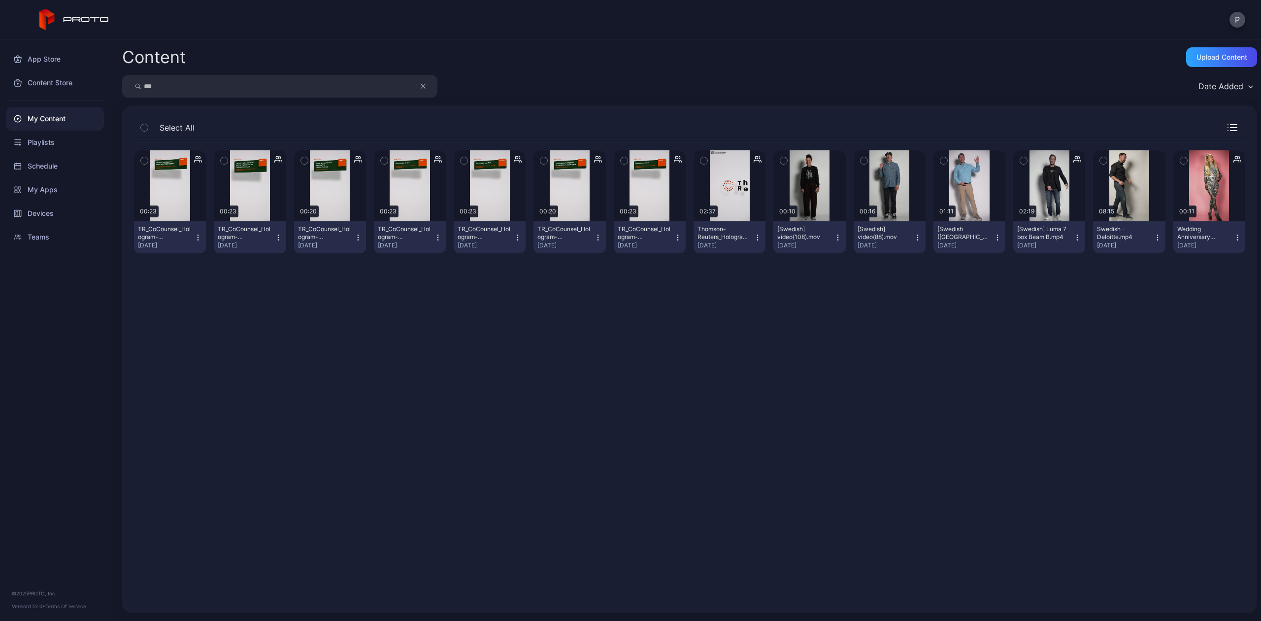
click at [754, 237] on icon "button" at bounding box center [758, 238] width 8 height 8
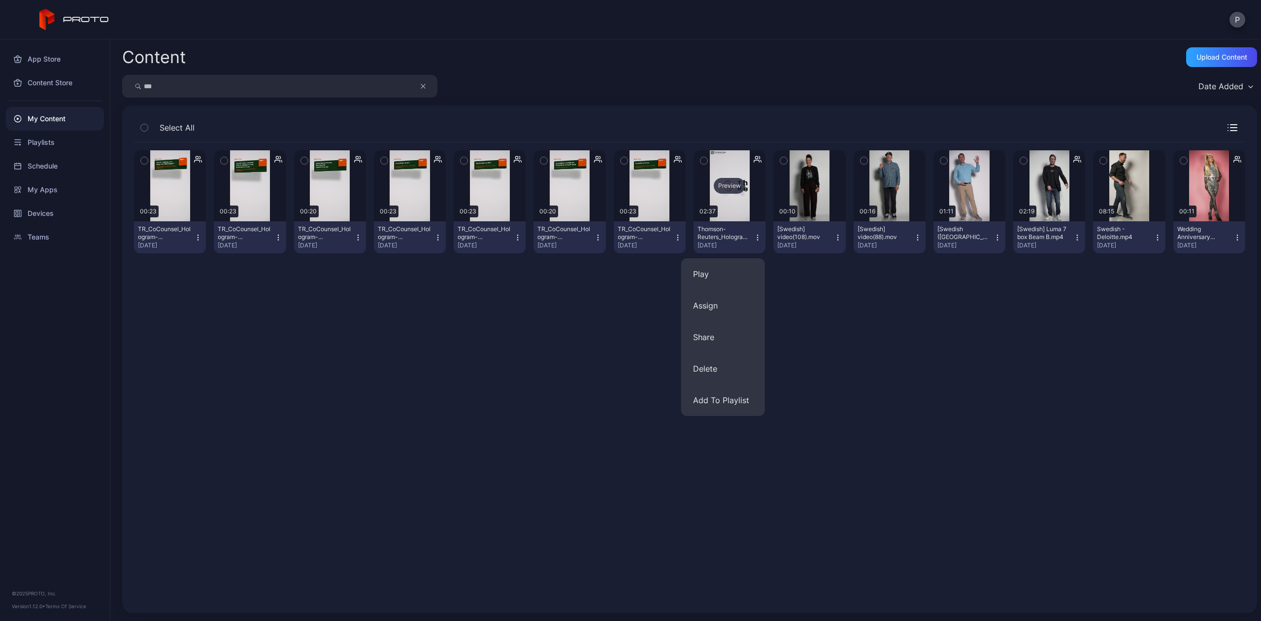
click at [694, 198] on div "Preview" at bounding box center [730, 185] width 72 height 71
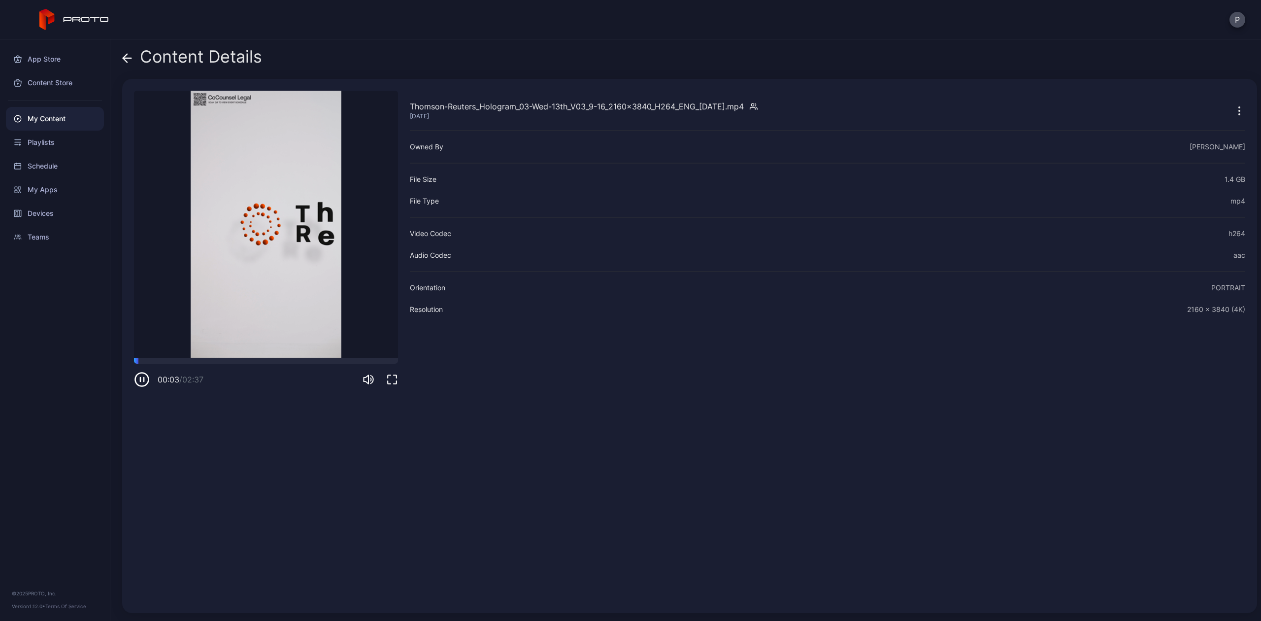
click at [1234, 103] on button "button" at bounding box center [1240, 111] width 12 height 20
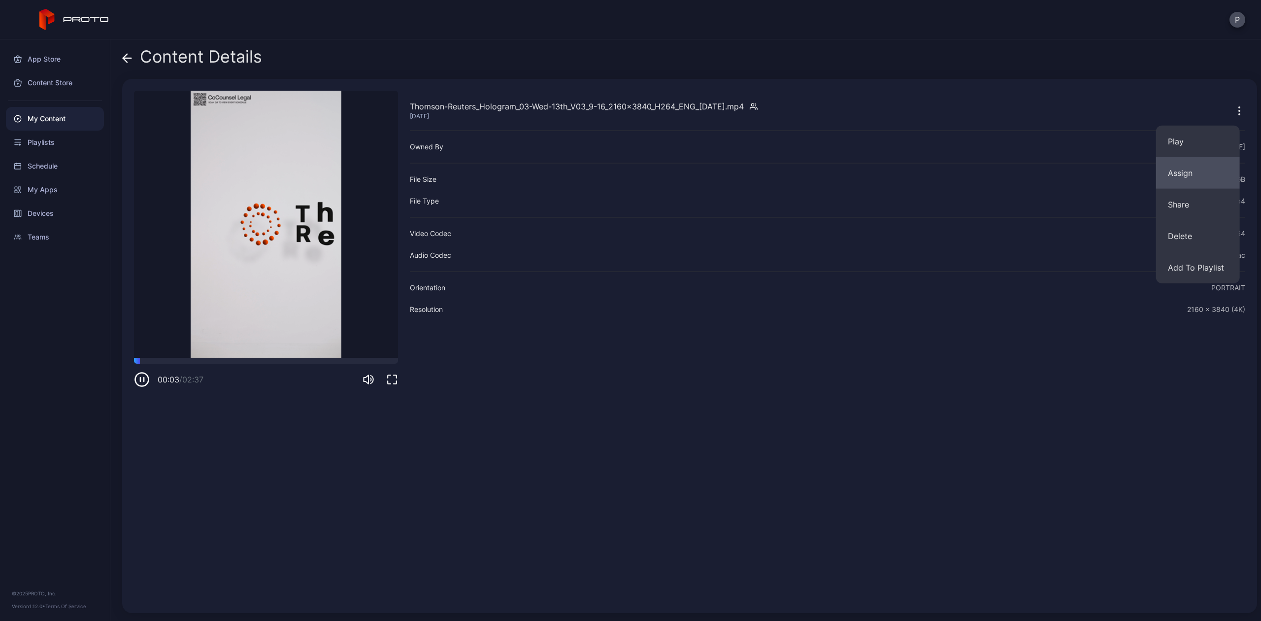
click at [1205, 168] on button "Assign" at bounding box center [1198, 173] width 84 height 32
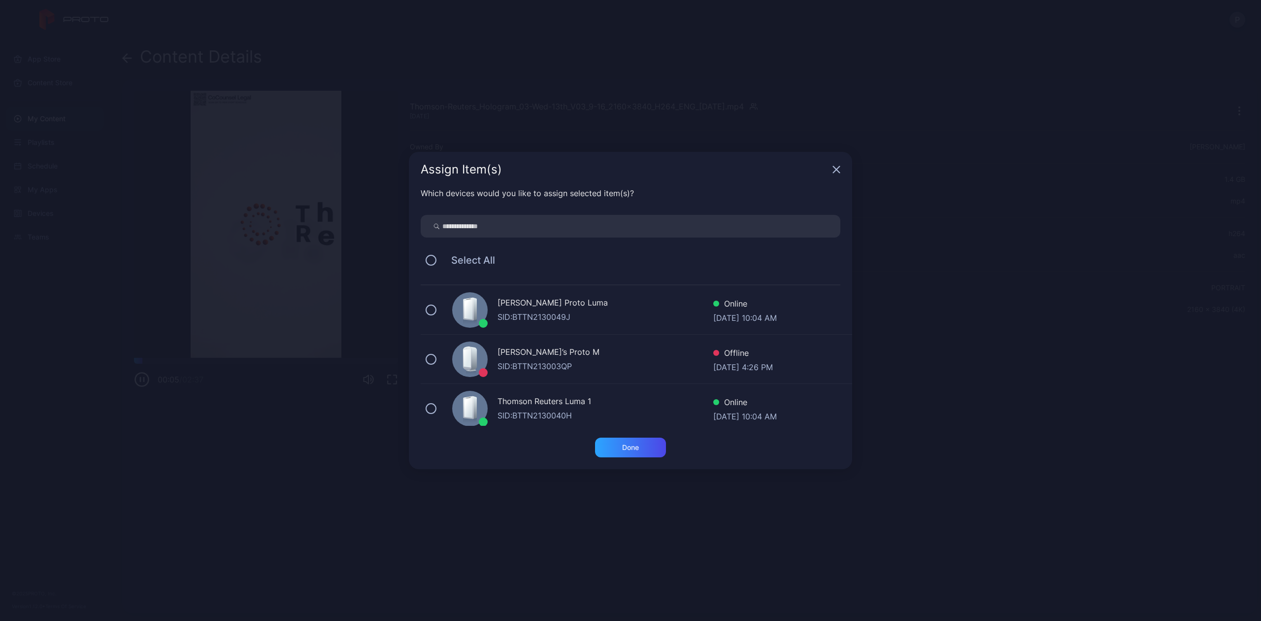
click at [562, 412] on div "SID: BTTN2130040H" at bounding box center [606, 415] width 216 height 12
click at [627, 444] on div "Done" at bounding box center [630, 447] width 17 height 8
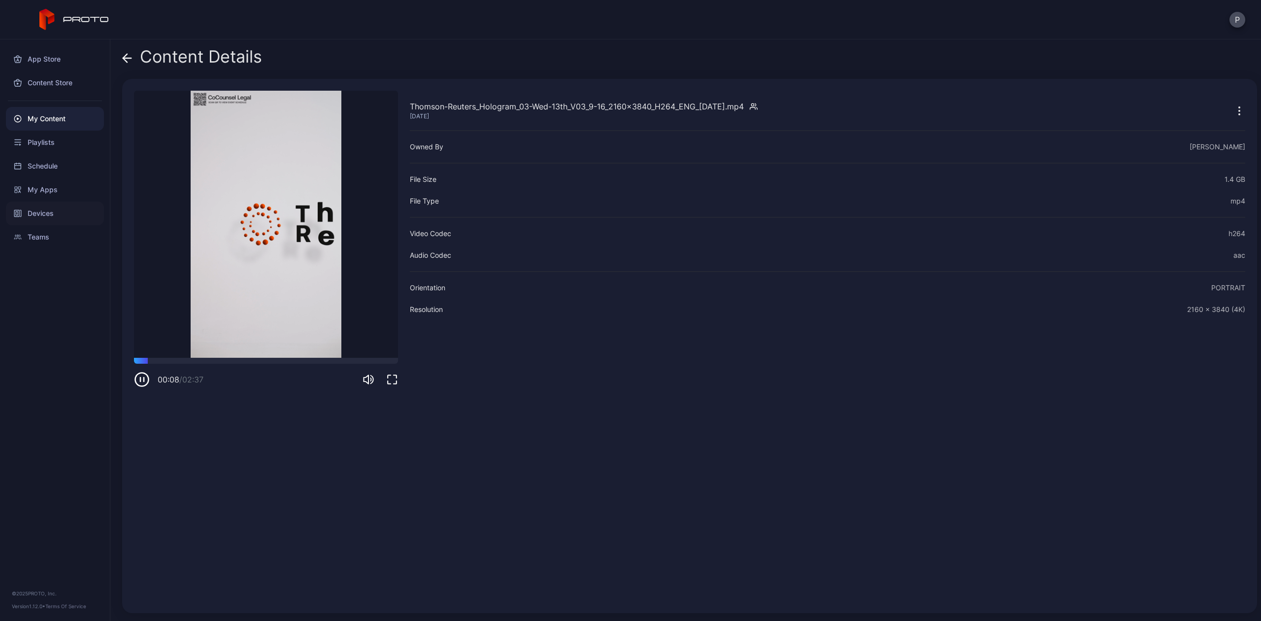
click at [58, 212] on div "Devices" at bounding box center [55, 214] width 98 height 24
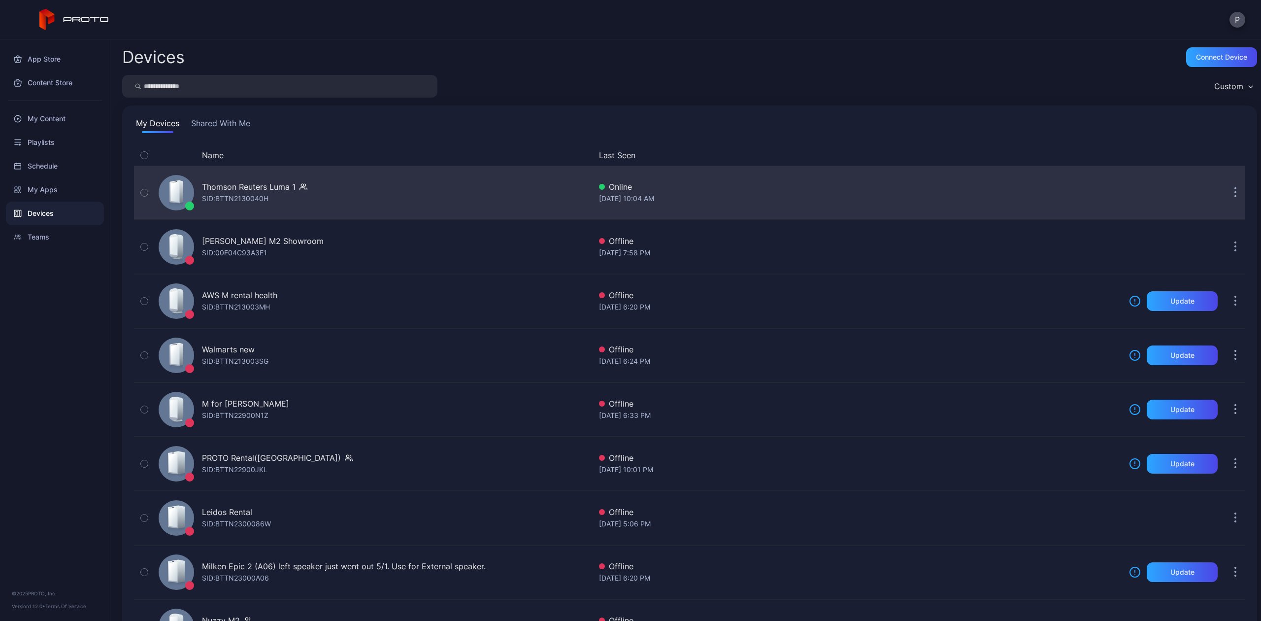
click at [237, 196] on div "SID: BTTN2130040H" at bounding box center [235, 199] width 67 height 12
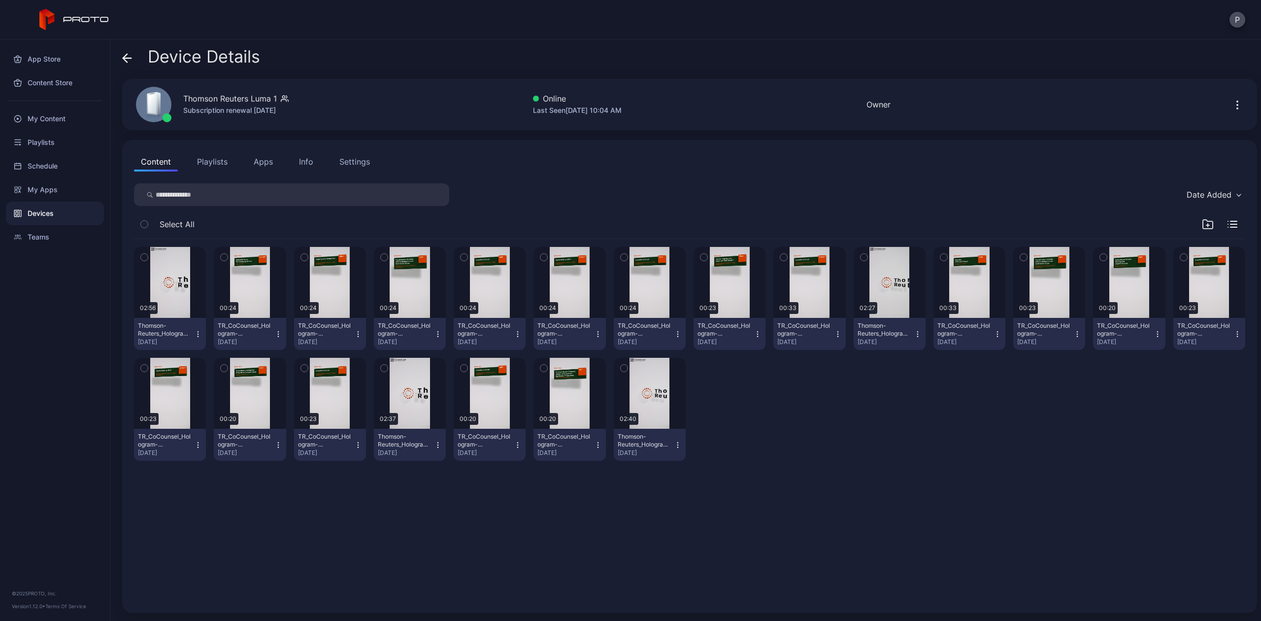
click at [381, 365] on icon "button" at bounding box center [384, 368] width 7 height 11
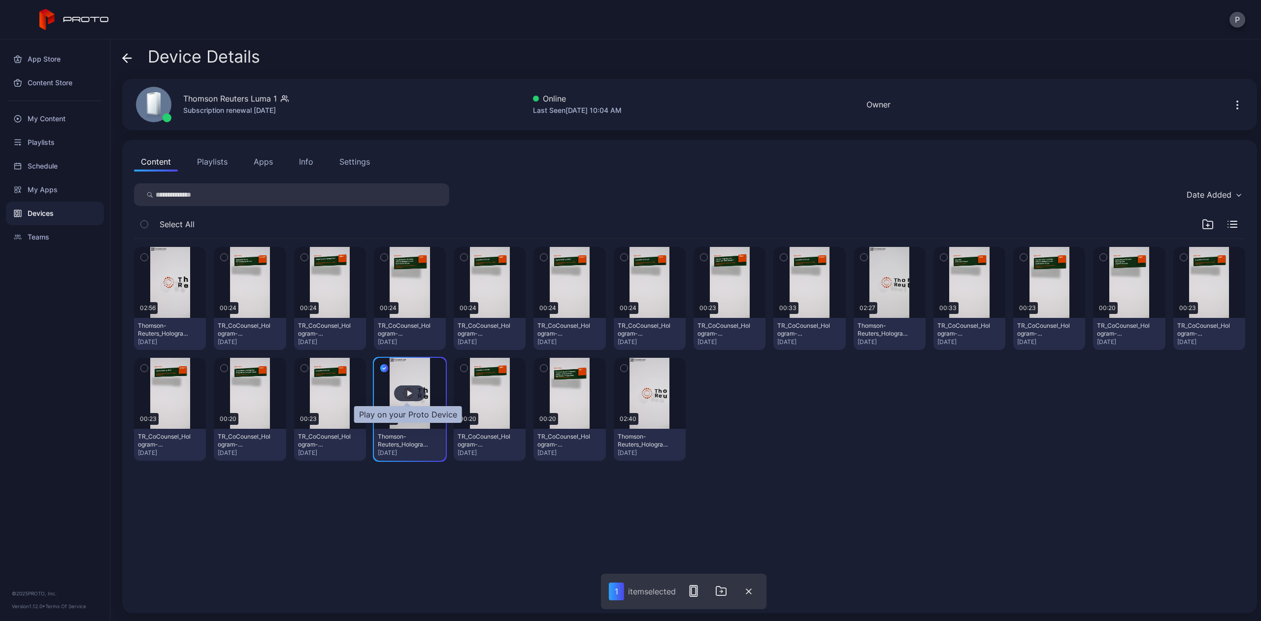
click at [407, 397] on div "button" at bounding box center [410, 393] width 32 height 16
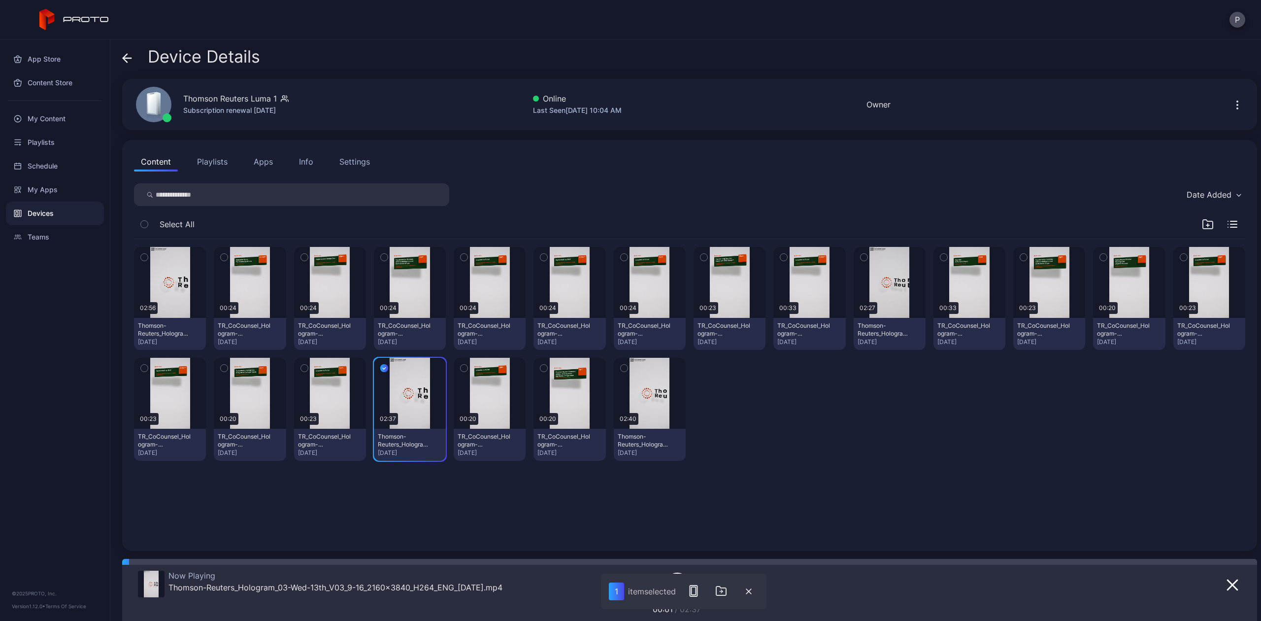
click at [914, 461] on div "02:56 Thomson-Reuters_Hologram_02-Tue-12th_V04_9-16_2160x3840_H264_ENG_[DATE](1…" at bounding box center [690, 354] width 1112 height 230
click at [747, 590] on icon "button" at bounding box center [749, 591] width 6 height 6
click at [646, 401] on button "button" at bounding box center [650, 393] width 72 height 71
click at [436, 446] on icon "button" at bounding box center [438, 445] width 8 height 8
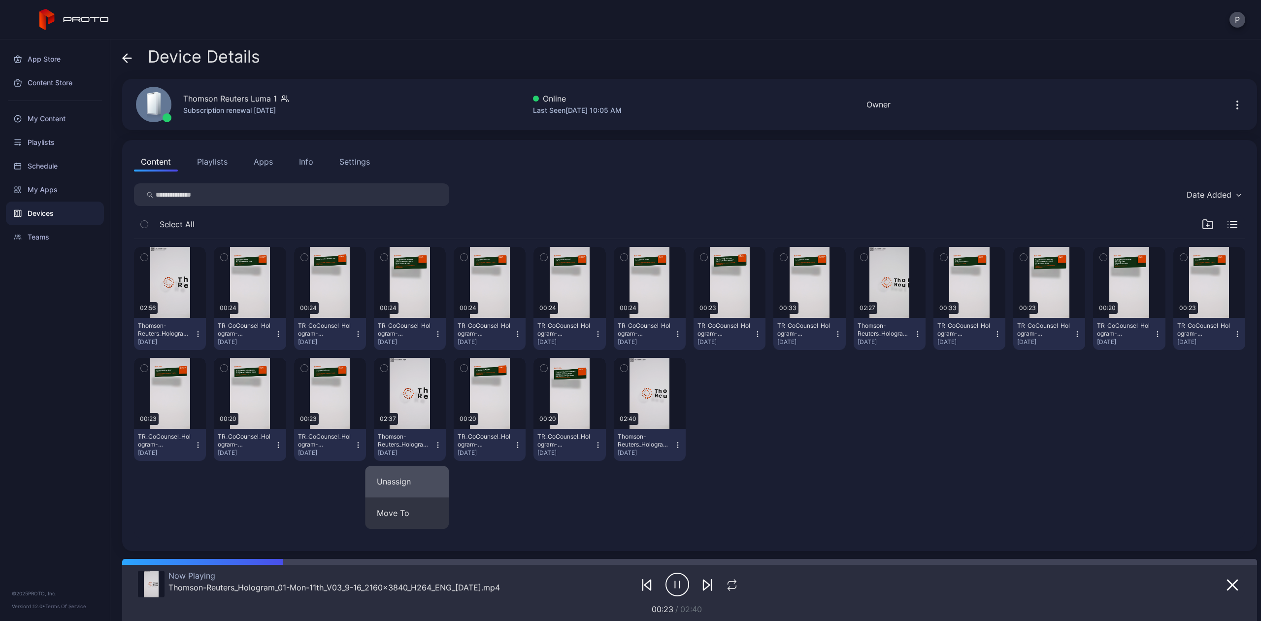
click at [375, 490] on button "Unassign" at bounding box center [407, 482] width 84 height 32
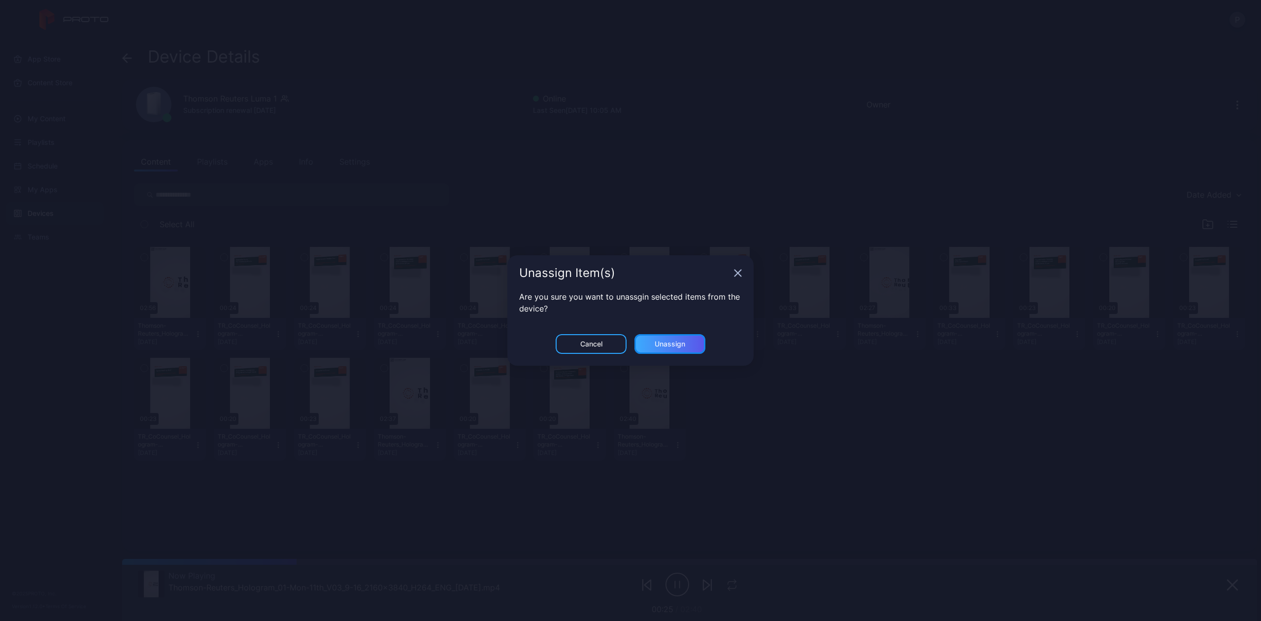
click at [692, 342] on div "Unassign" at bounding box center [670, 344] width 71 height 20
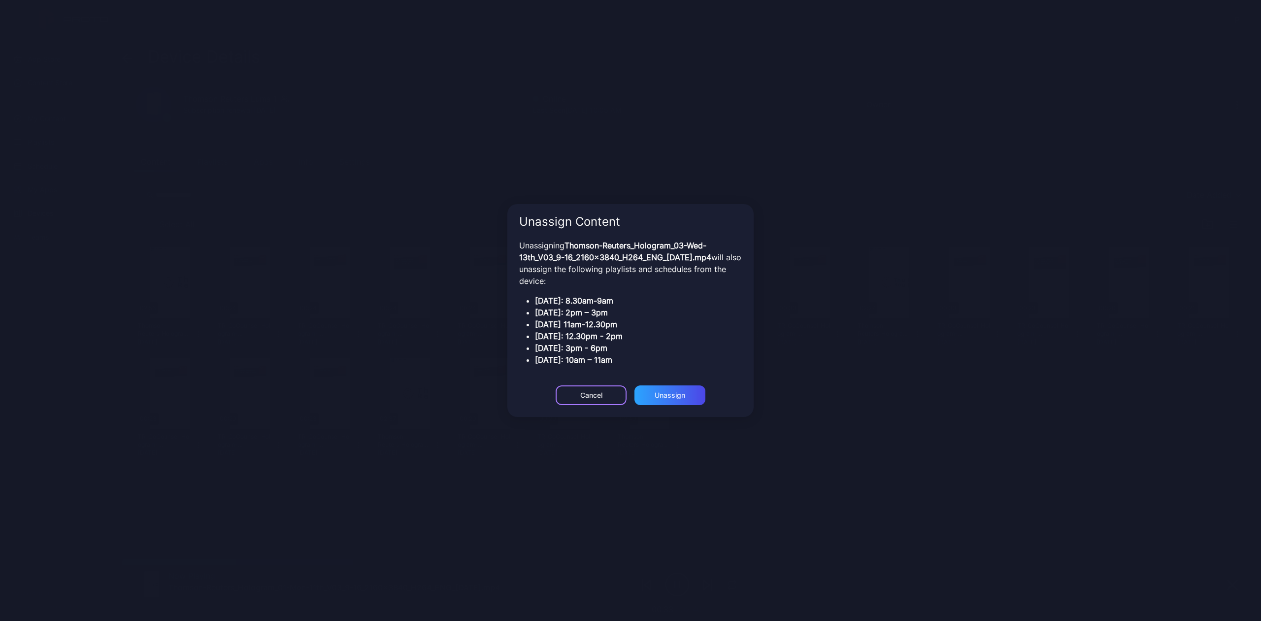
click at [568, 354] on div "Cancel" at bounding box center [591, 344] width 71 height 20
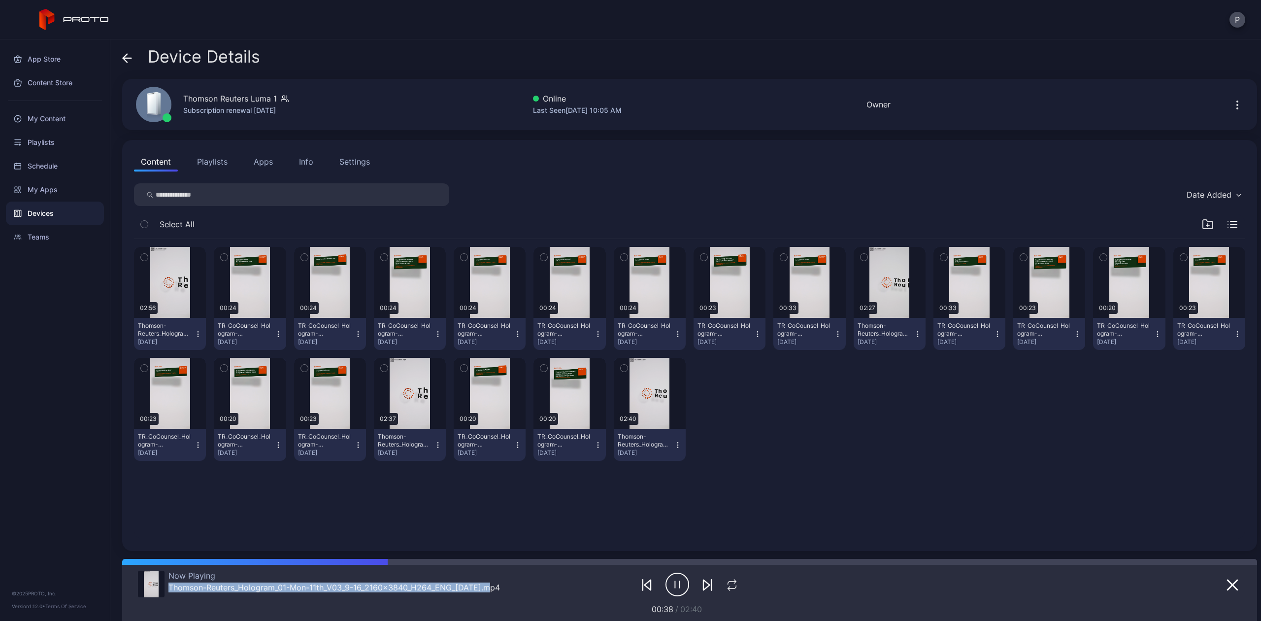
drag, startPoint x: 495, startPoint y: 586, endPoint x: 168, endPoint y: 588, distance: 326.7
click at [169, 588] on div "Thomson-Reuters_Hologram_01-Mon-11th_V03_9-16_2160x3840_H264_ENG_[DATE].mp4" at bounding box center [335, 587] width 332 height 10
copy div "Thomson-Reuters_Hologram_01-Mon-11th_V03_9-16_2160x3840_H264_ENG_2025-08-"
click at [395, 590] on div "Thomson-Reuters_Hologram_01-Mon-11th_V03_9-16_2160x3840_H264_ENG_[DATE].mp4" at bounding box center [335, 587] width 332 height 10
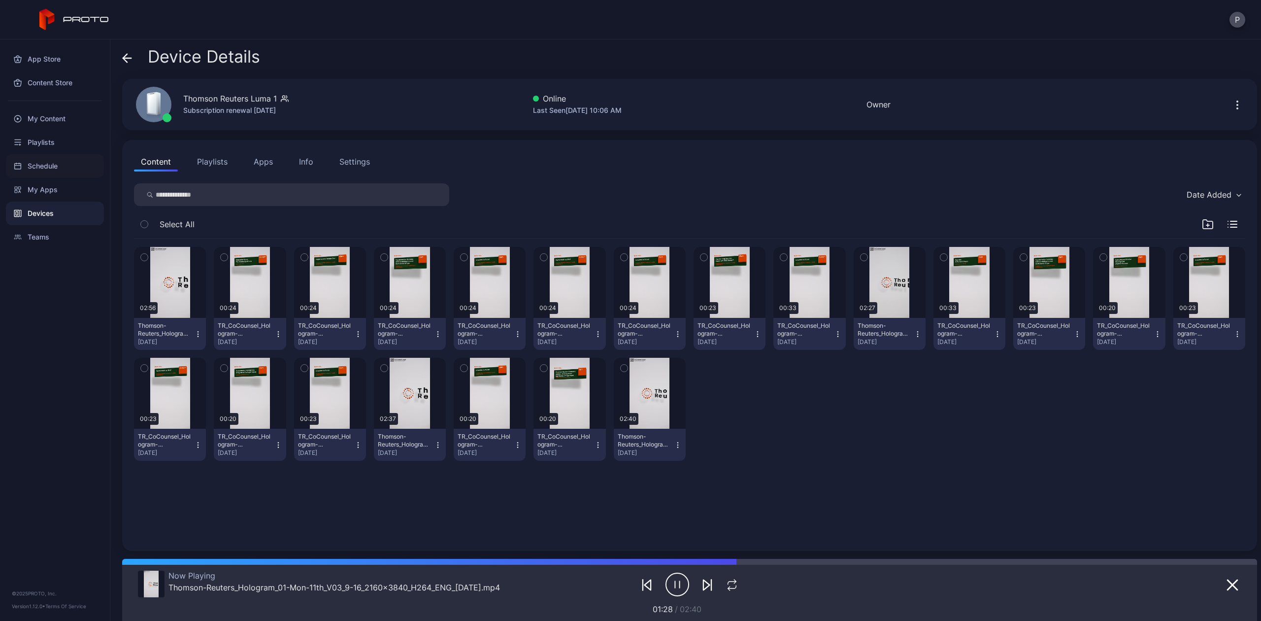
click at [60, 167] on div "Schedule" at bounding box center [55, 166] width 98 height 24
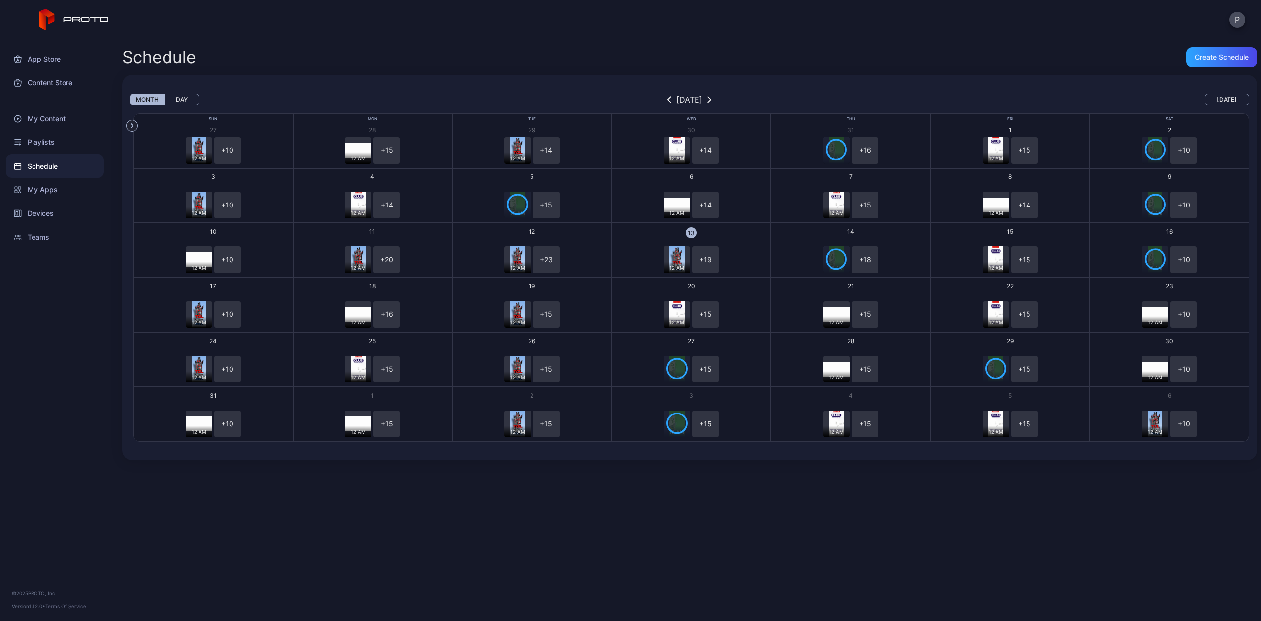
click at [192, 95] on button "Day" at bounding box center [182, 100] width 34 height 12
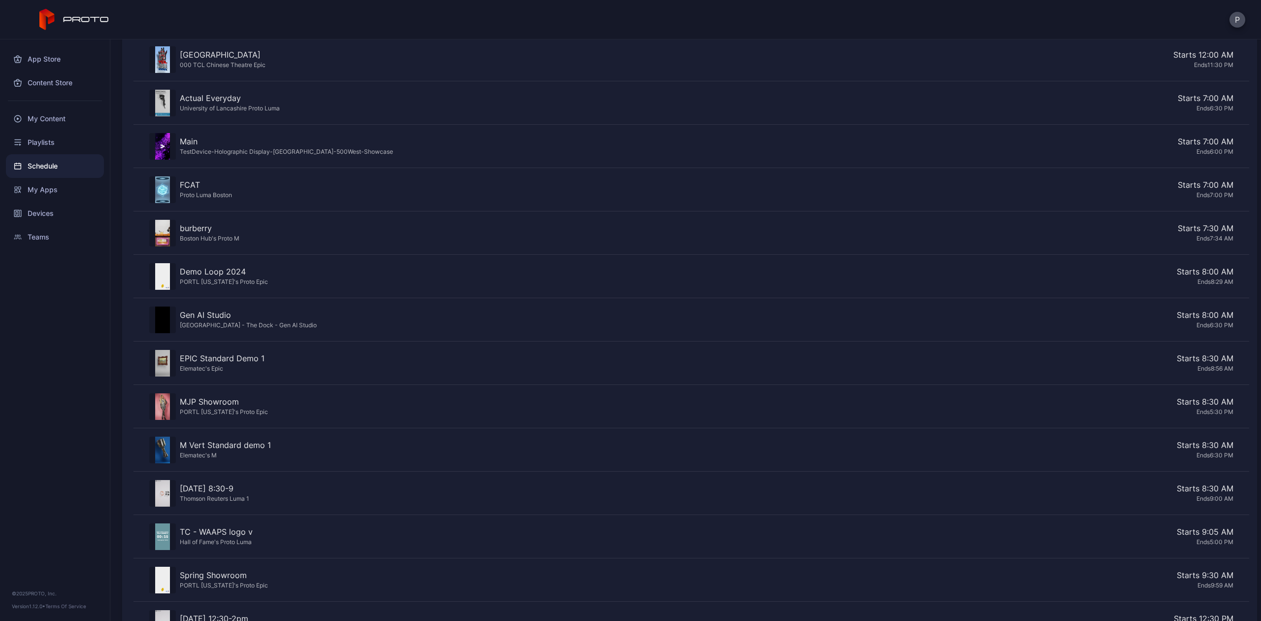
scroll to position [390, 0]
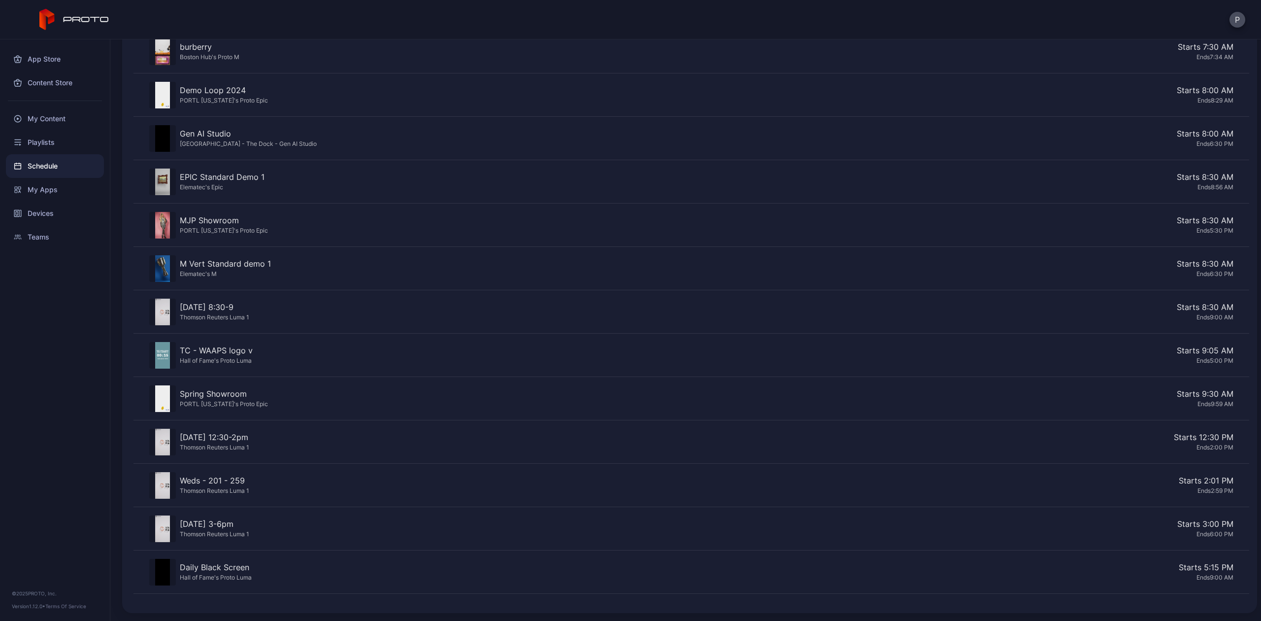
click at [1135, 449] on div "Ends 2:00 PM" at bounding box center [743, 447] width 981 height 8
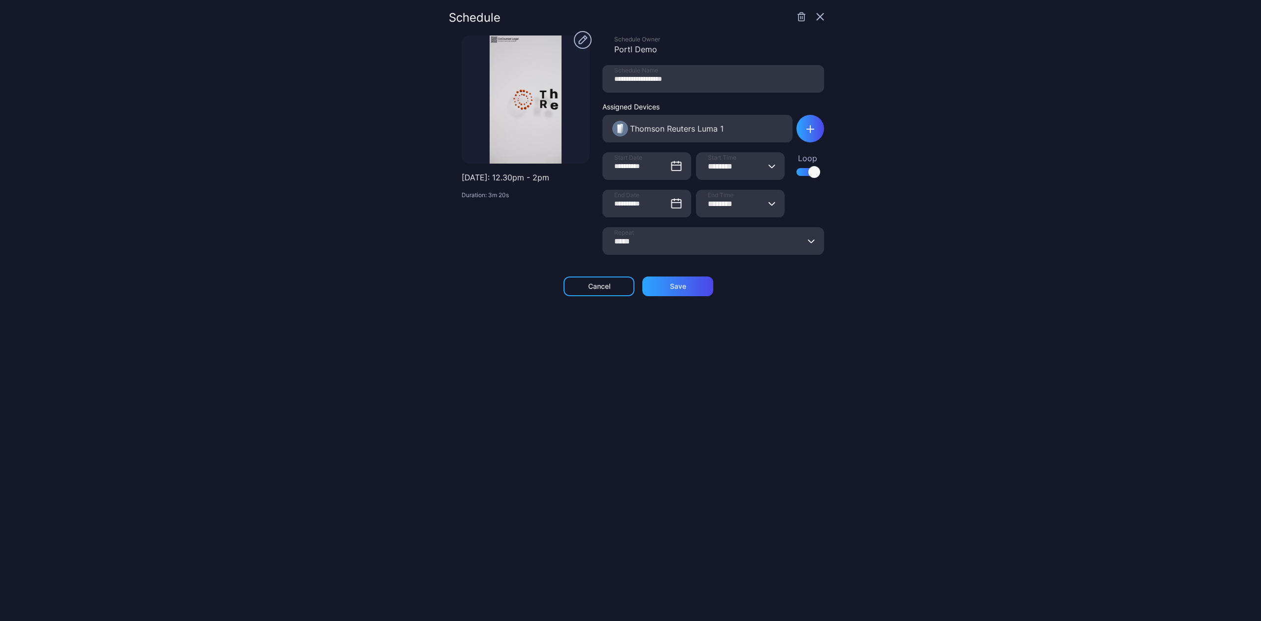
click at [578, 36] on icon "button" at bounding box center [582, 39] width 9 height 9
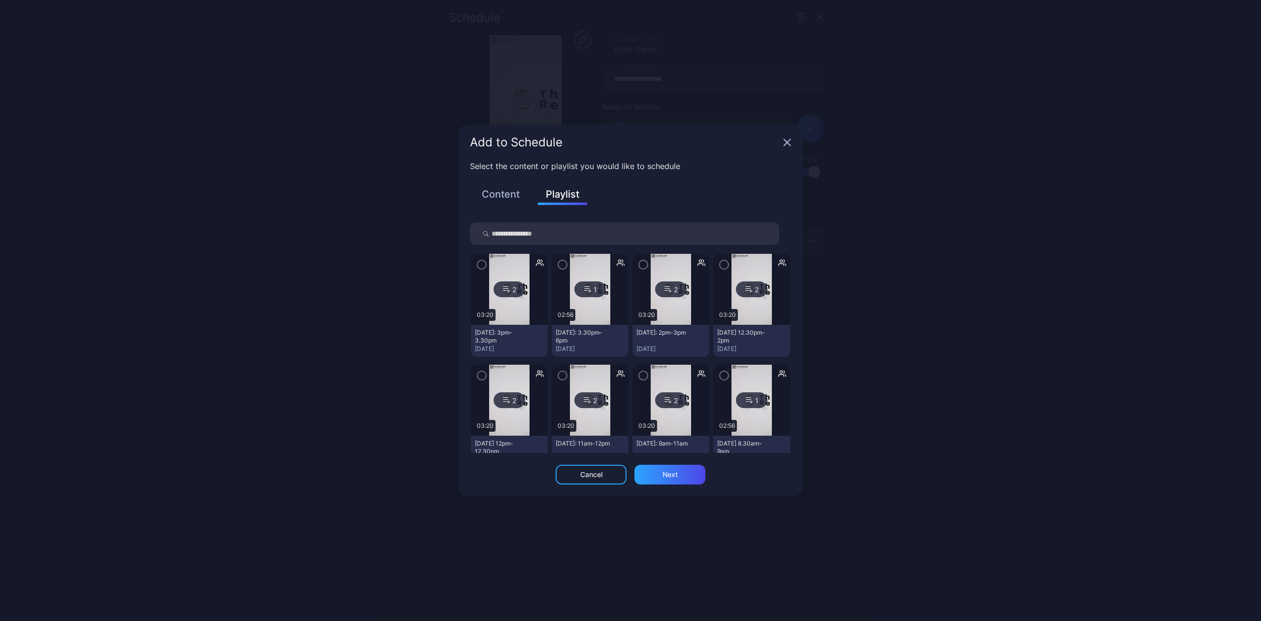
click at [795, 144] on div "Add to Schedule" at bounding box center [630, 142] width 345 height 35
click at [791, 142] on icon "button" at bounding box center [787, 142] width 8 height 8
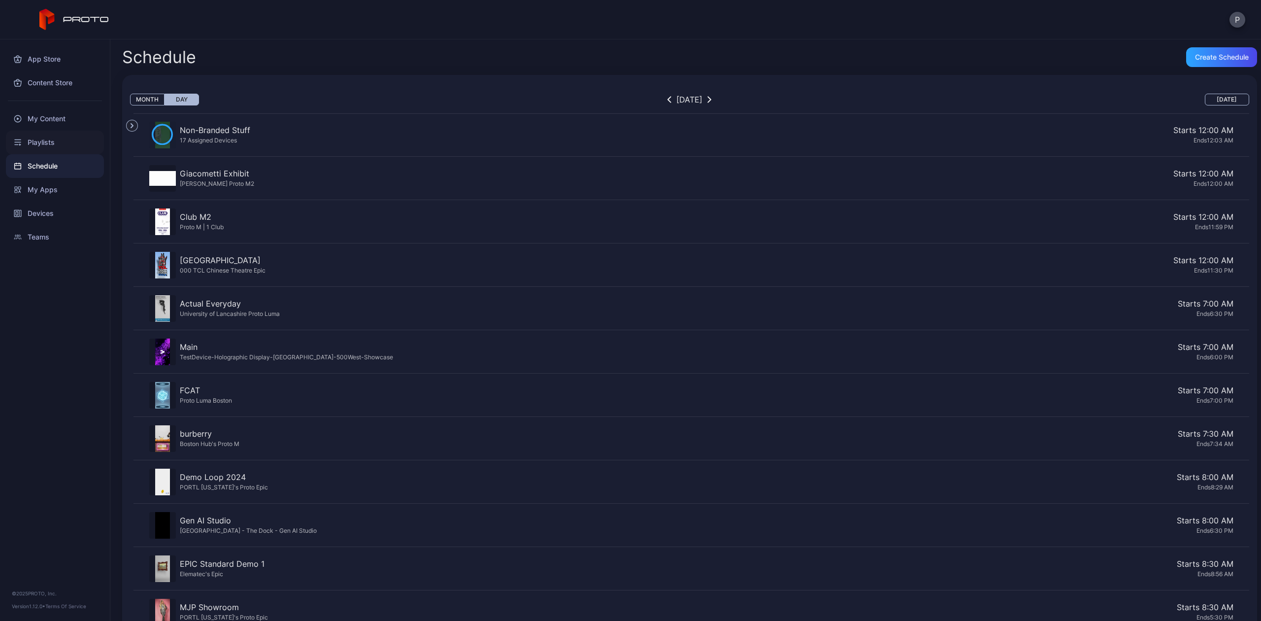
click at [35, 136] on div "Playlists" at bounding box center [55, 143] width 98 height 24
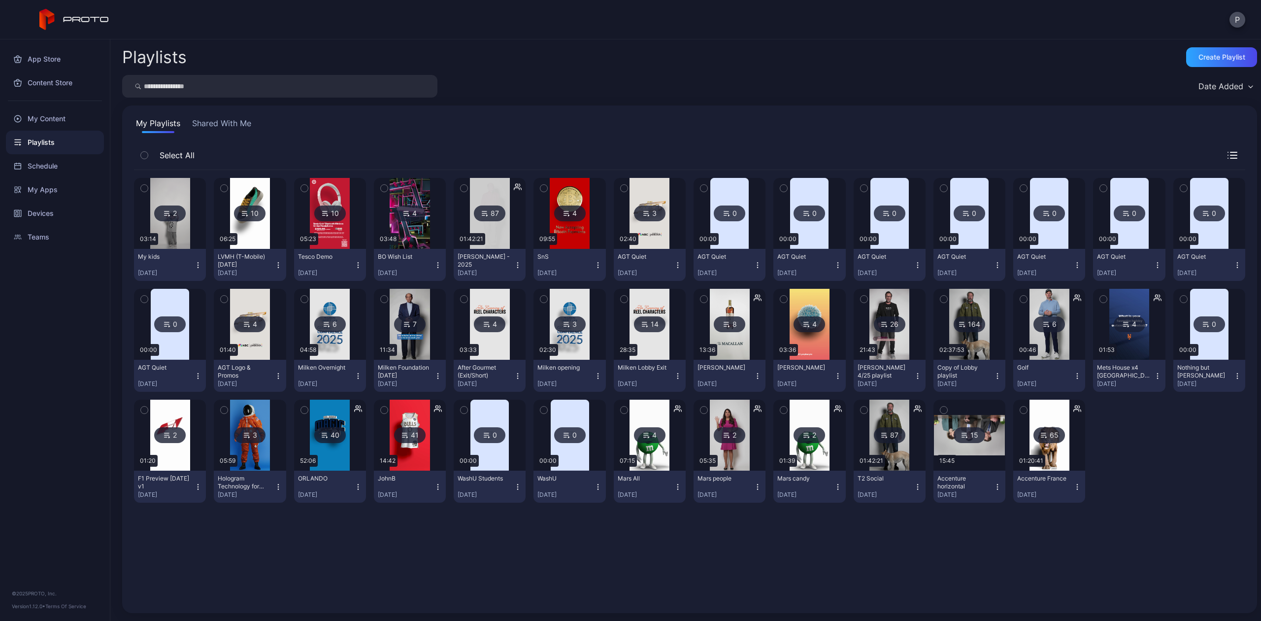
click at [190, 91] on input "search" at bounding box center [279, 86] width 315 height 23
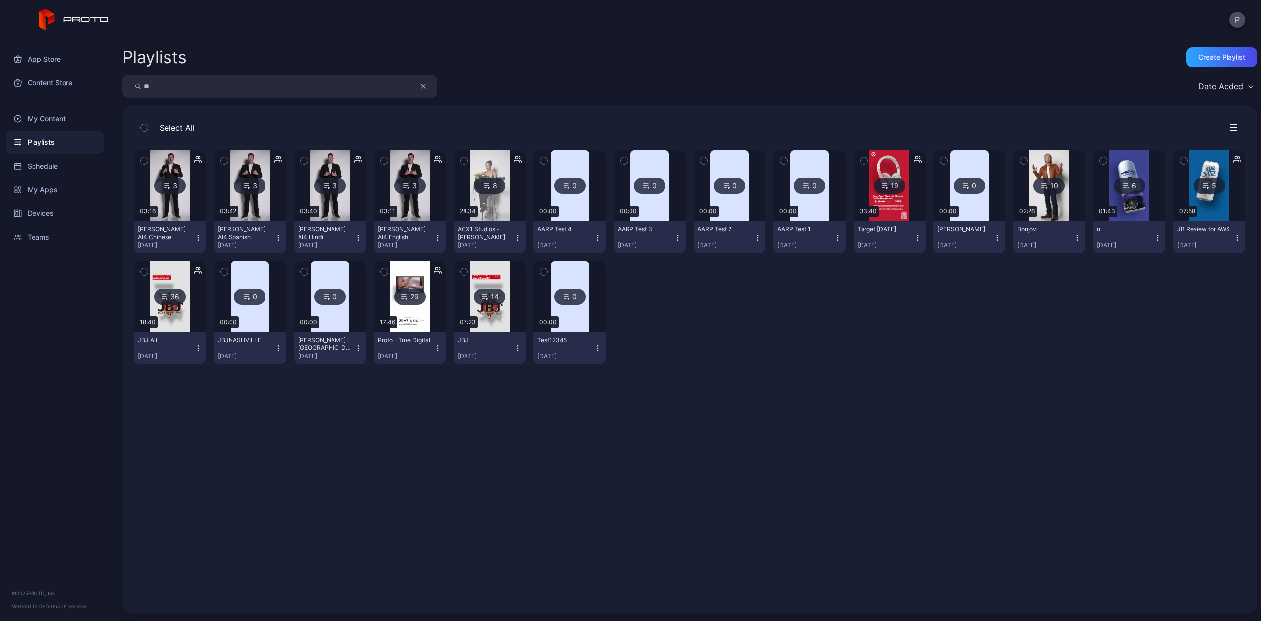
type input "*"
click at [332, 46] on div "Playlists Create Playlist Date Added Select All 3 03:16 [PERSON_NAME] AI4 Chine…" at bounding box center [685, 329] width 1151 height 581
click at [1086, 83] on div "Date Added" at bounding box center [689, 86] width 1135 height 23
click at [29, 143] on div "Playlists" at bounding box center [55, 143] width 98 height 24
click at [41, 166] on div "Schedule" at bounding box center [55, 166] width 98 height 24
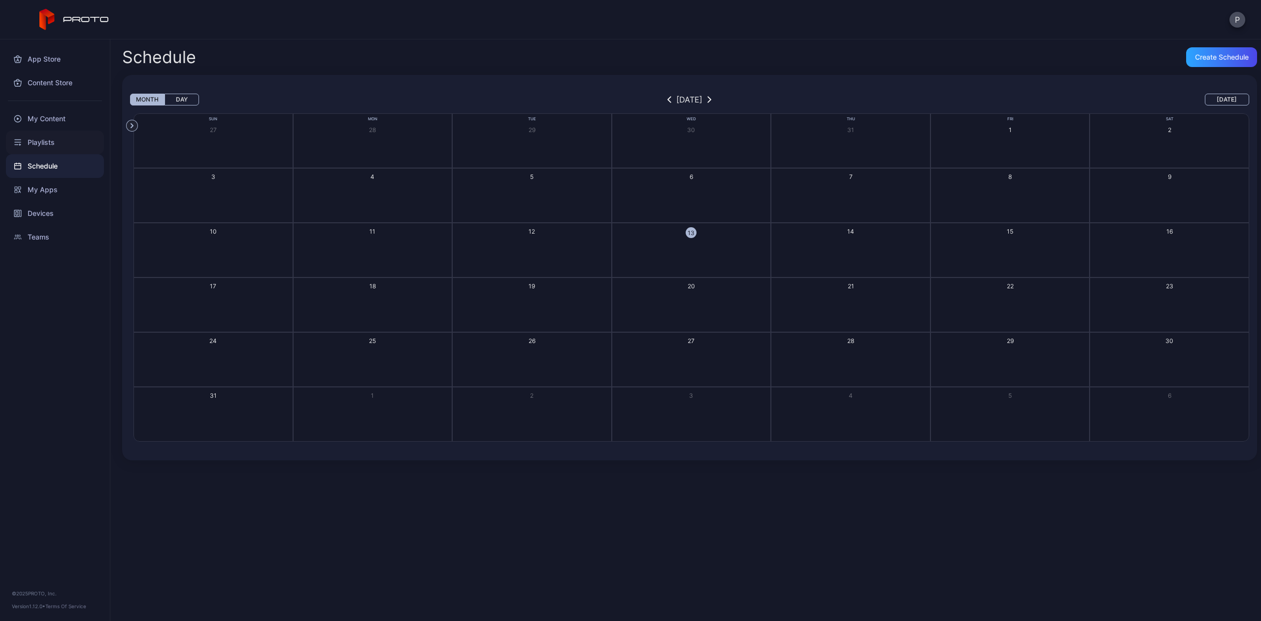
click at [47, 136] on div "Playlists" at bounding box center [55, 143] width 98 height 24
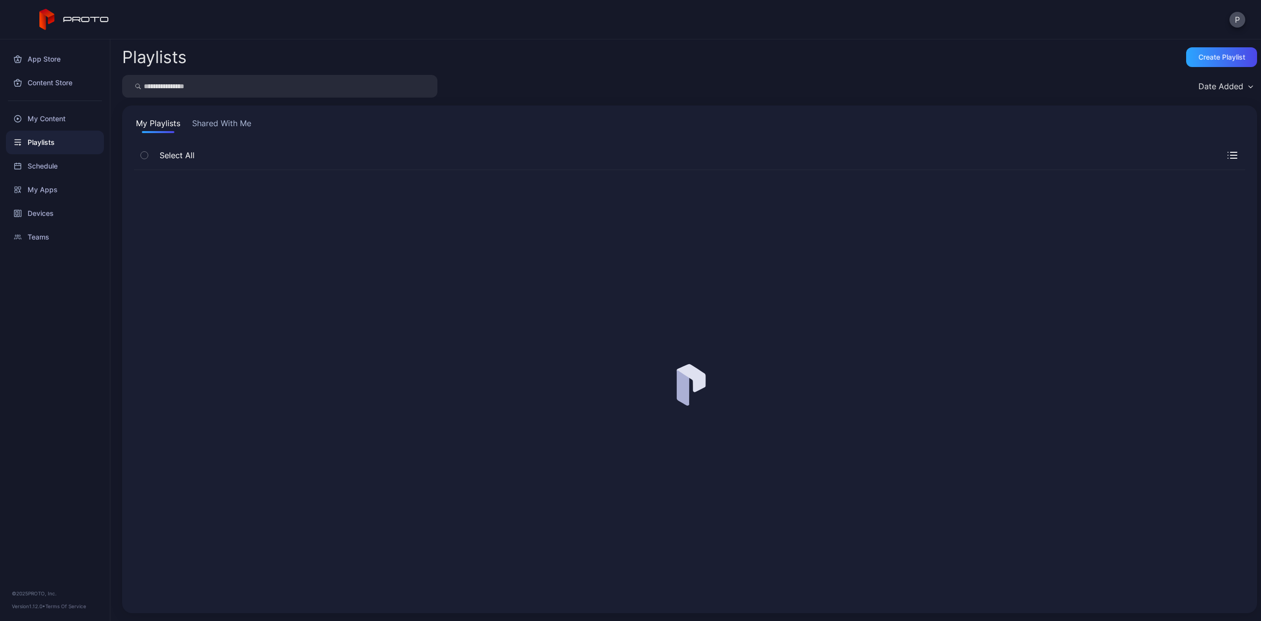
click at [240, 124] on button "Shared With Me" at bounding box center [221, 125] width 63 height 16
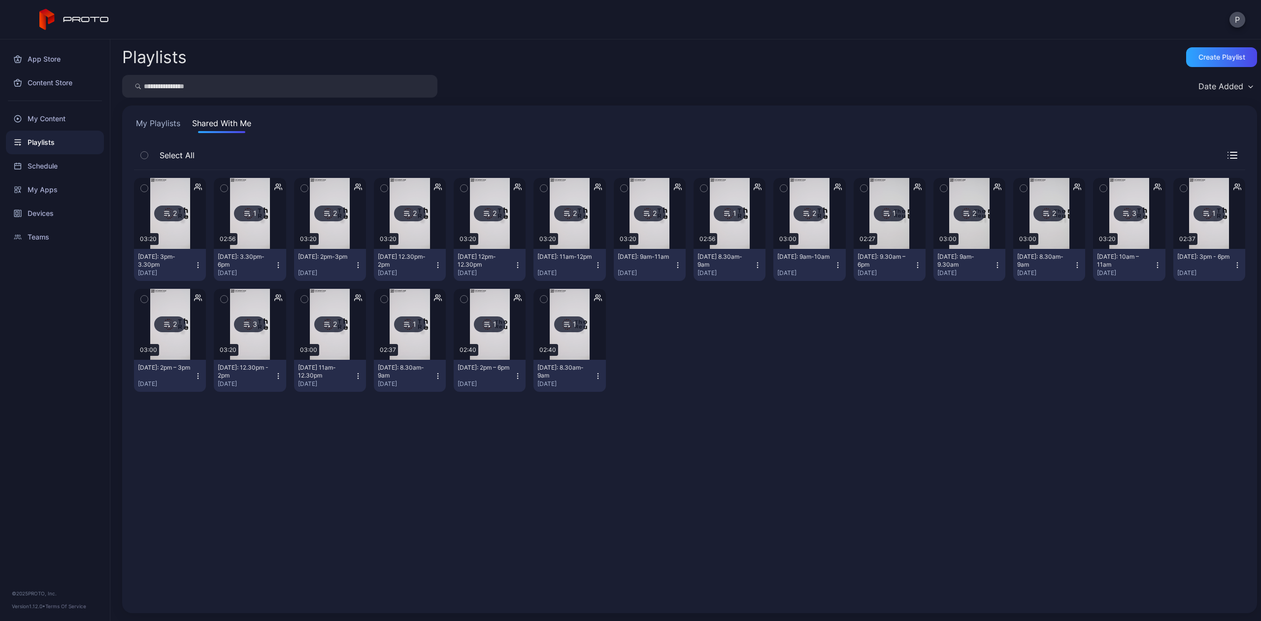
click at [213, 82] on input "search" at bounding box center [279, 86] width 315 height 23
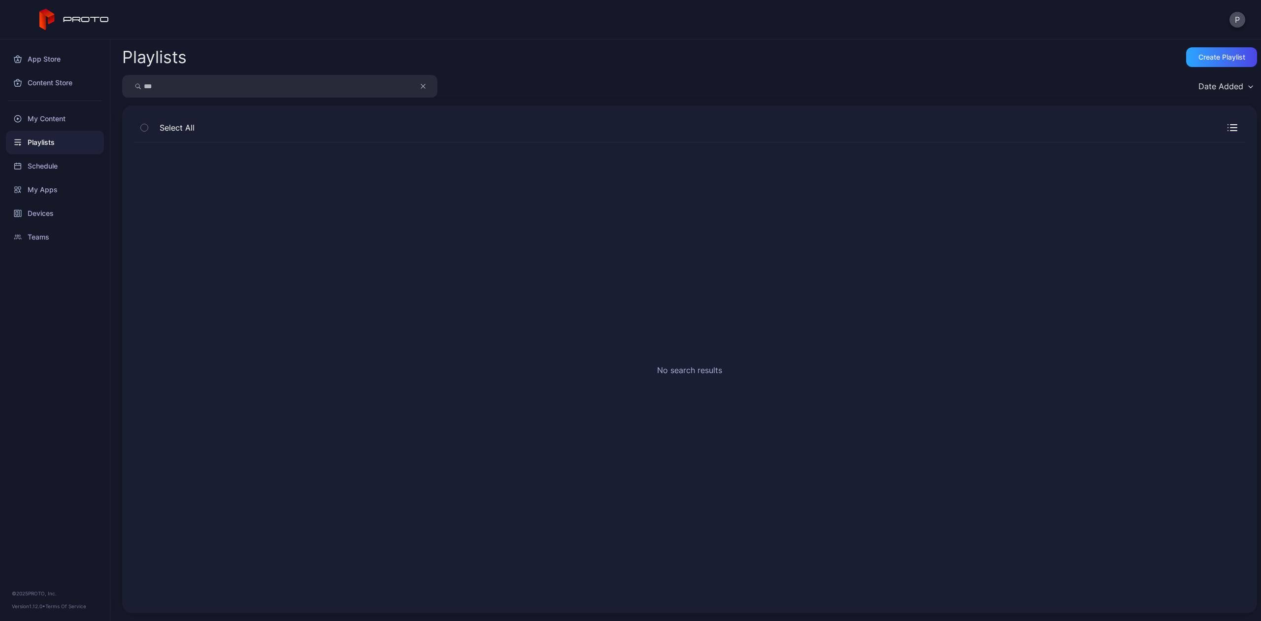
type input "***"
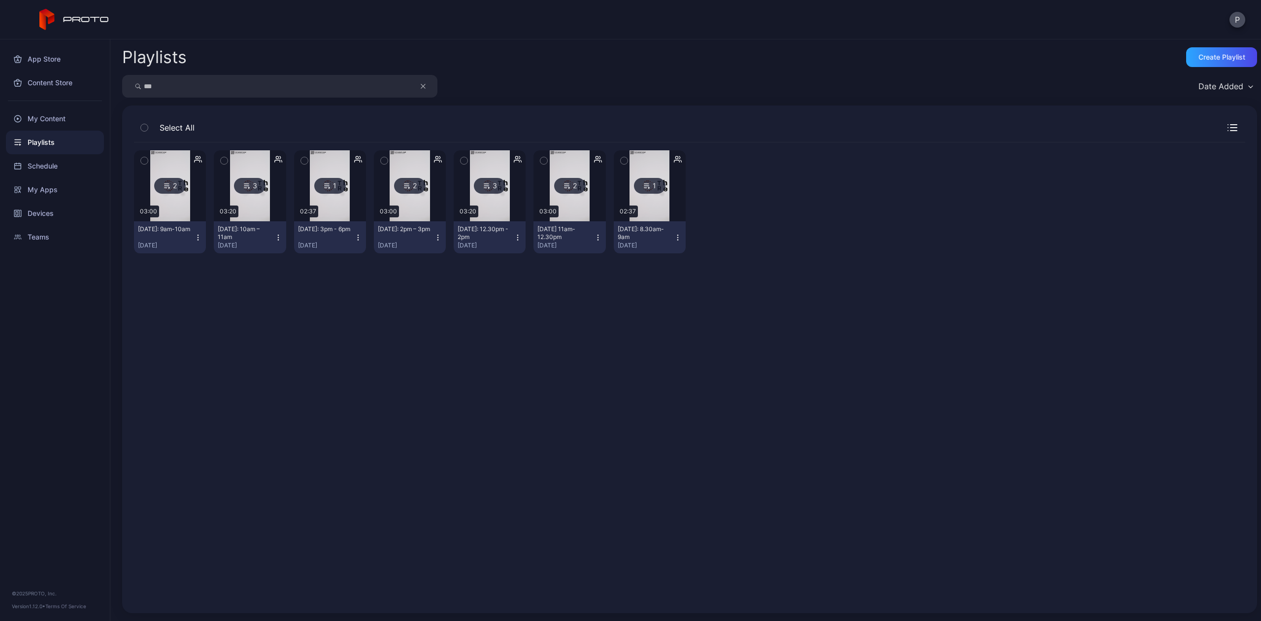
click at [461, 160] on icon "button" at bounding box center [464, 160] width 7 height 11
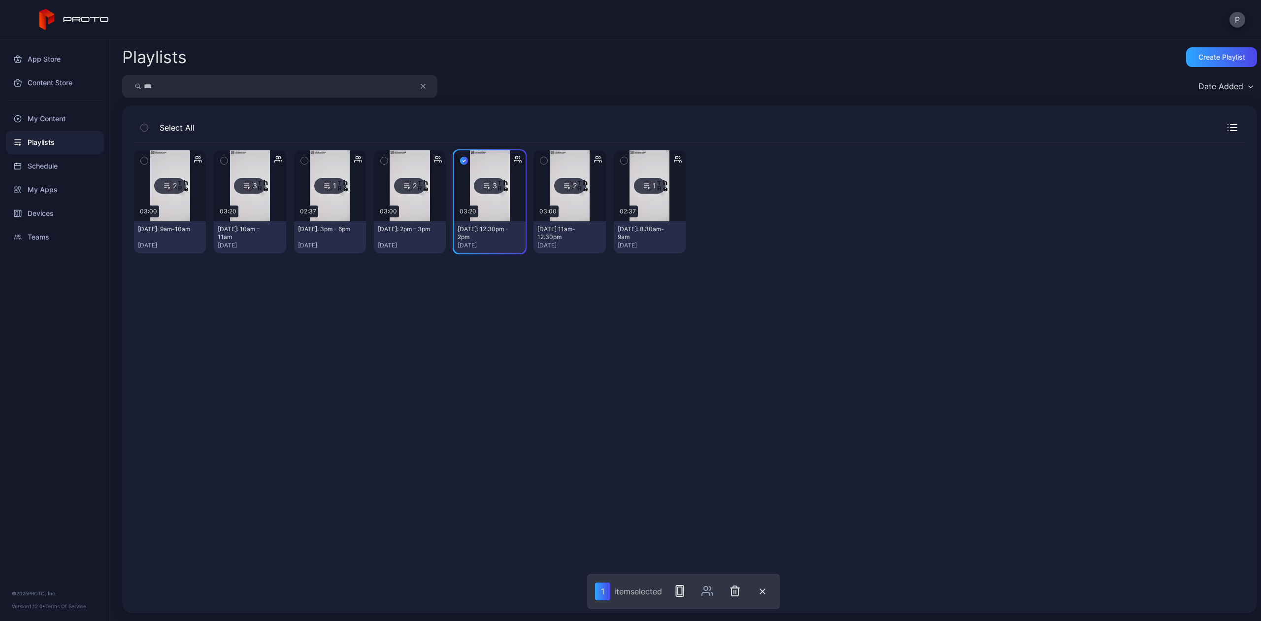
click at [462, 164] on icon "button" at bounding box center [464, 160] width 8 height 11
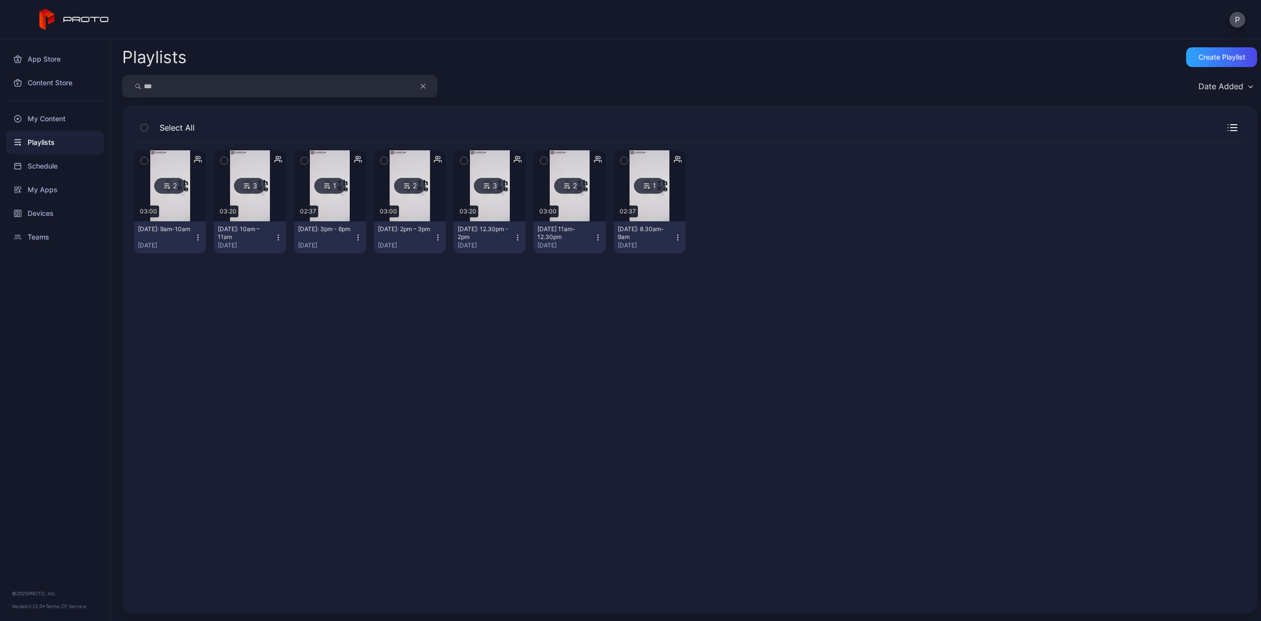
click at [476, 193] on div "3" at bounding box center [490, 186] width 32 height 16
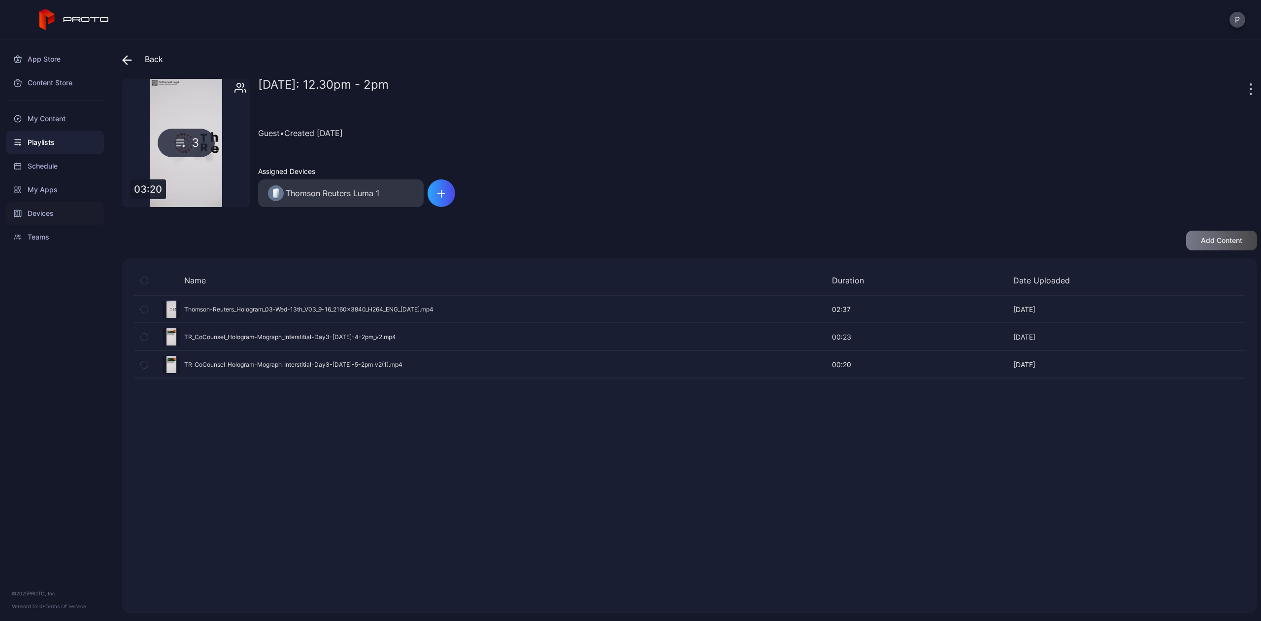
click at [41, 217] on div "Devices" at bounding box center [55, 214] width 98 height 24
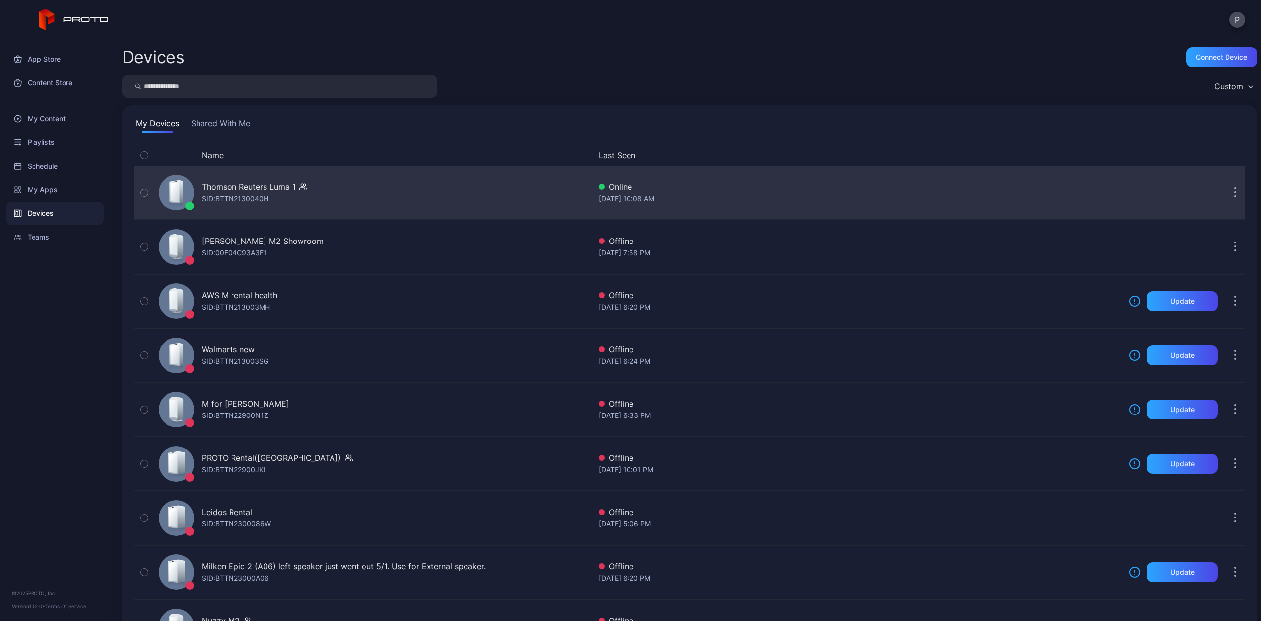
click at [305, 202] on div "Thomson Reuters Luma 1 SID: BTTN2130040H" at bounding box center [254, 193] width 105 height 24
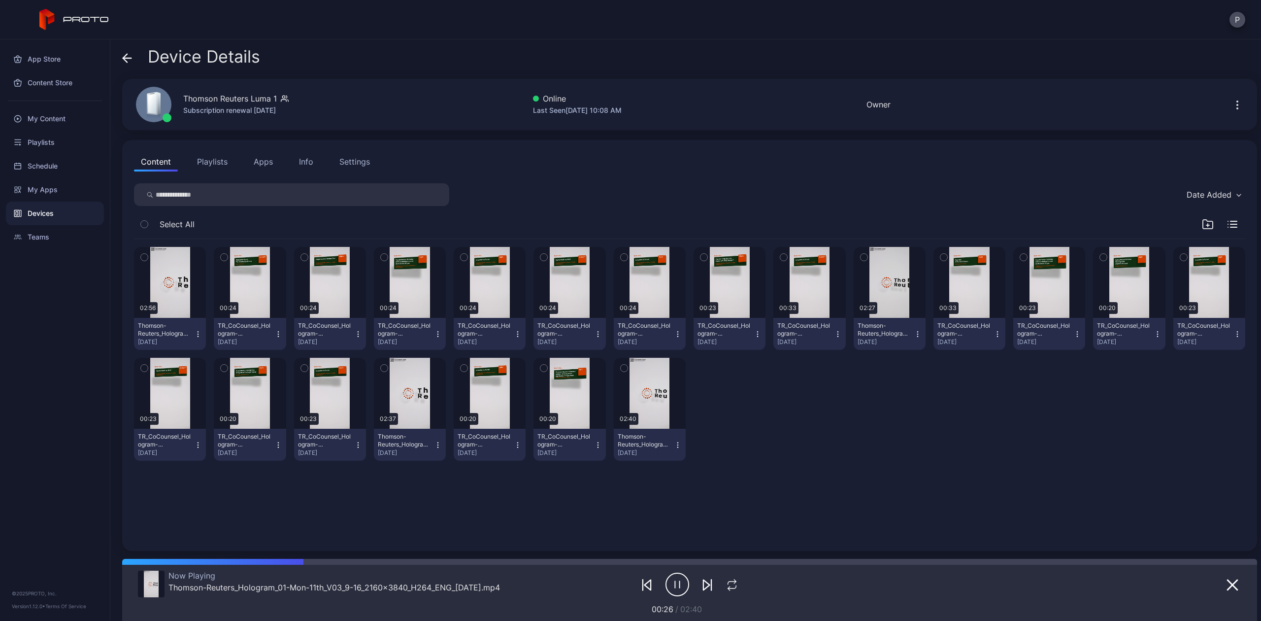
click at [1215, 220] on div at bounding box center [1219, 224] width 35 height 12
click at [1228, 223] on icon "button" at bounding box center [1233, 224] width 10 height 7
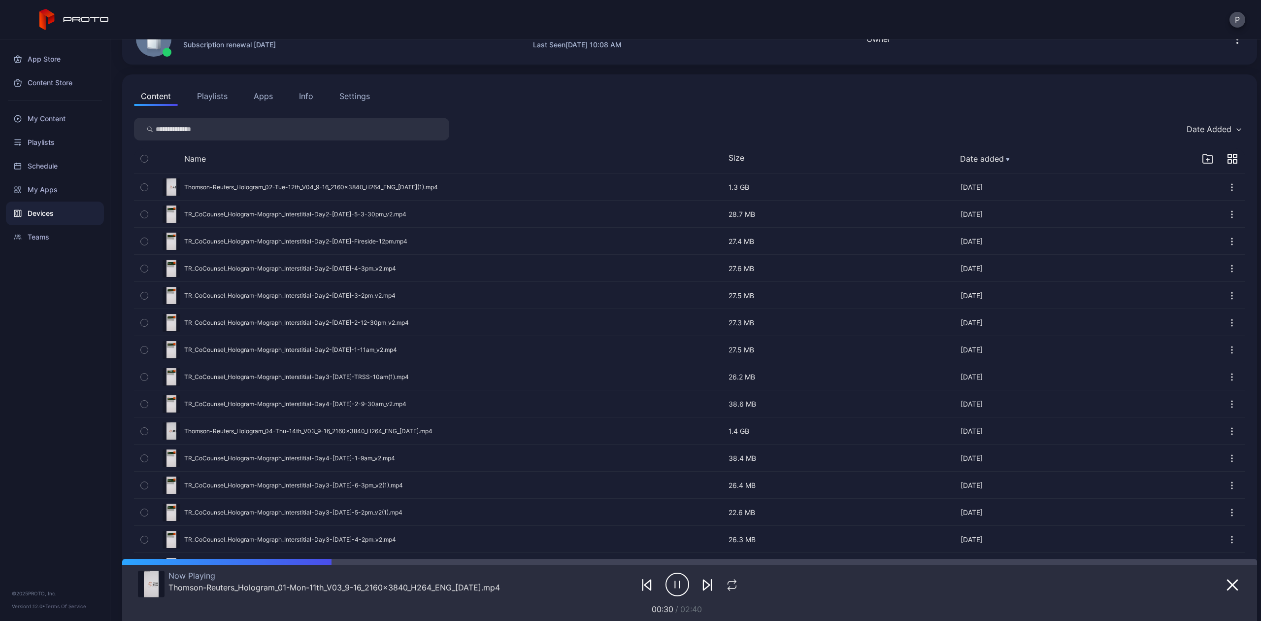
scroll to position [131, 0]
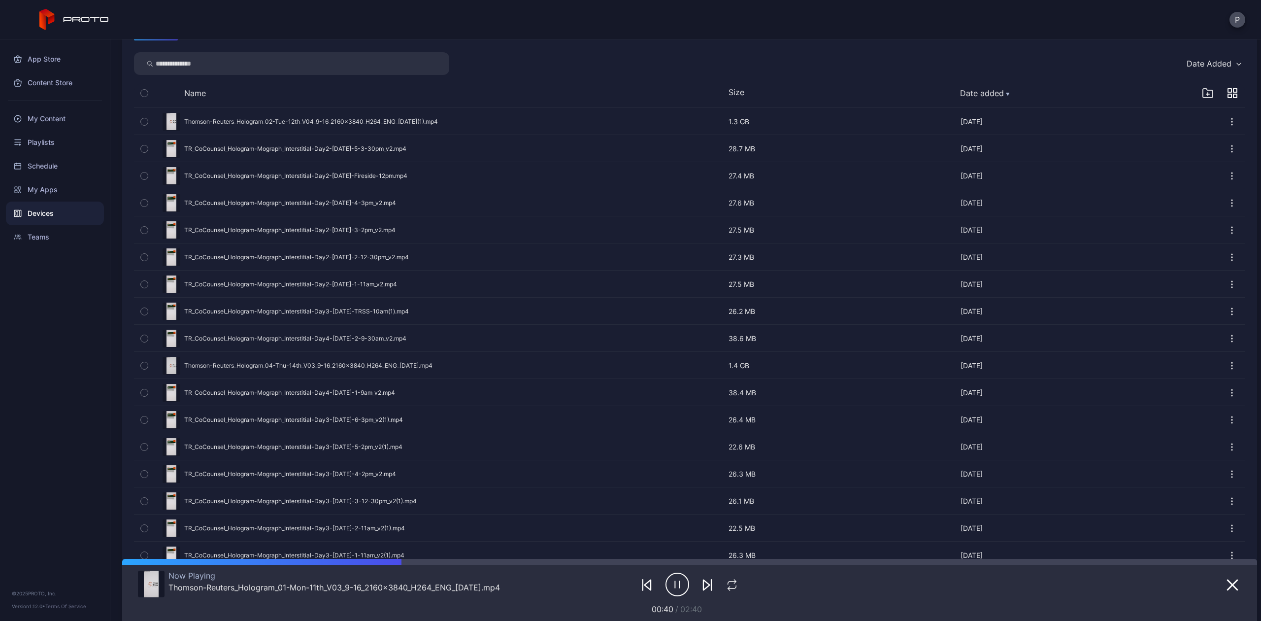
click at [241, 475] on button "button" at bounding box center [690, 474] width 1112 height 26
click at [231, 503] on button "button" at bounding box center [690, 501] width 1112 height 26
click at [345, 476] on button "button" at bounding box center [690, 474] width 1112 height 26
click at [58, 146] on div "Playlists" at bounding box center [55, 143] width 98 height 24
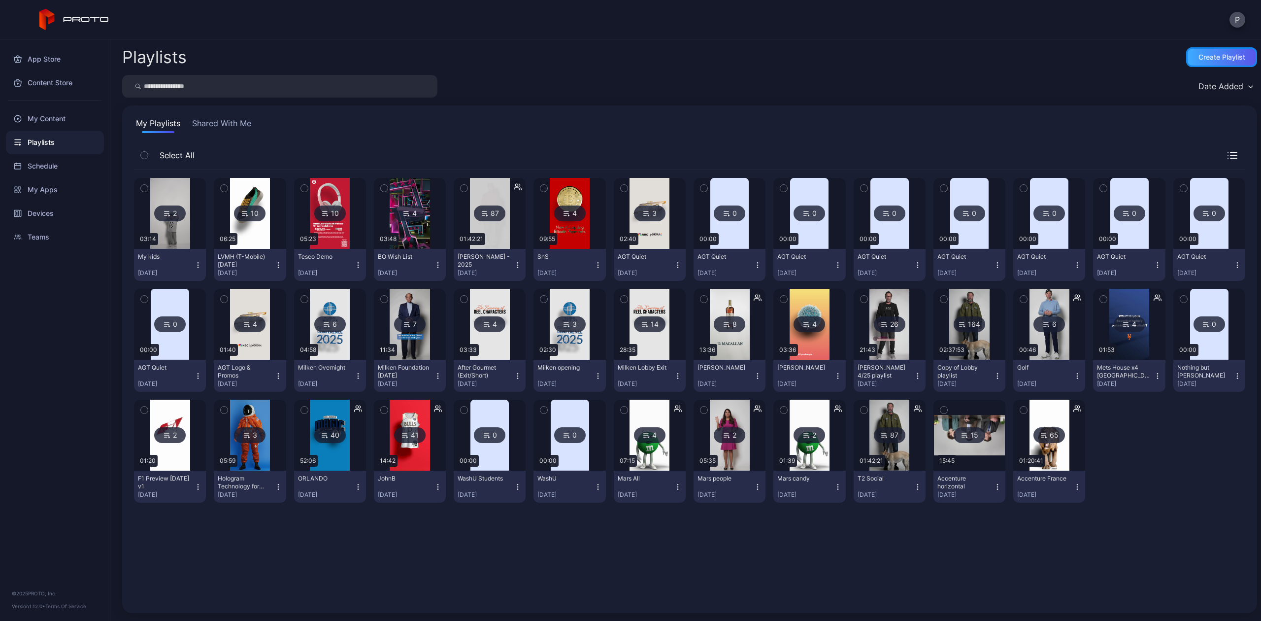
click at [1202, 53] on div "Create Playlist" at bounding box center [1222, 57] width 47 height 8
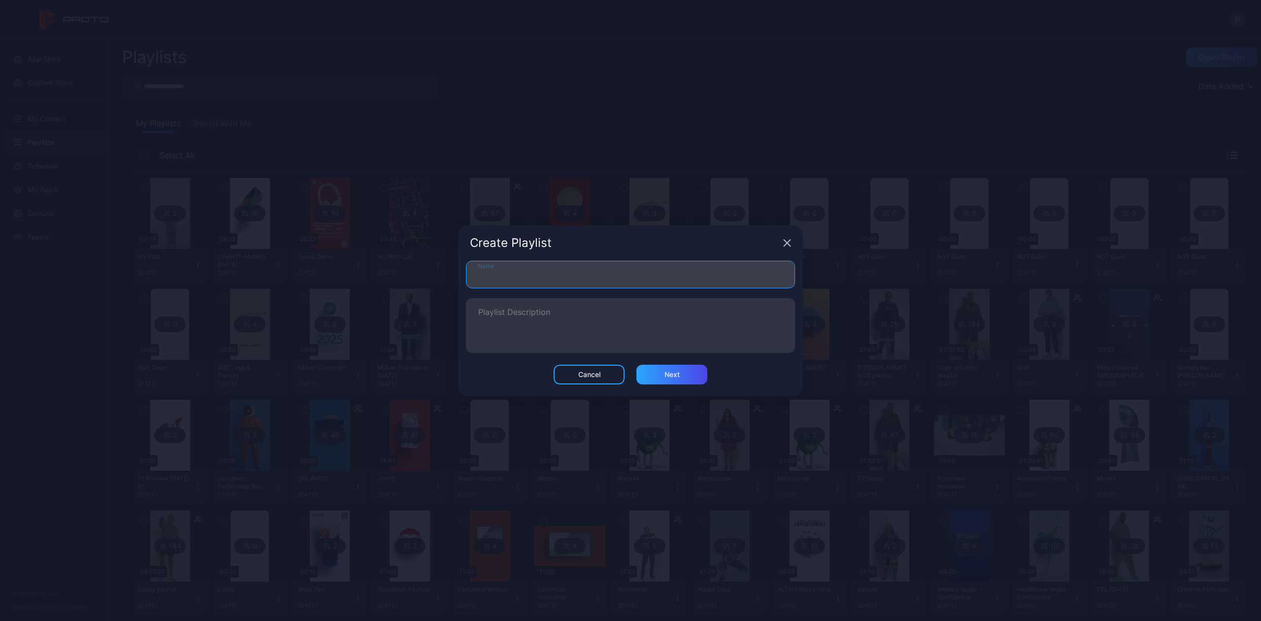
click at [518, 267] on input "Name" at bounding box center [630, 275] width 329 height 28
type input "*"
type input "**********"
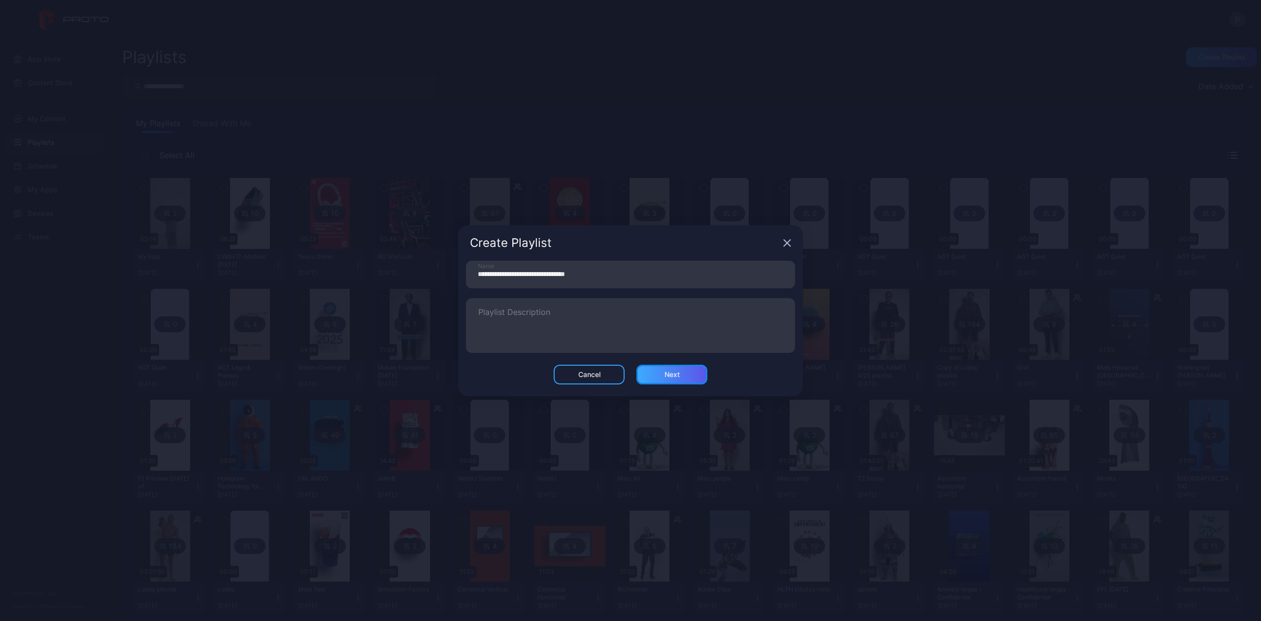
click at [652, 374] on div "Next" at bounding box center [672, 375] width 71 height 20
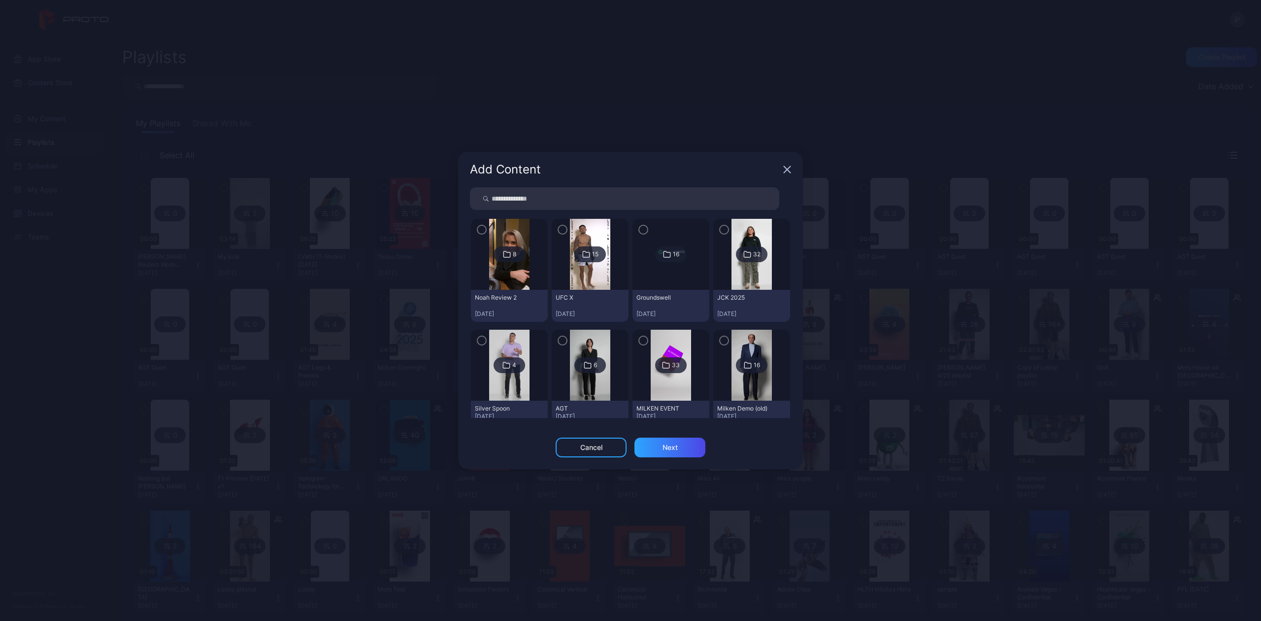
click at [535, 194] on input "search" at bounding box center [624, 198] width 309 height 23
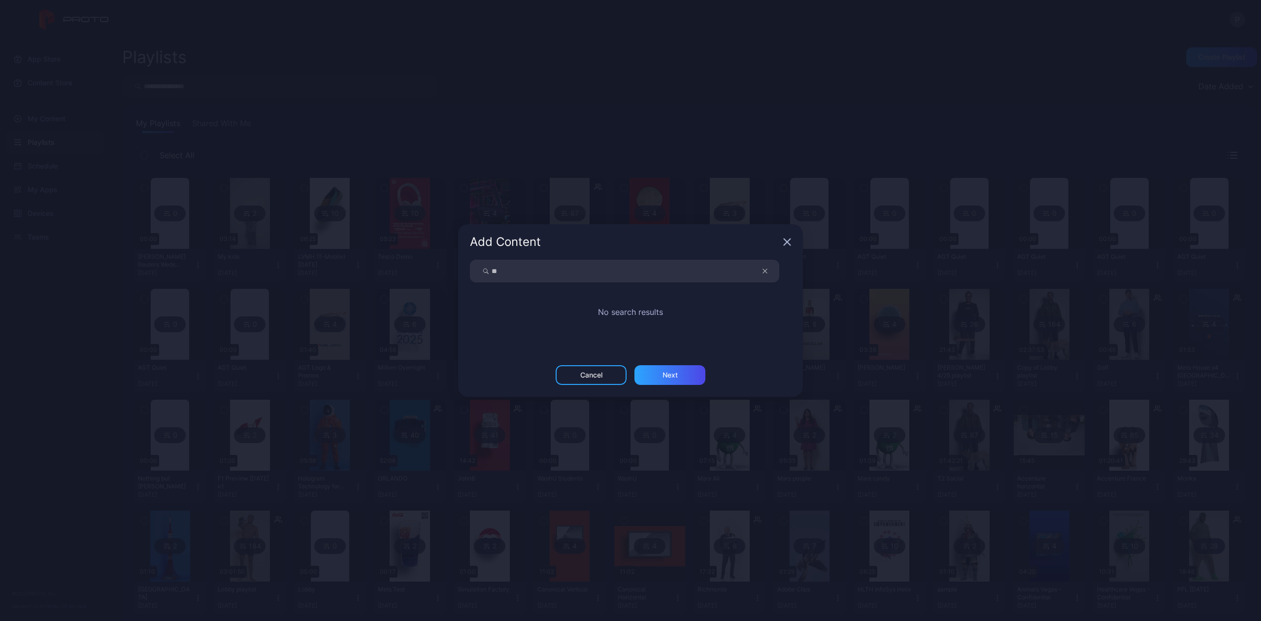
type input "**"
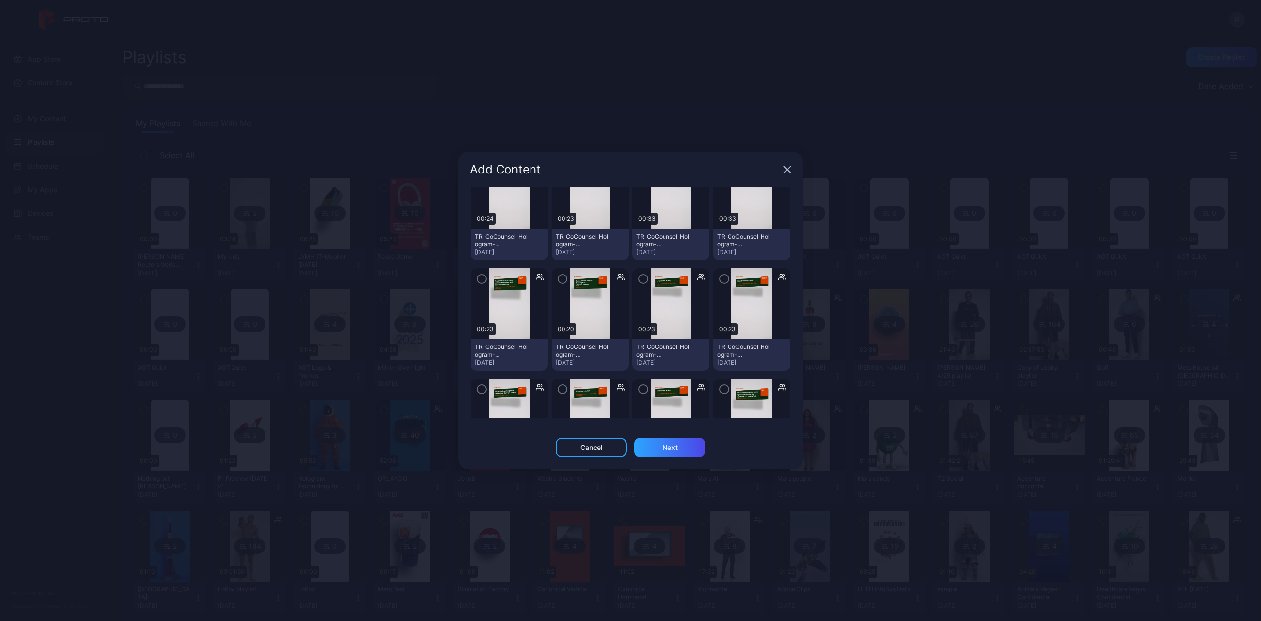
scroll to position [394, 0]
click at [785, 170] on icon "button" at bounding box center [787, 170] width 8 height 8
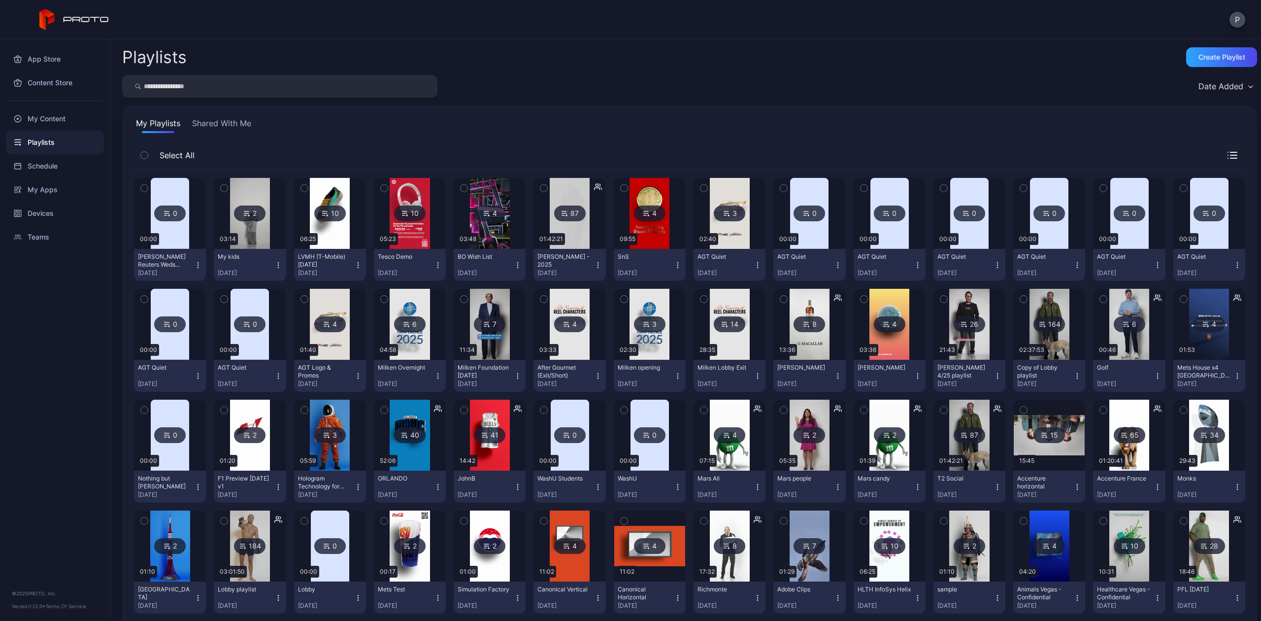
click at [182, 89] on input "search" at bounding box center [279, 86] width 315 height 23
click at [64, 113] on div "My Content" at bounding box center [55, 119] width 98 height 24
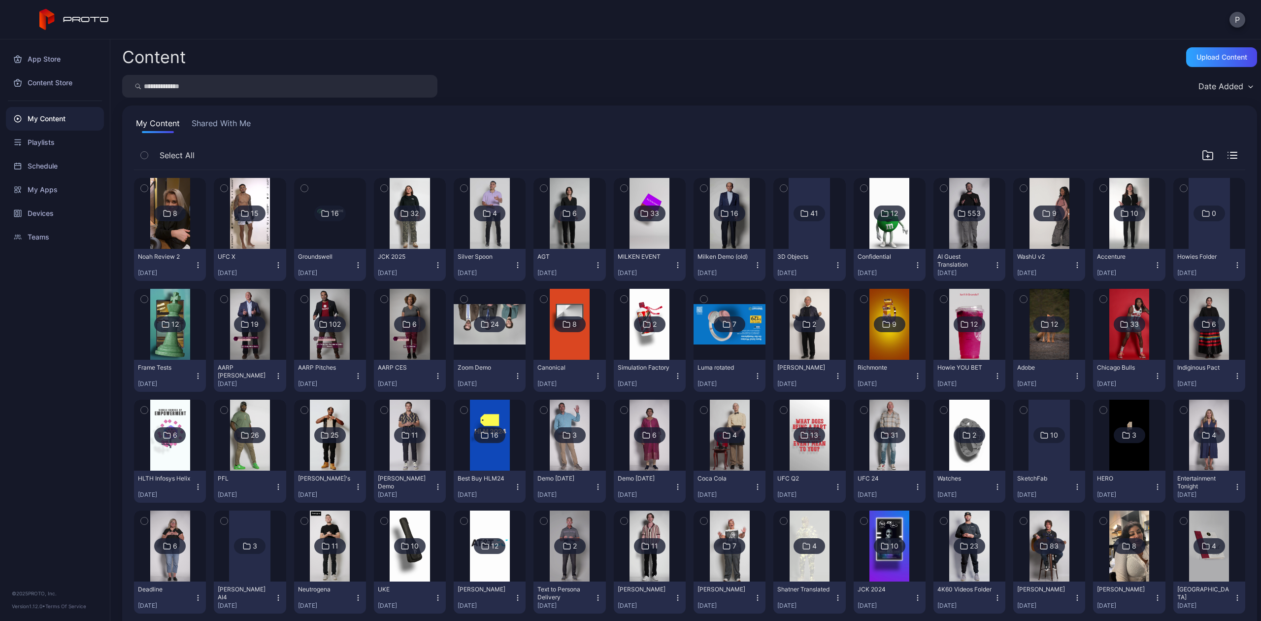
drag, startPoint x: 213, startPoint y: 131, endPoint x: 214, endPoint y: 115, distance: 16.3
click at [214, 127] on button "Shared With Me" at bounding box center [221, 125] width 63 height 16
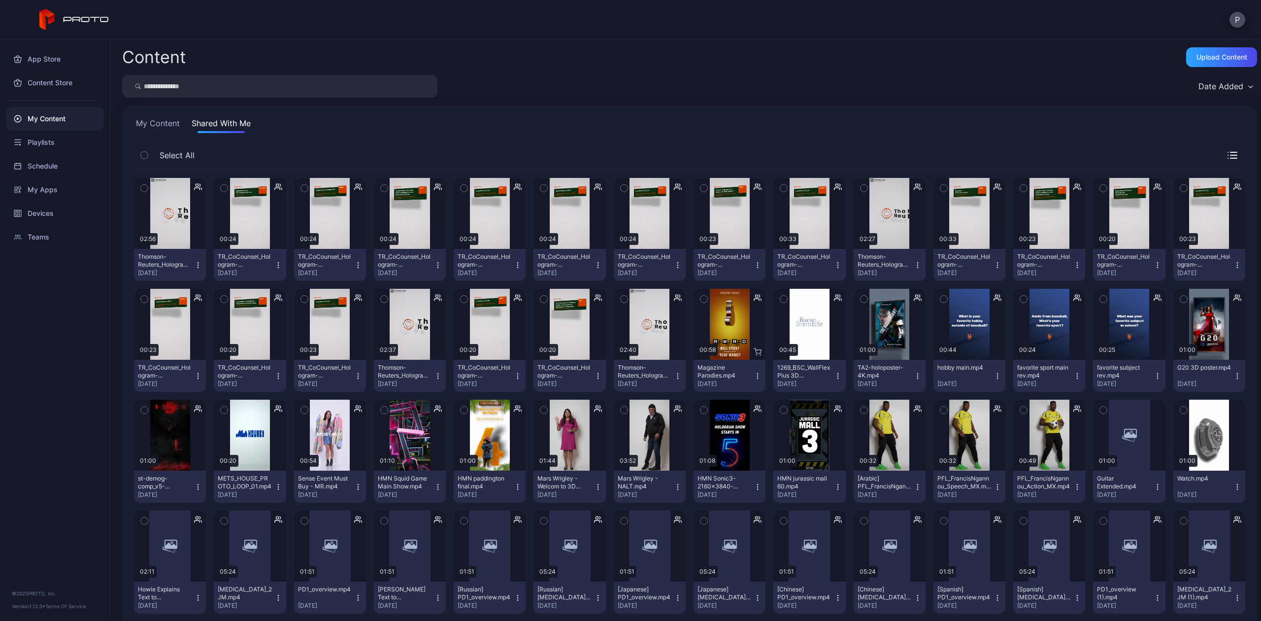
click at [205, 77] on input "search" at bounding box center [279, 86] width 315 height 23
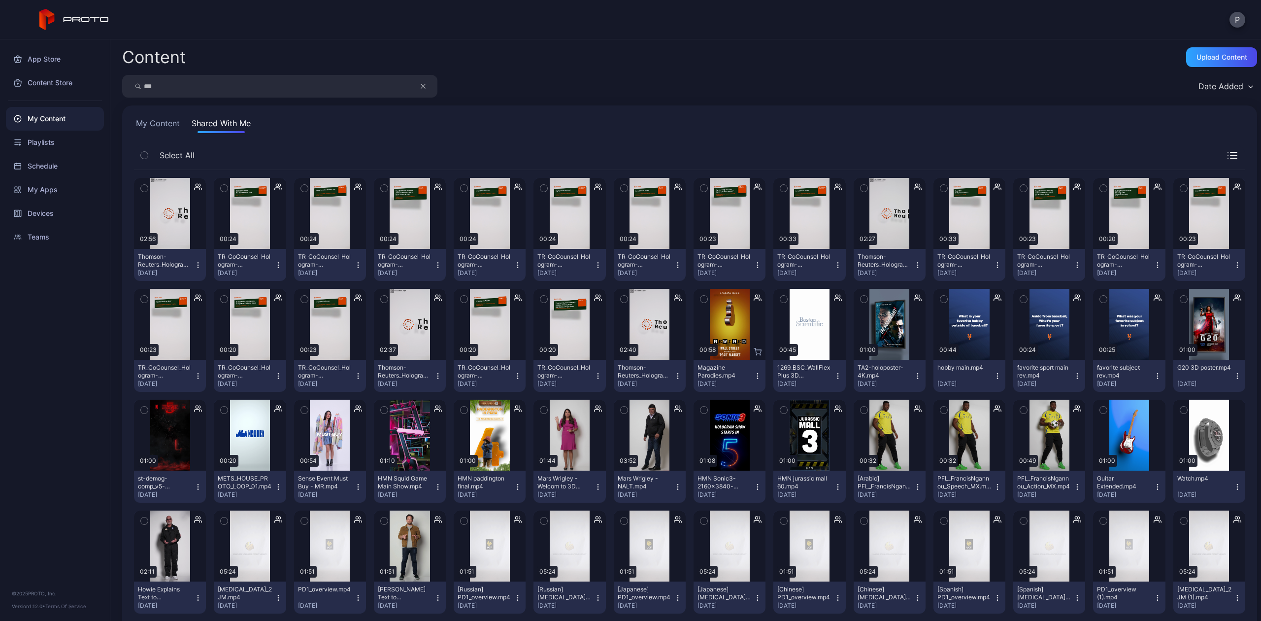
type input "***"
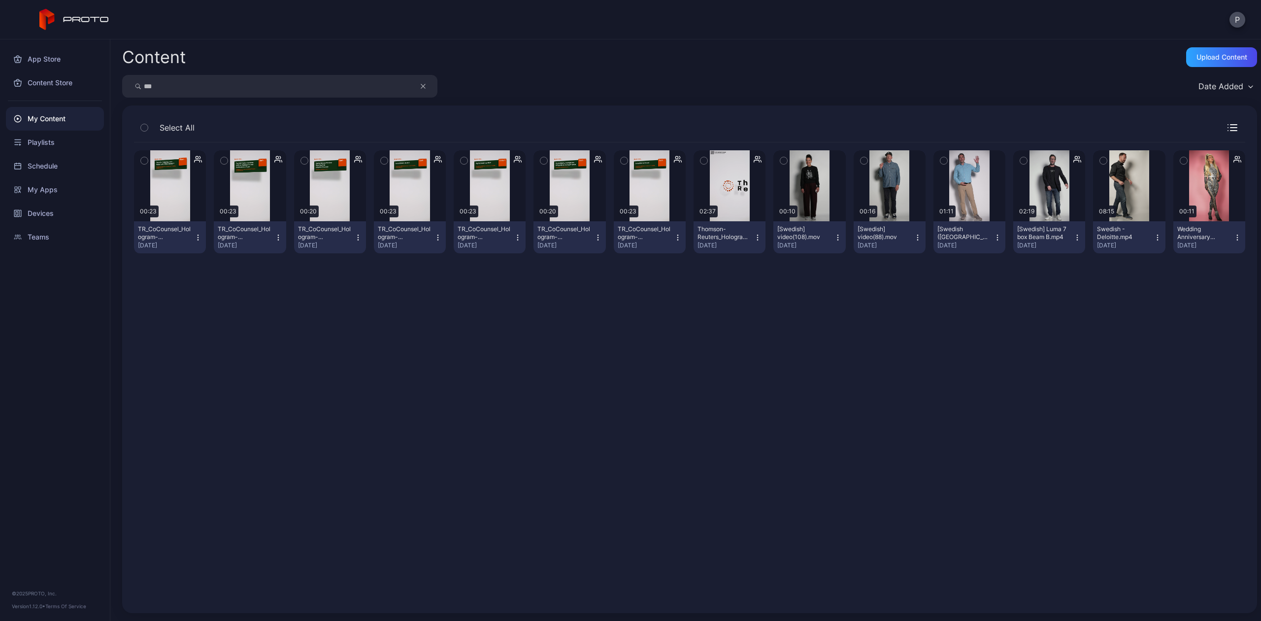
click at [1228, 126] on icon "button" at bounding box center [1233, 127] width 10 height 7
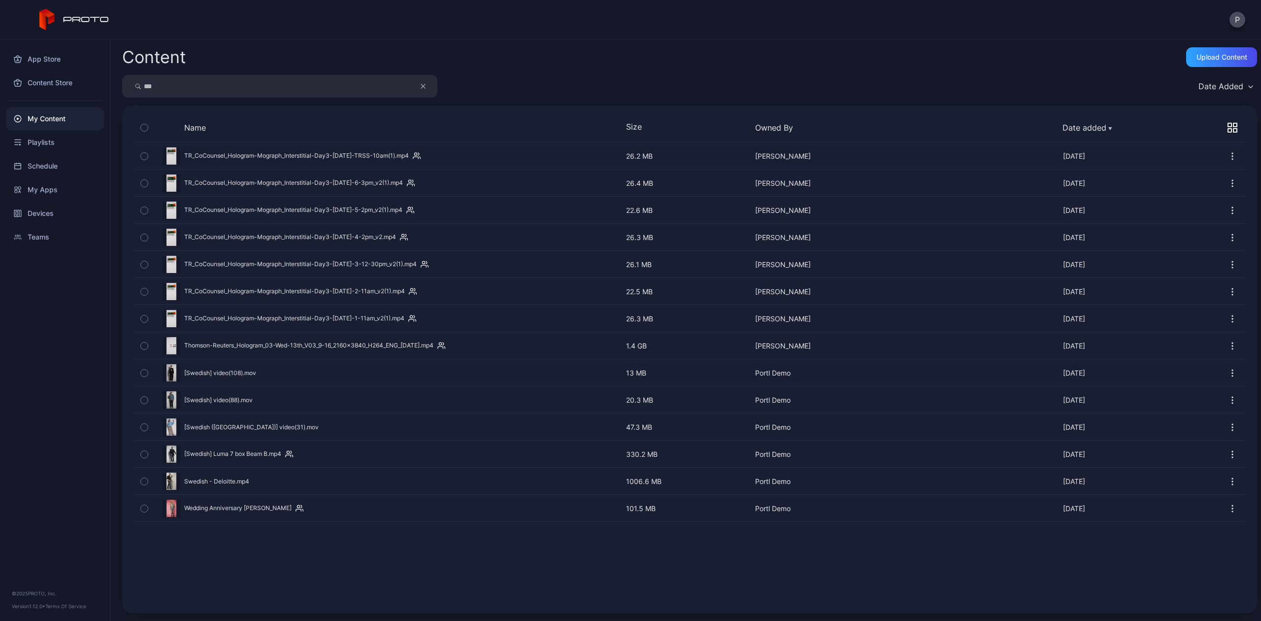
click at [148, 209] on div "button" at bounding box center [144, 210] width 8 height 8
click at [147, 268] on icon "button" at bounding box center [144, 264] width 7 height 11
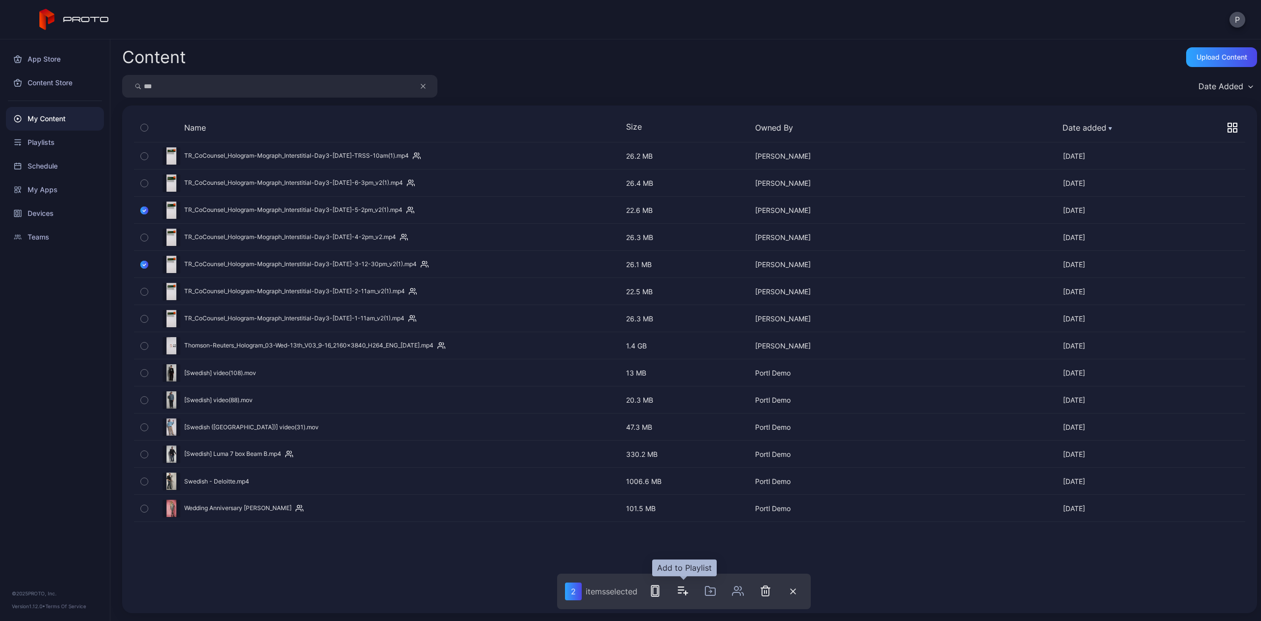
click at [678, 585] on icon "button" at bounding box center [683, 591] width 12 height 12
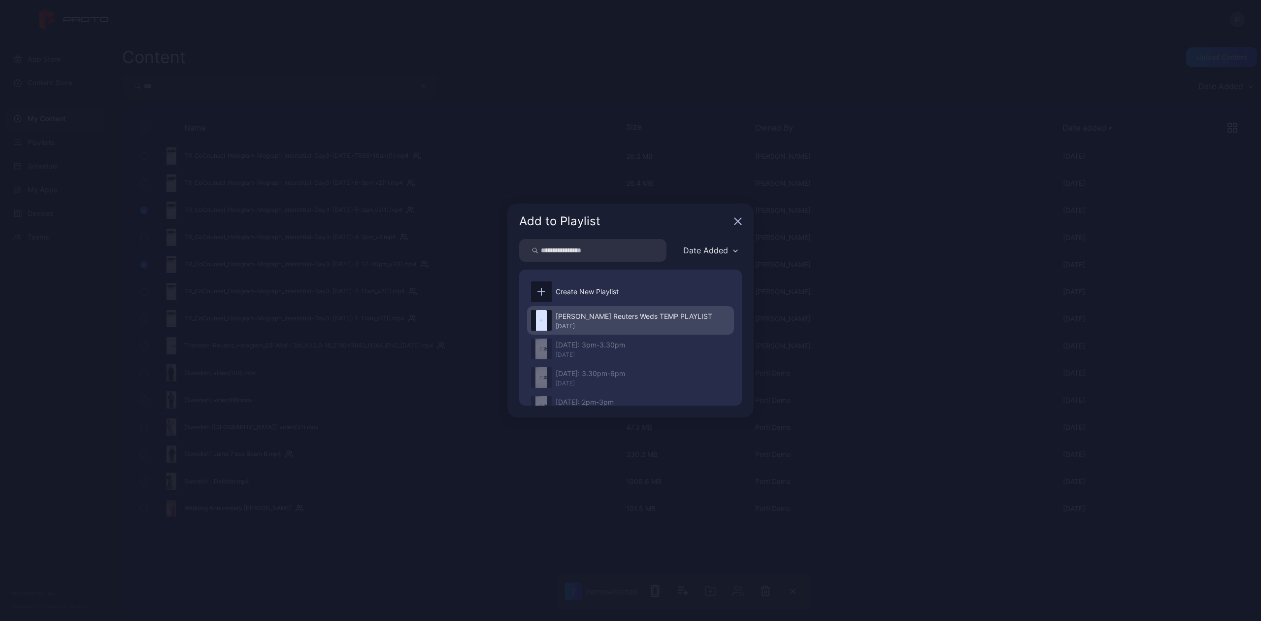
click at [570, 314] on div "[PERSON_NAME] Reuters Weds TEMP PLAYLIST" at bounding box center [634, 316] width 157 height 12
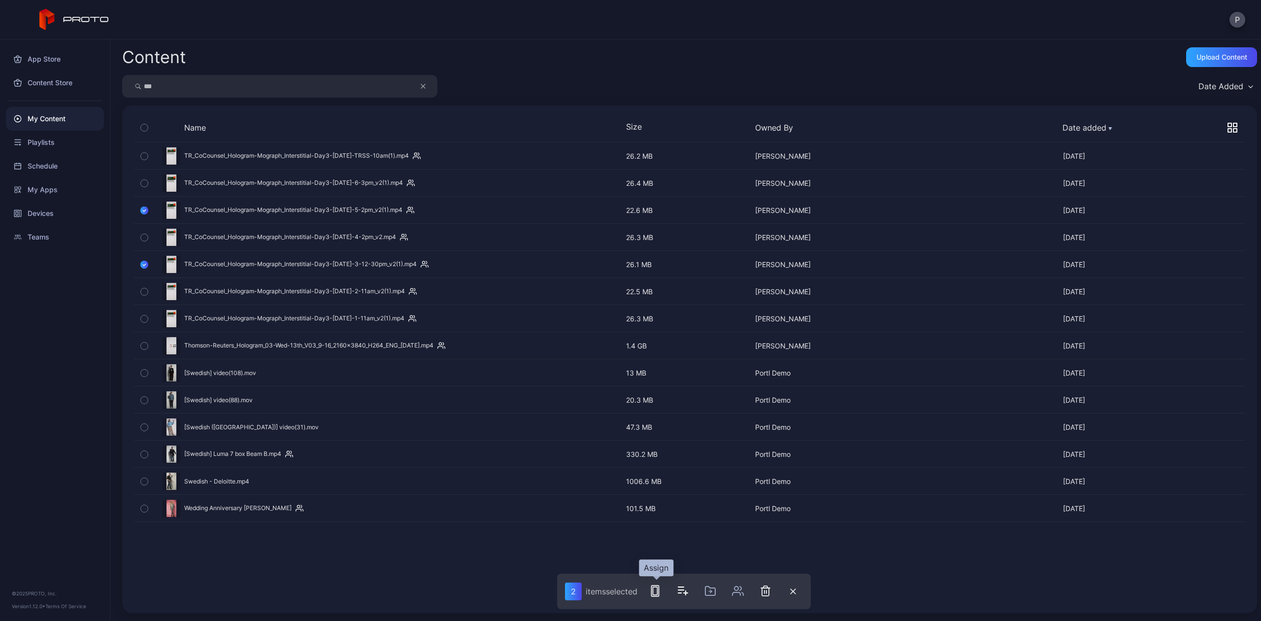
click at [654, 587] on rect "button" at bounding box center [655, 591] width 4 height 8
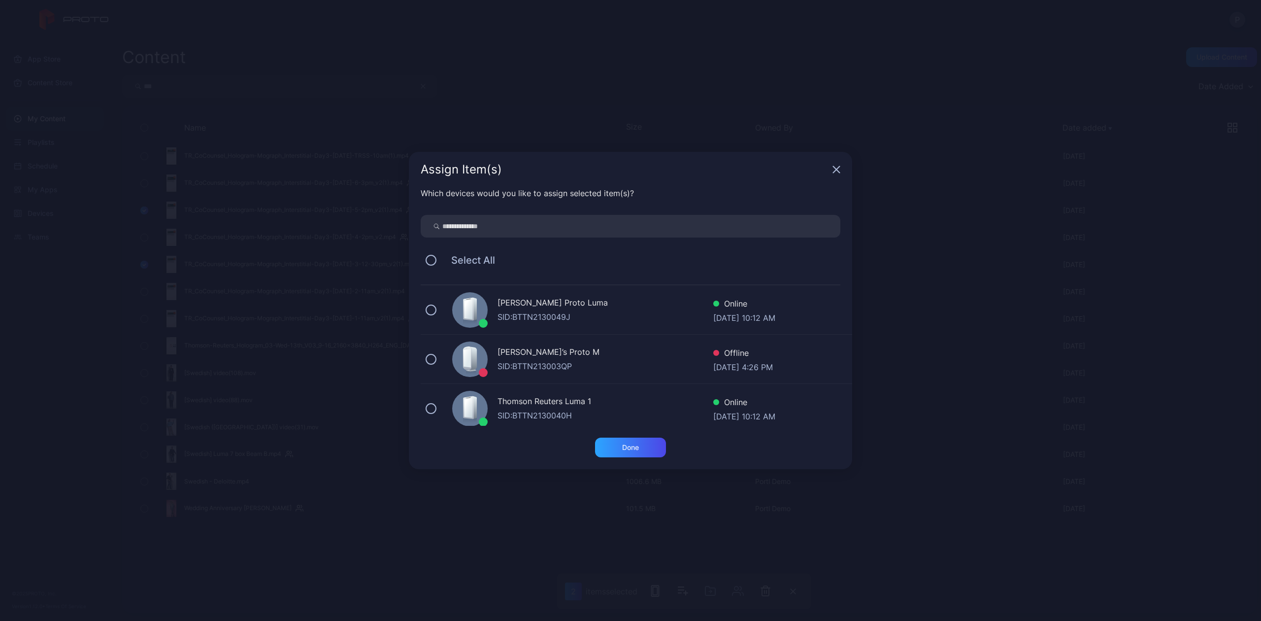
click at [517, 410] on div "SID: BTTN2130040H" at bounding box center [606, 415] width 216 height 12
click at [606, 441] on div "Done" at bounding box center [630, 448] width 71 height 20
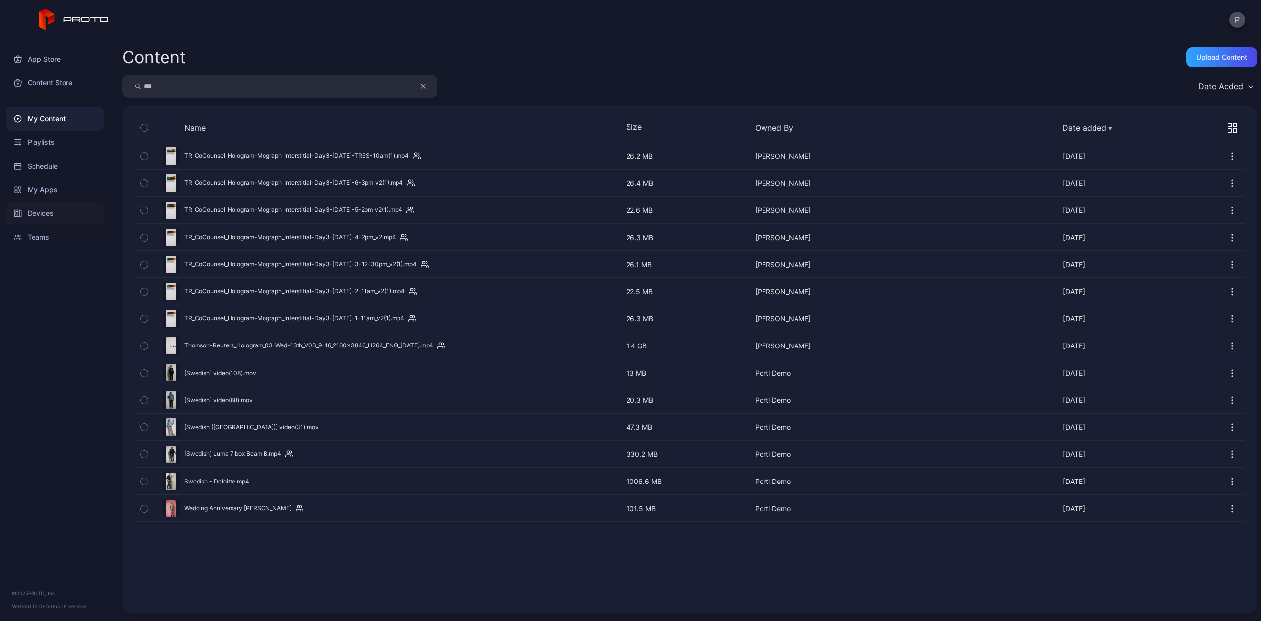
click at [51, 211] on div "Devices" at bounding box center [55, 214] width 98 height 24
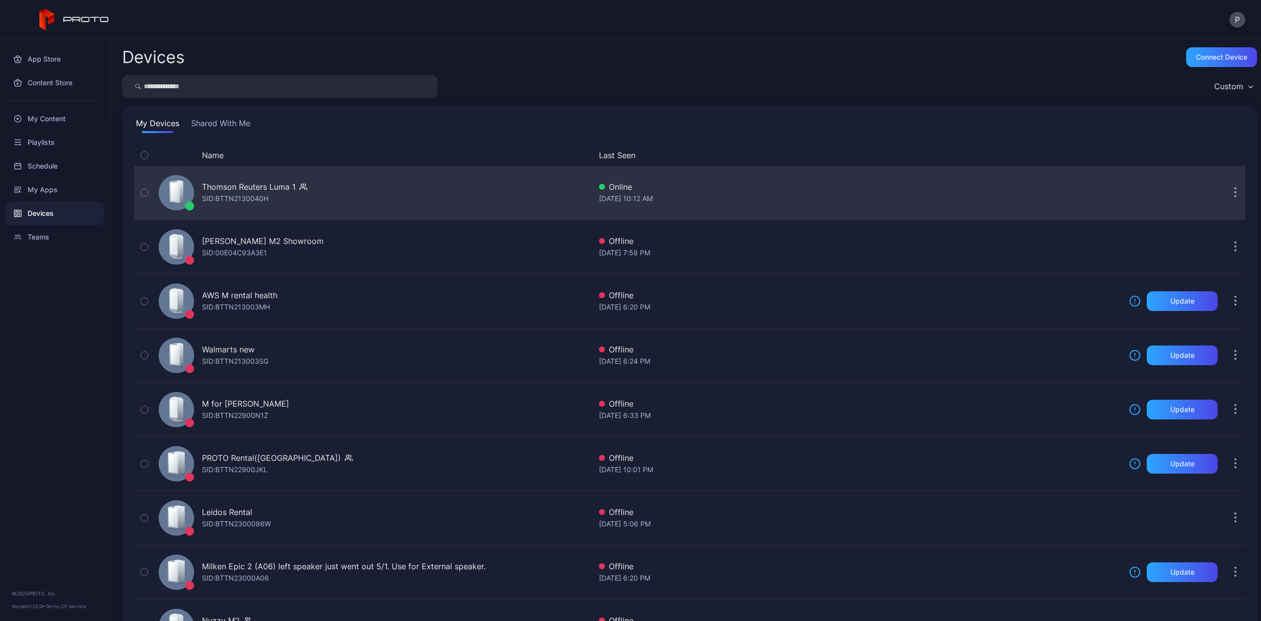
click at [235, 182] on div "Thomson Reuters Luma 1" at bounding box center [249, 187] width 94 height 12
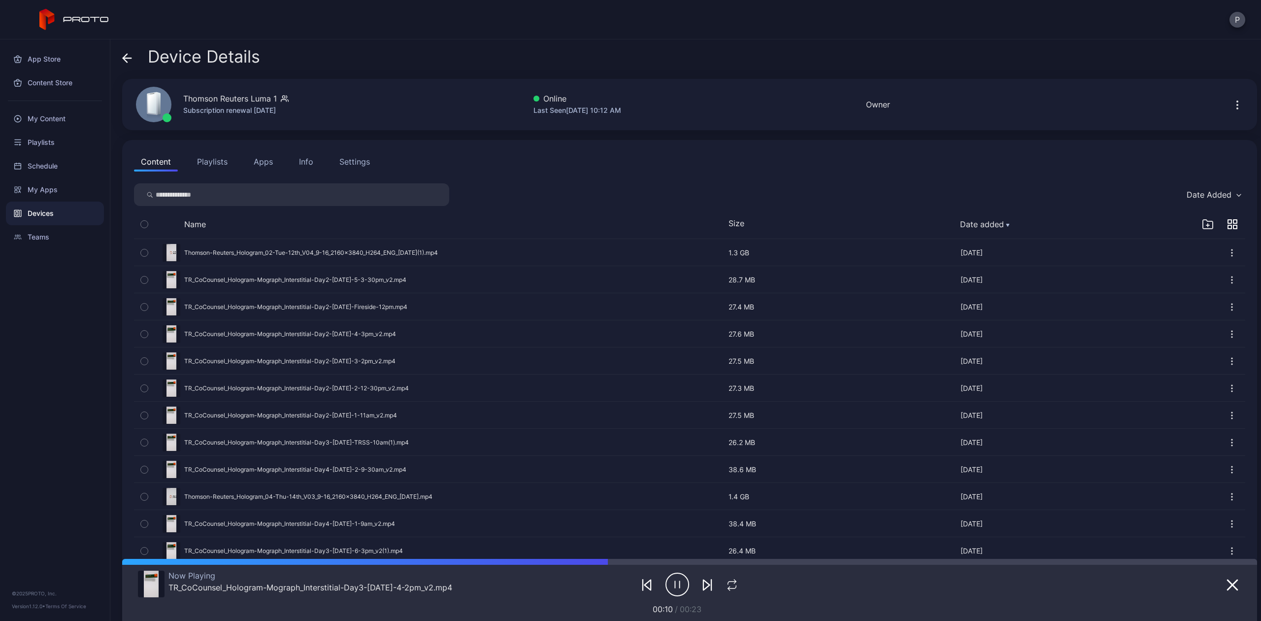
click at [207, 158] on button "Playlists" at bounding box center [212, 162] width 44 height 20
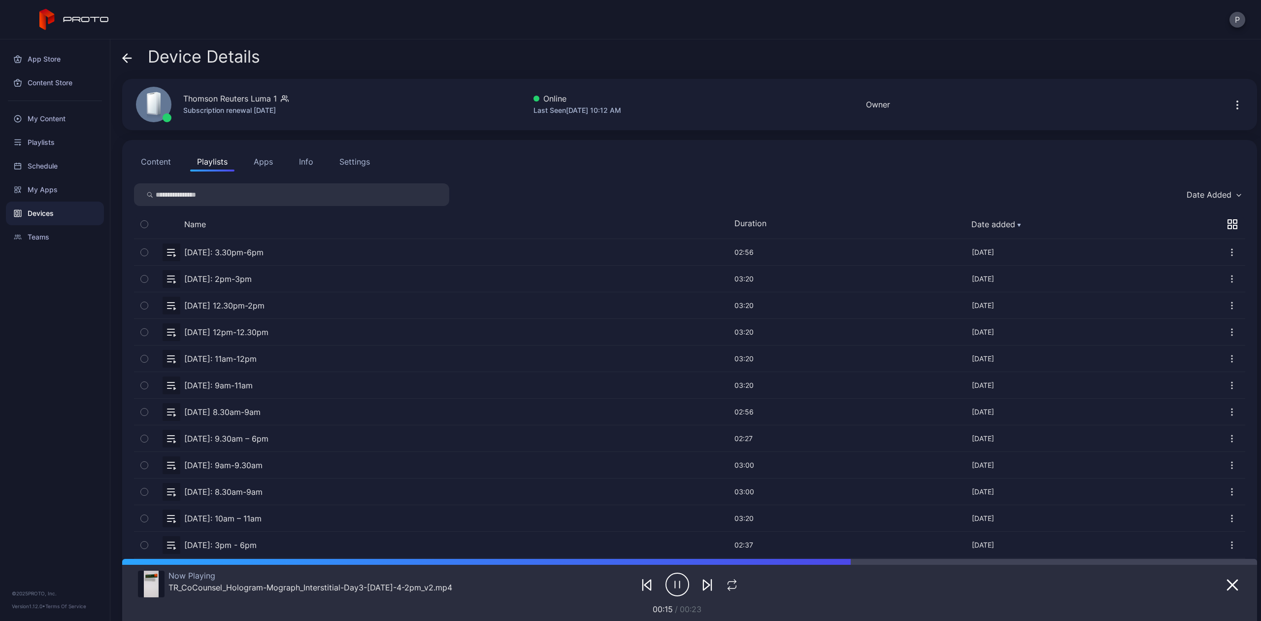
click at [150, 157] on button "Content" at bounding box center [156, 162] width 44 height 20
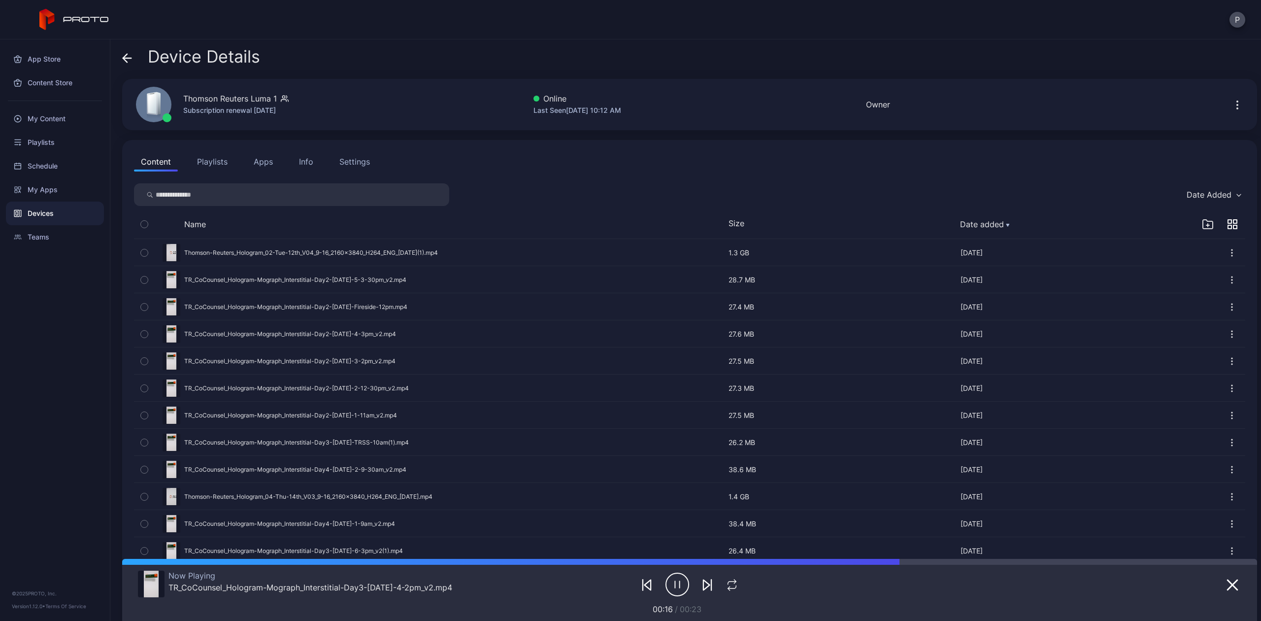
click at [223, 159] on button "Playlists" at bounding box center [212, 162] width 44 height 20
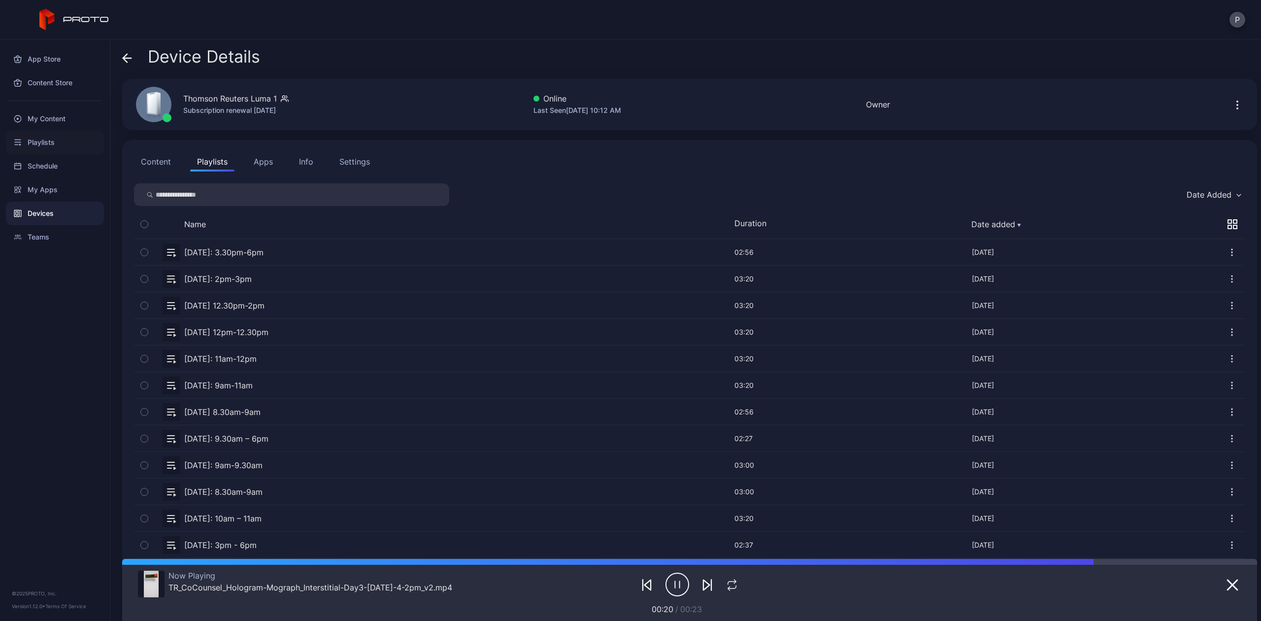
click at [29, 138] on div "Playlists" at bounding box center [55, 143] width 98 height 24
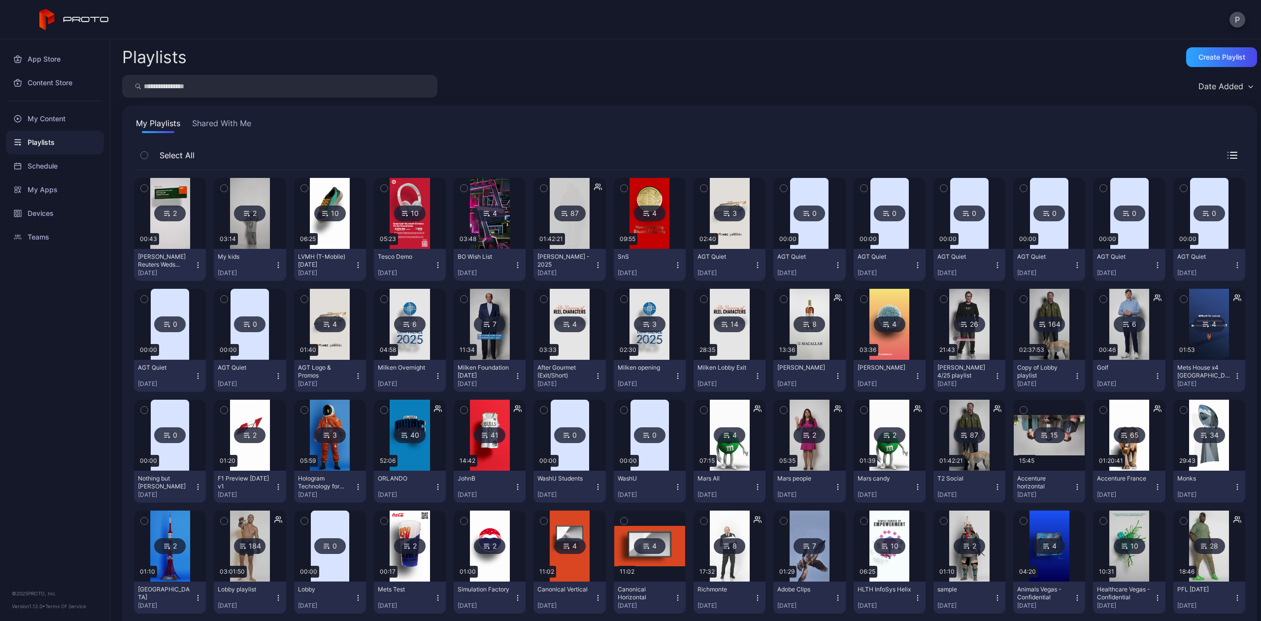
click at [142, 189] on icon "button" at bounding box center [144, 188] width 7 height 11
click at [144, 181] on button "button" at bounding box center [144, 188] width 21 height 21
click at [200, 262] on icon "button" at bounding box center [198, 265] width 8 height 8
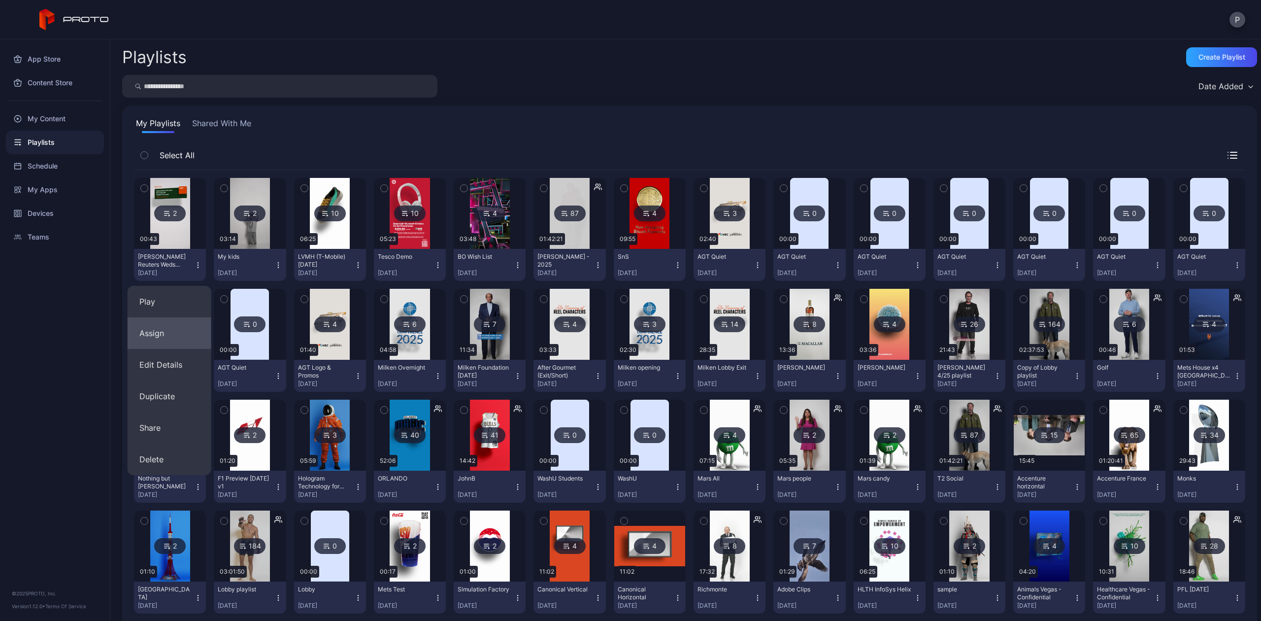
click at [162, 329] on button "Assign" at bounding box center [170, 333] width 84 height 32
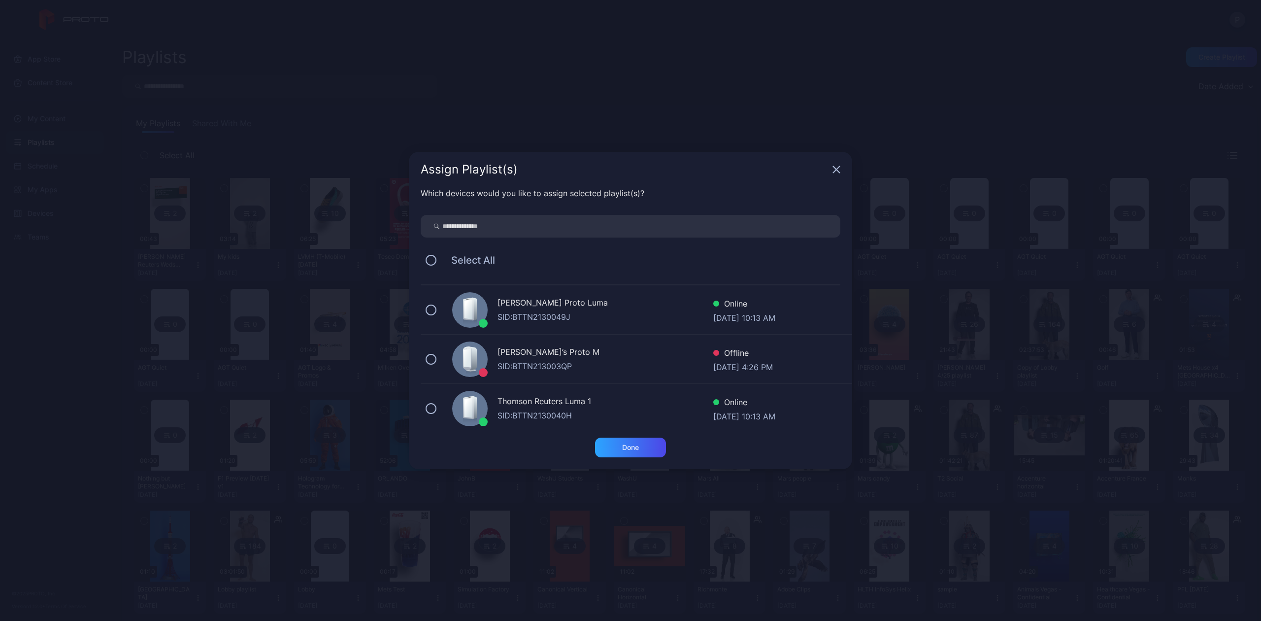
click at [428, 403] on div "Thomson Reuters Luma 1 SID: BTTN2130040H Online [DATE] 10:13 AM" at bounding box center [637, 408] width 432 height 49
click at [635, 448] on div "Done" at bounding box center [630, 447] width 17 height 8
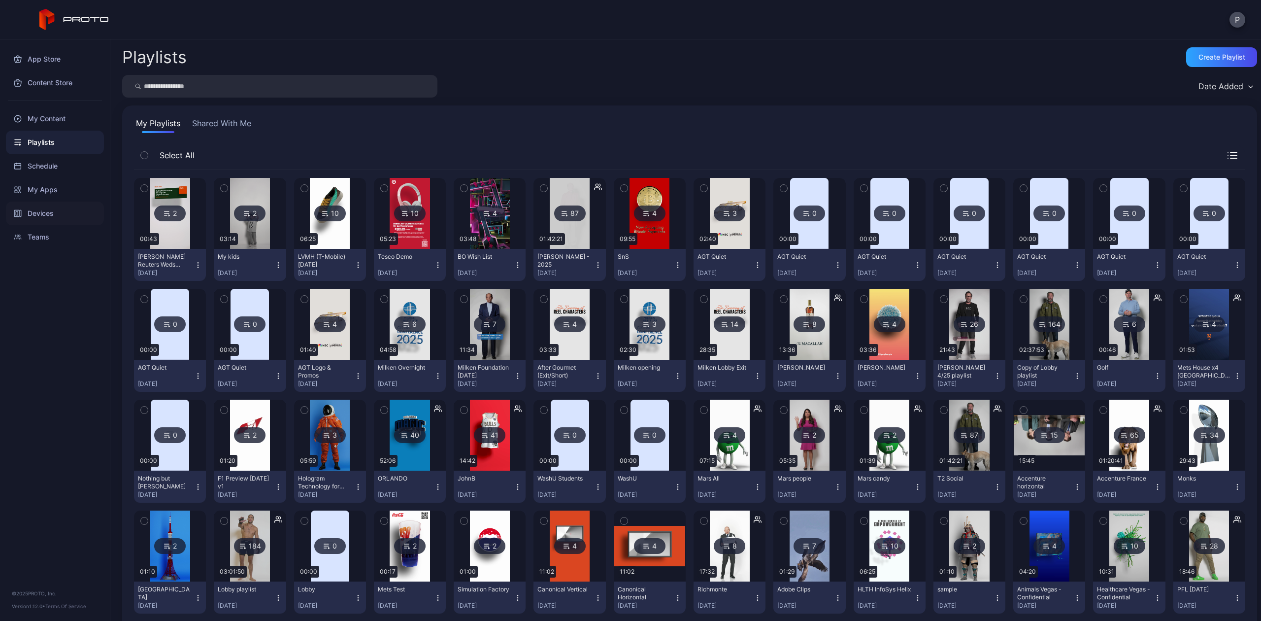
click at [68, 209] on div "Devices" at bounding box center [55, 214] width 98 height 24
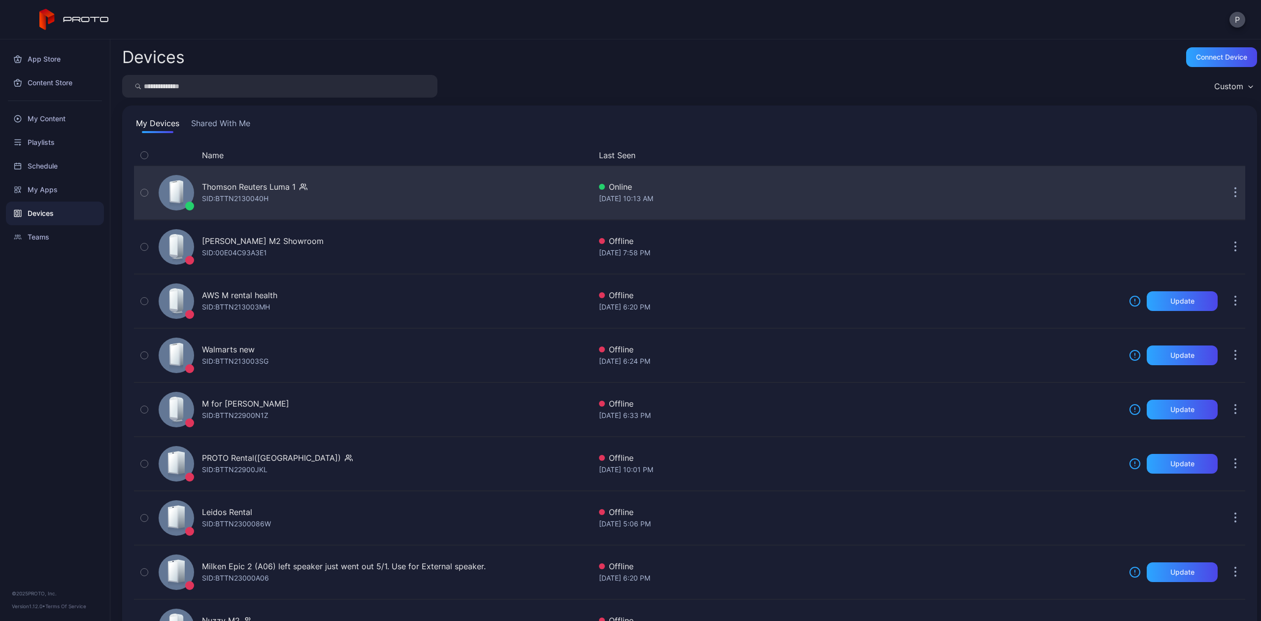
click at [243, 190] on div "Thomson Reuters Luma 1" at bounding box center [249, 187] width 94 height 12
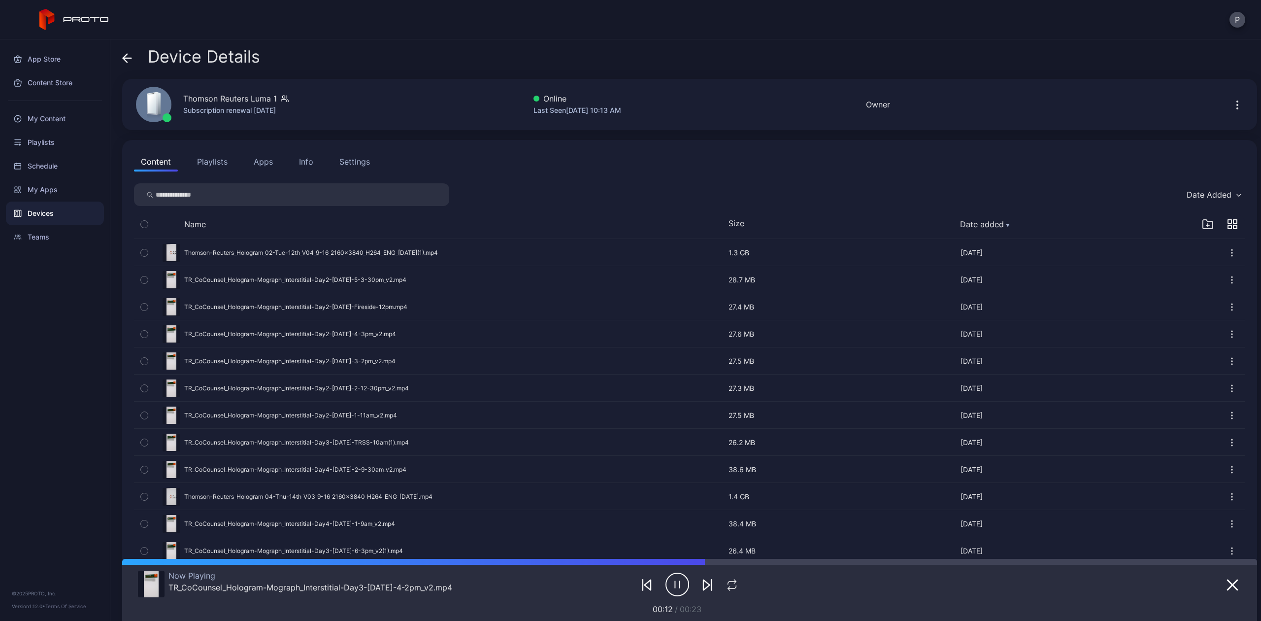
click at [213, 165] on button "Playlists" at bounding box center [212, 162] width 44 height 20
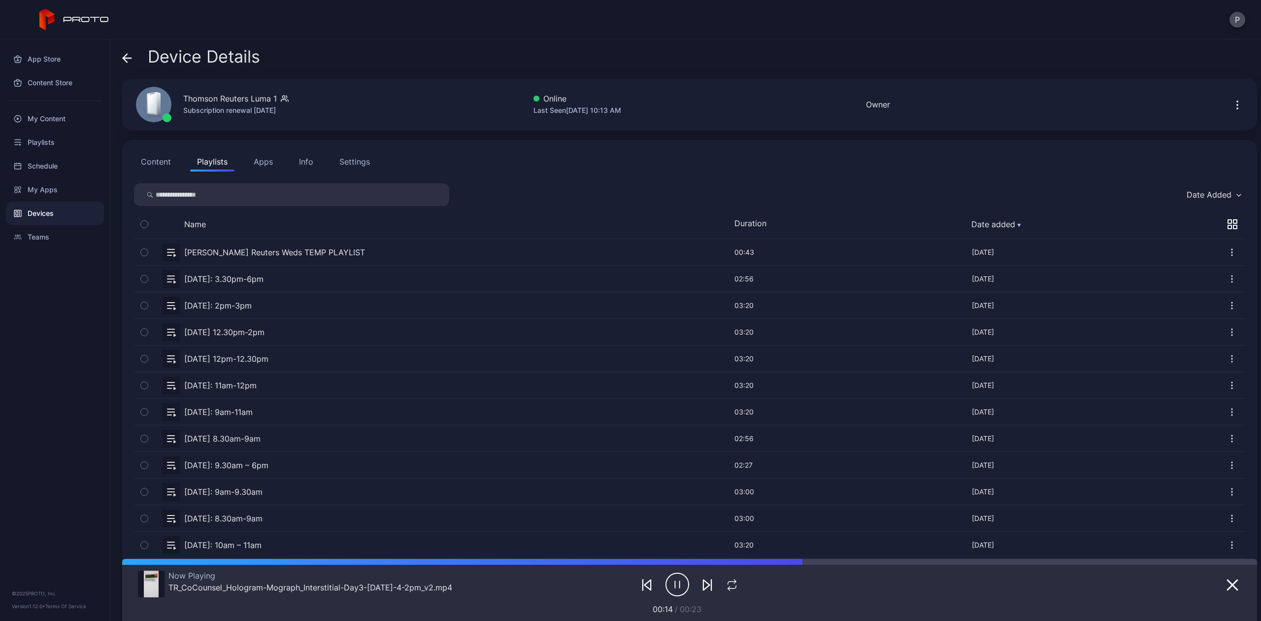
click at [148, 248] on button "button" at bounding box center [144, 252] width 21 height 26
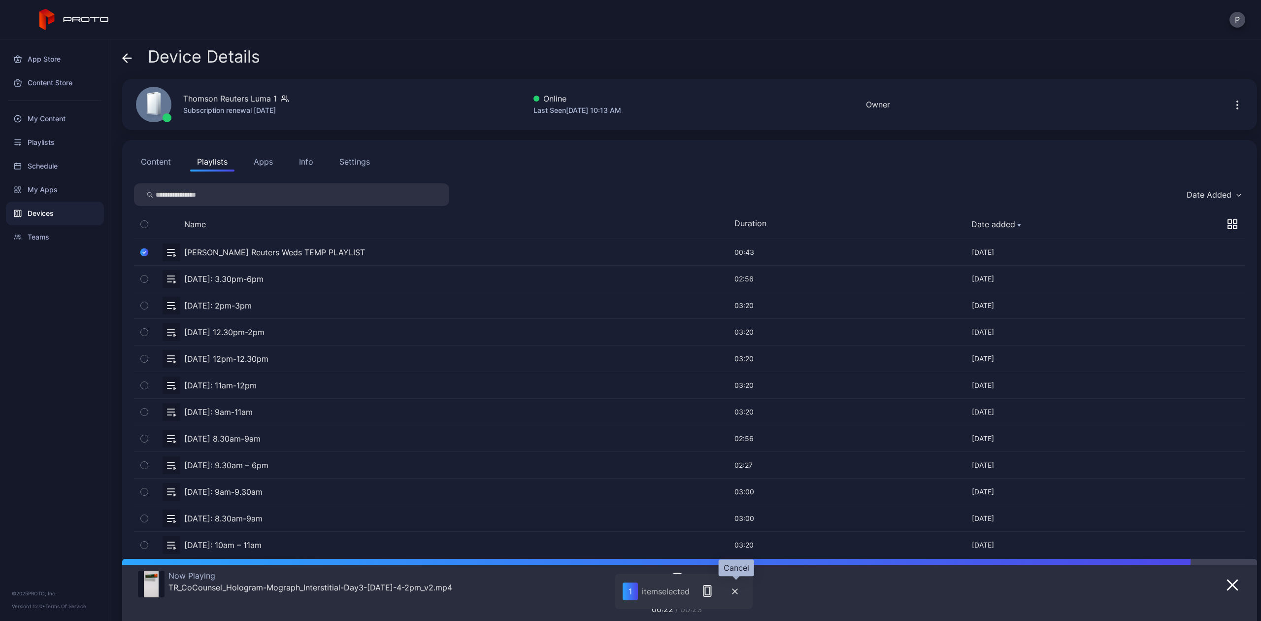
click at [736, 595] on button "button" at bounding box center [735, 591] width 20 height 21
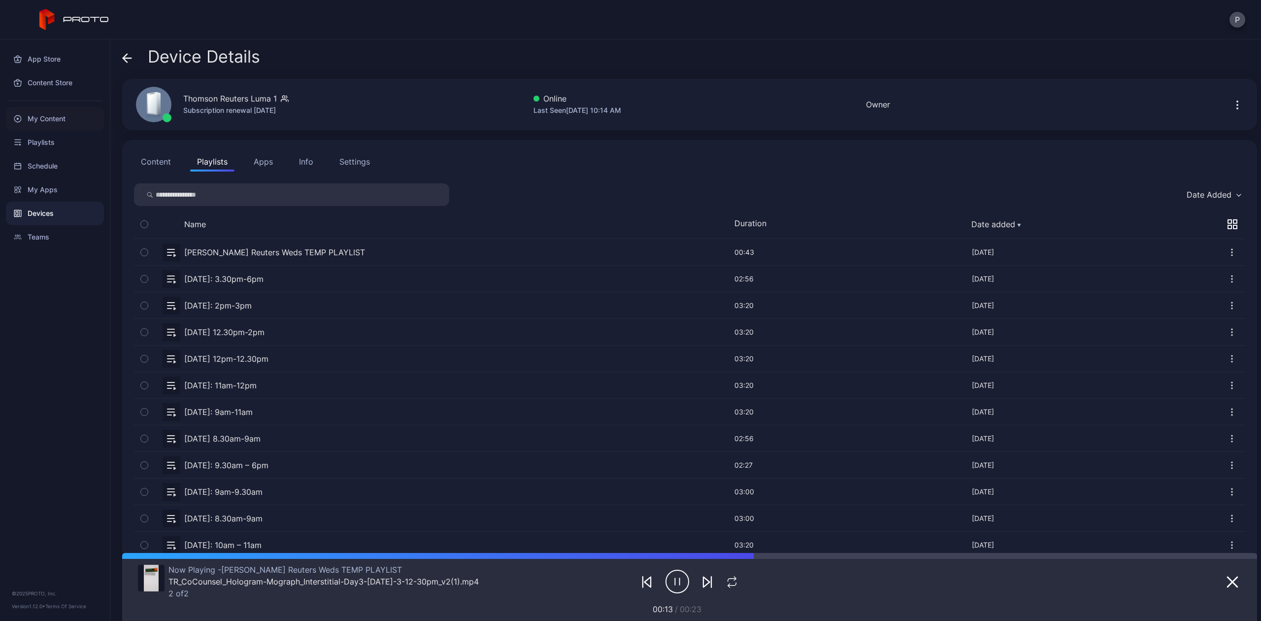
click at [48, 111] on div "My Content" at bounding box center [55, 119] width 98 height 24
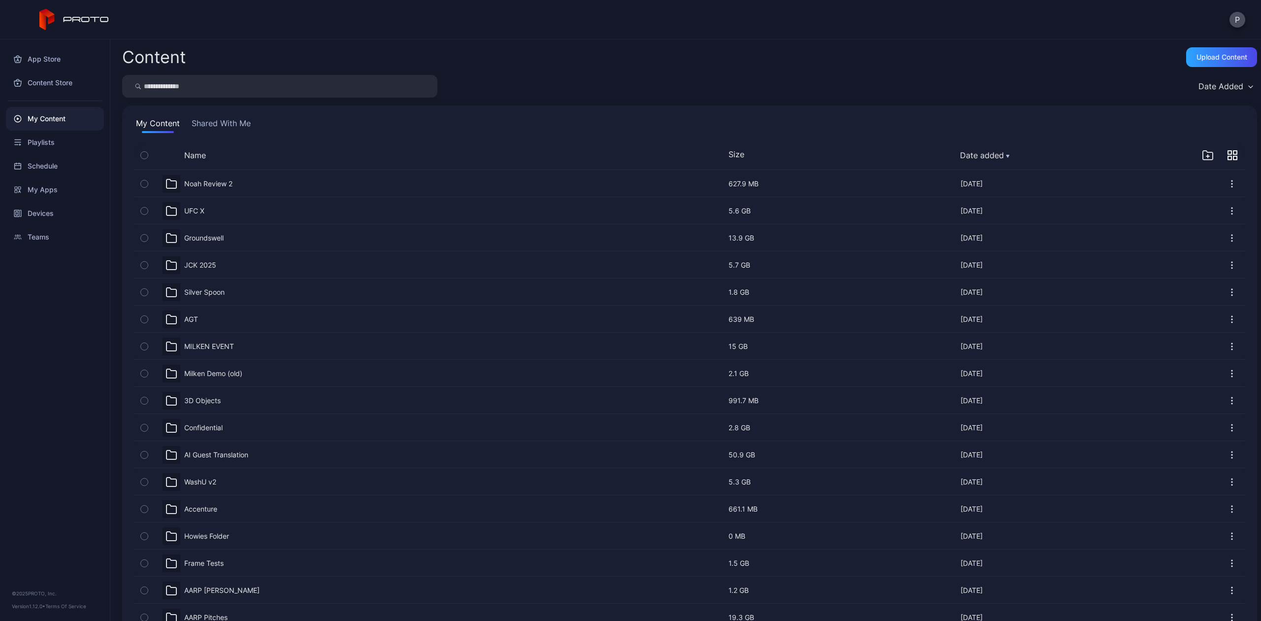
click at [168, 90] on input "search" at bounding box center [279, 86] width 315 height 23
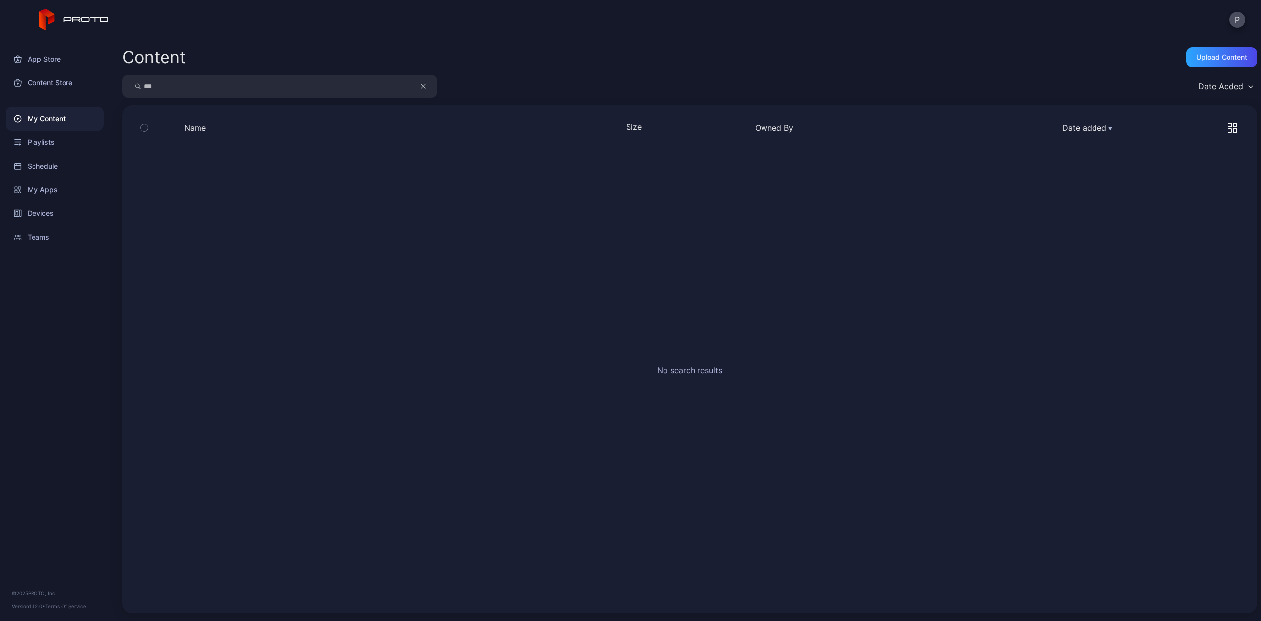
type input "***"
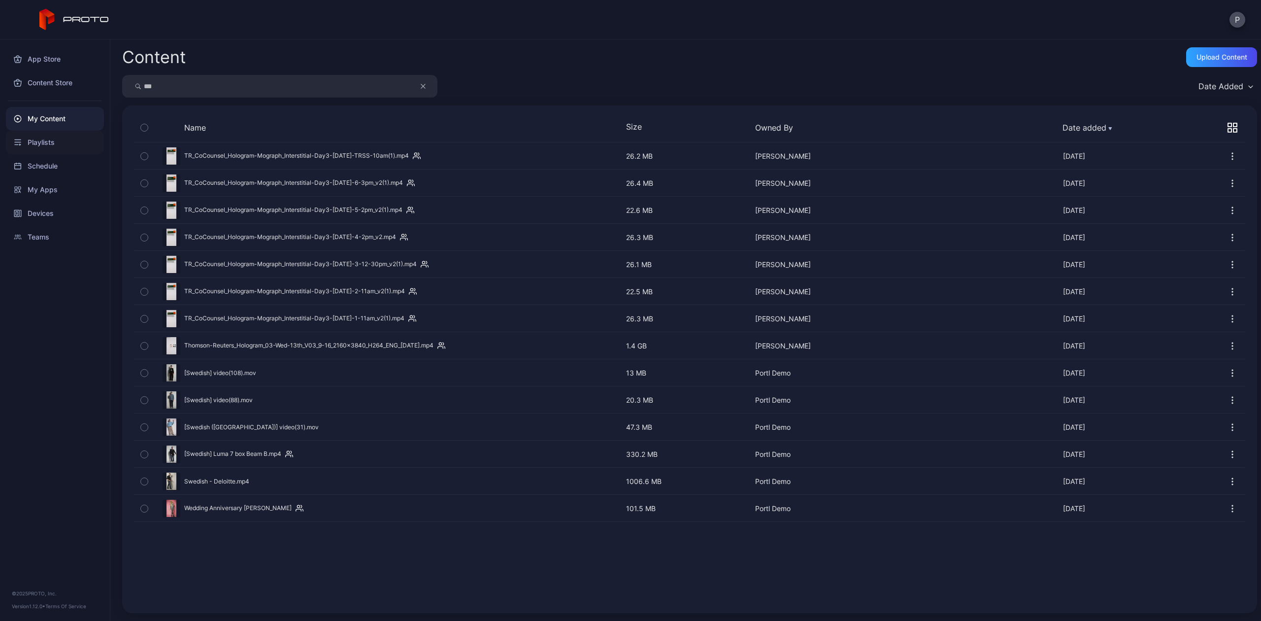
click at [27, 136] on div "Playlists" at bounding box center [55, 143] width 98 height 24
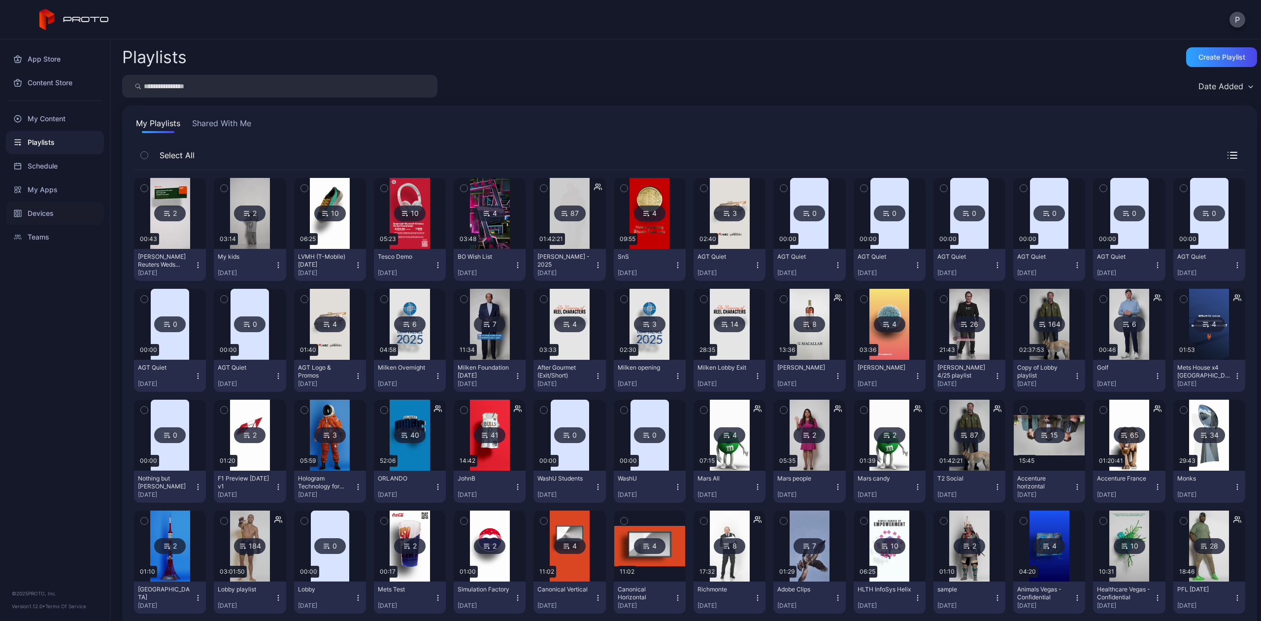
click at [27, 209] on div "Devices" at bounding box center [55, 214] width 98 height 24
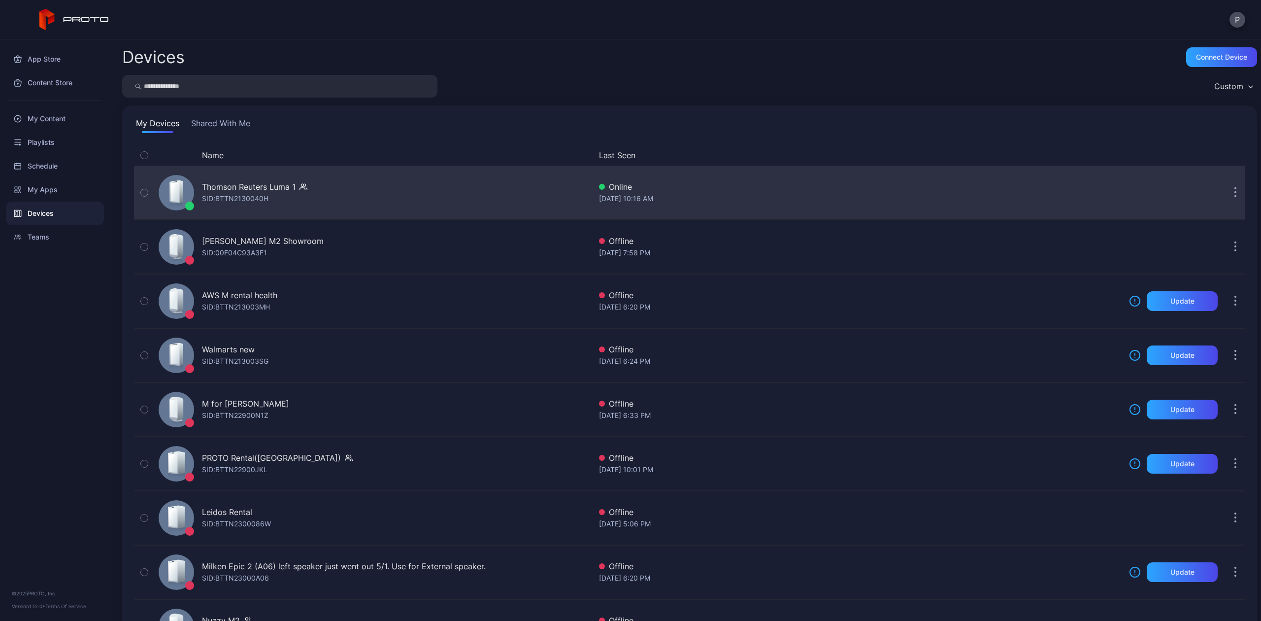
click at [343, 196] on div "Thomson Reuters Luma 1 SID: BTTN2130040H" at bounding box center [373, 192] width 437 height 49
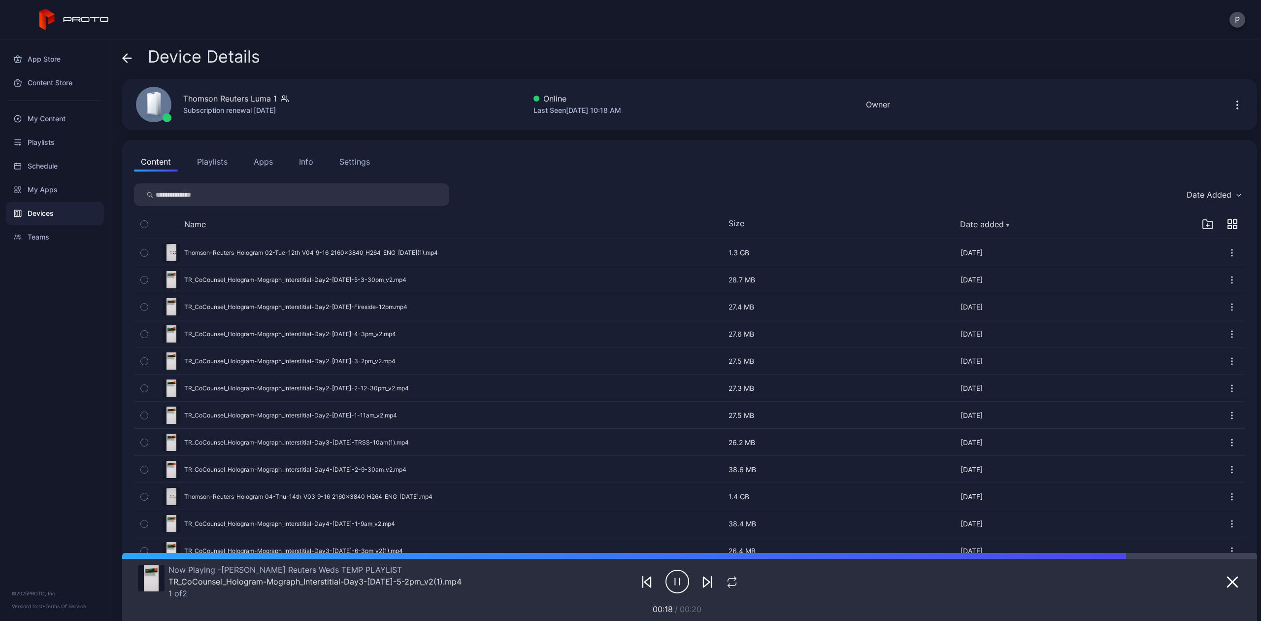
click at [30, 213] on div "Devices" at bounding box center [55, 214] width 98 height 24
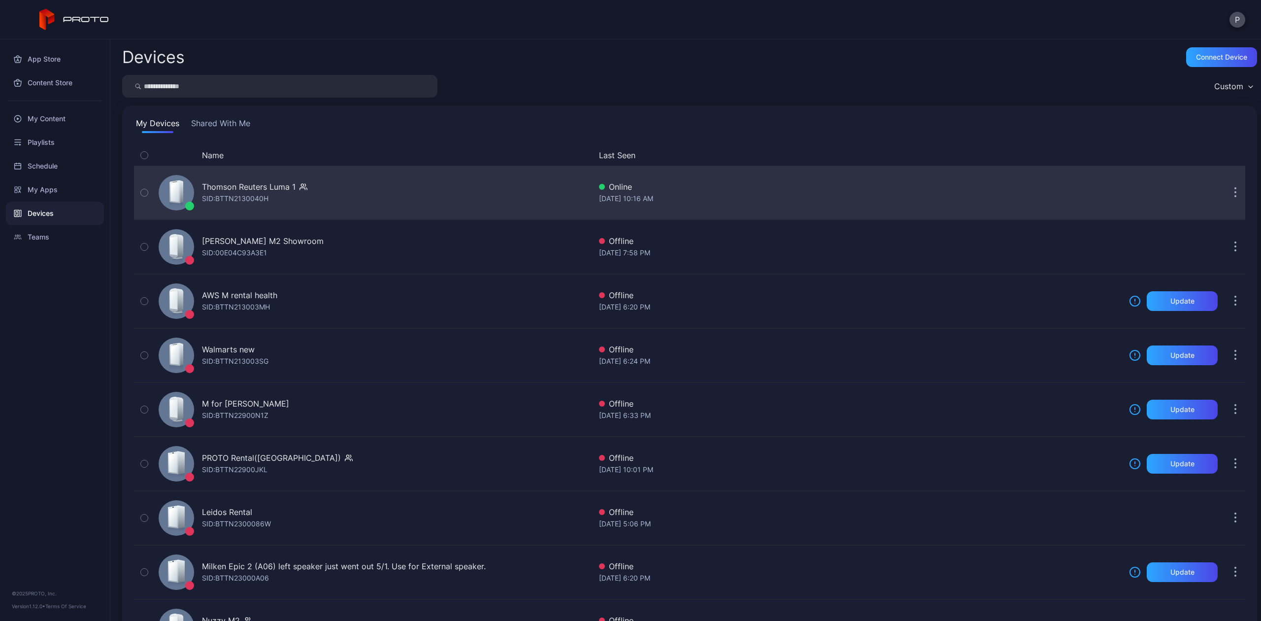
click at [490, 186] on div "Thomson Reuters Luma 1 SID: BTTN2130040H" at bounding box center [373, 192] width 437 height 49
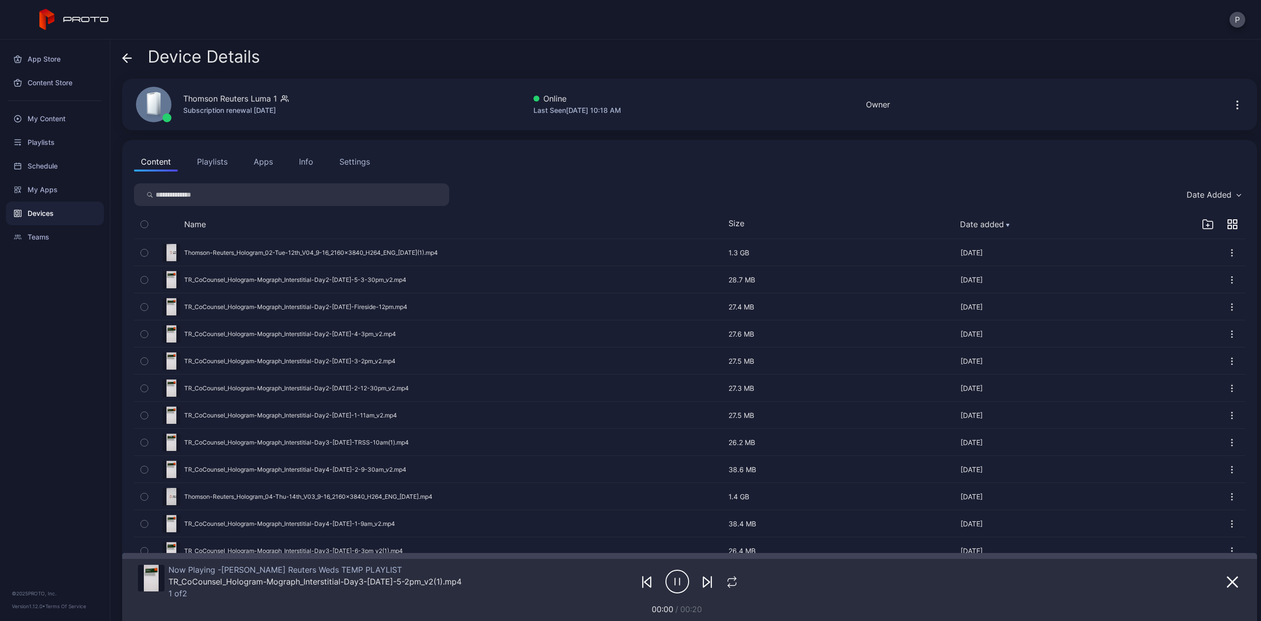
click at [1230, 103] on button "button" at bounding box center [1238, 105] width 16 height 20
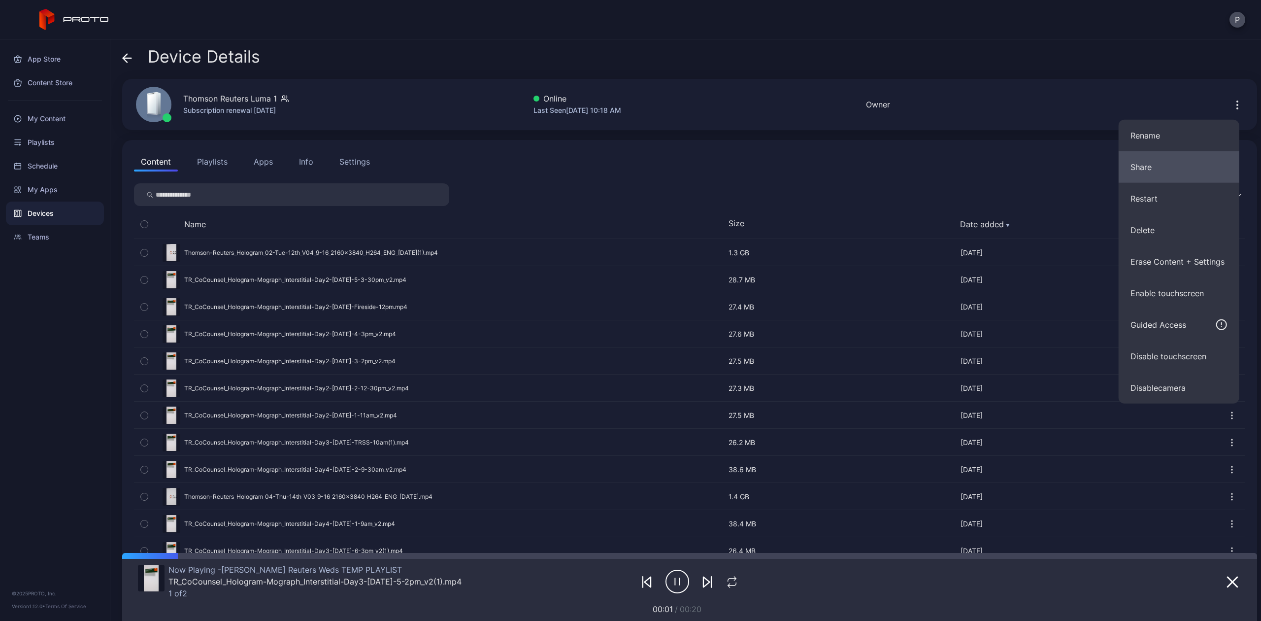
click at [1193, 162] on button "Share" at bounding box center [1179, 167] width 121 height 32
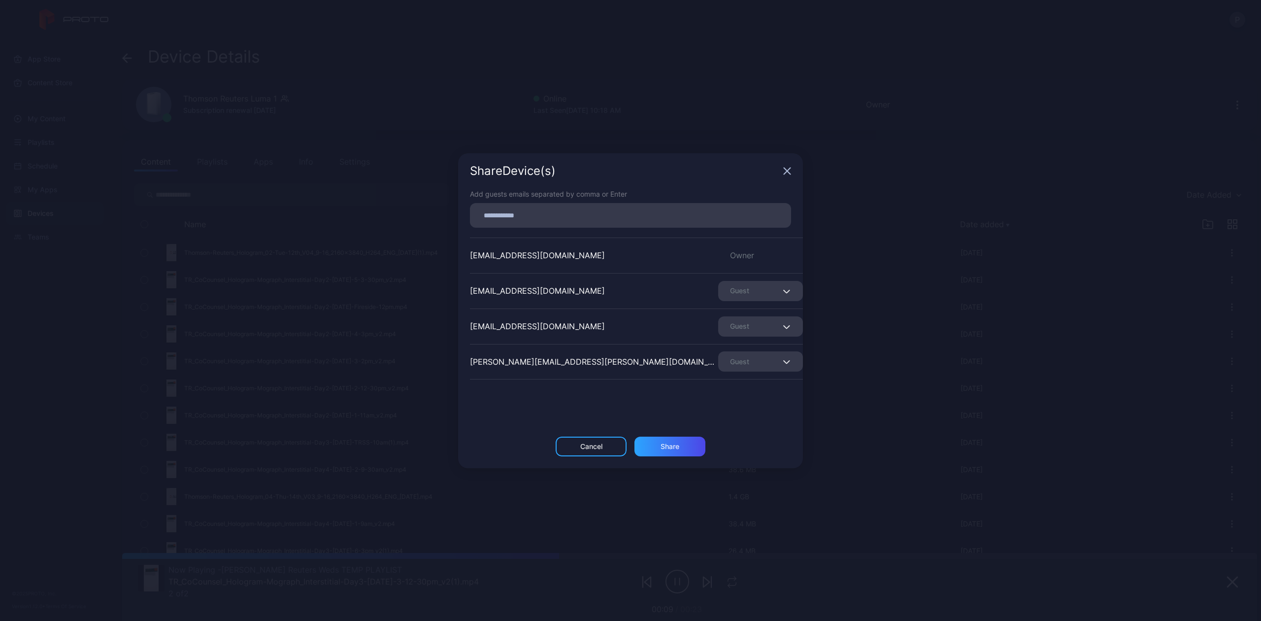
click at [787, 168] on icon "button" at bounding box center [787, 171] width 8 height 8
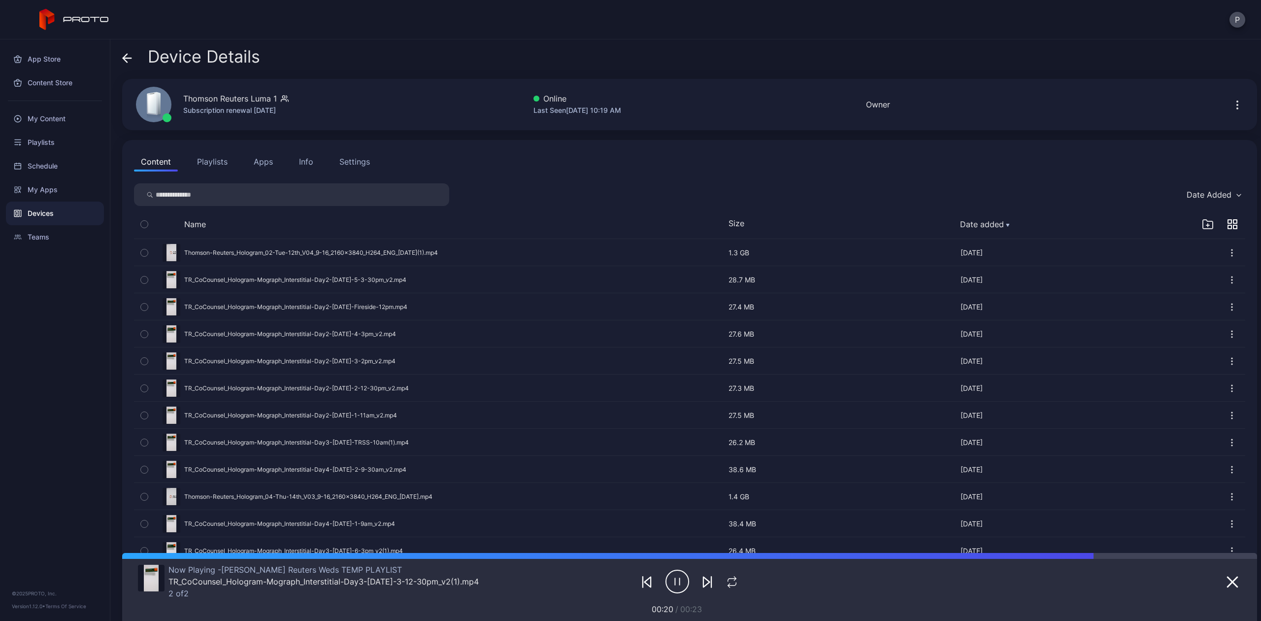
click at [1232, 101] on icon "button" at bounding box center [1238, 105] width 12 height 12
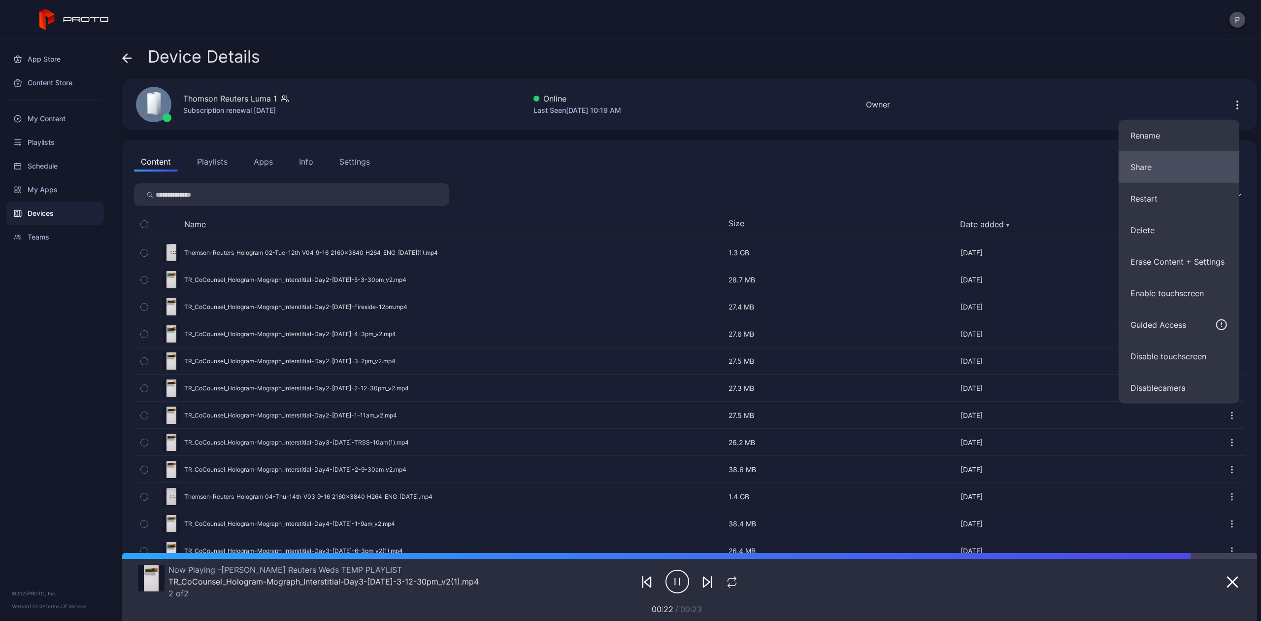
click at [1132, 174] on button "Share" at bounding box center [1179, 167] width 121 height 32
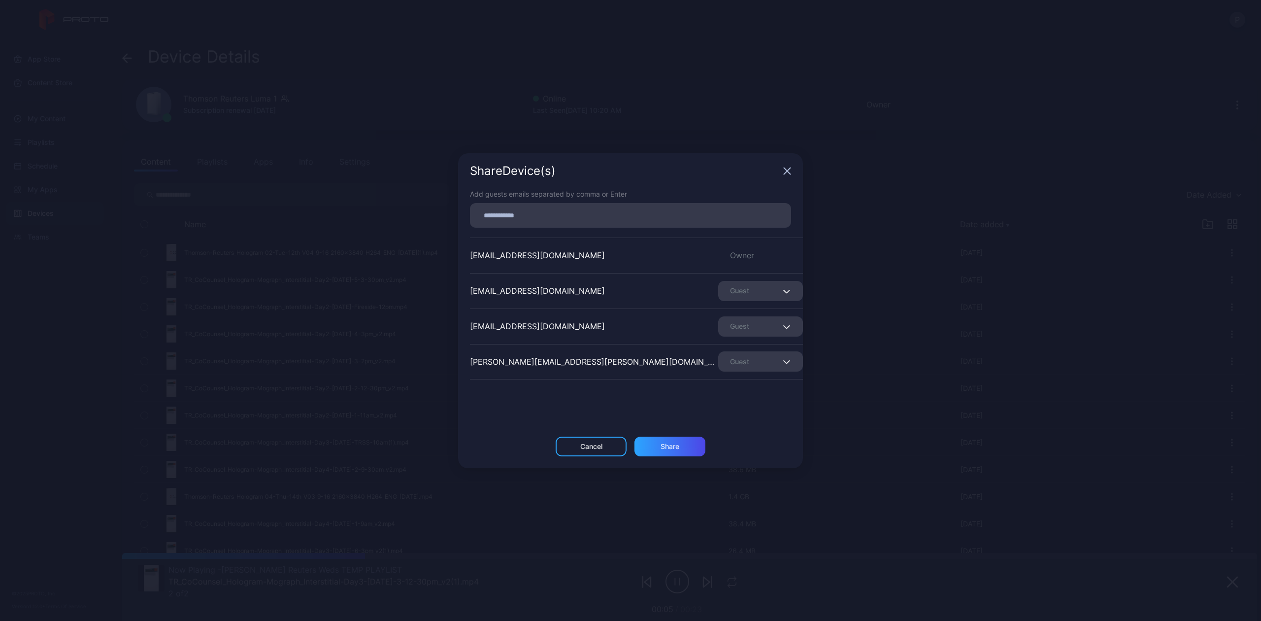
click at [786, 171] on icon "button" at bounding box center [787, 171] width 6 height 6
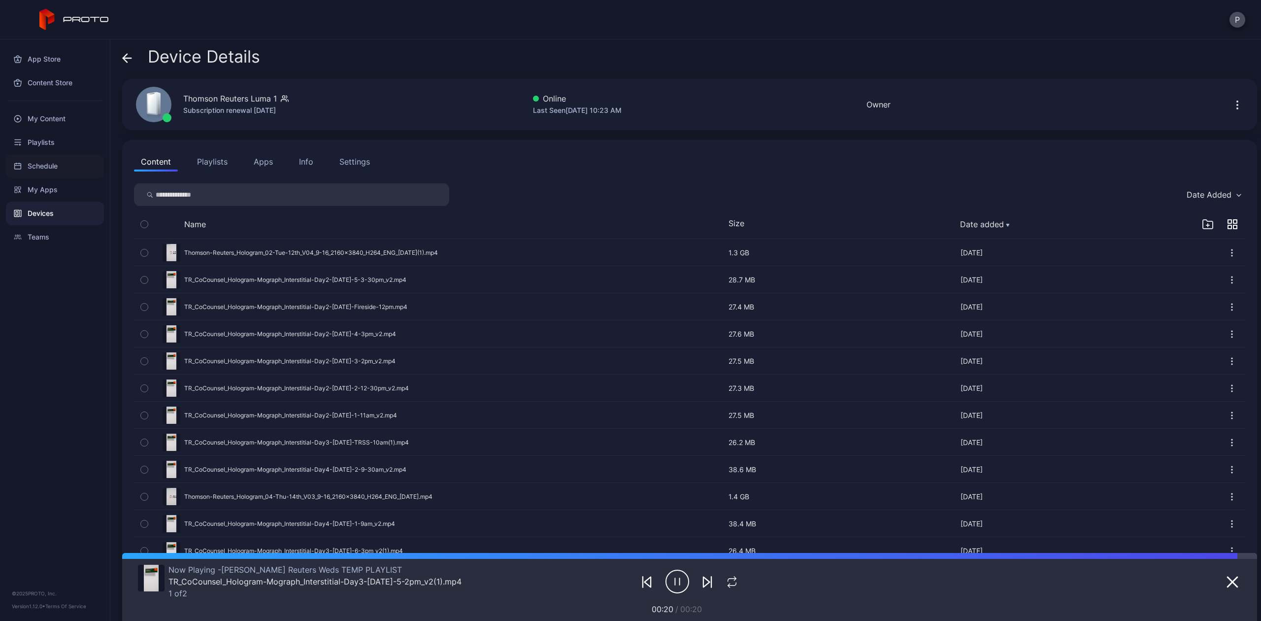
click at [40, 156] on div "Schedule" at bounding box center [55, 166] width 98 height 24
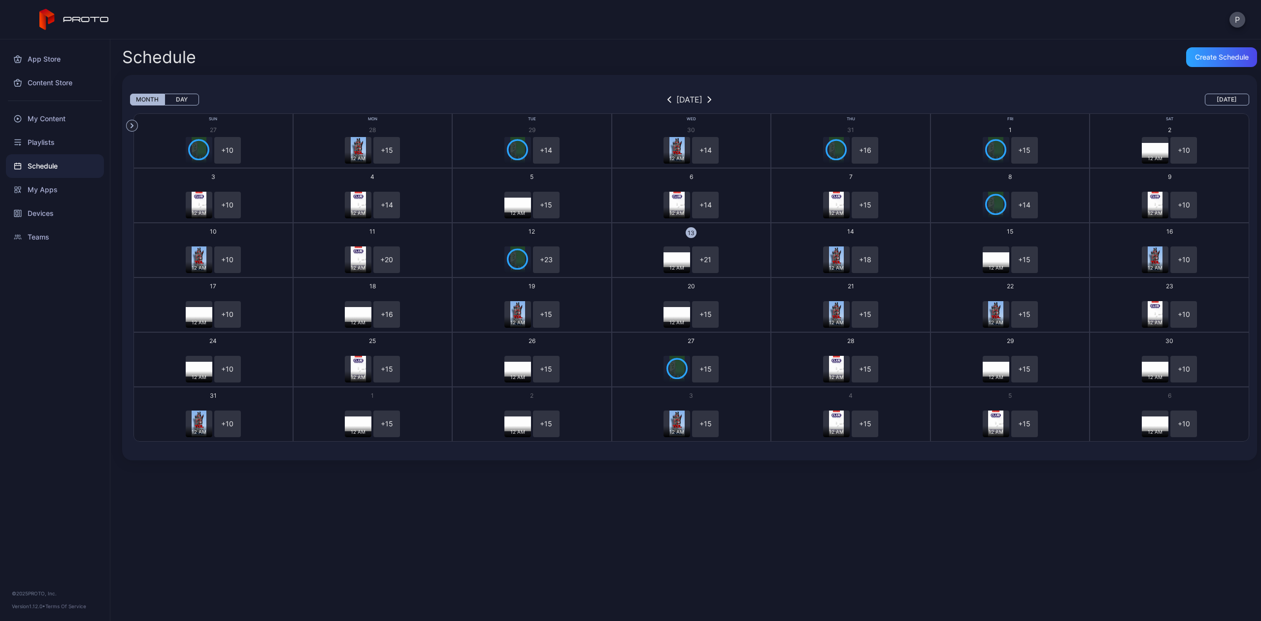
click at [177, 98] on button "Day" at bounding box center [182, 100] width 34 height 12
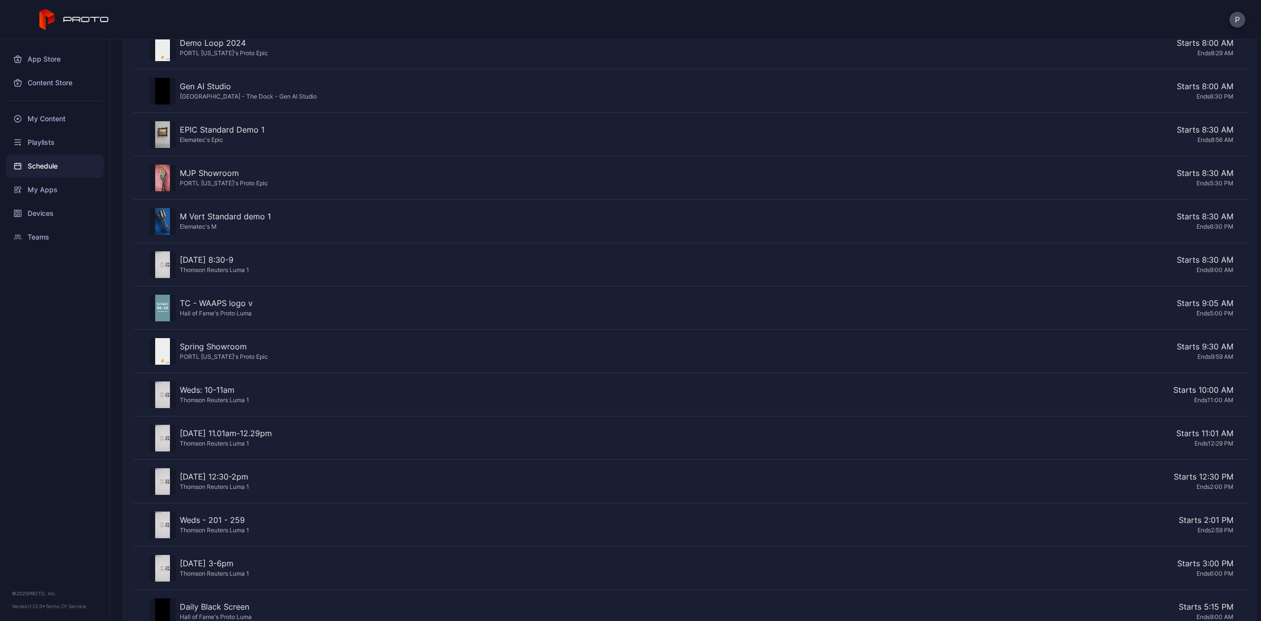
scroll to position [477, 0]
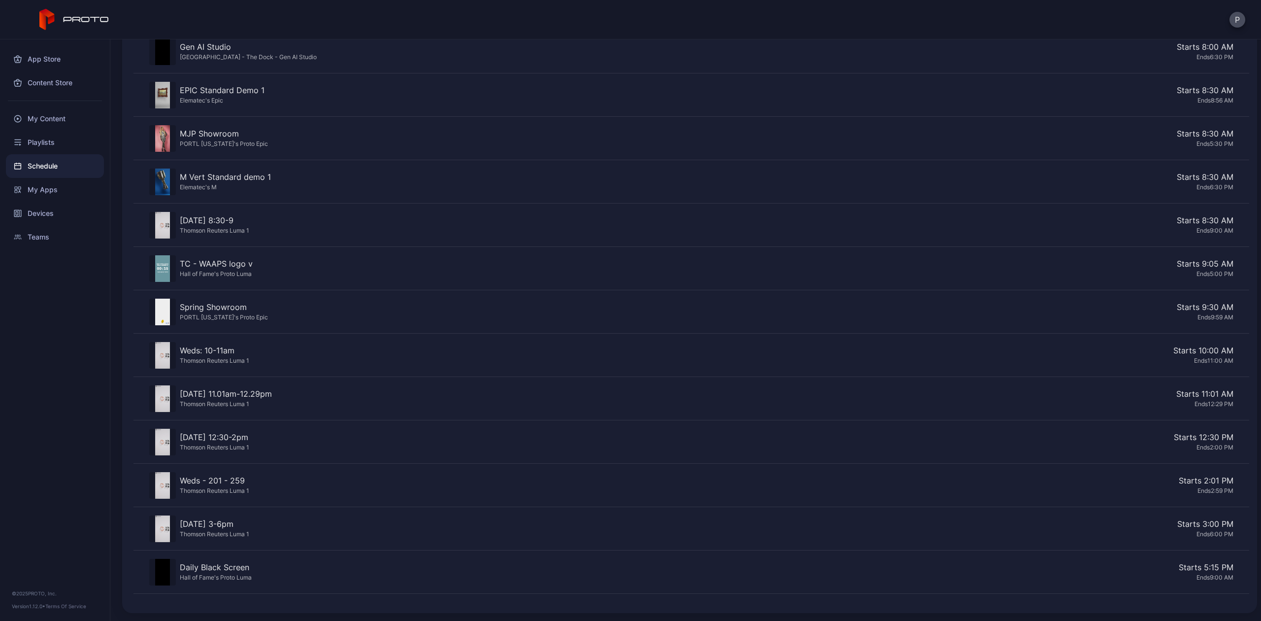
drag, startPoint x: 290, startPoint y: 390, endPoint x: 180, endPoint y: 393, distance: 109.9
click at [180, 393] on div "[DATE] 11.01am-12.29pm" at bounding box center [226, 394] width 92 height 12
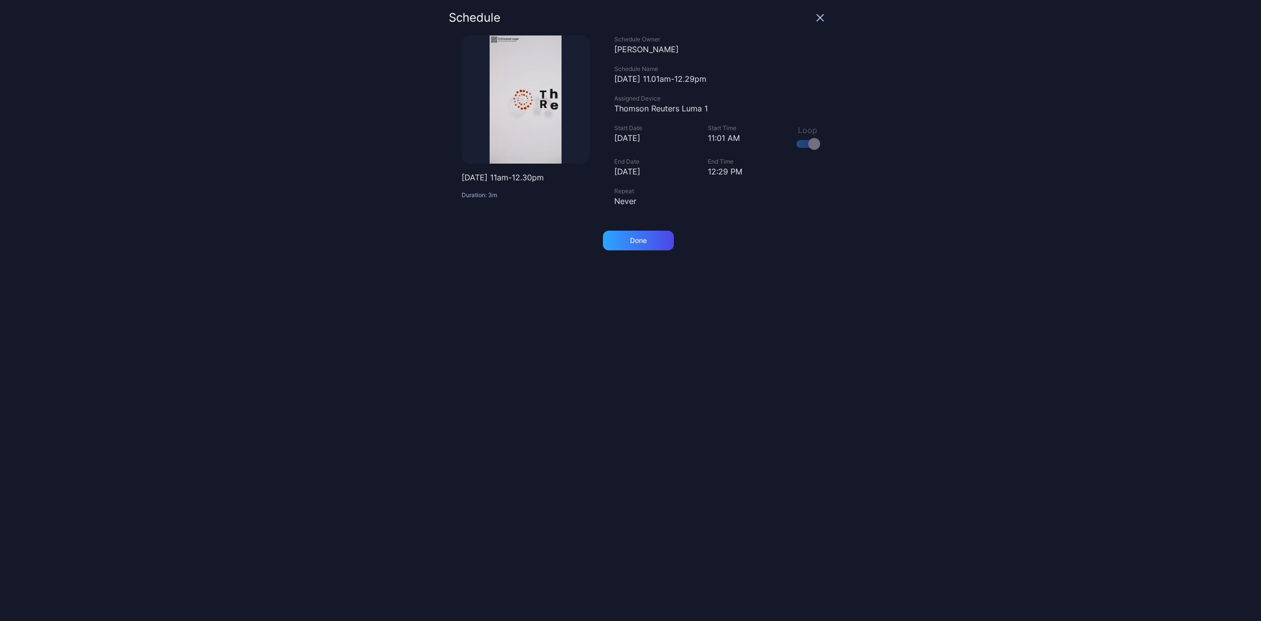
drag, startPoint x: 708, startPoint y: 77, endPoint x: 605, endPoint y: 79, distance: 103.0
click at [614, 79] on div "[DATE] 11.01am-12.29pm" at bounding box center [719, 79] width 210 height 12
